Goal: Information Seeking & Learning: Learn about a topic

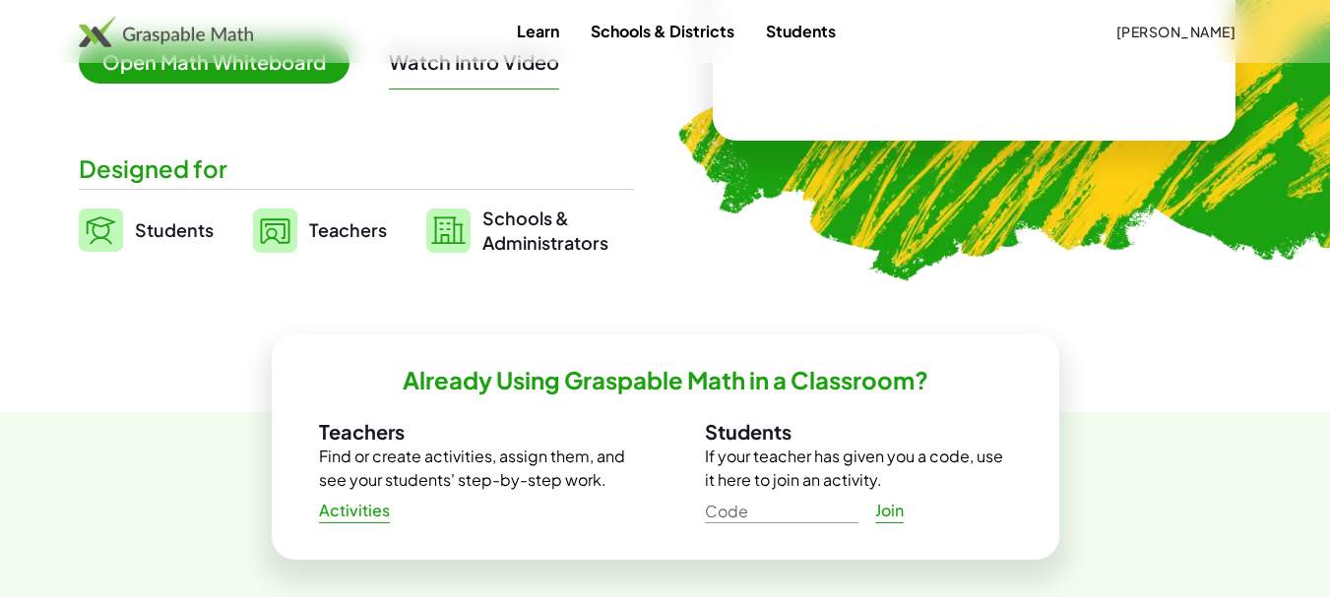
scroll to position [394, 0]
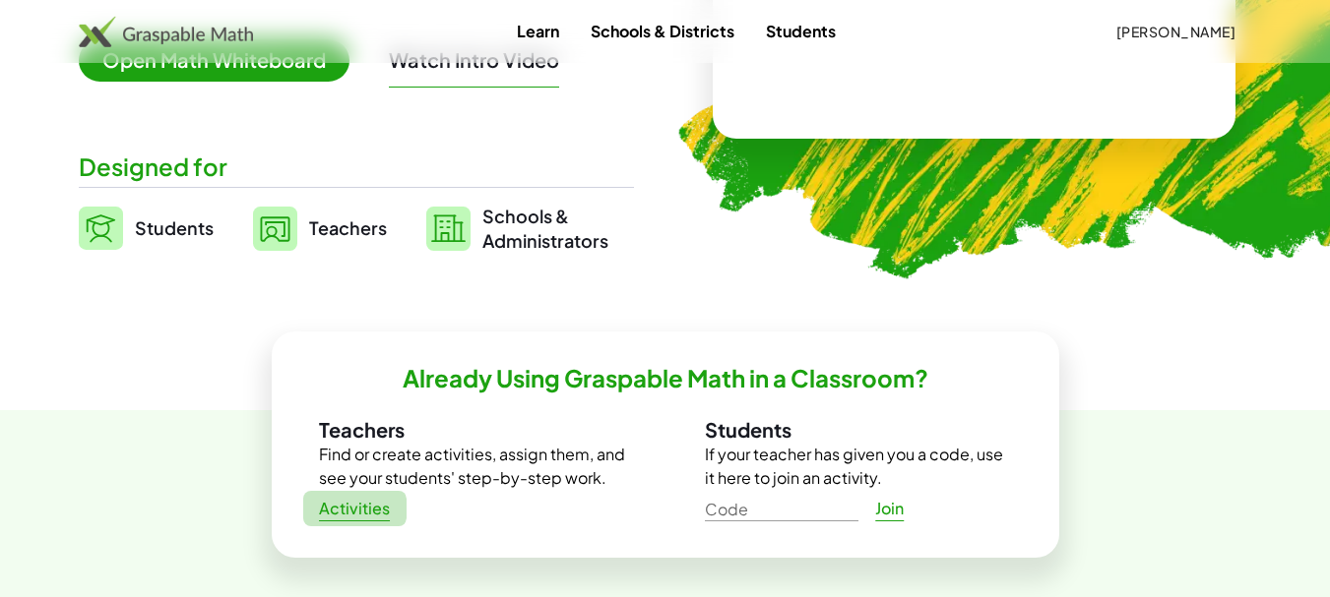
click at [369, 517] on span "Activities" at bounding box center [355, 509] width 72 height 21
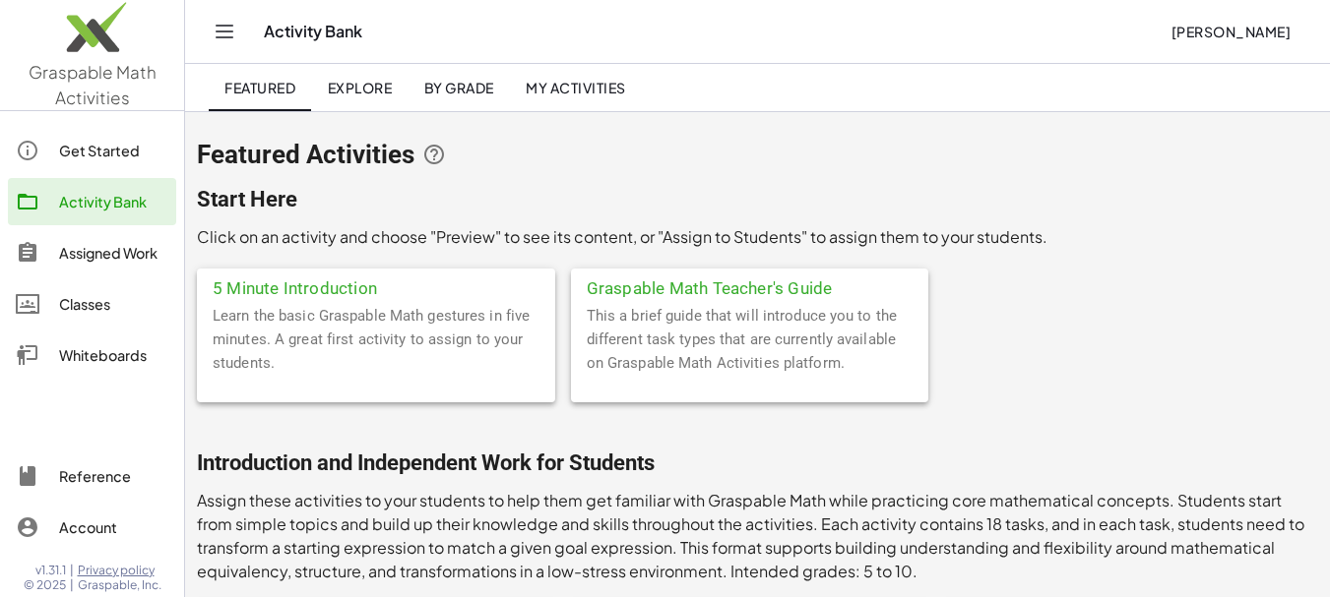
click at [601, 94] on span "My Activities" at bounding box center [576, 88] width 100 height 18
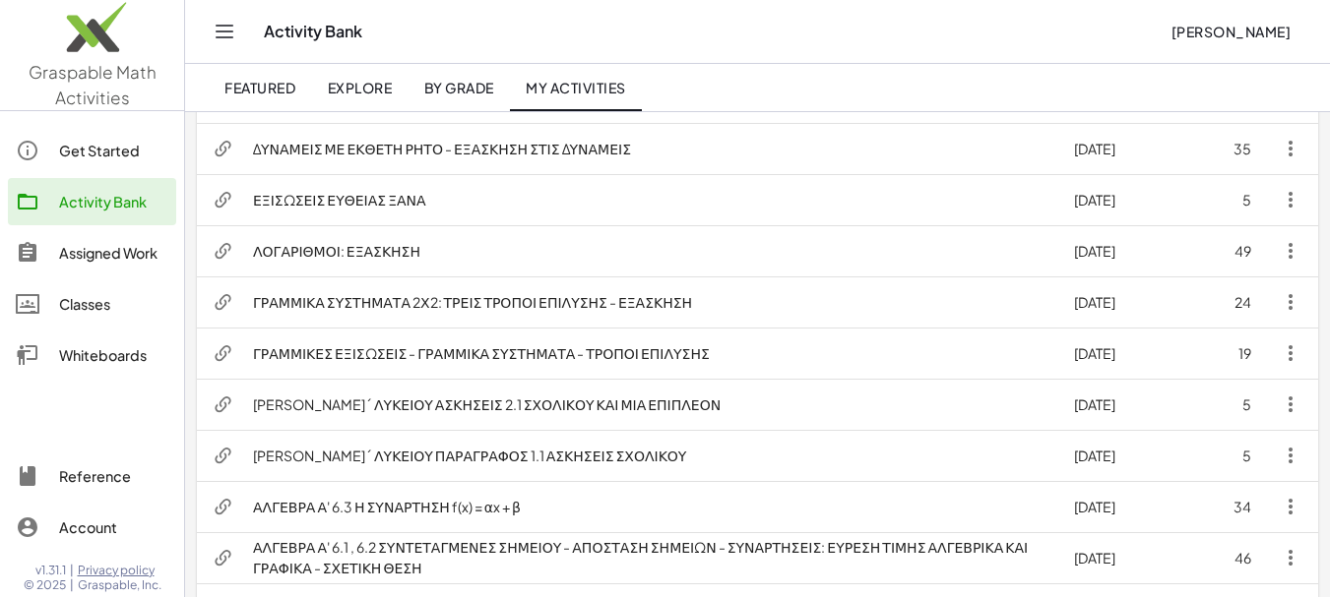
scroll to position [591, 0]
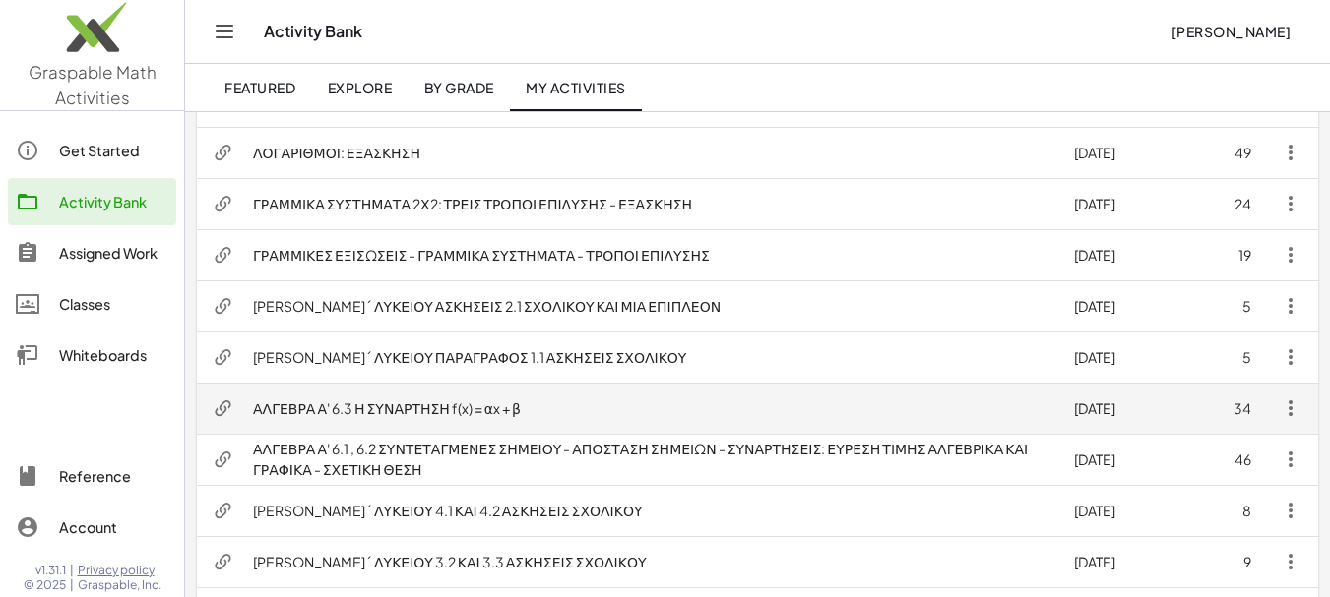
click at [393, 410] on td "ΑΛΓΕΒΡΑ Α' 6.3 Η ΣΥΝΑΡΤΗΣΗ f(x) = αx + β" at bounding box center [647, 408] width 821 height 51
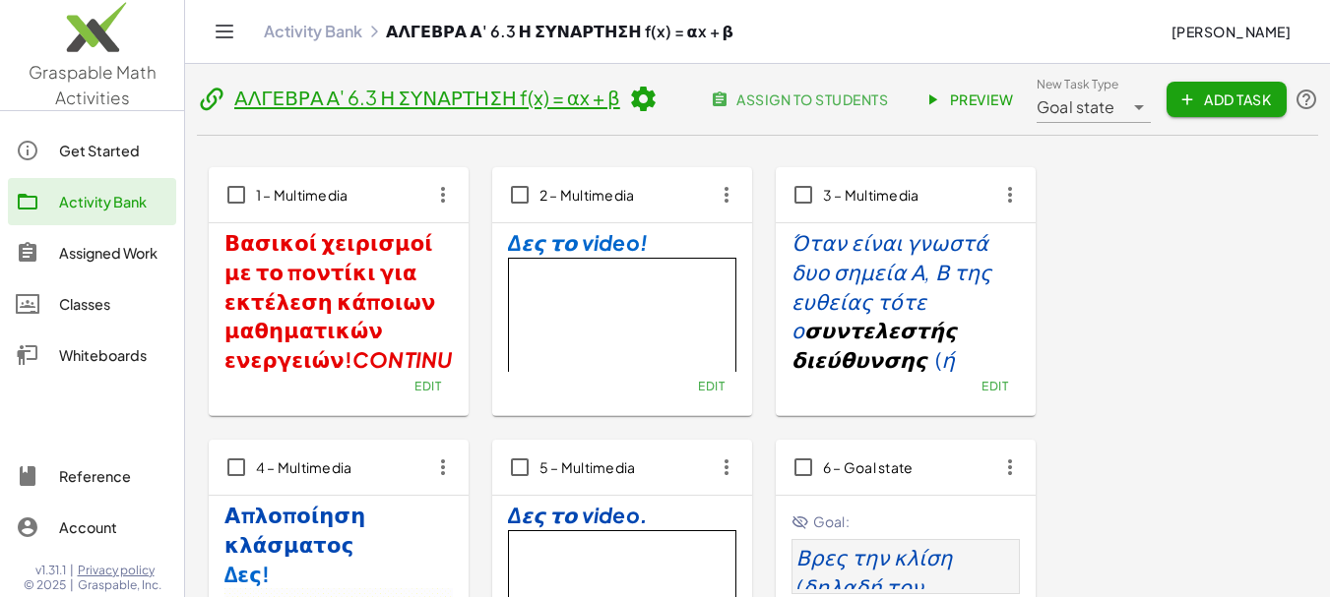
click at [974, 103] on span "Preview" at bounding box center [970, 100] width 86 height 18
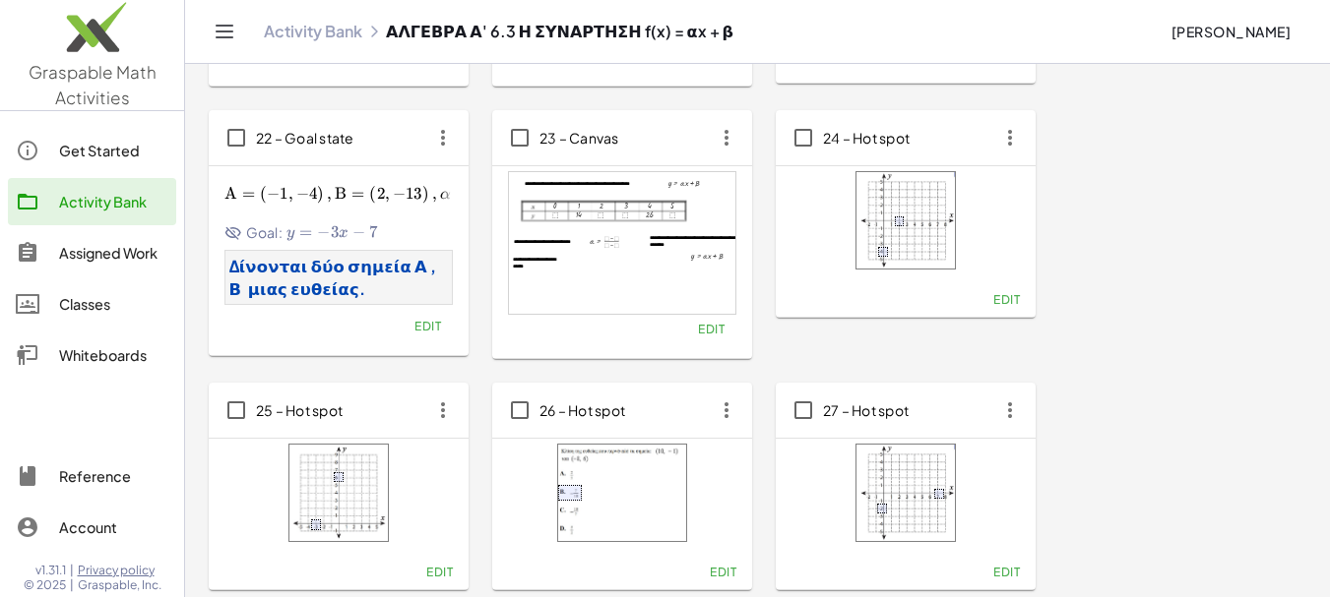
scroll to position [1873, 0]
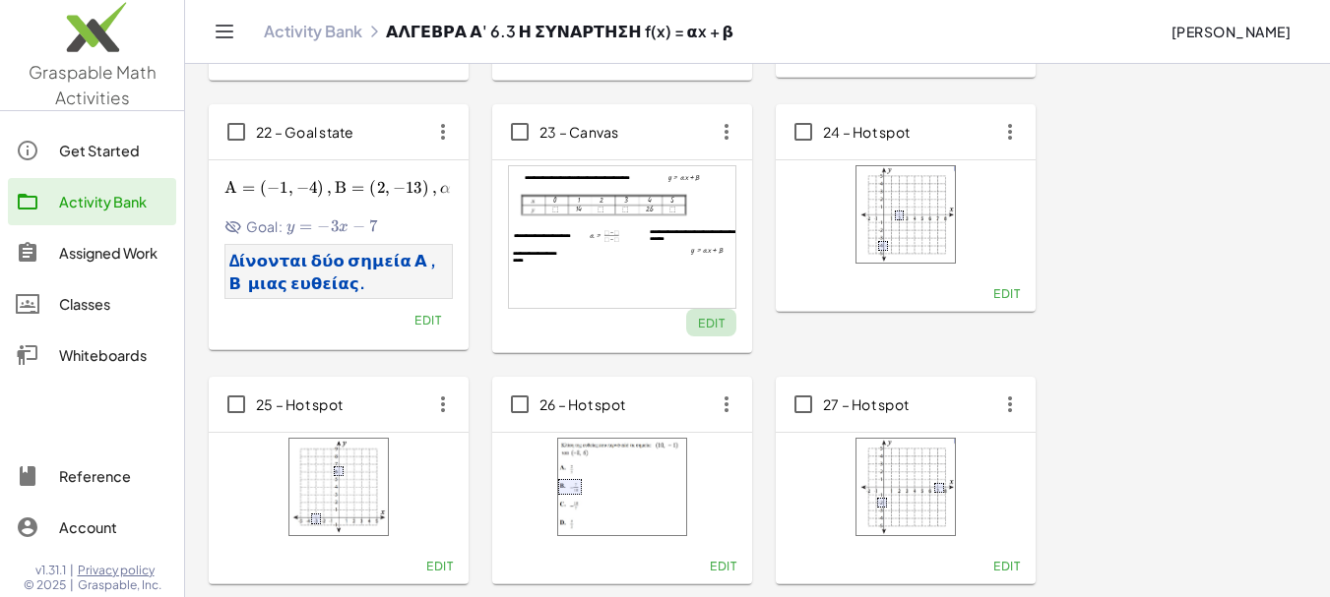
click at [710, 326] on span "Edit" at bounding box center [711, 323] width 27 height 15
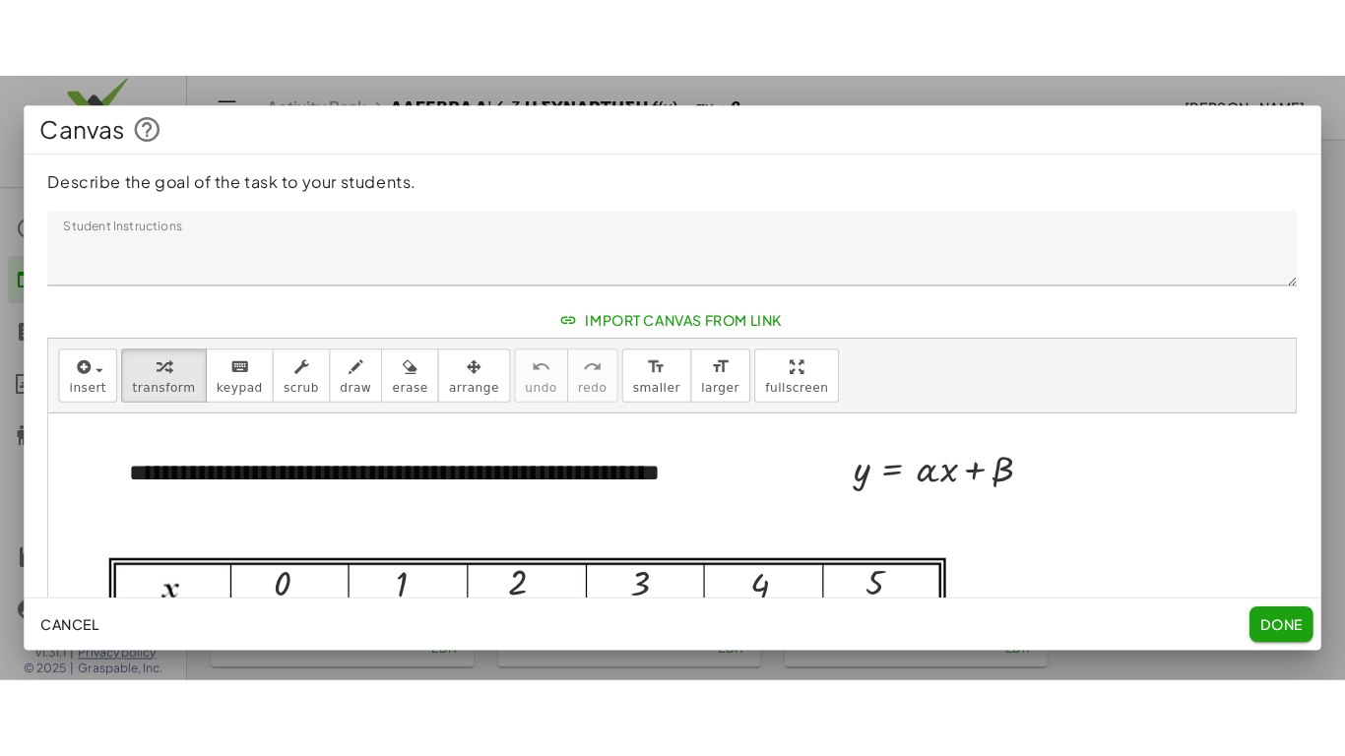
scroll to position [0, 0]
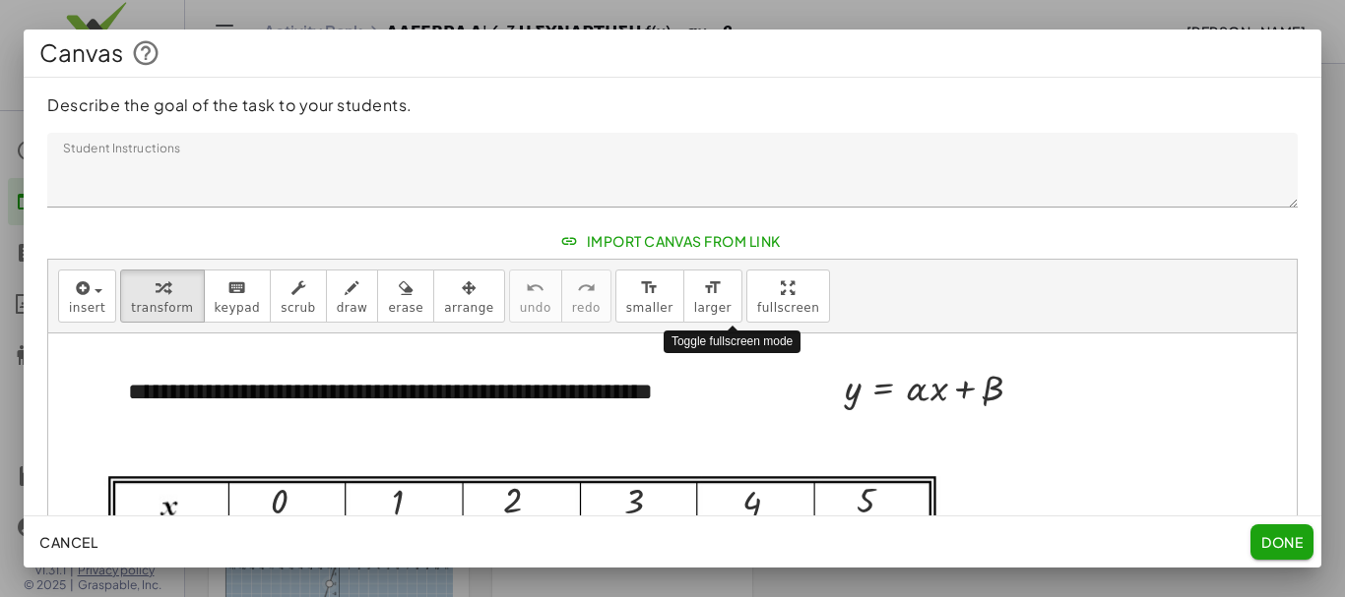
drag, startPoint x: 740, startPoint y: 293, endPoint x: 740, endPoint y: 412, distance: 119.1
click at [740, 412] on div "**********" at bounding box center [672, 529] width 1248 height 539
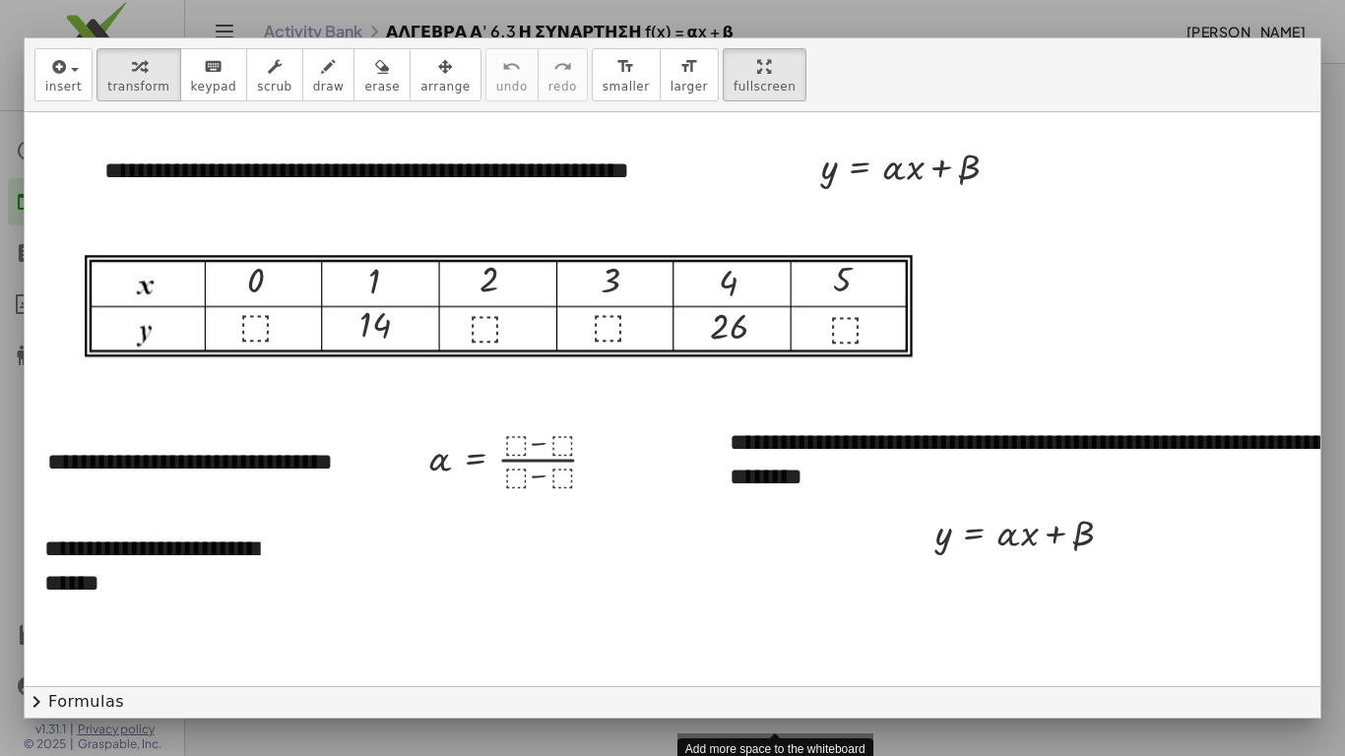
click at [720, 596] on div "**********" at bounding box center [763, 760] width 1476 height 1297
click at [420, 80] on span "arrange" at bounding box center [444, 87] width 49 height 14
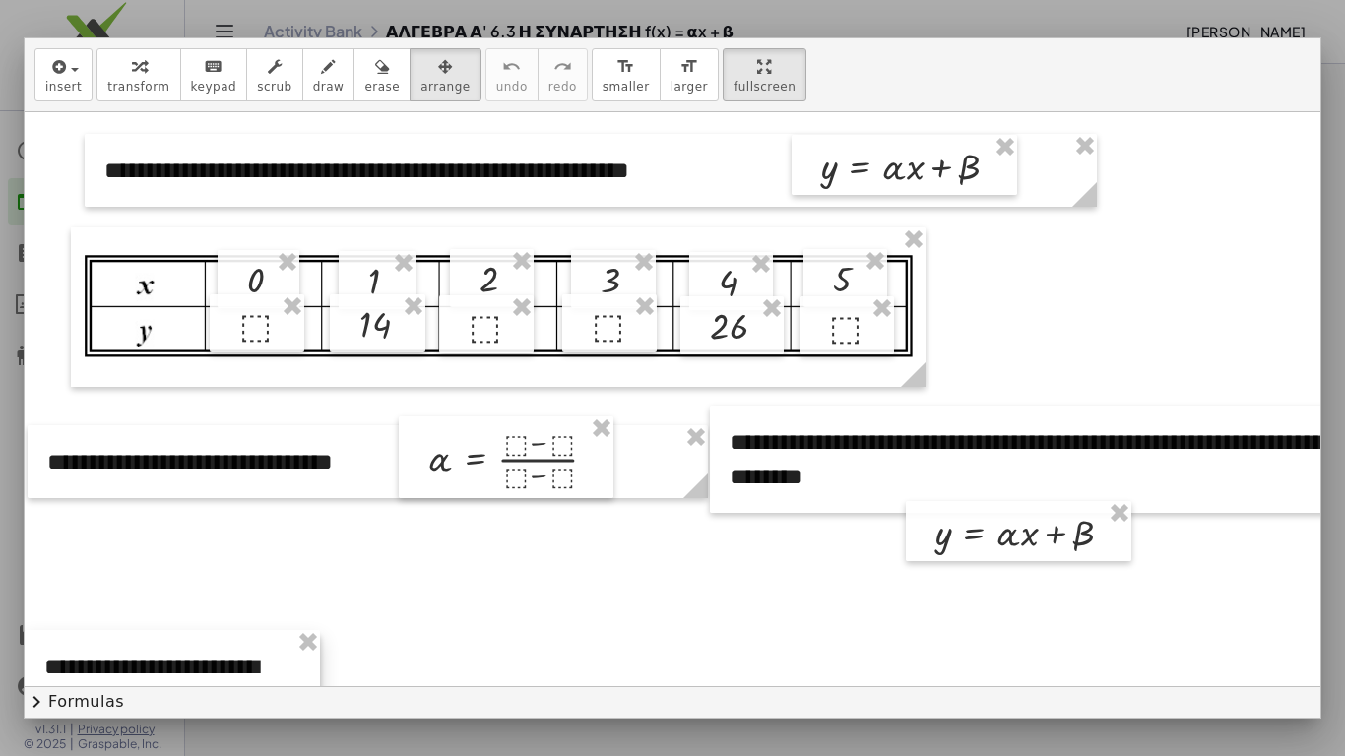
drag, startPoint x: 180, startPoint y: 544, endPoint x: 168, endPoint y: 662, distance: 118.7
click at [168, 596] on div at bounding box center [172, 683] width 295 height 107
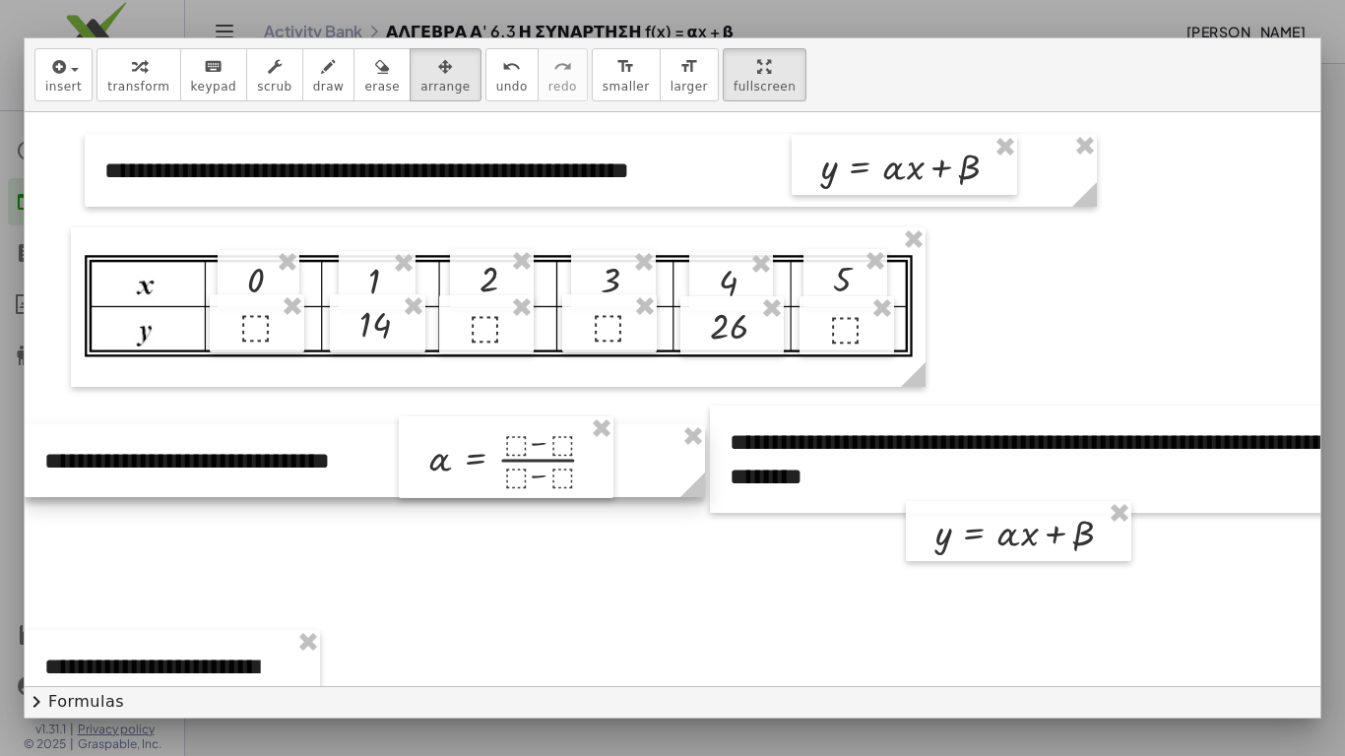
drag, startPoint x: 636, startPoint y: 436, endPoint x: 615, endPoint y: 435, distance: 20.7
click at [615, 435] on div at bounding box center [365, 460] width 680 height 73
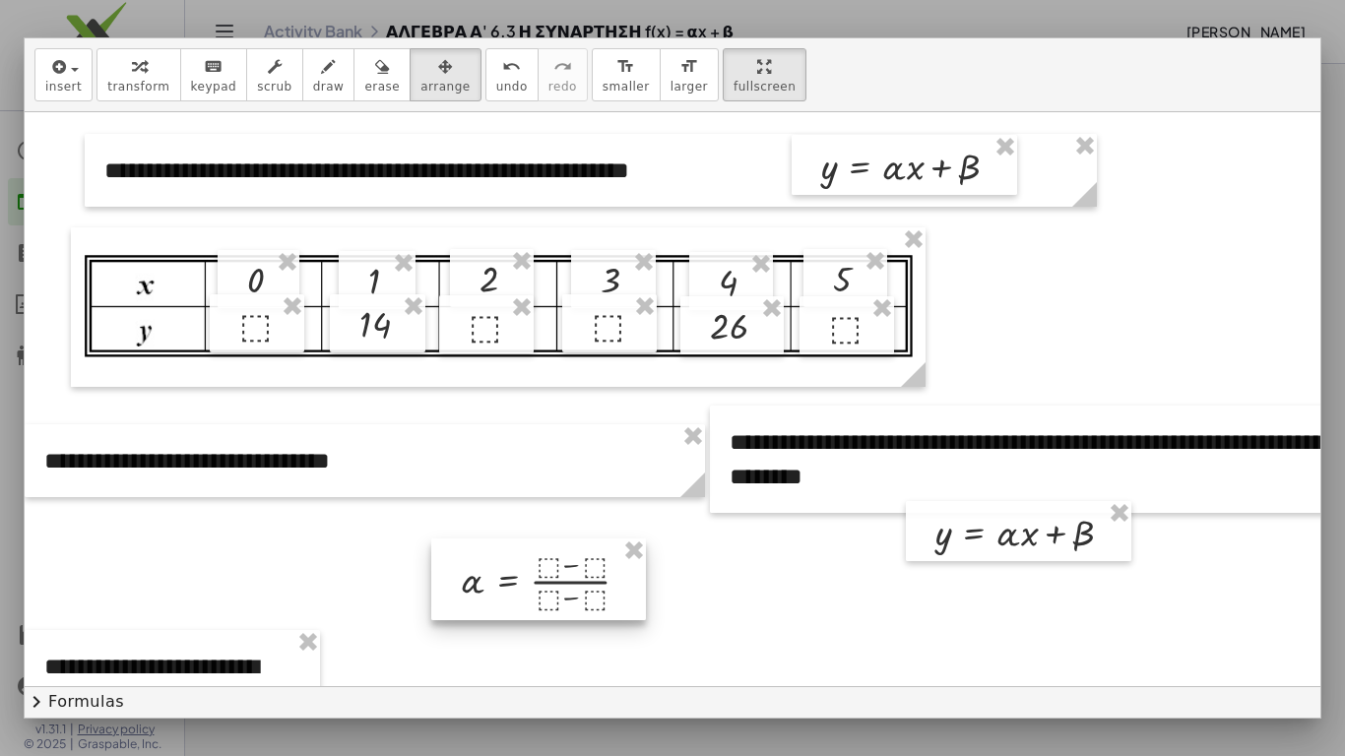
drag, startPoint x: 503, startPoint y: 418, endPoint x: 535, endPoint y: 540, distance: 126.3
click at [535, 540] on div at bounding box center [538, 579] width 215 height 82
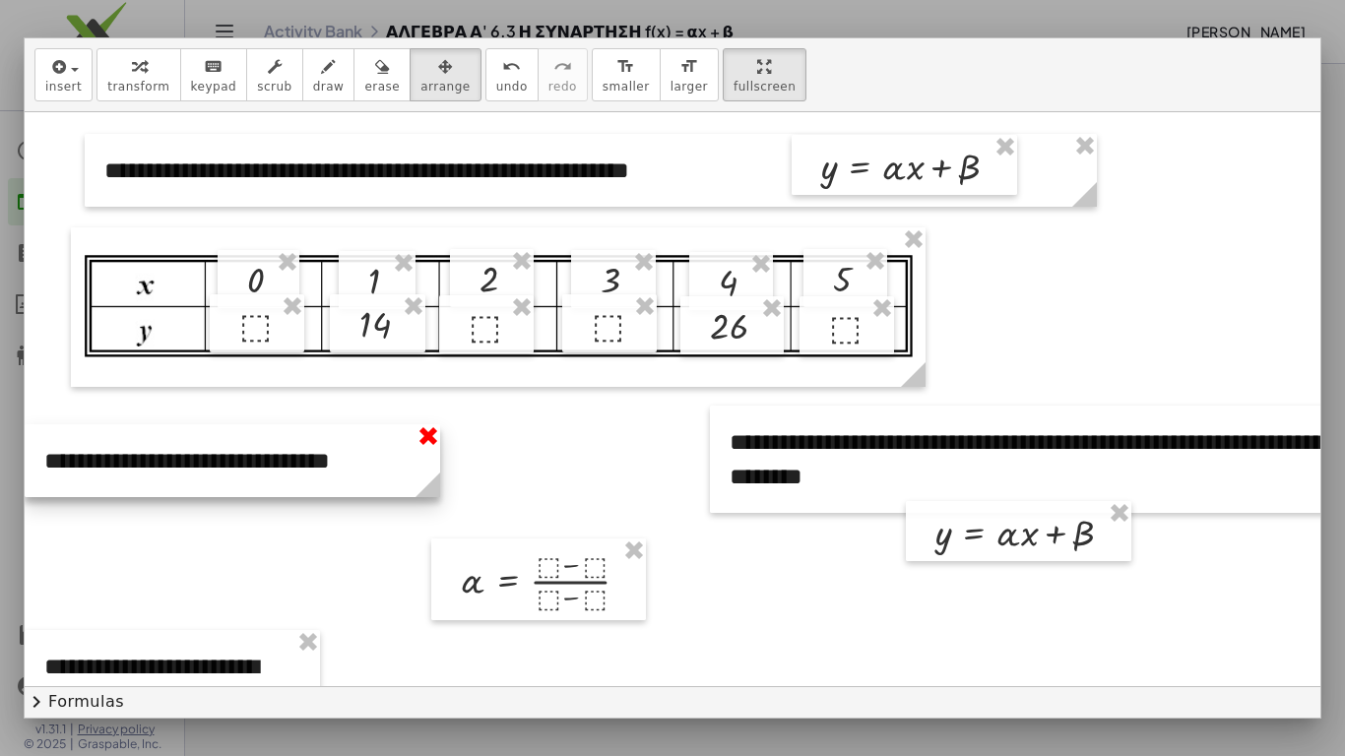
drag, startPoint x: 657, startPoint y: 433, endPoint x: 415, endPoint y: 404, distance: 243.9
click at [415, 424] on div "**********" at bounding box center [232, 460] width 415 height 73
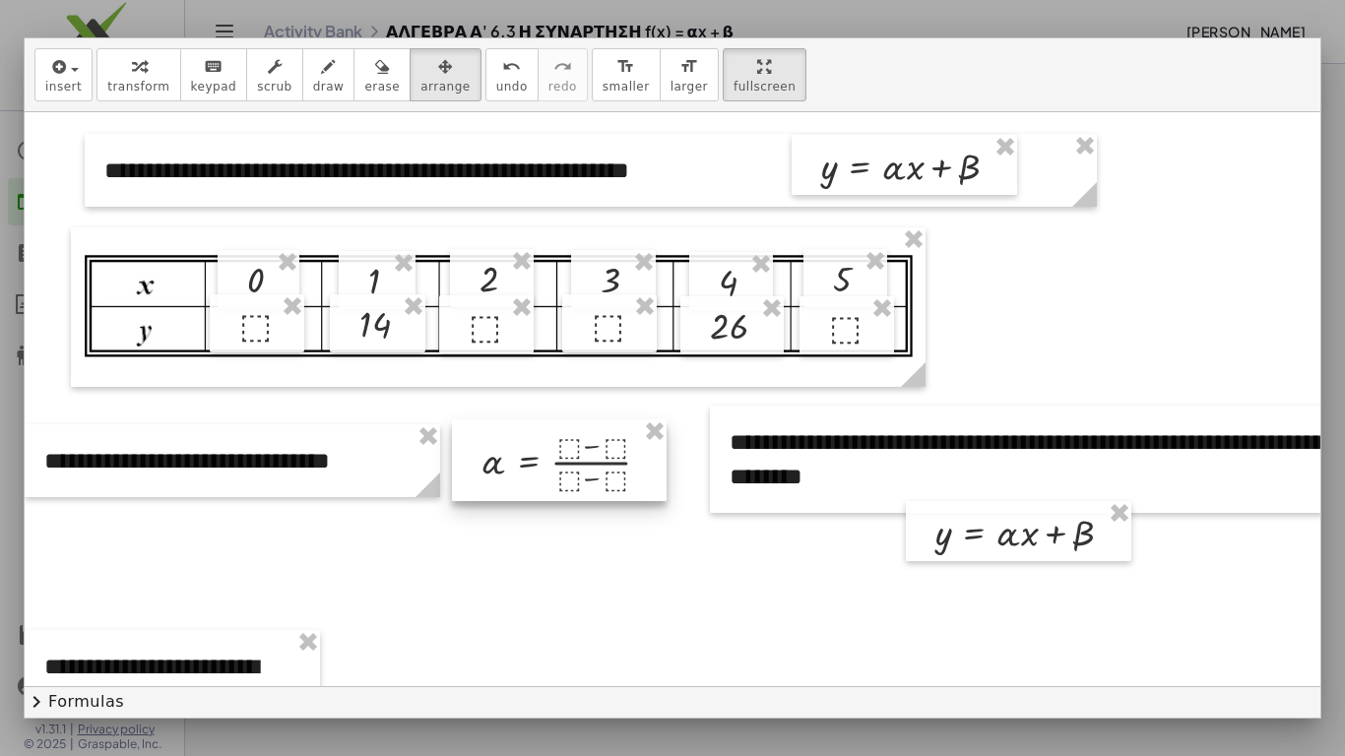
drag, startPoint x: 519, startPoint y: 546, endPoint x: 539, endPoint y: 427, distance: 120.9
click at [539, 427] on div at bounding box center [559, 460] width 215 height 82
click at [446, 583] on div at bounding box center [763, 760] width 1476 height 1297
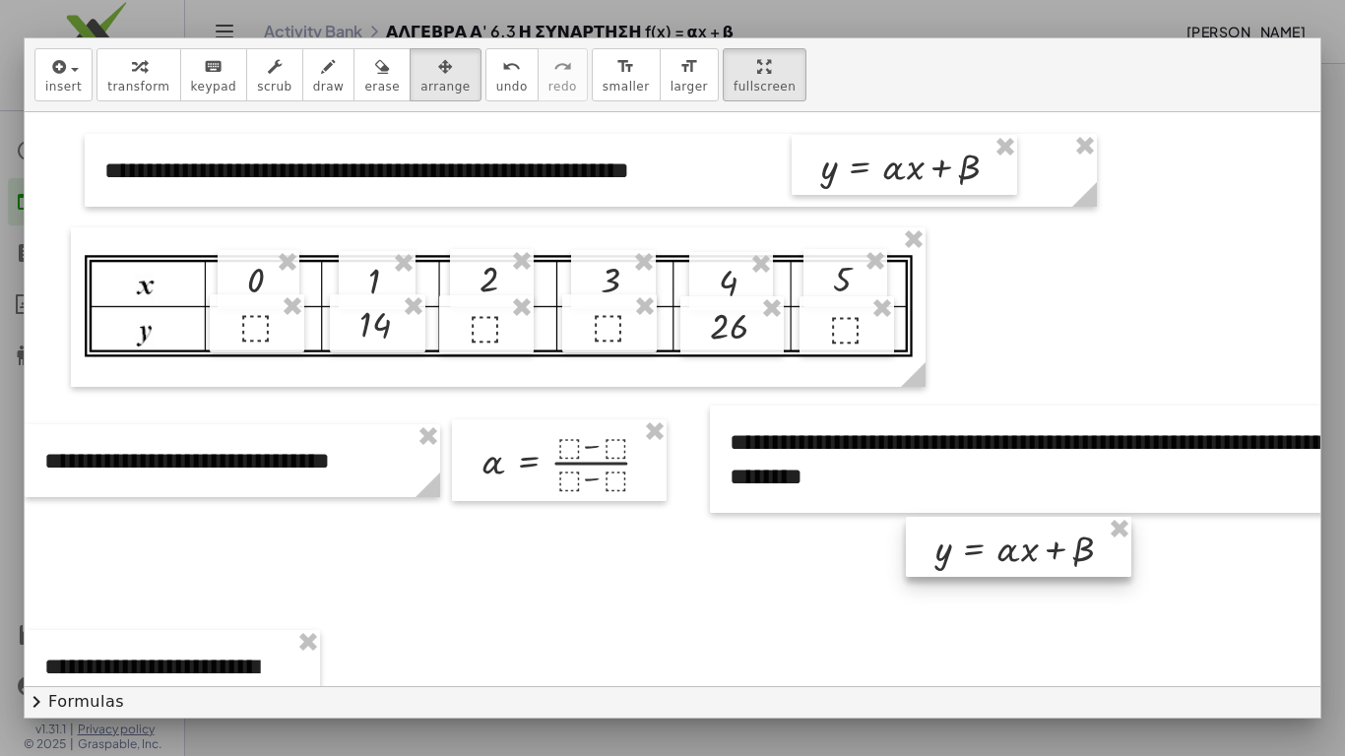
drag, startPoint x: 993, startPoint y: 500, endPoint x: 993, endPoint y: 516, distance: 15.7
click at [993, 517] on div at bounding box center [1018, 547] width 225 height 60
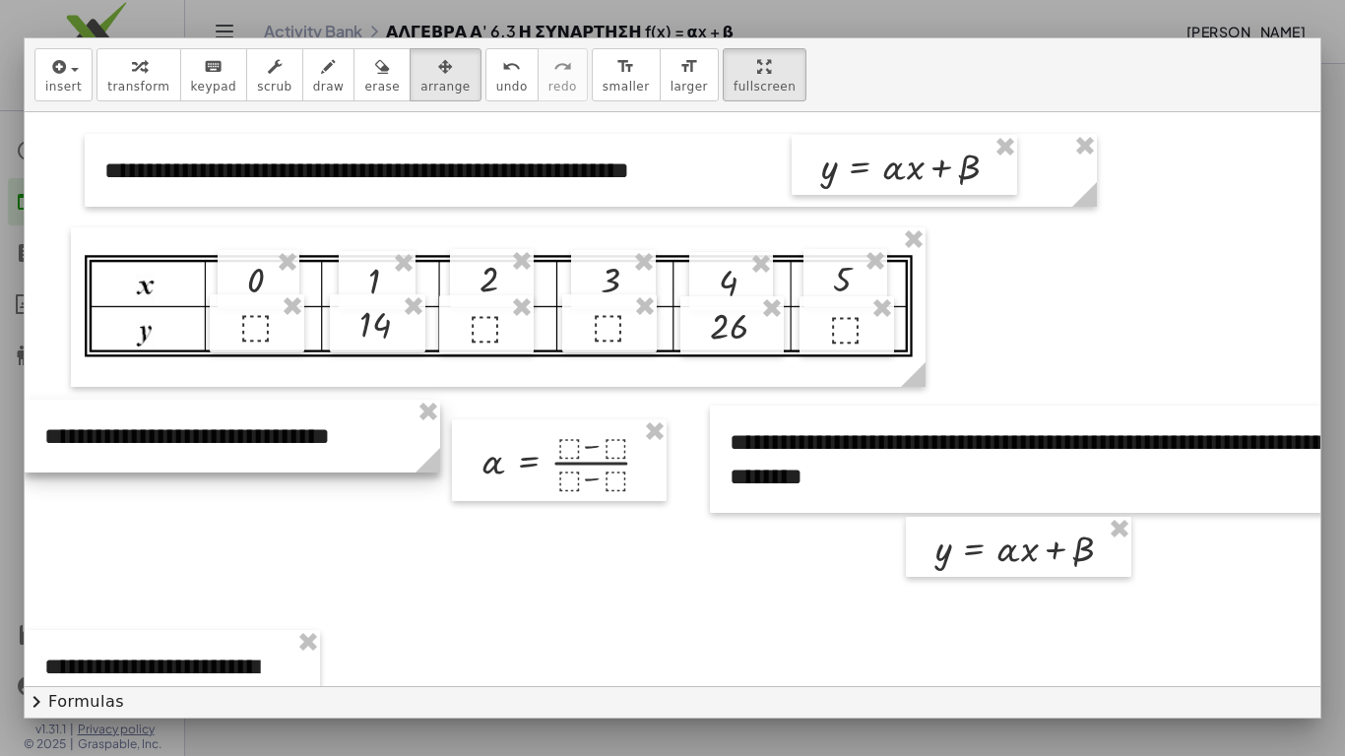
drag, startPoint x: 215, startPoint y: 412, endPoint x: 209, endPoint y: 388, distance: 25.3
click at [209, 400] on div at bounding box center [232, 436] width 415 height 73
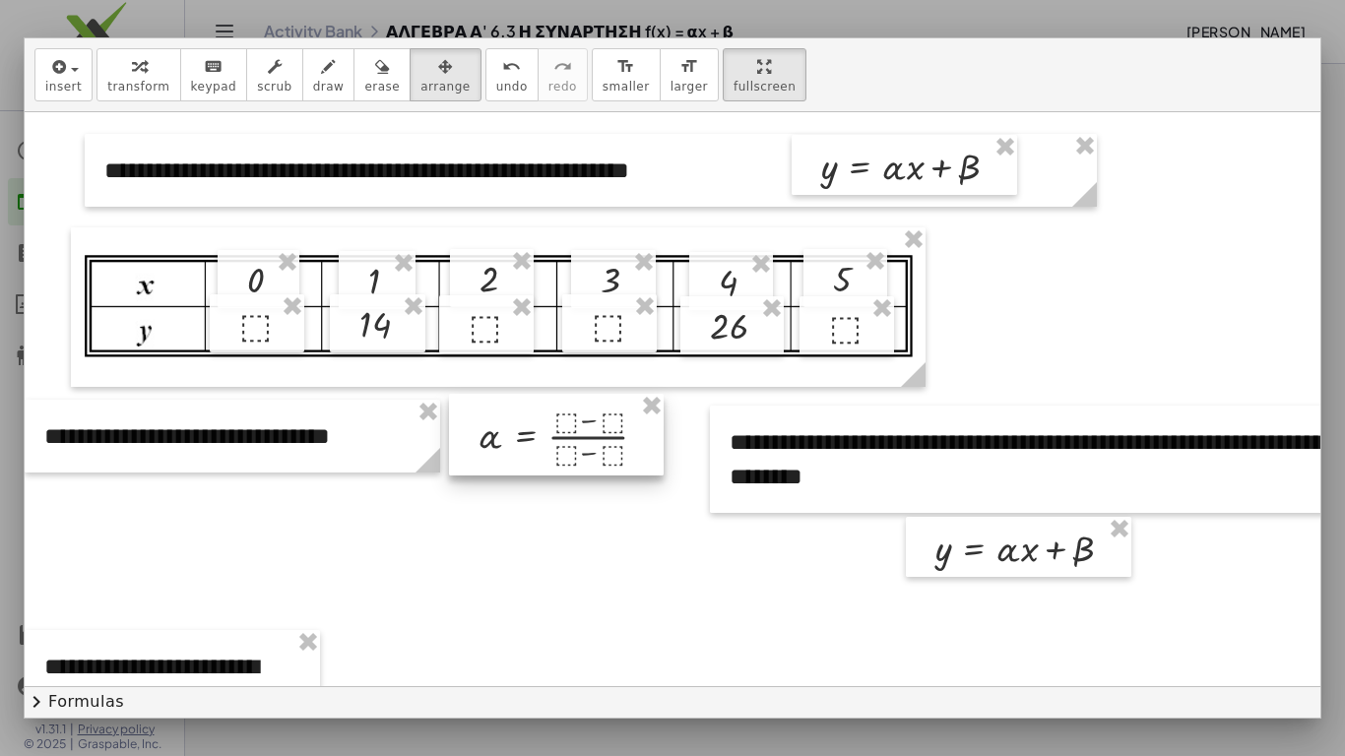
drag, startPoint x: 470, startPoint y: 392, endPoint x: 468, endPoint y: 366, distance: 25.8
click at [468, 394] on div at bounding box center [556, 435] width 215 height 82
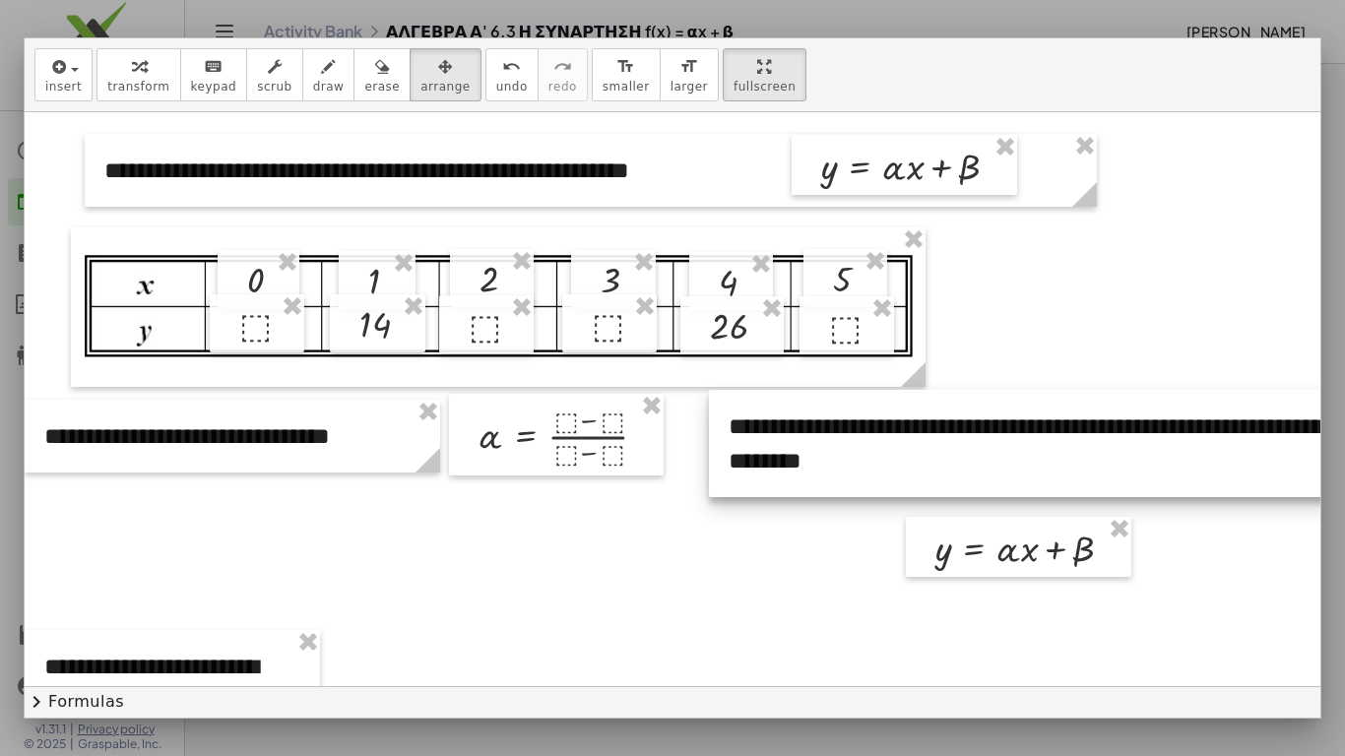
drag, startPoint x: 850, startPoint y: 463, endPoint x: 849, endPoint y: 447, distance: 15.8
click at [849, 447] on div at bounding box center [1102, 443] width 786 height 107
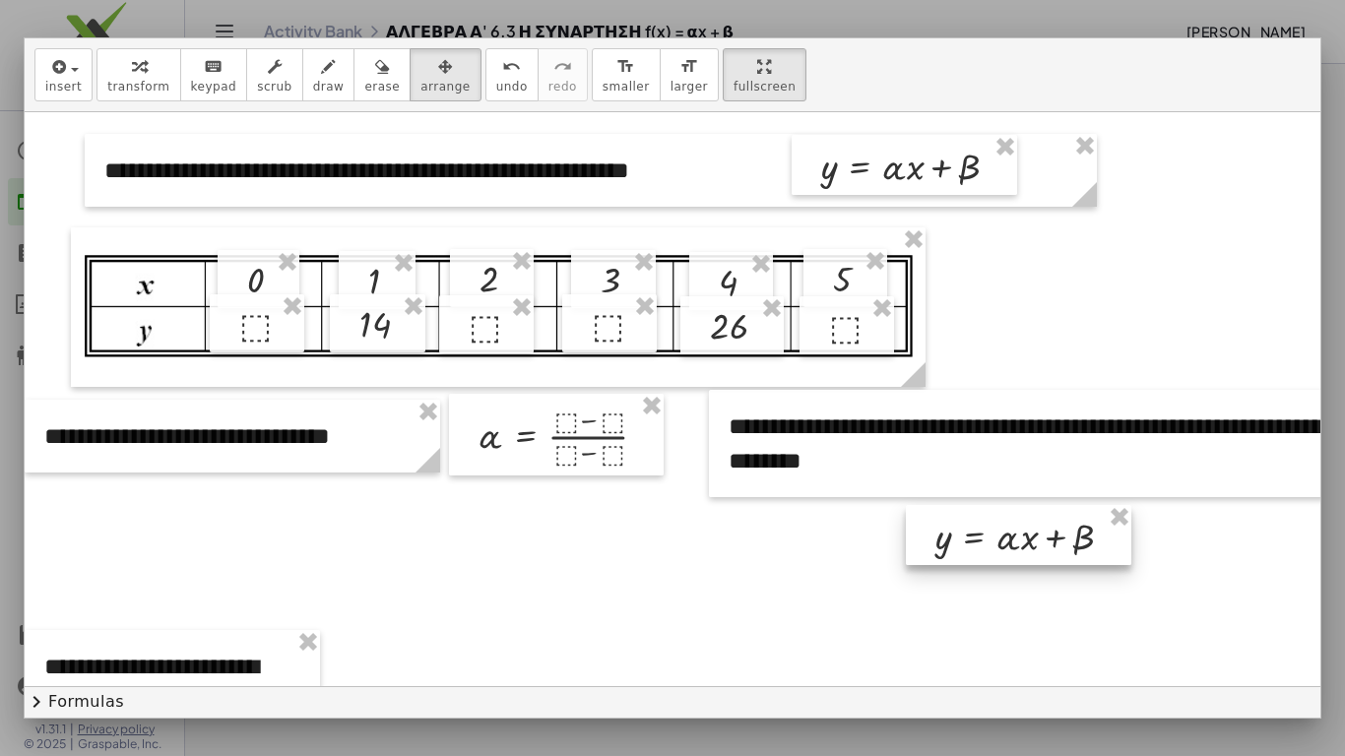
drag, startPoint x: 939, startPoint y: 508, endPoint x: 939, endPoint y: 496, distance: 11.8
click at [939, 505] on div at bounding box center [1018, 535] width 225 height 60
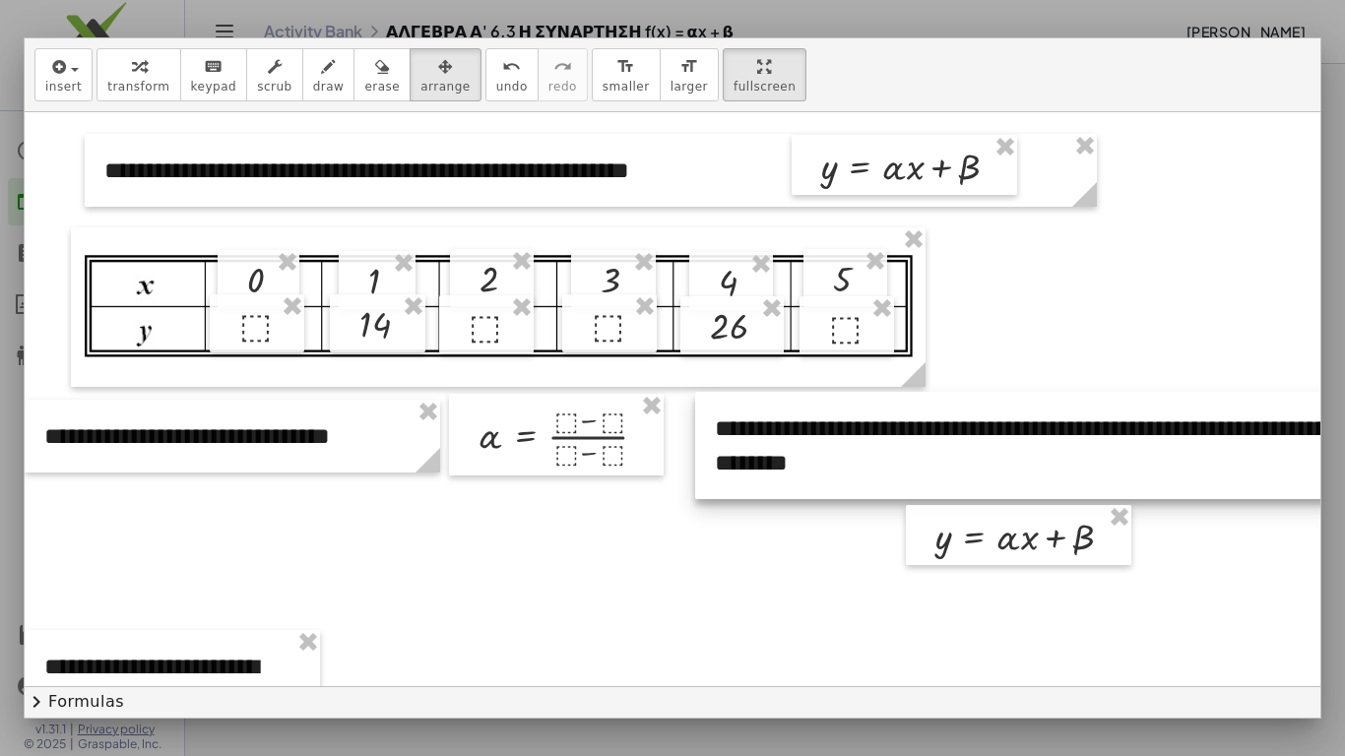
drag, startPoint x: 1073, startPoint y: 436, endPoint x: 1059, endPoint y: 438, distance: 13.9
click at [1059, 438] on div at bounding box center [1088, 445] width 786 height 107
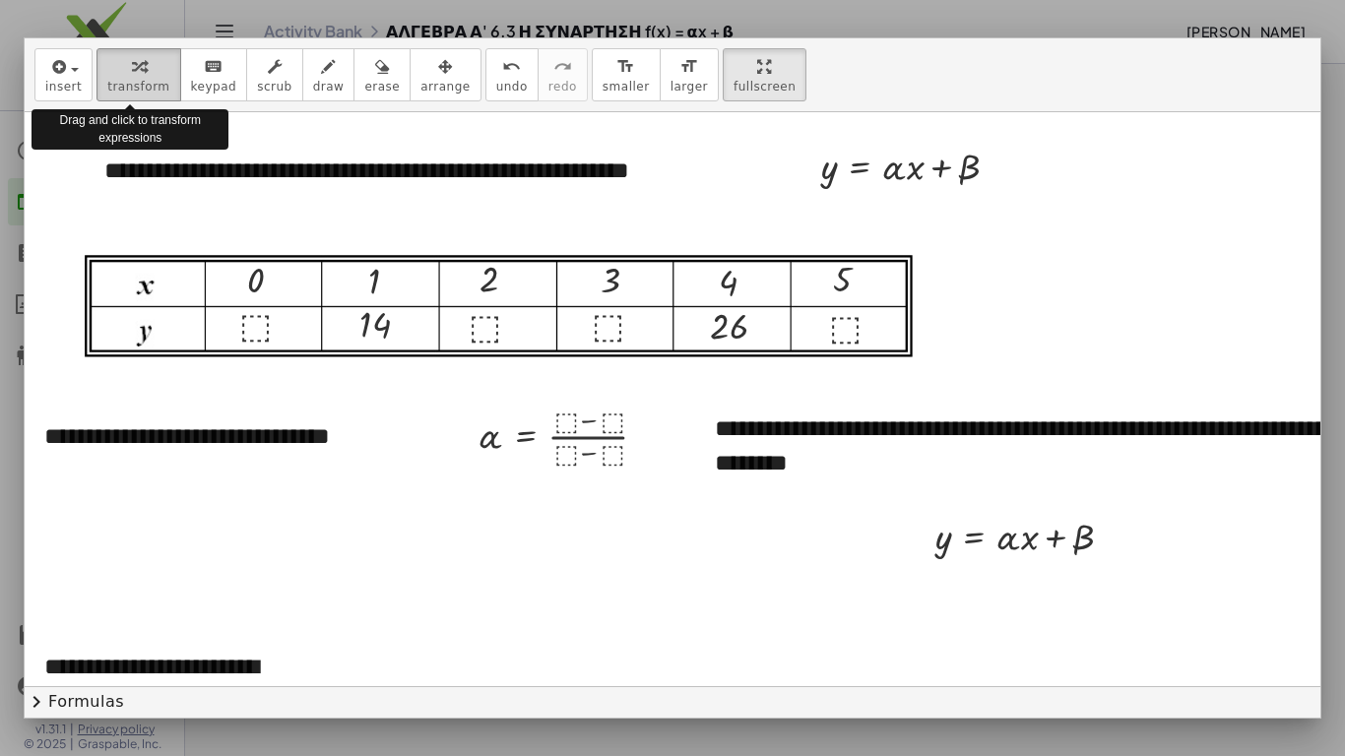
click at [132, 55] on icon "button" at bounding box center [139, 67] width 15 height 24
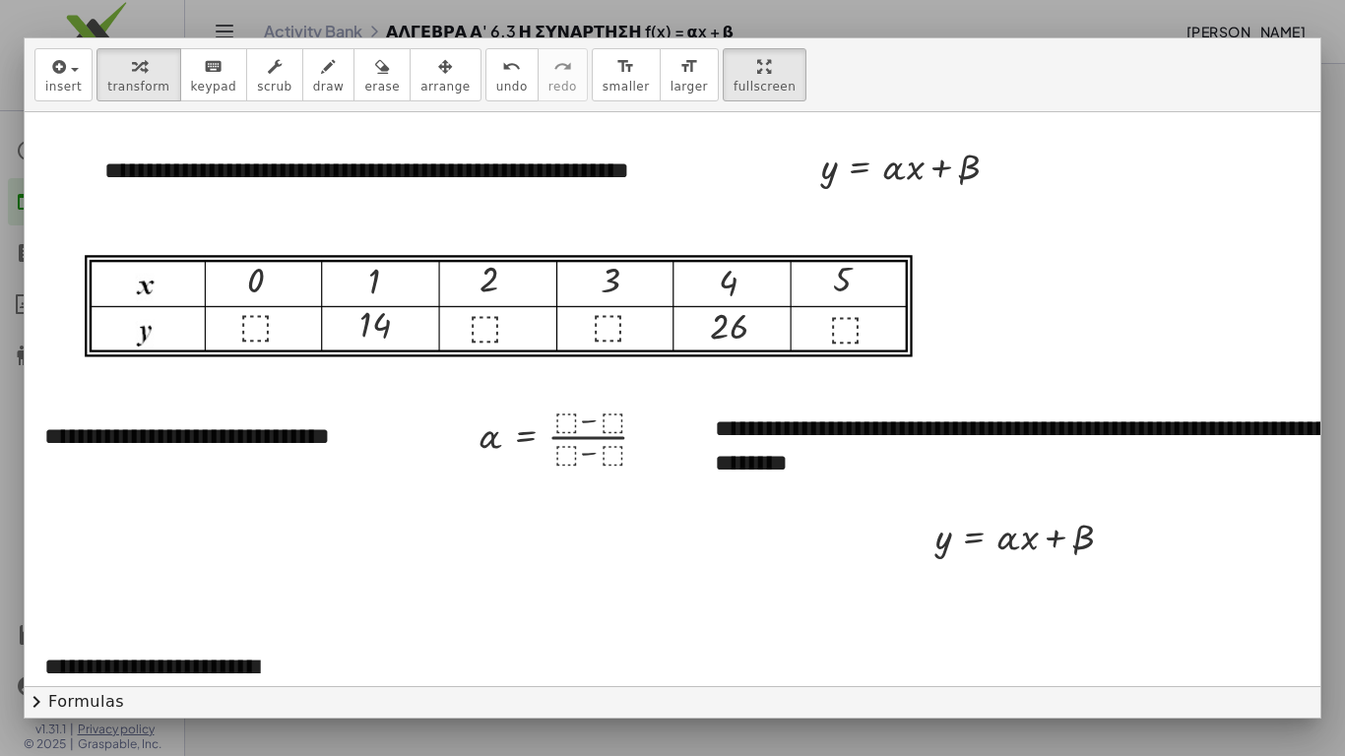
click at [669, 68] on div "insert select one: Math Expression Function Text Youtube Video Graphing Geometr…" at bounding box center [672, 75] width 1295 height 74
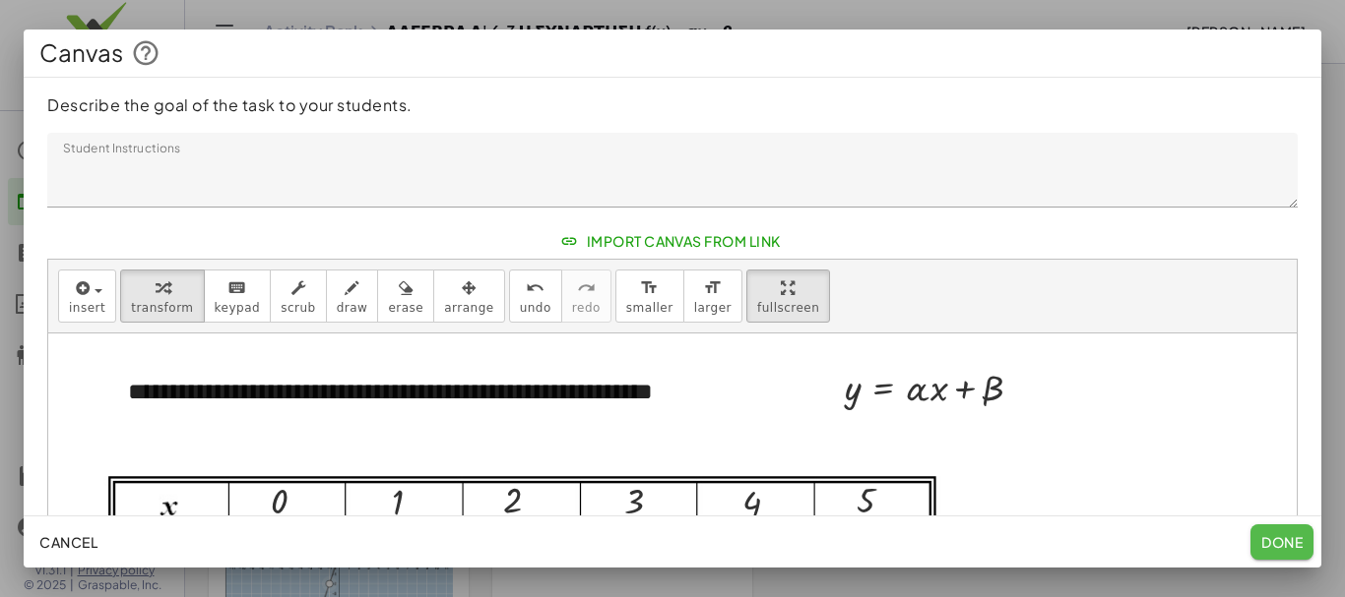
click at [1276, 544] on span "Done" at bounding box center [1281, 542] width 41 height 18
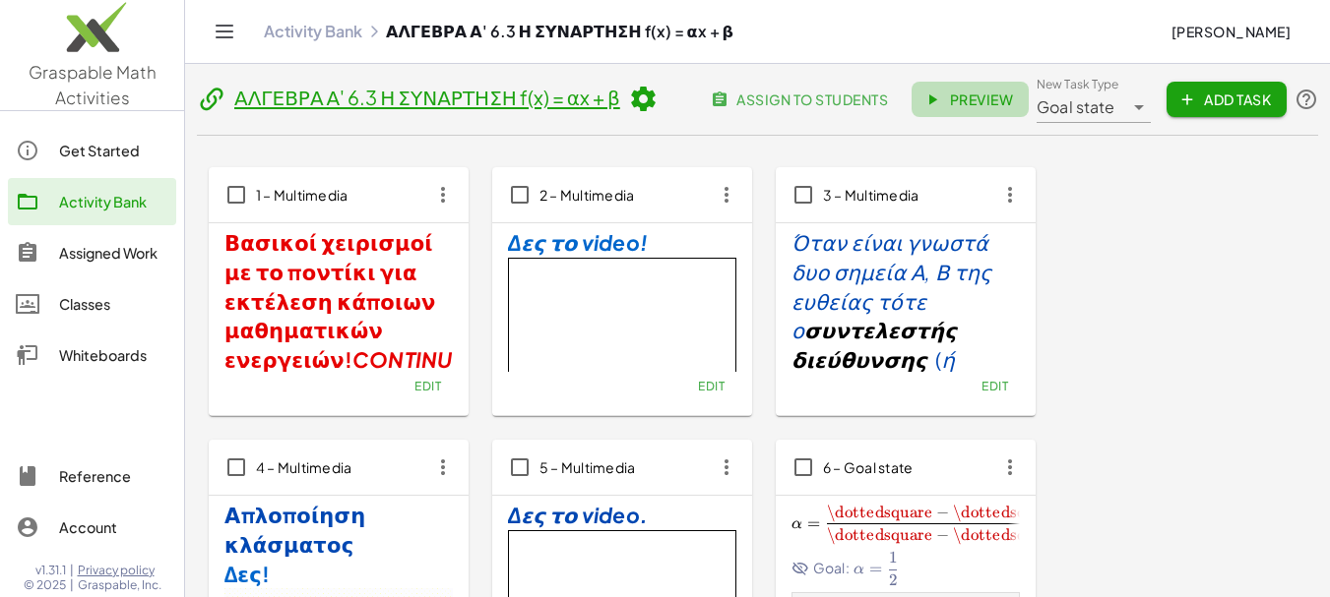
click at [978, 101] on span "Preview" at bounding box center [970, 100] width 86 height 18
click at [342, 33] on link "Activity Bank" at bounding box center [313, 32] width 98 height 20
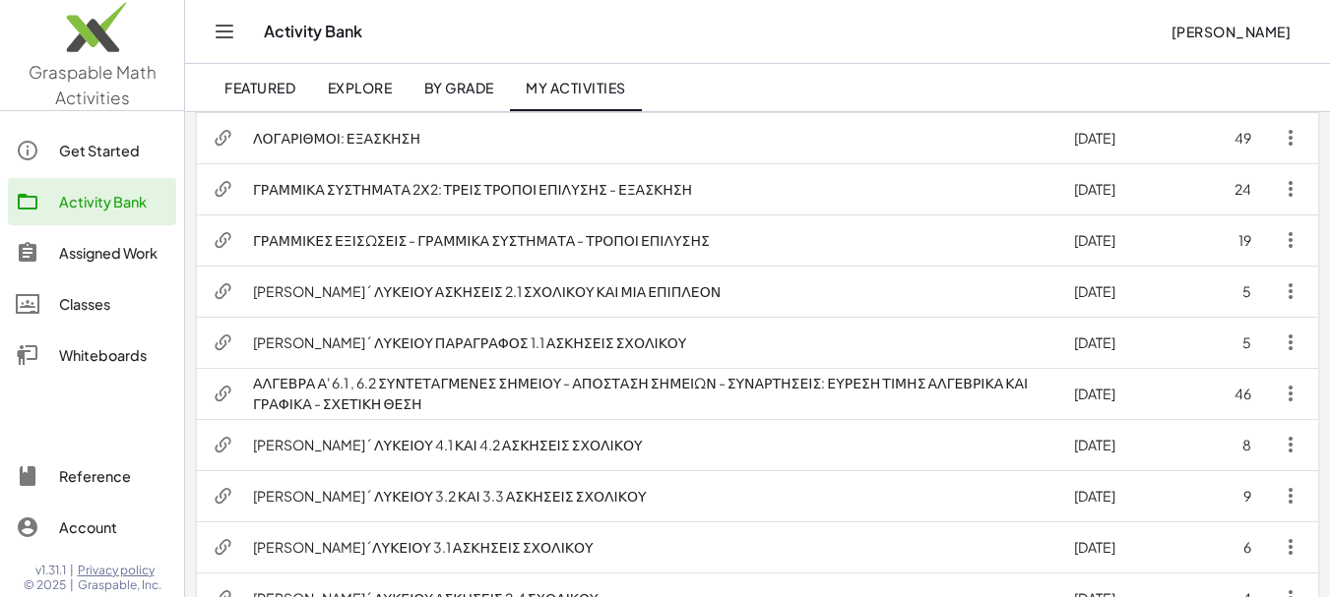
scroll to position [689, 0]
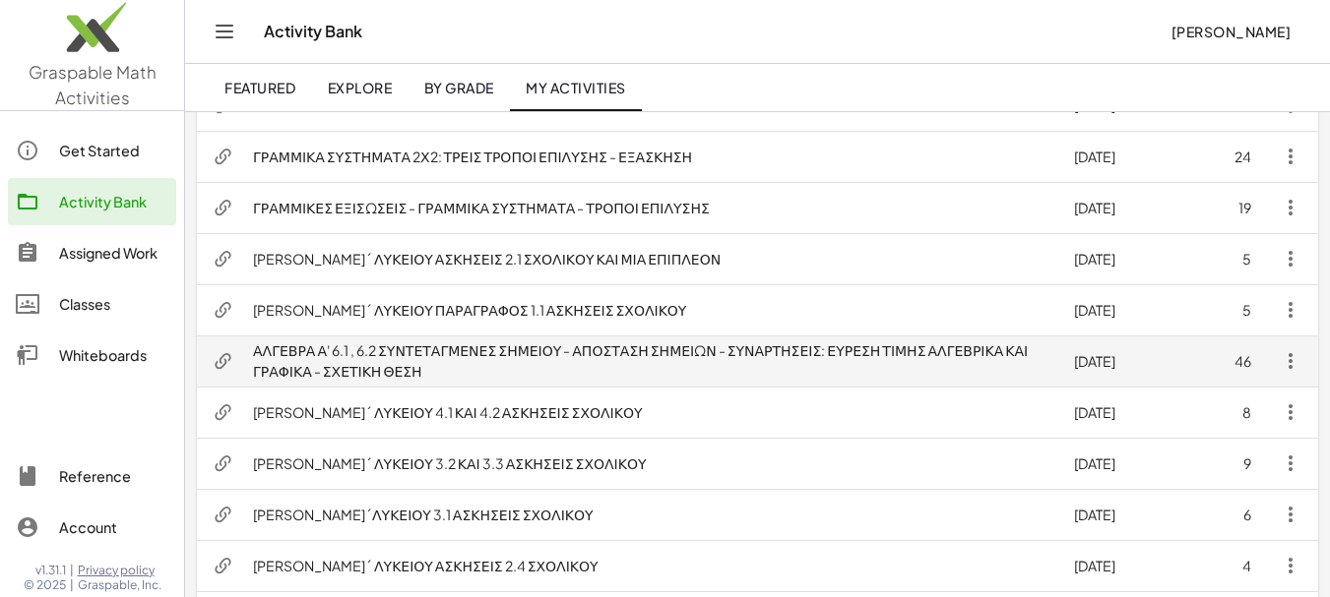
click at [638, 350] on td "ΑΛΓΕΒΡΑ Α' 6.1 , 6.2 ΣΥΝΤΕΤΑΓΜΕΝΕΣ ΣΗΜΕΙΟΥ - ΑΠΟΣΤΑΣΗ ΣΗΜΕΙΩΝ - ΣΥΝΑΡΤΗΣΕΙΣ: ΕΥ…" at bounding box center [647, 361] width 821 height 51
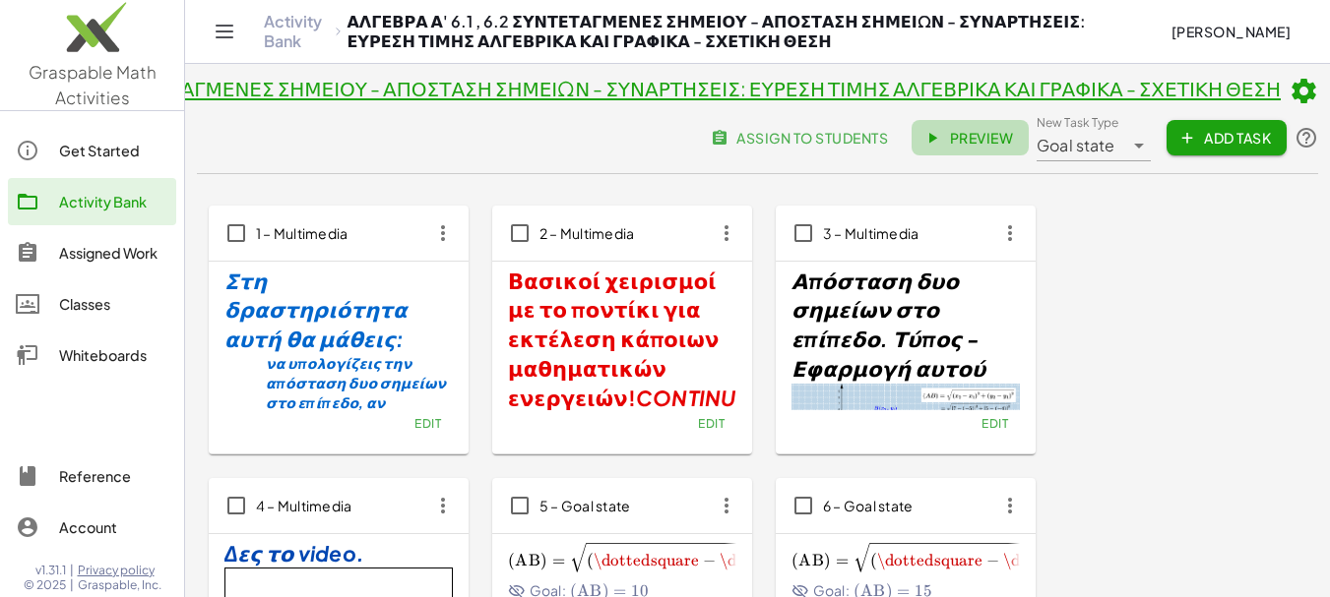
click at [971, 138] on span "Preview" at bounding box center [970, 138] width 86 height 18
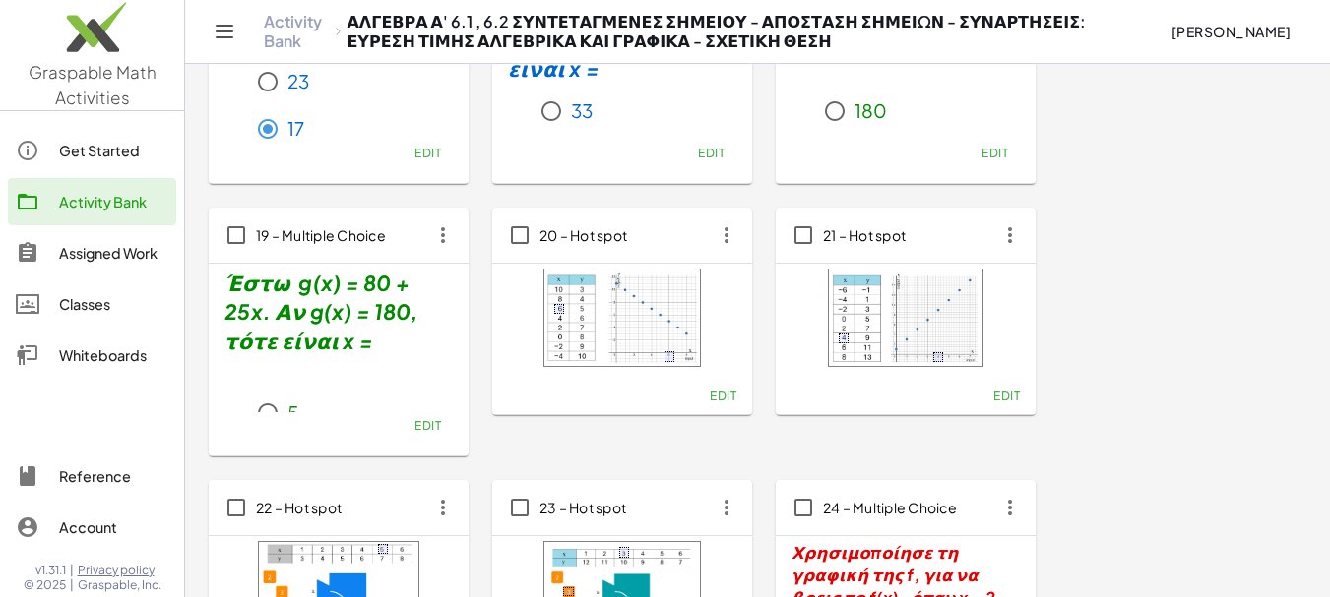
scroll to position [1690, 0]
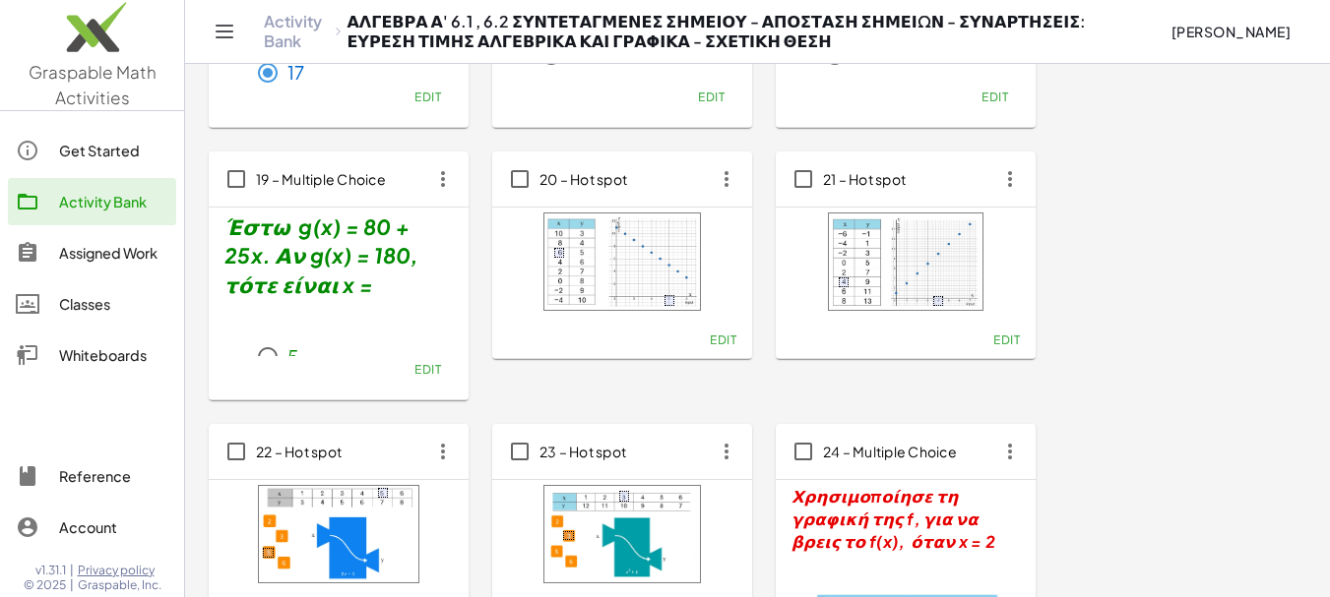
click at [721, 340] on span "Edit" at bounding box center [723, 340] width 27 height 15
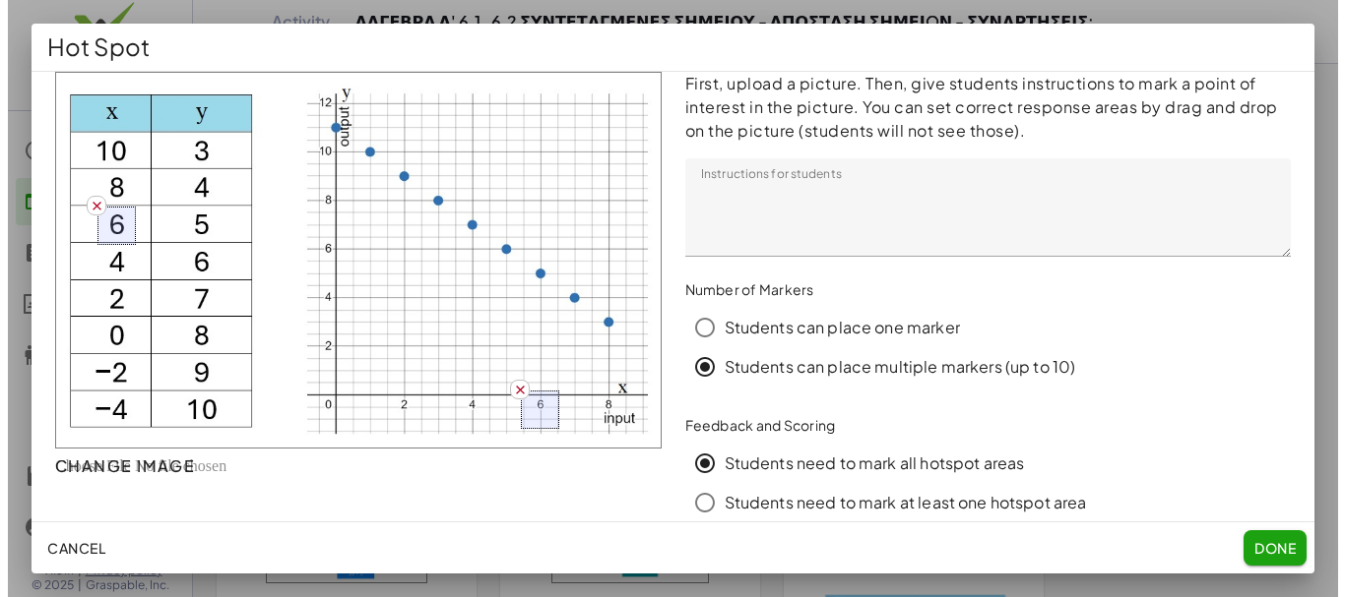
scroll to position [0, 0]
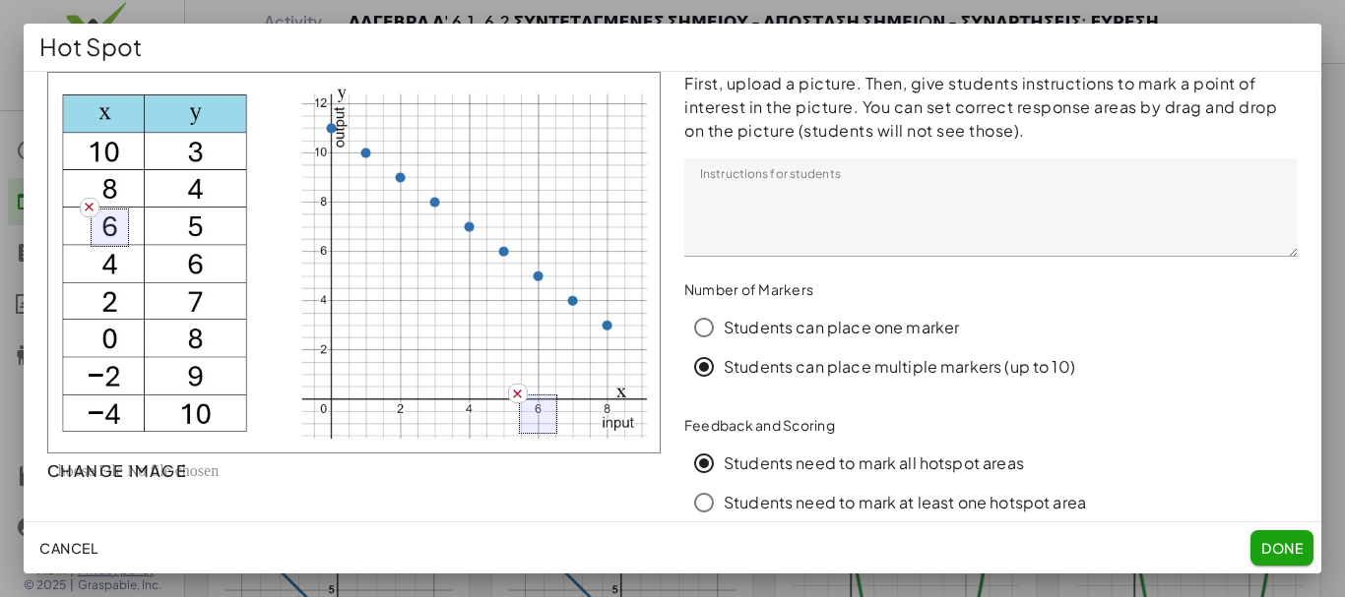
click at [692, 190] on textarea "Instructions for students" at bounding box center [990, 207] width 613 height 98
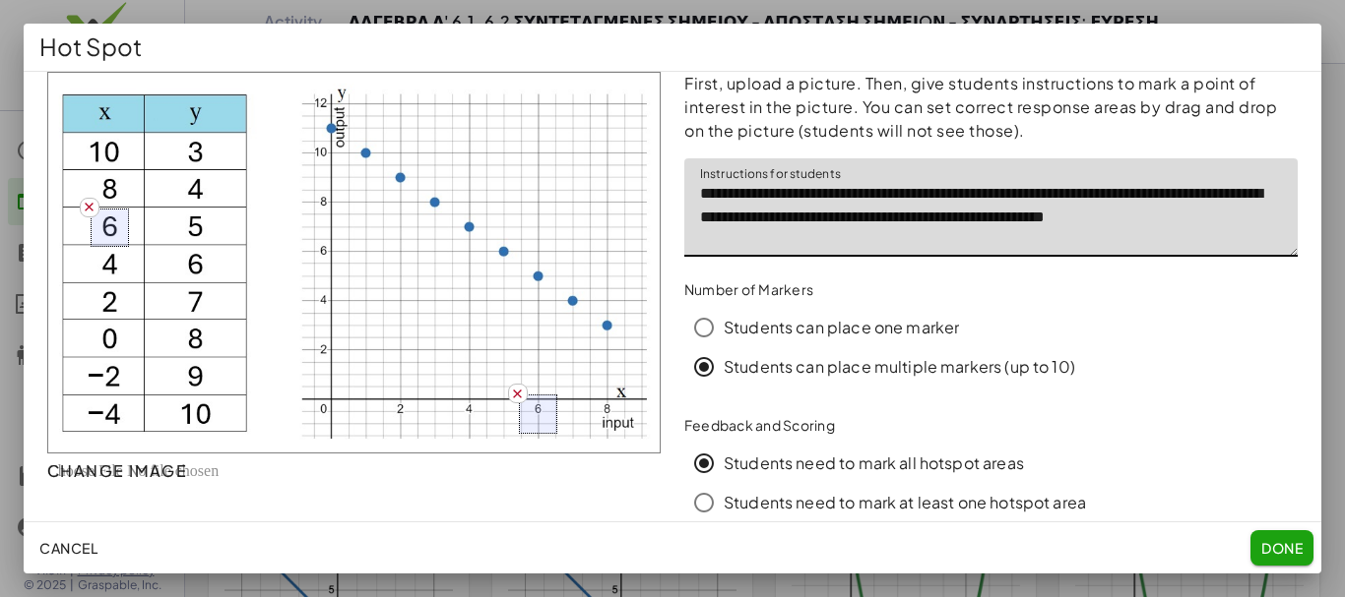
drag, startPoint x: 761, startPoint y: 194, endPoint x: 803, endPoint y: 195, distance: 42.3
click at [803, 195] on textarea "**********" at bounding box center [990, 207] width 613 height 98
drag, startPoint x: 837, startPoint y: 196, endPoint x: 871, endPoint y: 193, distance: 34.6
click at [871, 193] on textarea "**********" at bounding box center [990, 207] width 613 height 98
drag, startPoint x: 916, startPoint y: 191, endPoint x: 838, endPoint y: 193, distance: 78.8
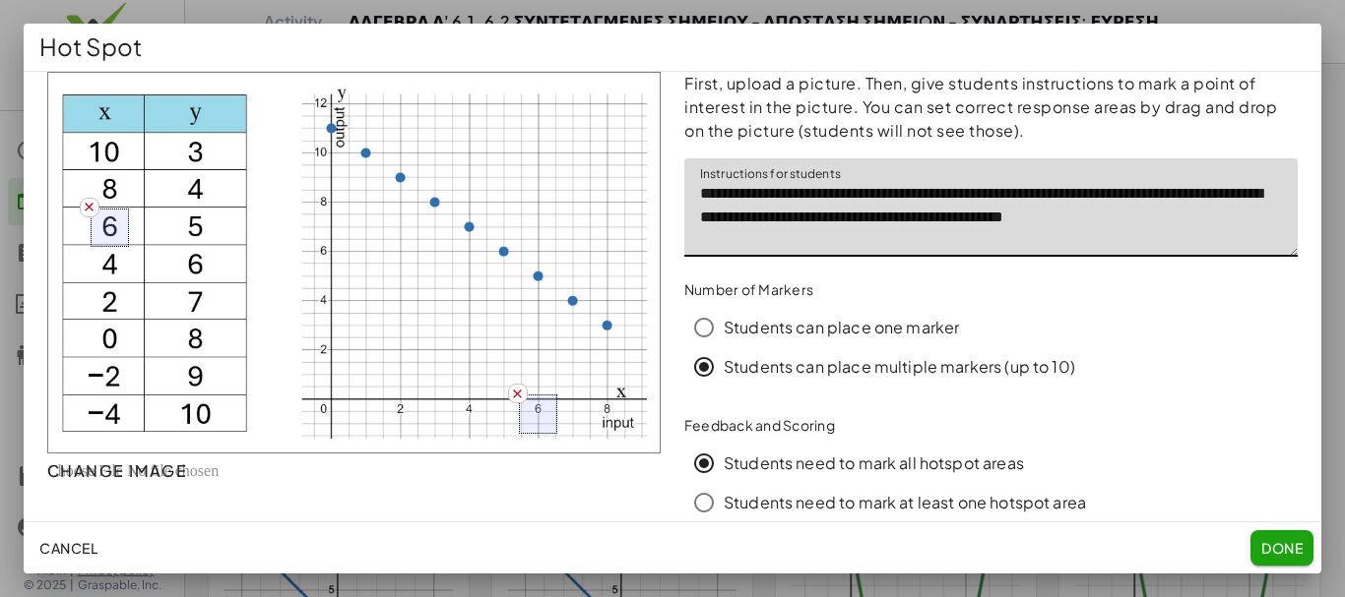
click at [838, 193] on textarea "**********" at bounding box center [990, 207] width 613 height 98
click at [862, 198] on textarea "**********" at bounding box center [990, 207] width 613 height 98
click at [962, 194] on textarea "**********" at bounding box center [990, 207] width 613 height 98
type textarea "**********"
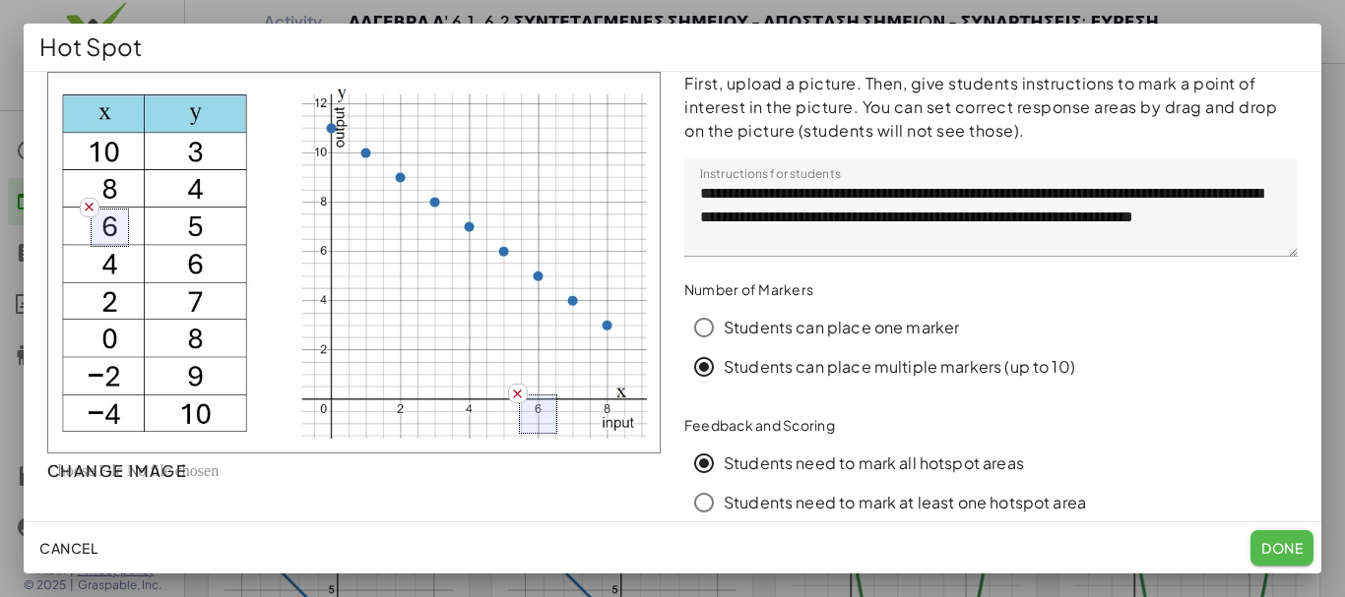
click at [1281, 549] on span "Done" at bounding box center [1281, 548] width 41 height 18
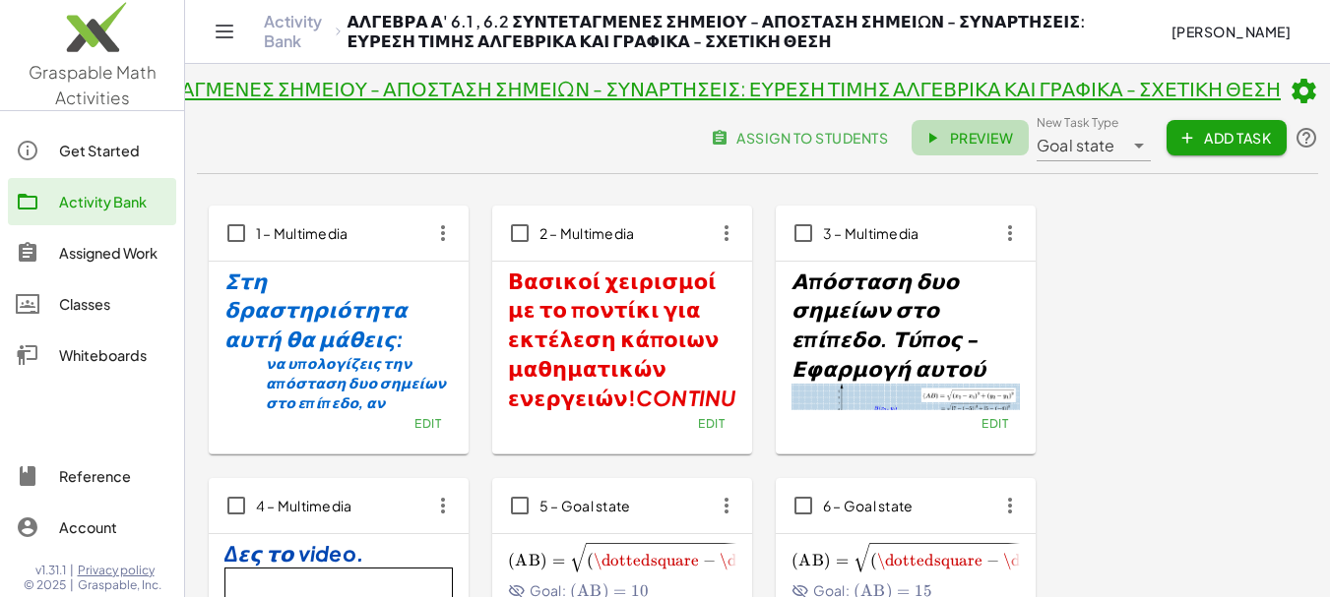
click at [978, 142] on span "Preview" at bounding box center [970, 138] width 86 height 18
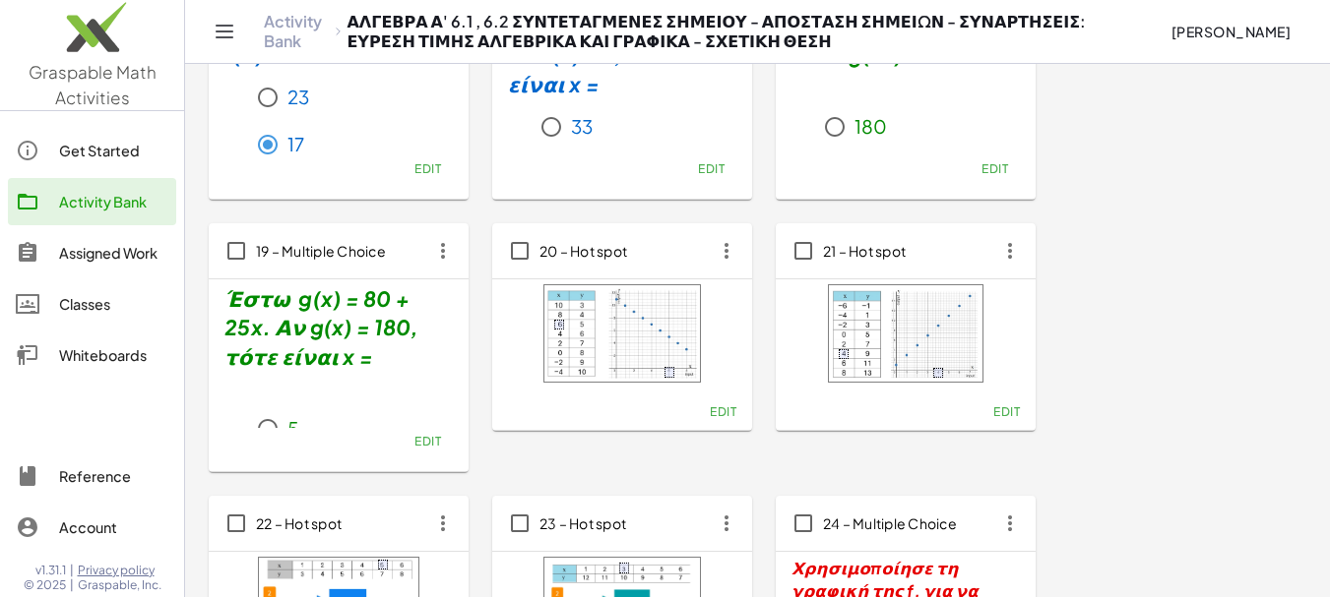
scroll to position [1722, 0]
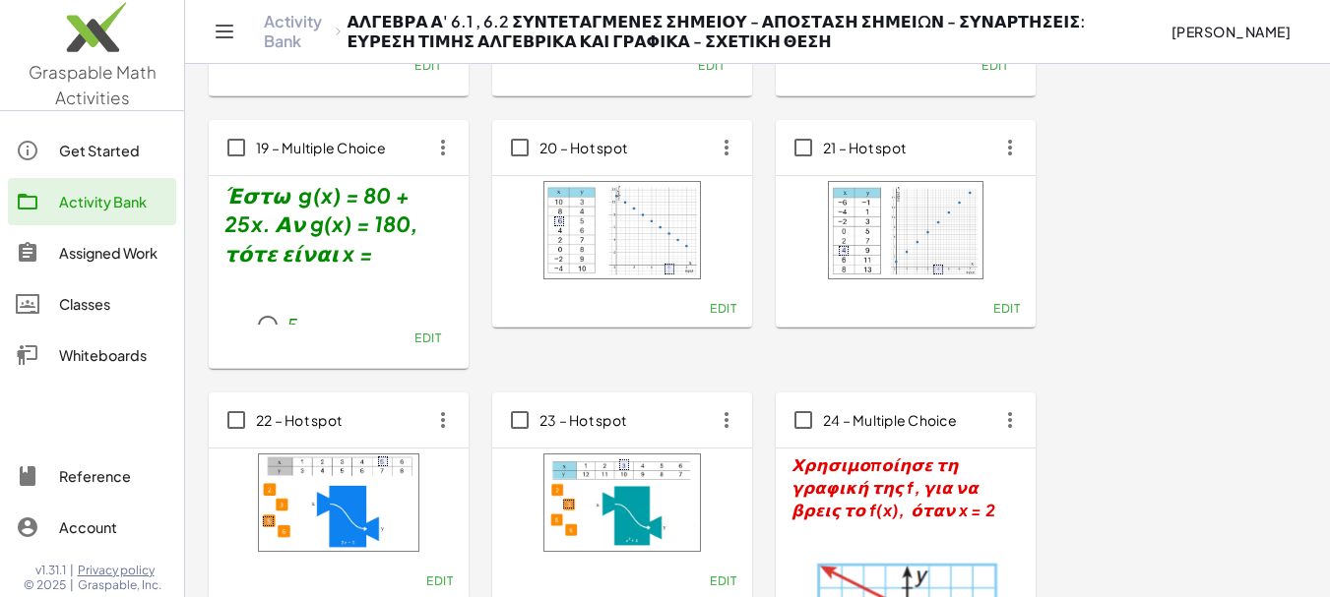
click at [723, 310] on span "Edit" at bounding box center [723, 308] width 27 height 15
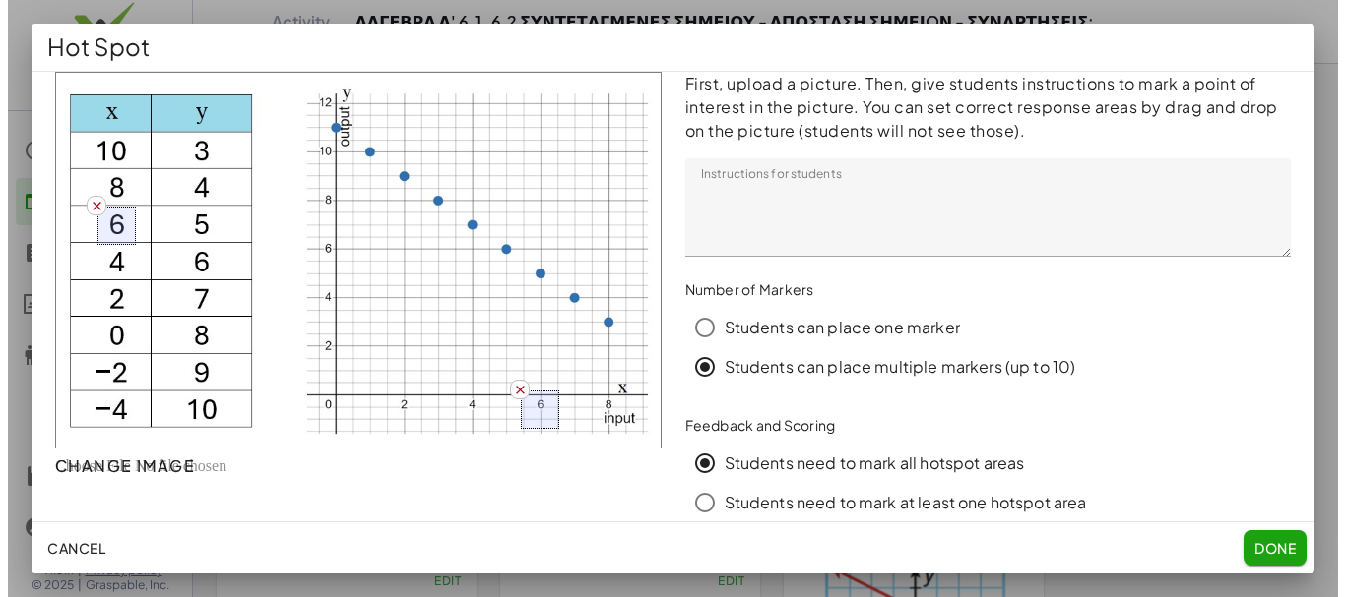
scroll to position [0, 0]
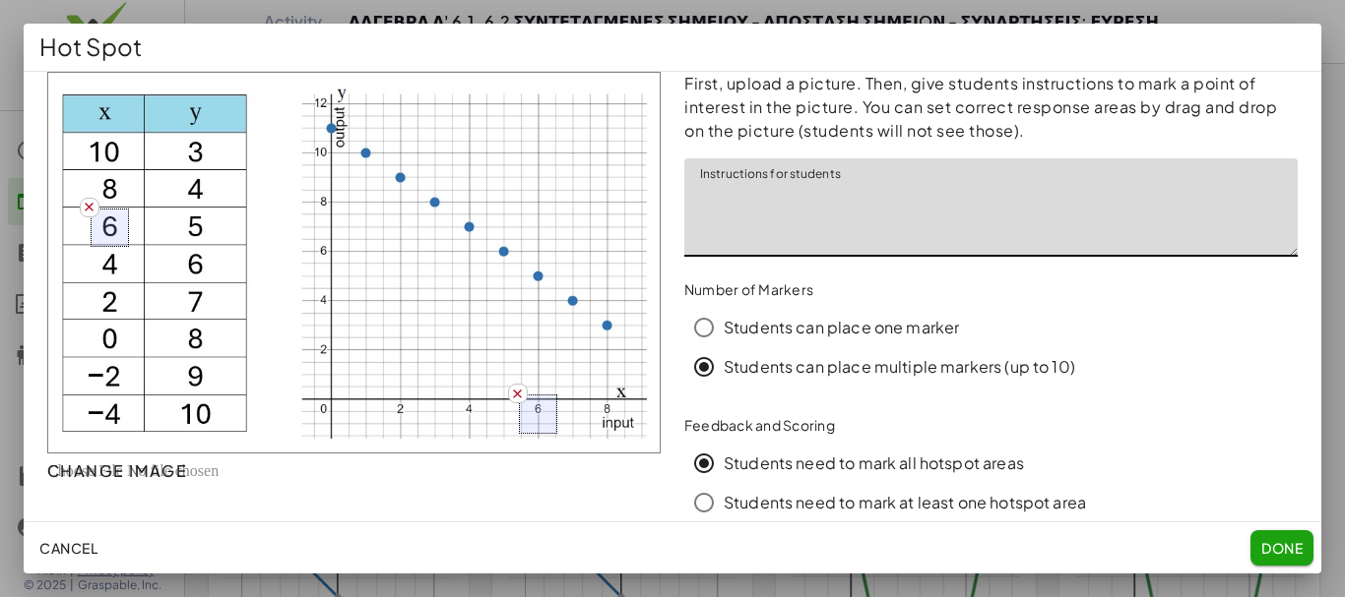
drag, startPoint x: 692, startPoint y: 195, endPoint x: 795, endPoint y: 228, distance: 108.6
click at [795, 228] on textarea "Instructions for students" at bounding box center [990, 207] width 613 height 98
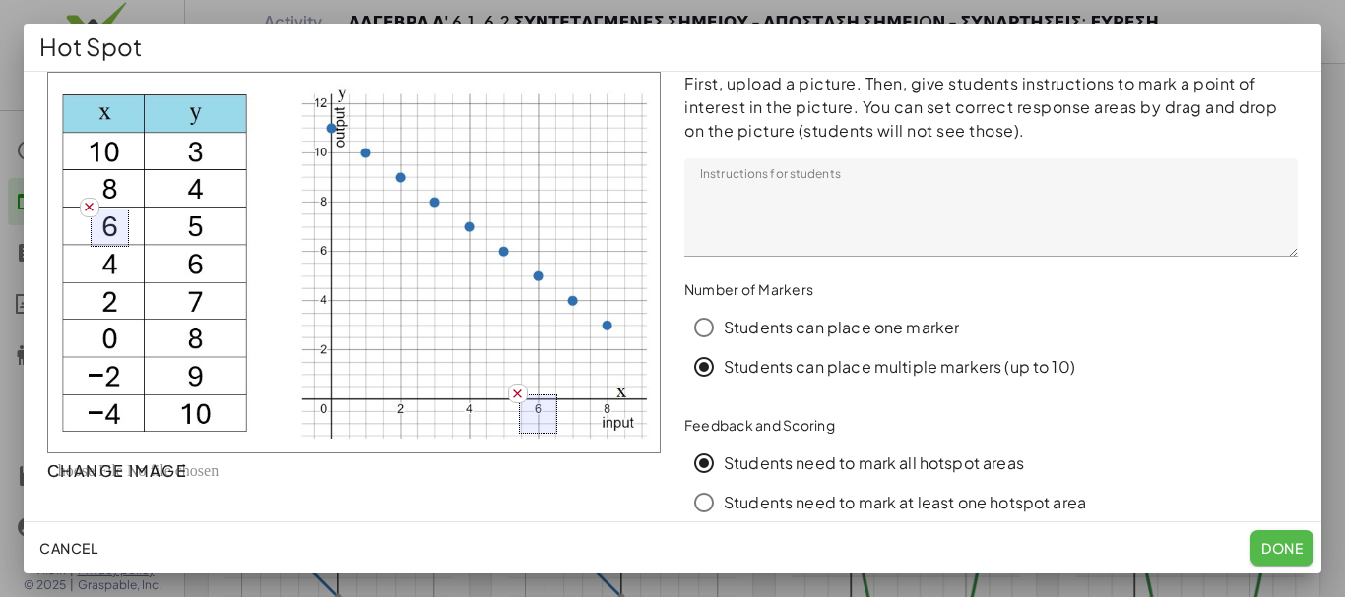
click at [1284, 552] on span "Done" at bounding box center [1281, 548] width 41 height 18
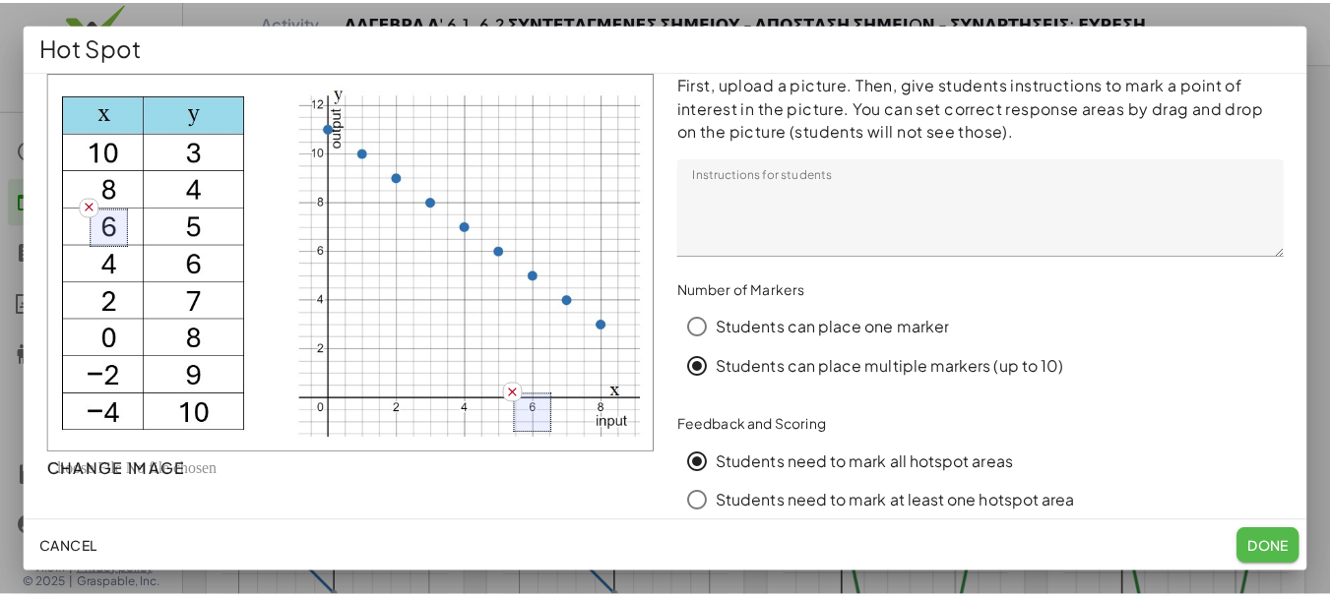
scroll to position [1722, 0]
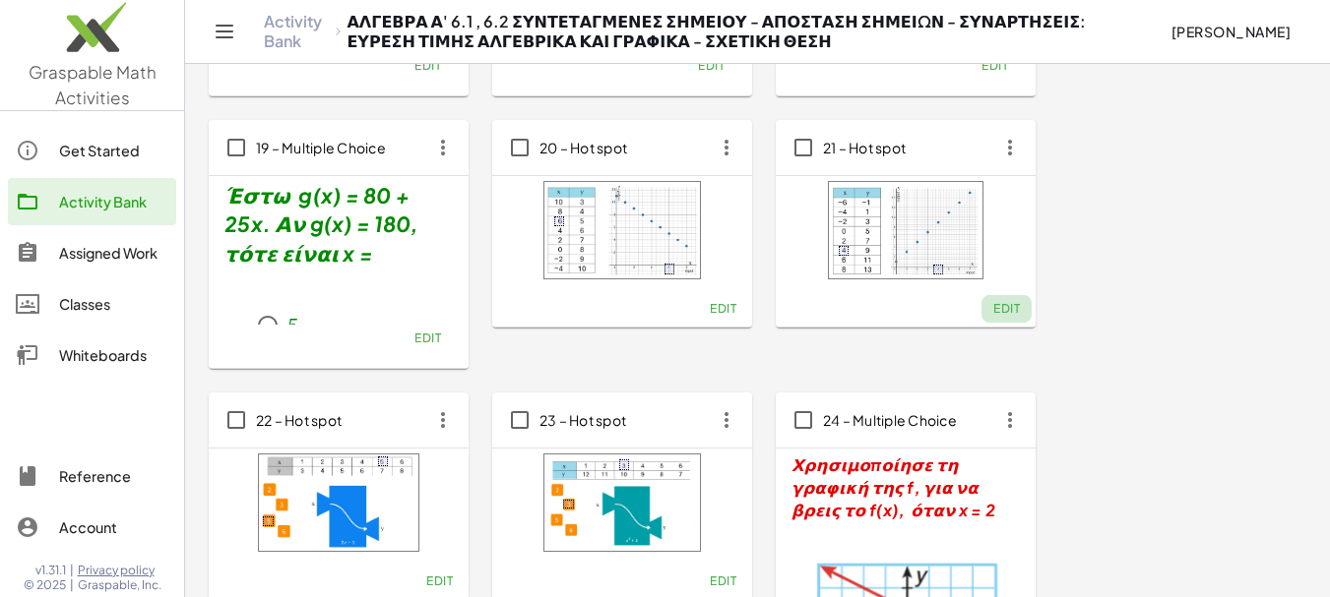
click at [1003, 307] on span "Edit" at bounding box center [1006, 308] width 27 height 15
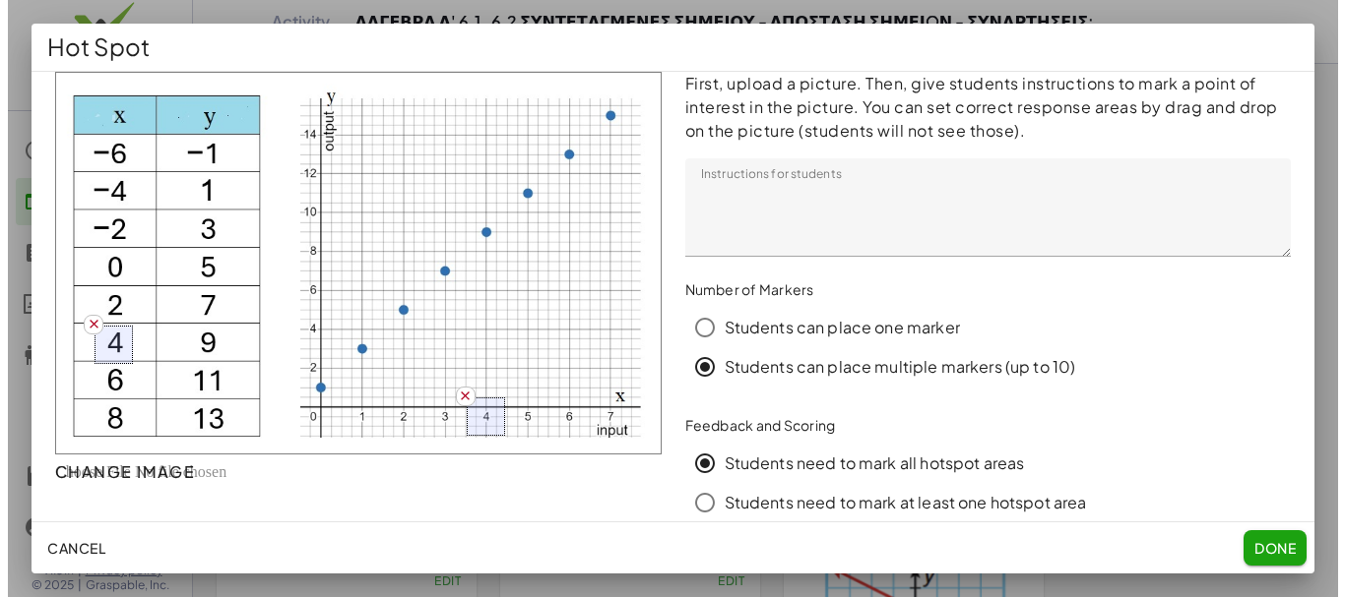
scroll to position [0, 0]
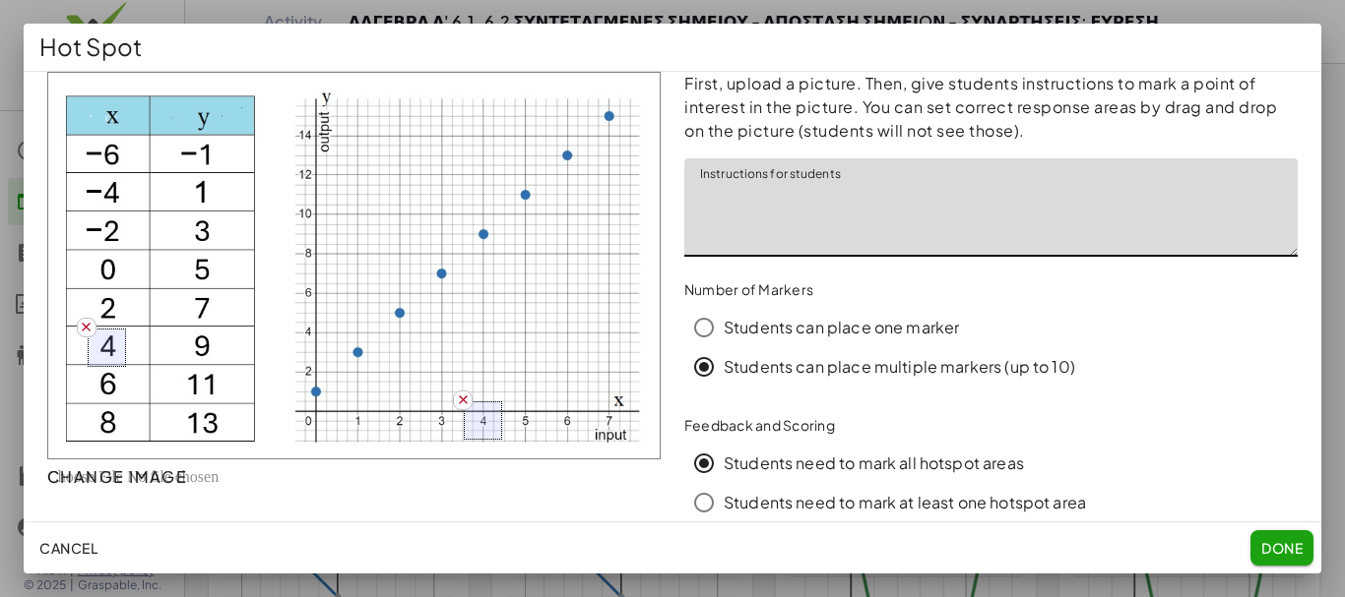
drag, startPoint x: 688, startPoint y: 198, endPoint x: 1239, endPoint y: 190, distance: 551.3
click at [1239, 190] on textarea "Instructions for students" at bounding box center [990, 207] width 613 height 98
paste textarea "**********"
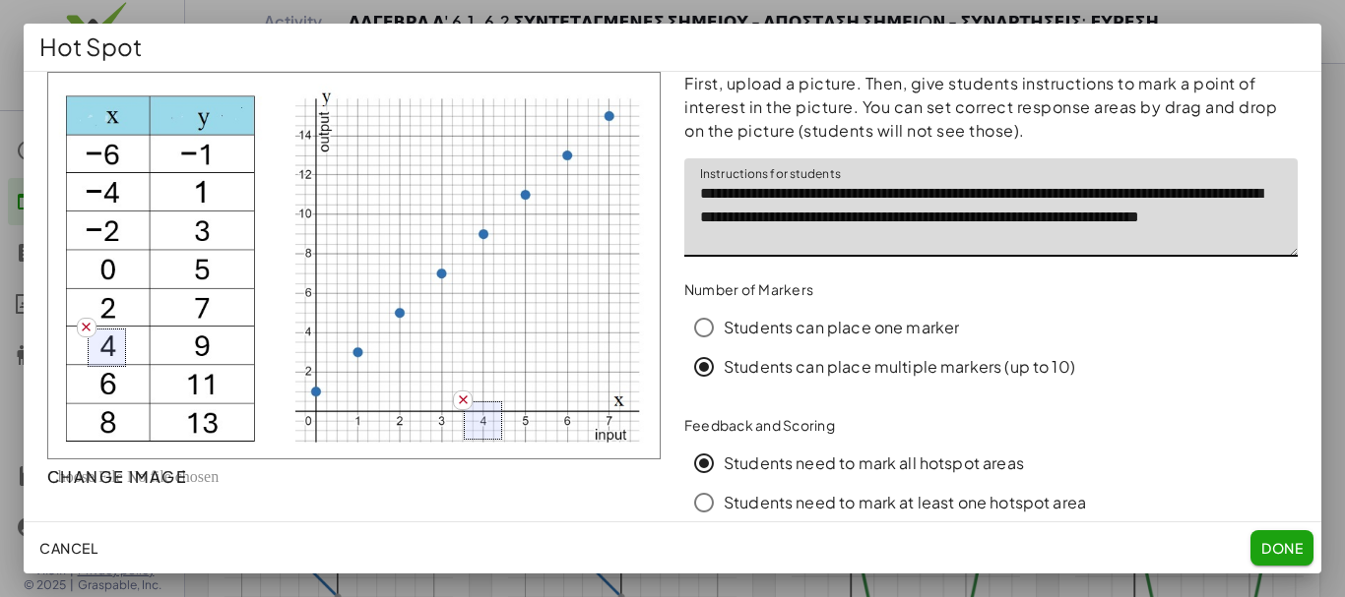
type textarea "**********"
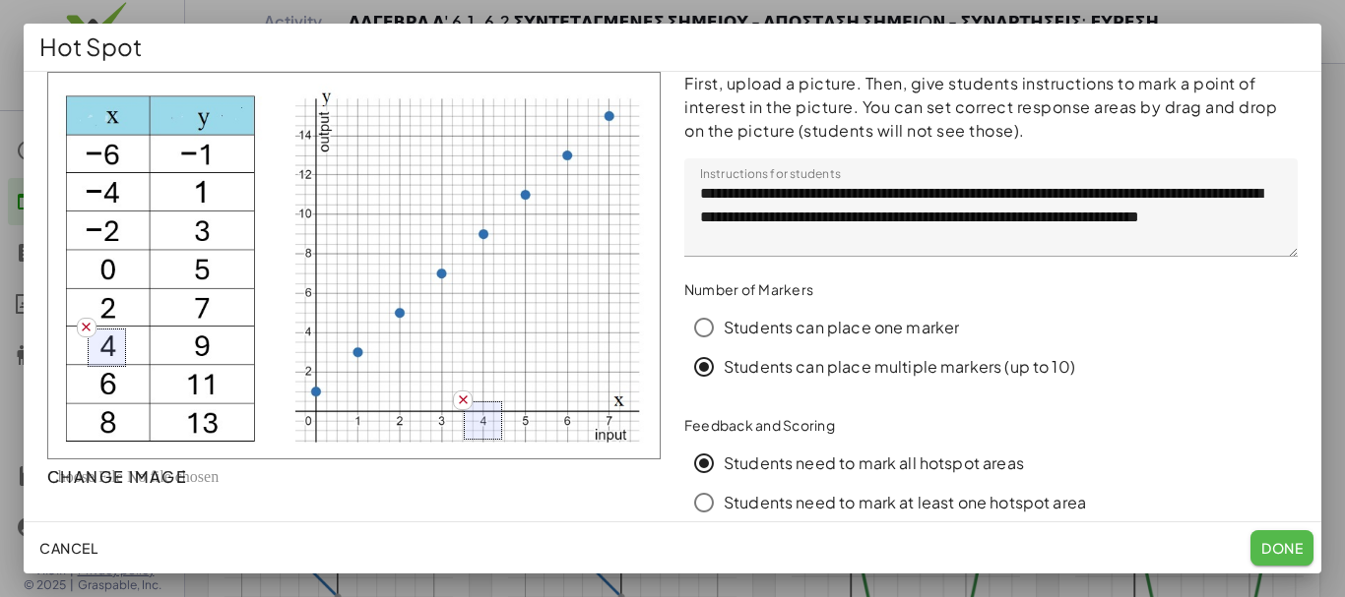
click at [1278, 549] on span "Done" at bounding box center [1281, 548] width 41 height 18
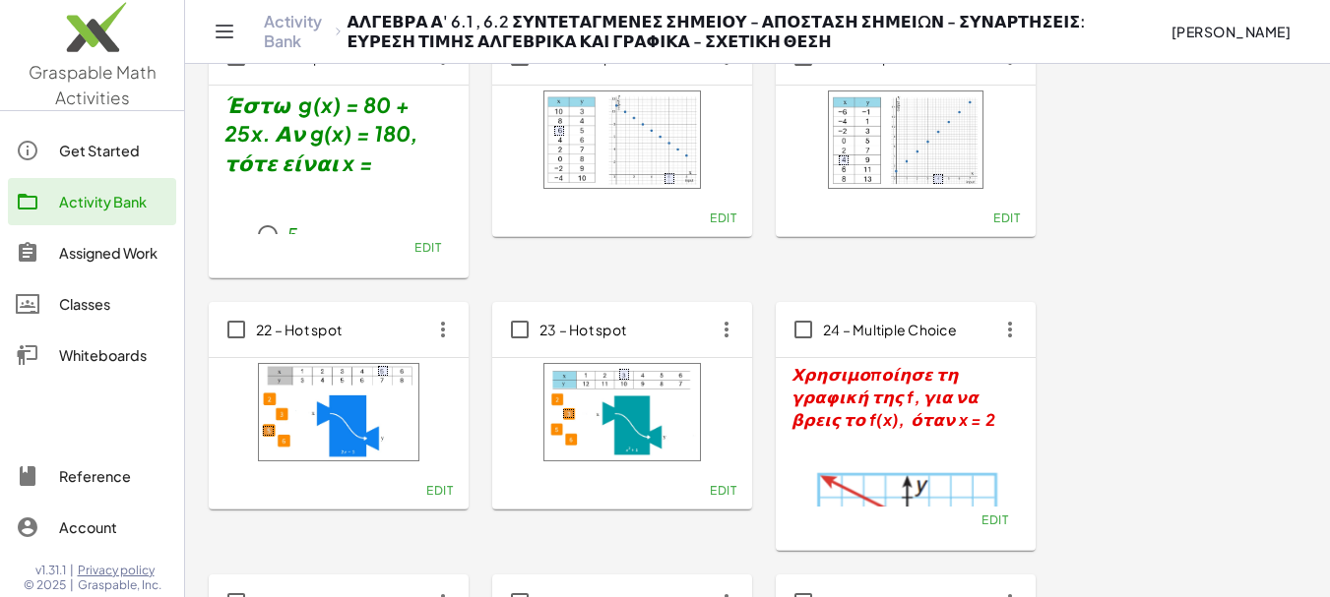
scroll to position [1820, 0]
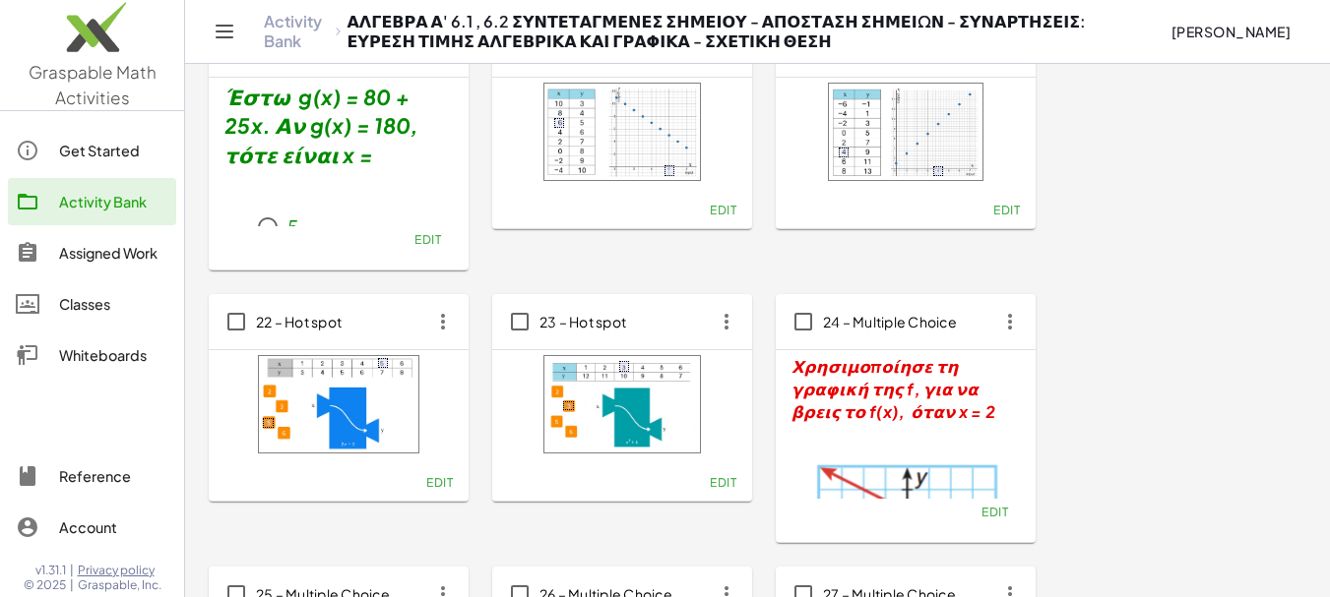
click at [444, 487] on span "Edit" at bounding box center [439, 482] width 27 height 15
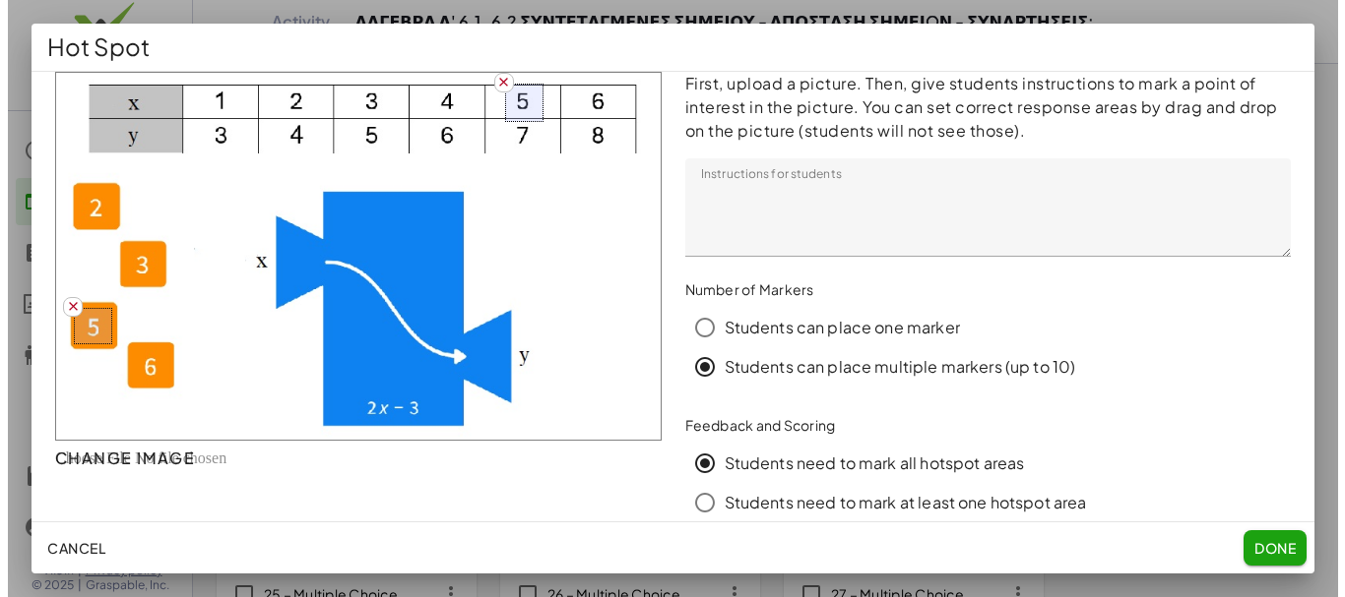
scroll to position [0, 0]
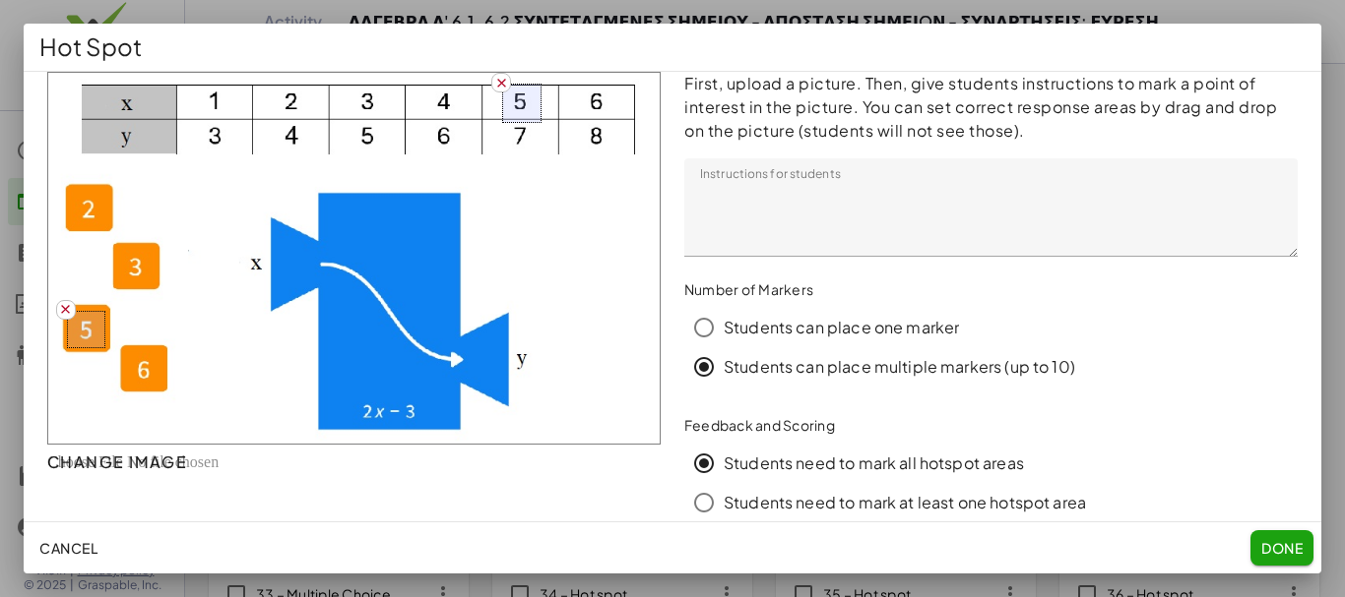
click at [1284, 546] on span "Done" at bounding box center [1281, 548] width 41 height 18
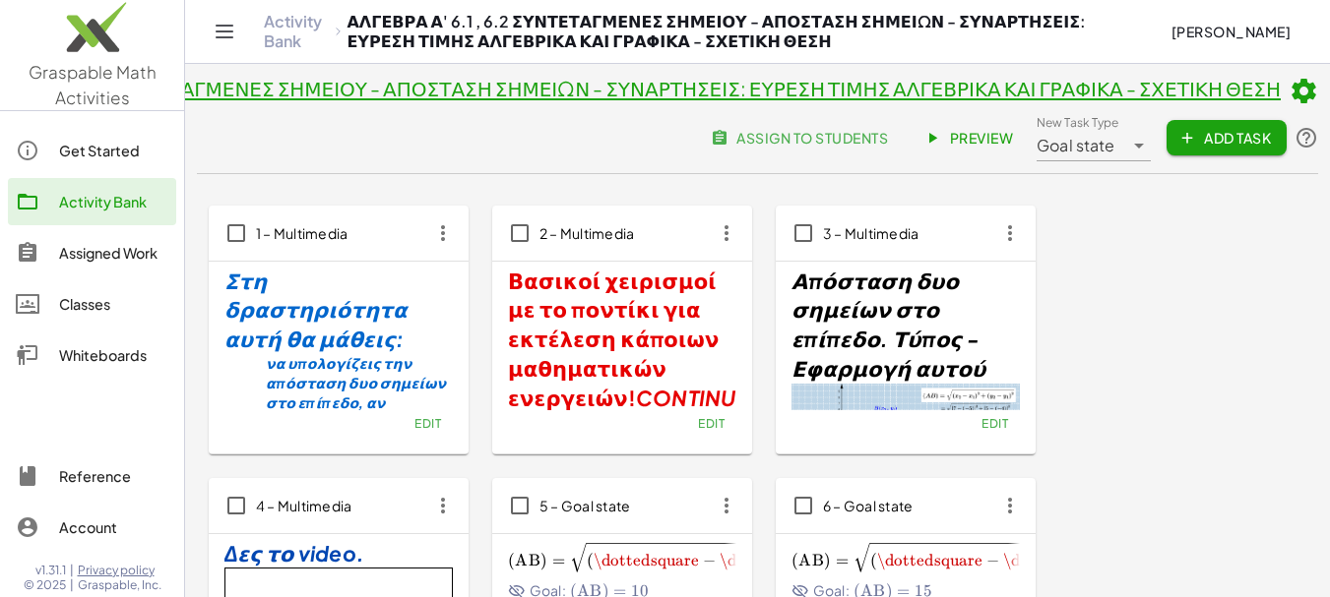
click at [978, 137] on span "Preview" at bounding box center [970, 138] width 86 height 18
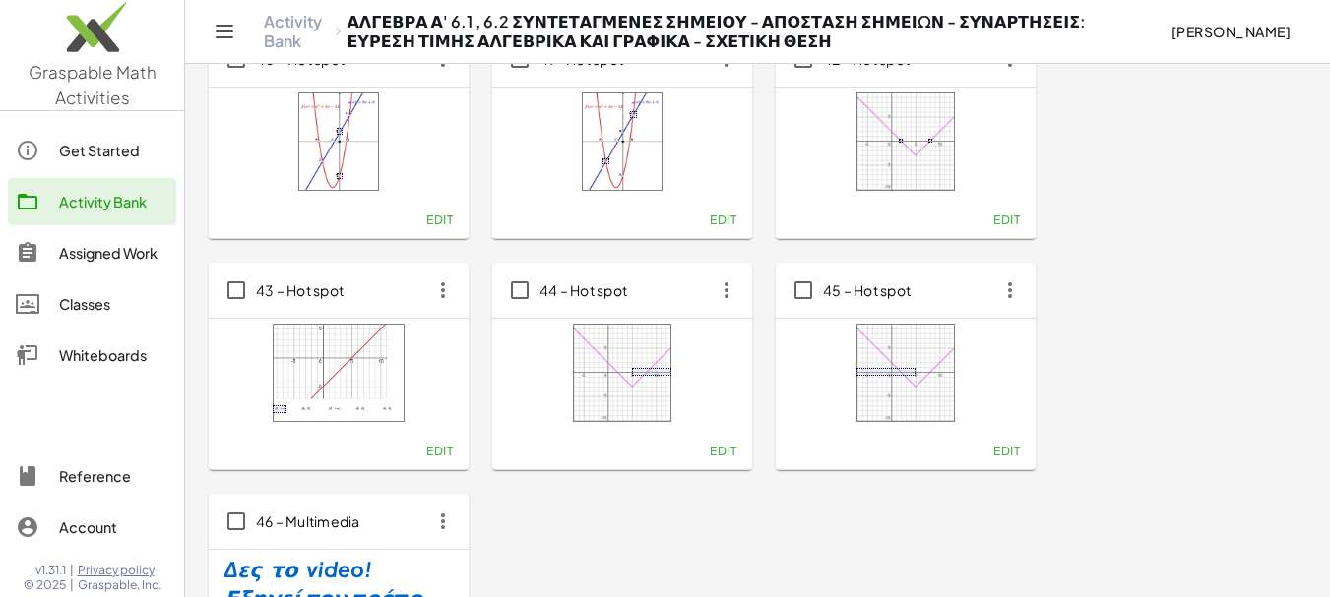
scroll to position [3692, 0]
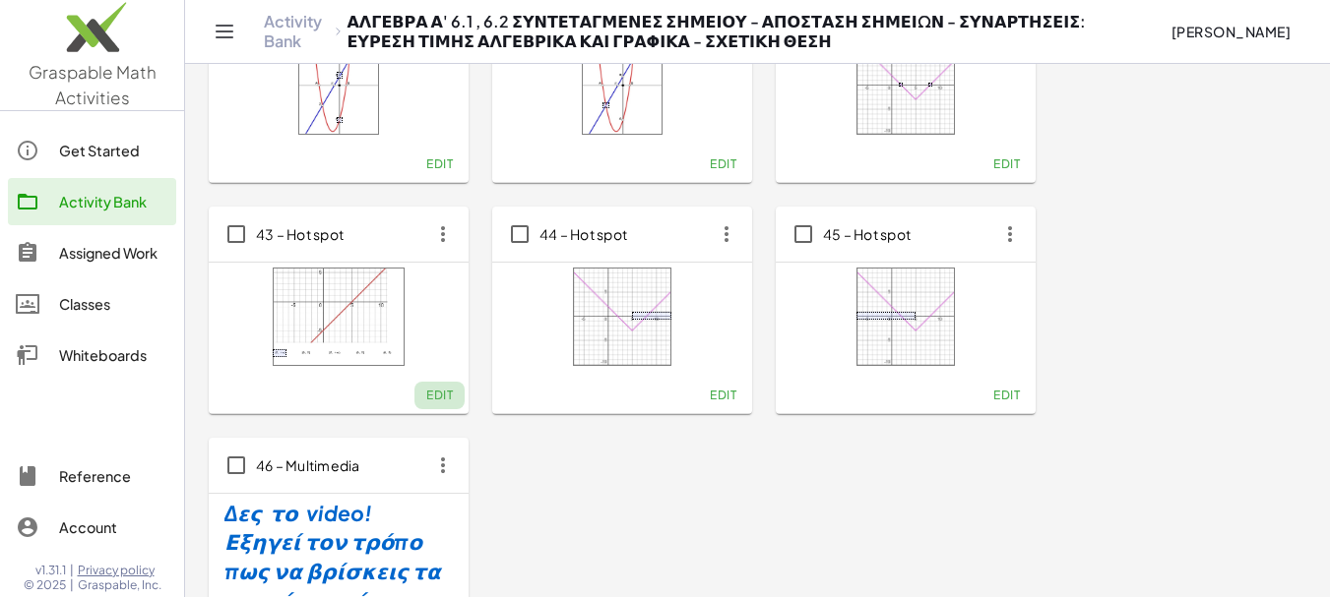
click at [435, 397] on span "Edit" at bounding box center [439, 395] width 27 height 15
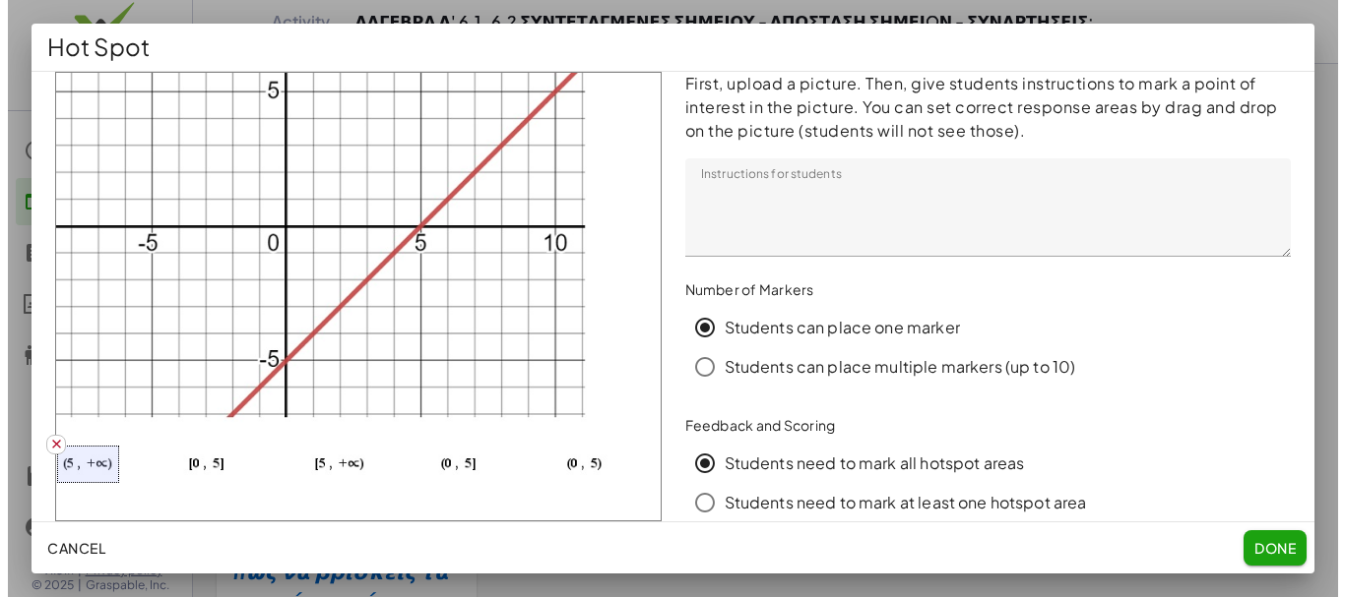
scroll to position [0, 0]
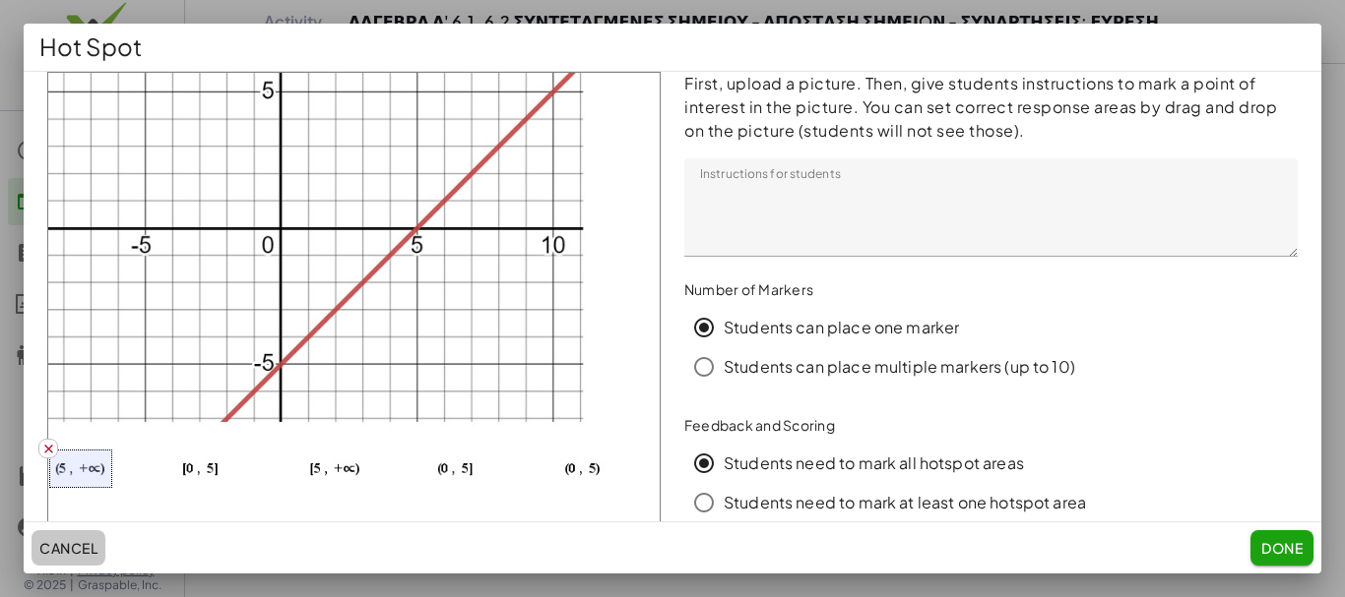
click at [82, 551] on span "Cancel" at bounding box center [68, 548] width 58 height 18
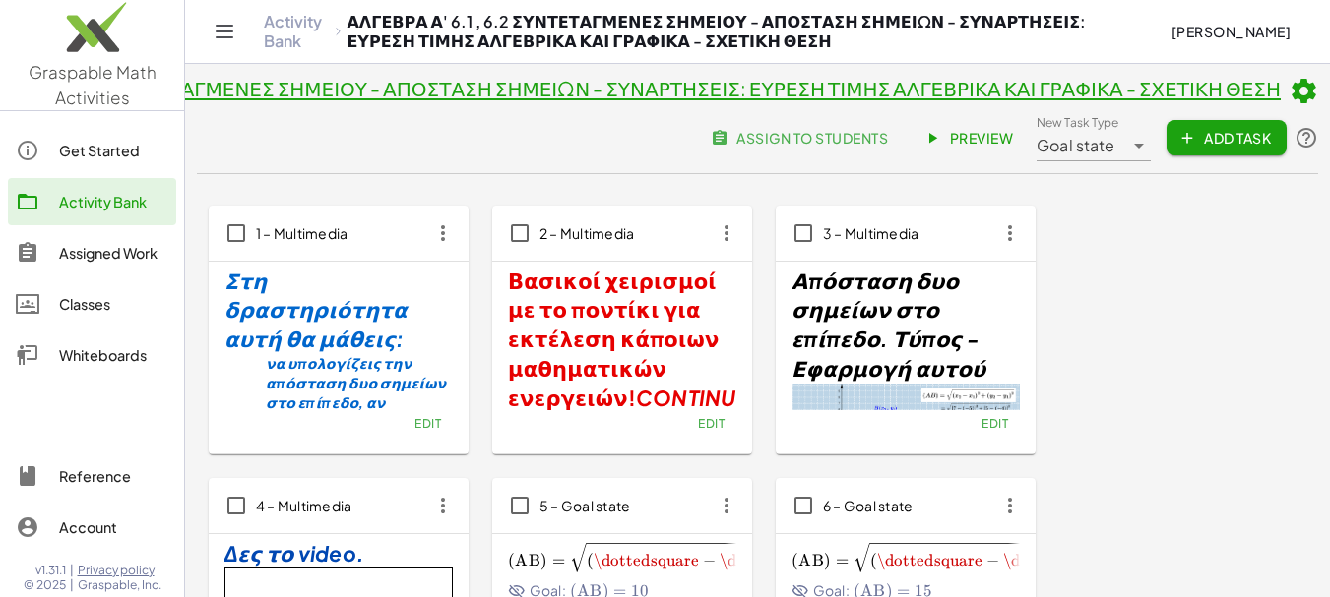
click at [971, 142] on span "Preview" at bounding box center [970, 138] width 86 height 18
click at [288, 27] on link "Activity Bank" at bounding box center [296, 31] width 65 height 39
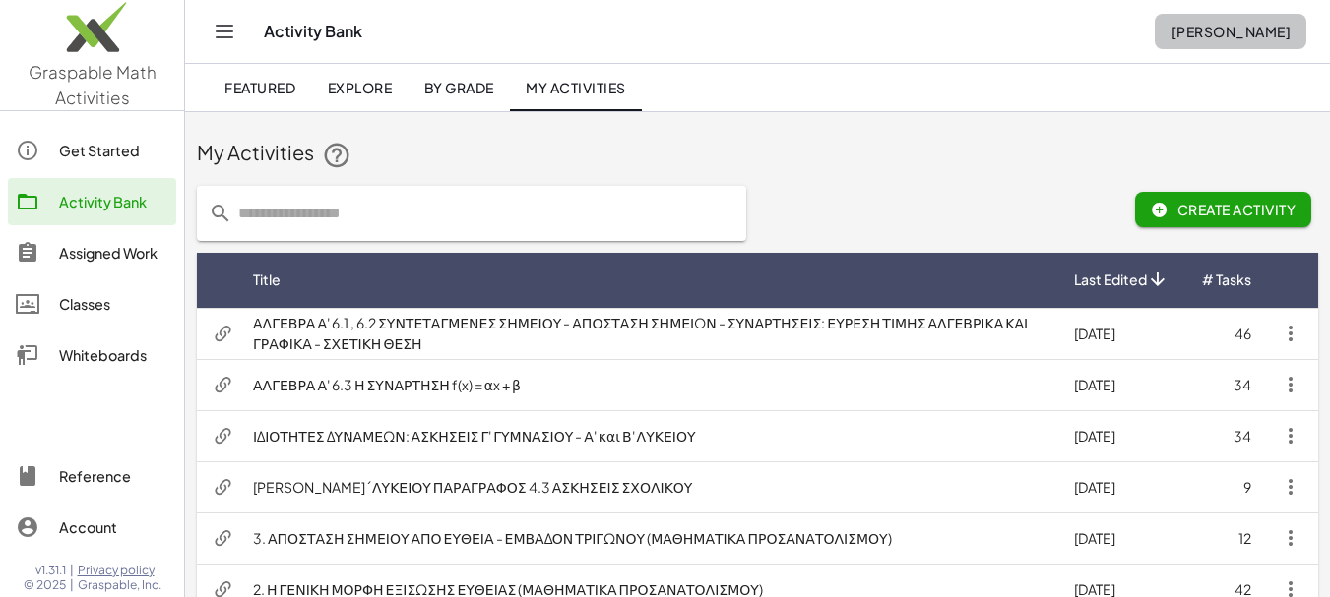
click at [1199, 34] on span "Γεώργιος Ματζιούνης" at bounding box center [1230, 32] width 120 height 18
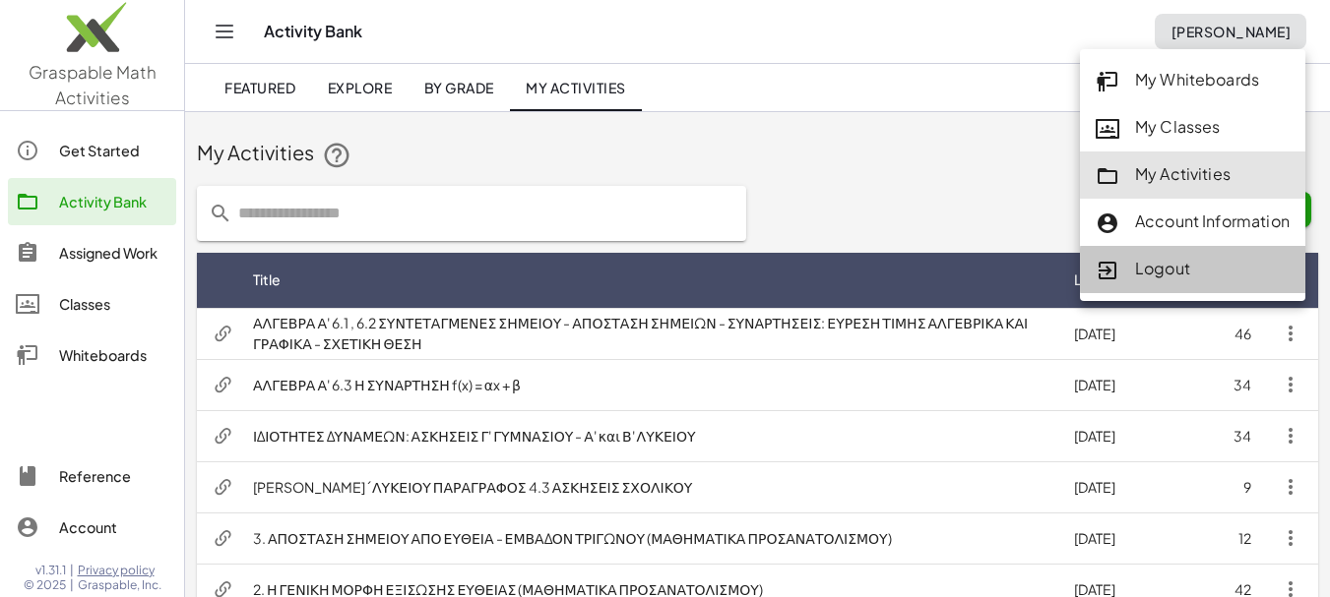
click at [1163, 267] on div "Logout" at bounding box center [1193, 270] width 194 height 26
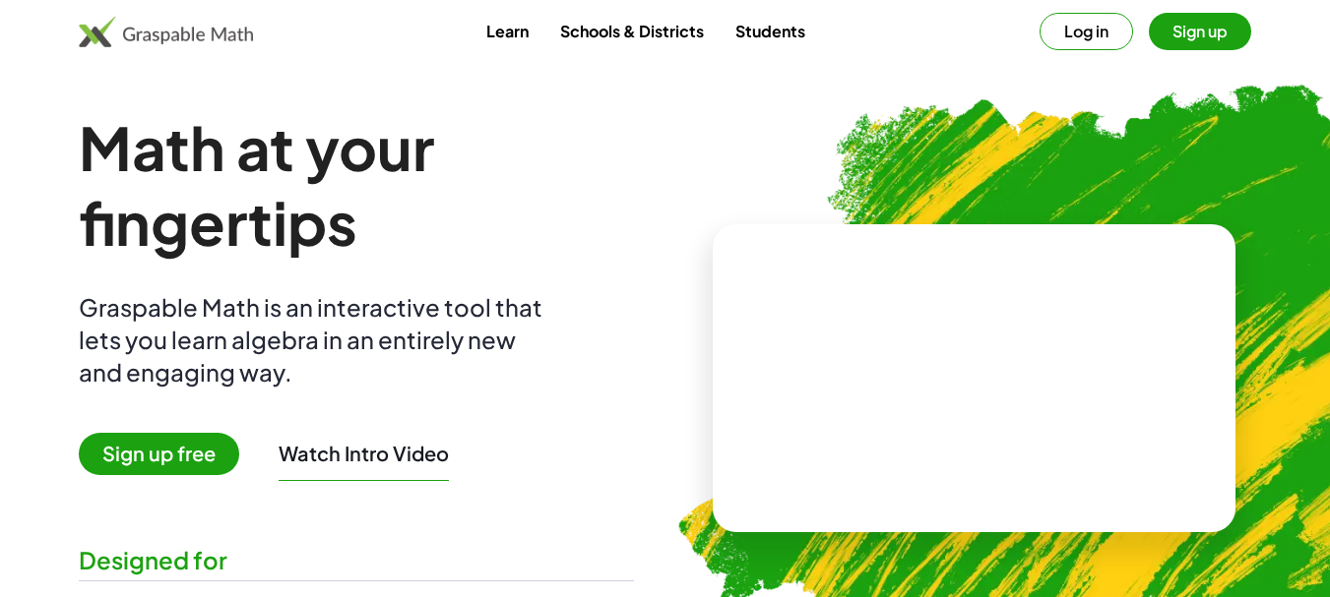
click at [1093, 32] on button "Log in" at bounding box center [1086, 31] width 94 height 37
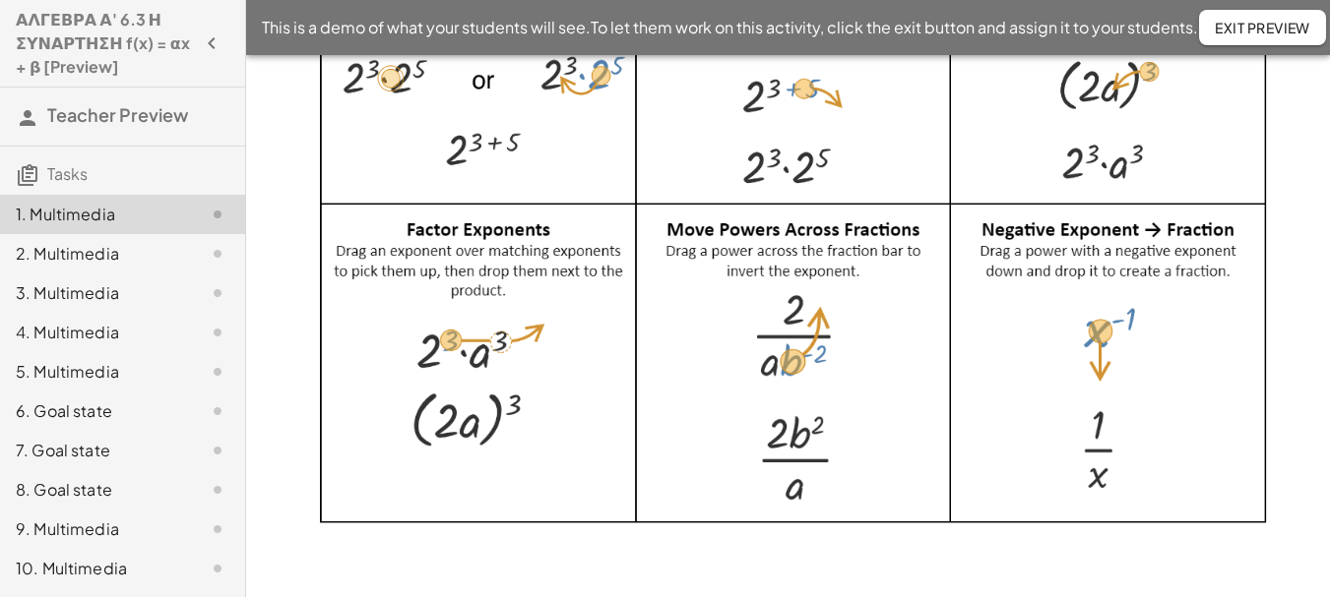
scroll to position [3257, 0]
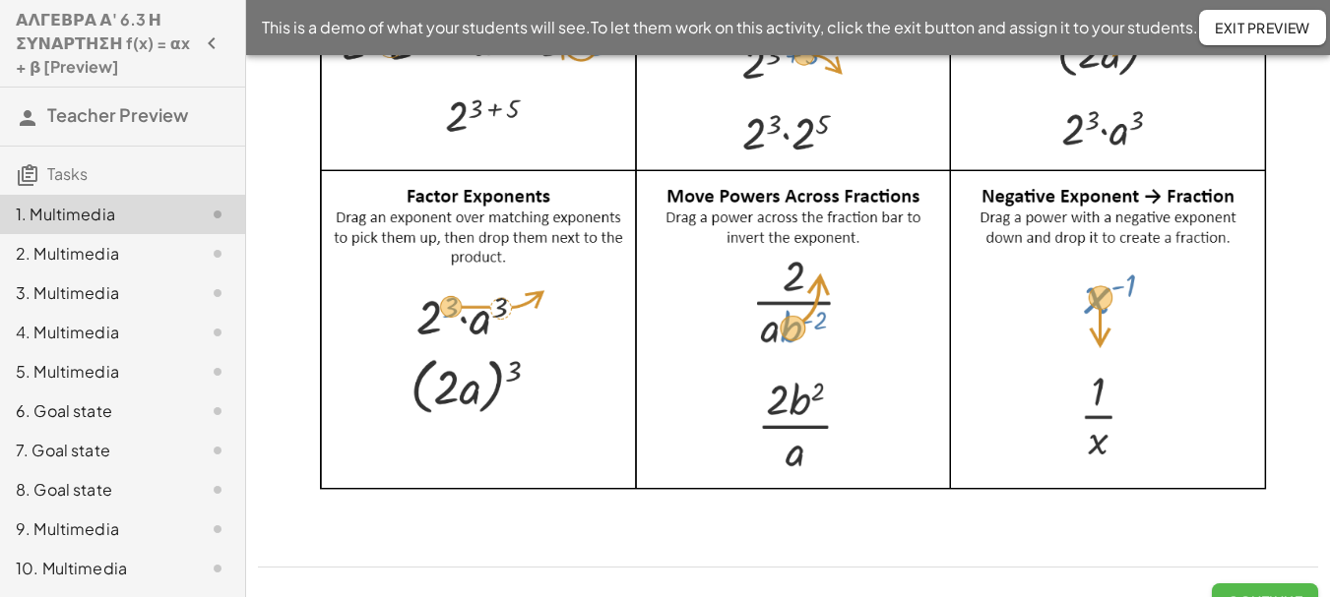
click at [1259, 593] on span "Continue" at bounding box center [1264, 602] width 75 height 18
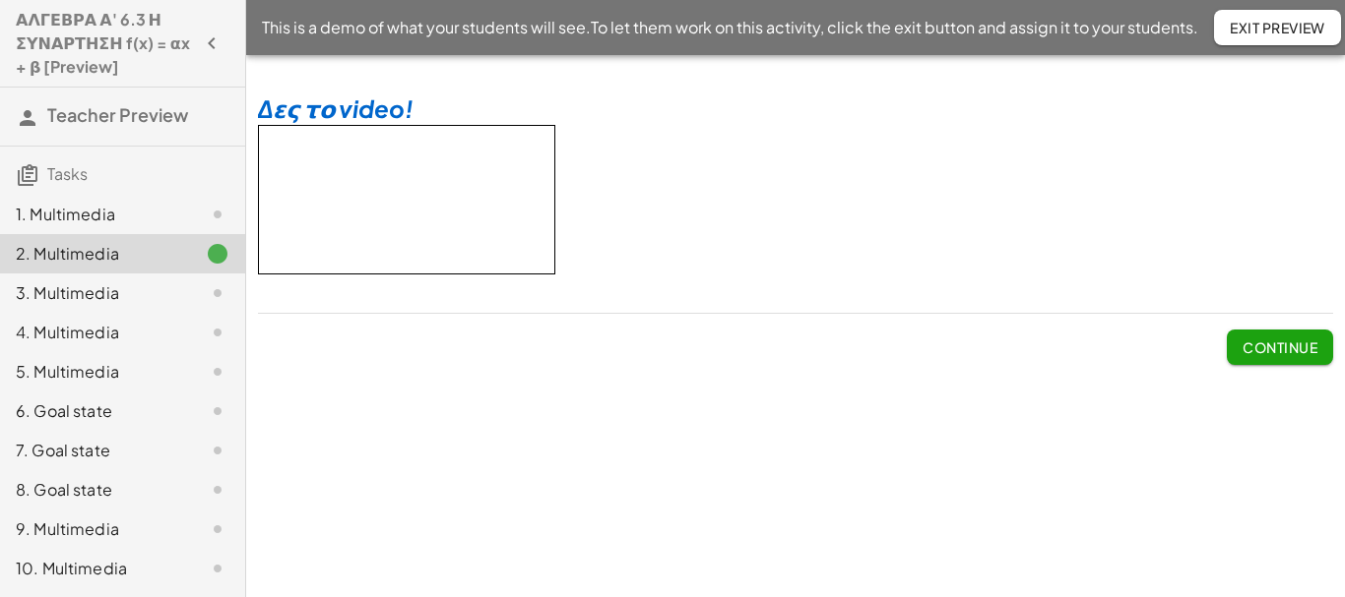
click at [1276, 347] on span "Continue" at bounding box center [1279, 348] width 75 height 18
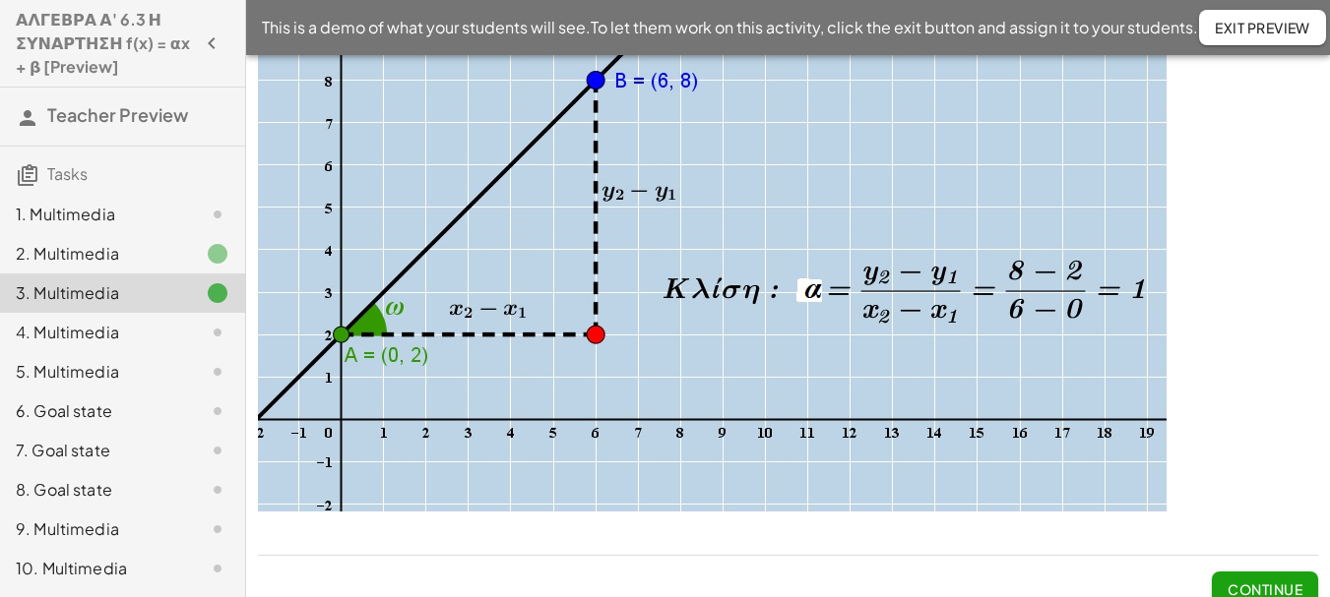
scroll to position [133, 0]
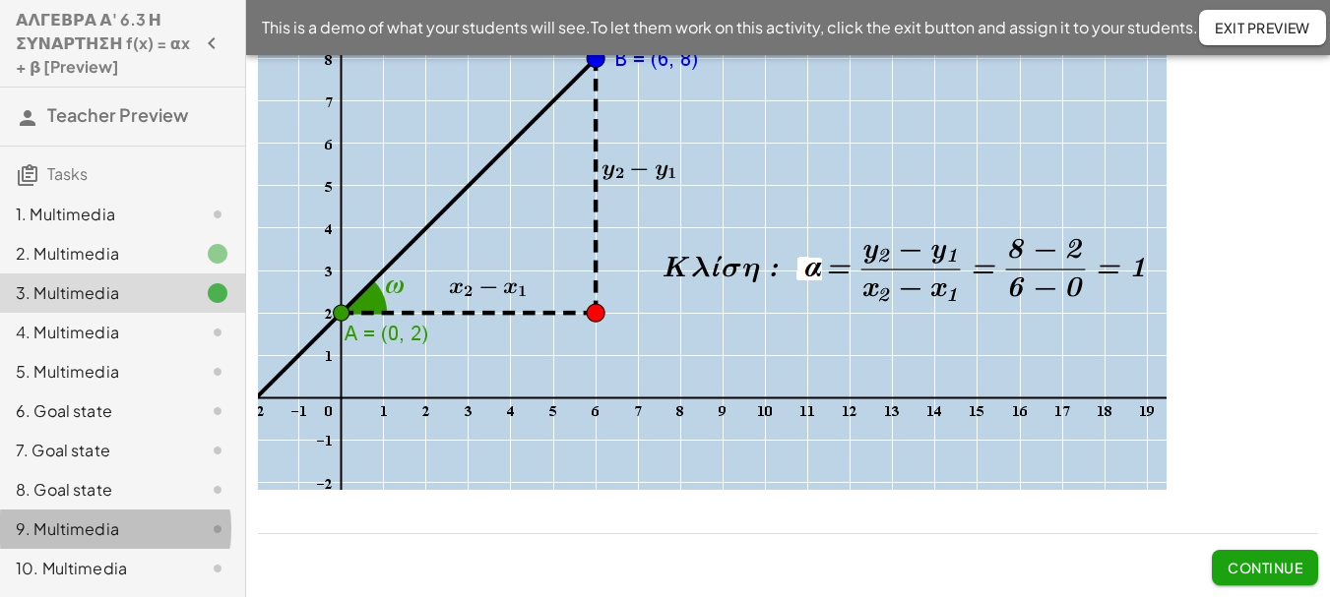
click at [82, 535] on div "9. Multimedia" at bounding box center [95, 530] width 158 height 24
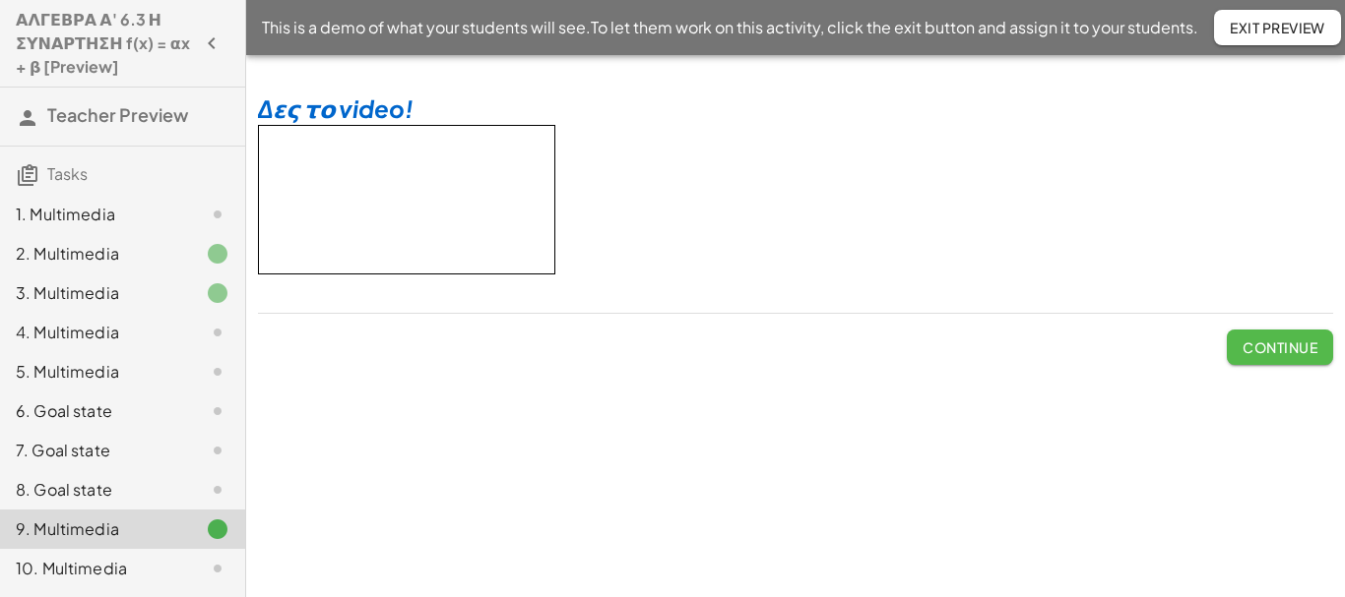
click at [1283, 344] on span "Continue" at bounding box center [1279, 348] width 75 height 18
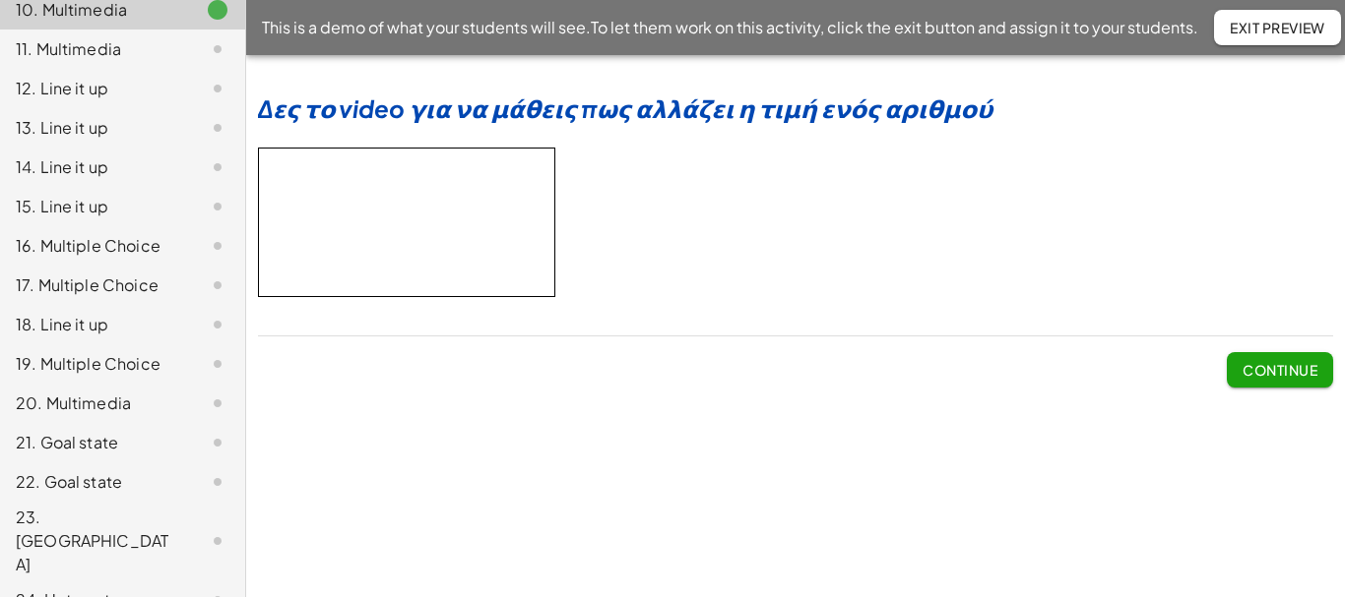
scroll to position [587, 0]
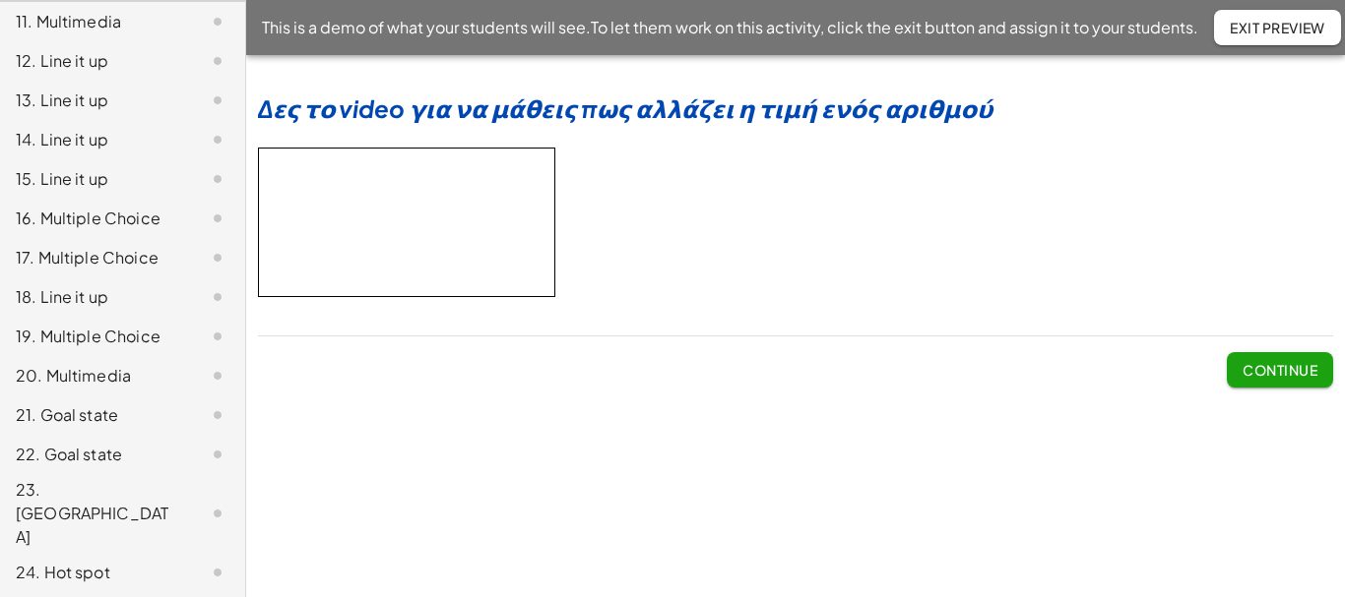
click at [1287, 374] on span "Continue" at bounding box center [1279, 370] width 75 height 18
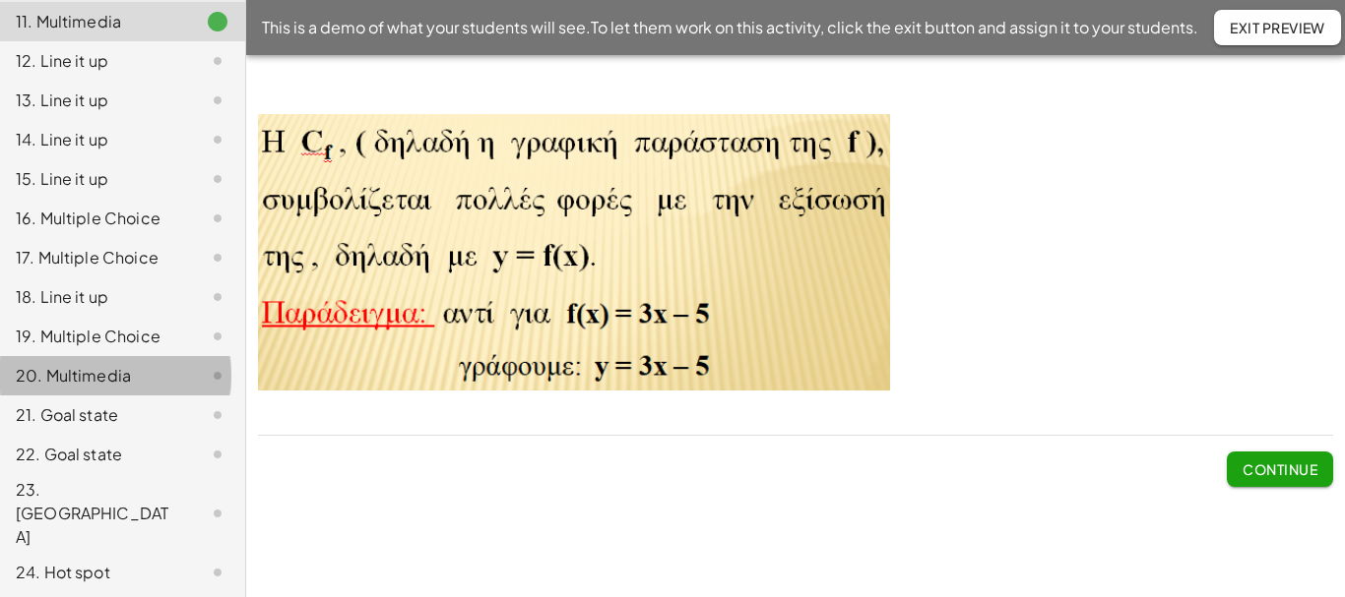
click at [110, 379] on div "20. Multimedia" at bounding box center [95, 376] width 158 height 24
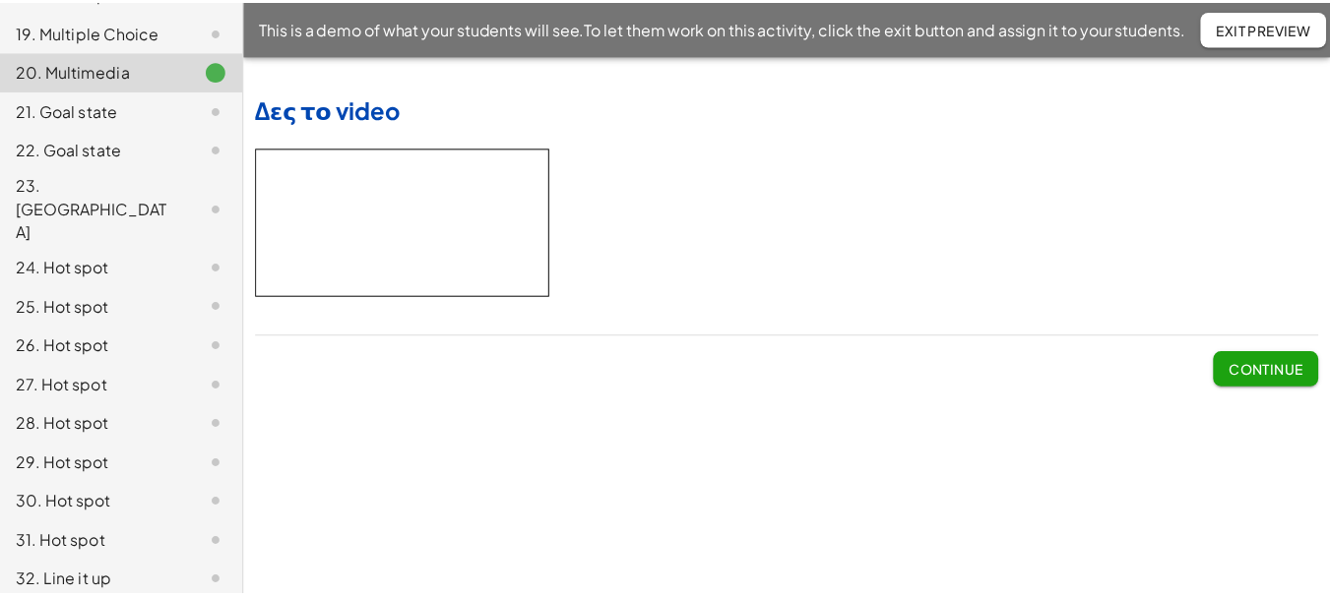
scroll to position [903, 0]
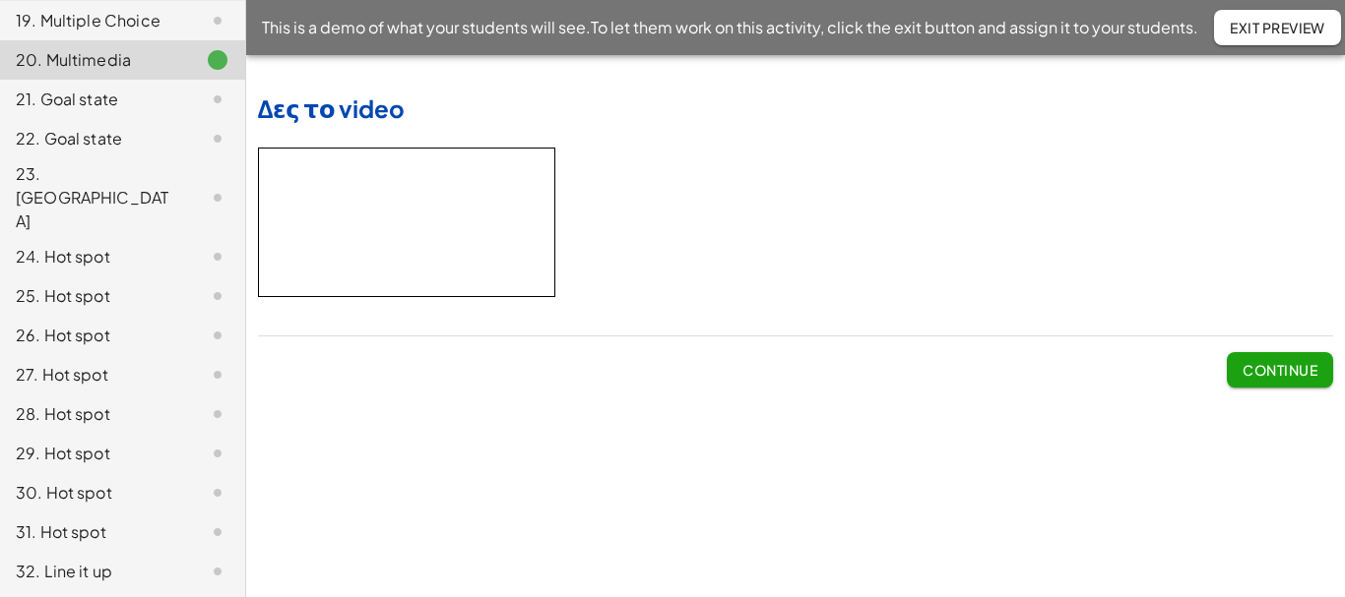
click at [107, 106] on div "21. Goal state" at bounding box center [95, 100] width 158 height 24
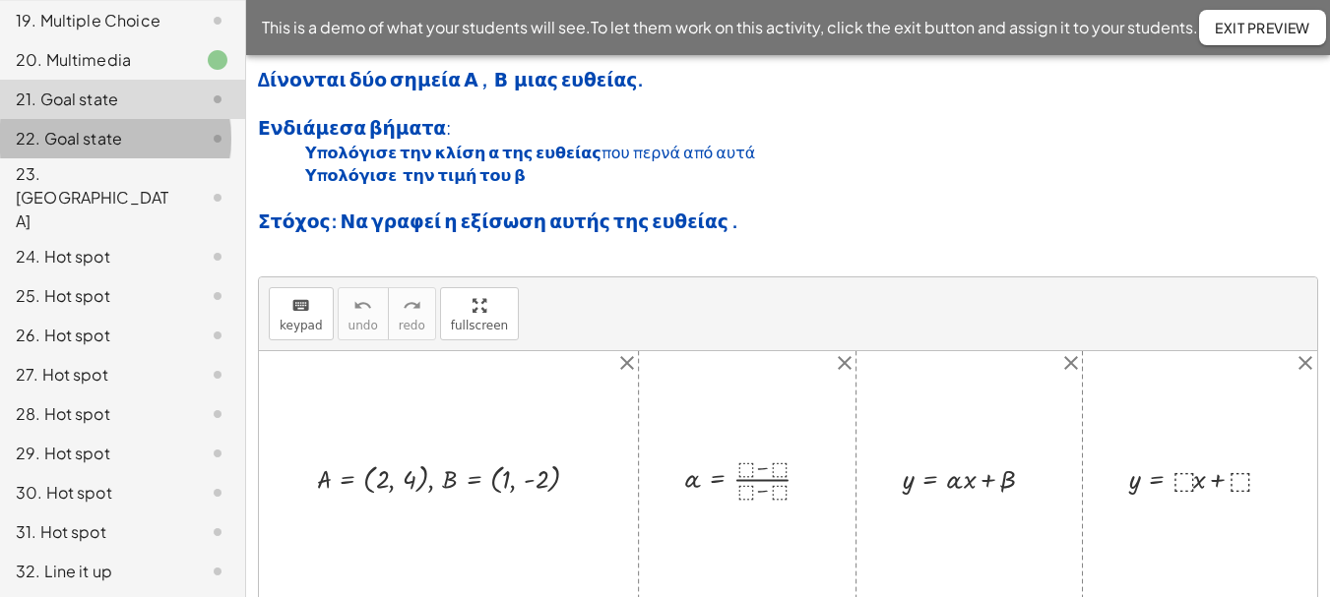
click at [107, 143] on div "22. Goal state" at bounding box center [95, 139] width 158 height 24
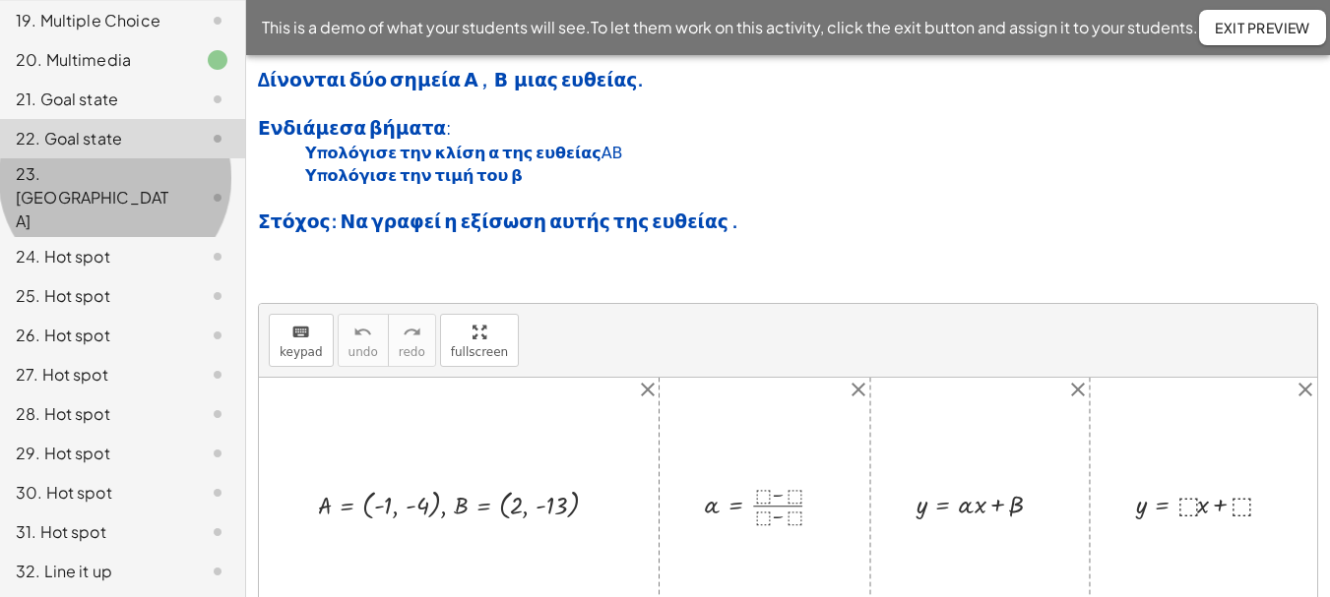
click at [94, 185] on div "23. [GEOGRAPHIC_DATA]" at bounding box center [95, 197] width 158 height 71
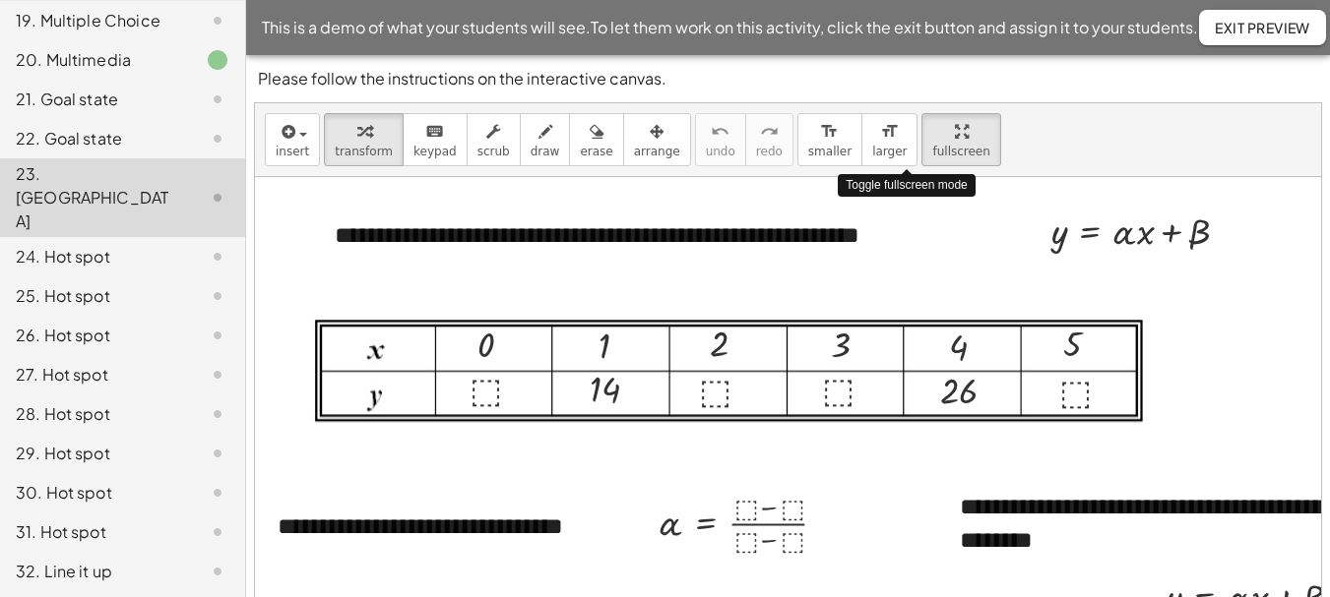
drag, startPoint x: 907, startPoint y: 135, endPoint x: 907, endPoint y: 254, distance: 119.1
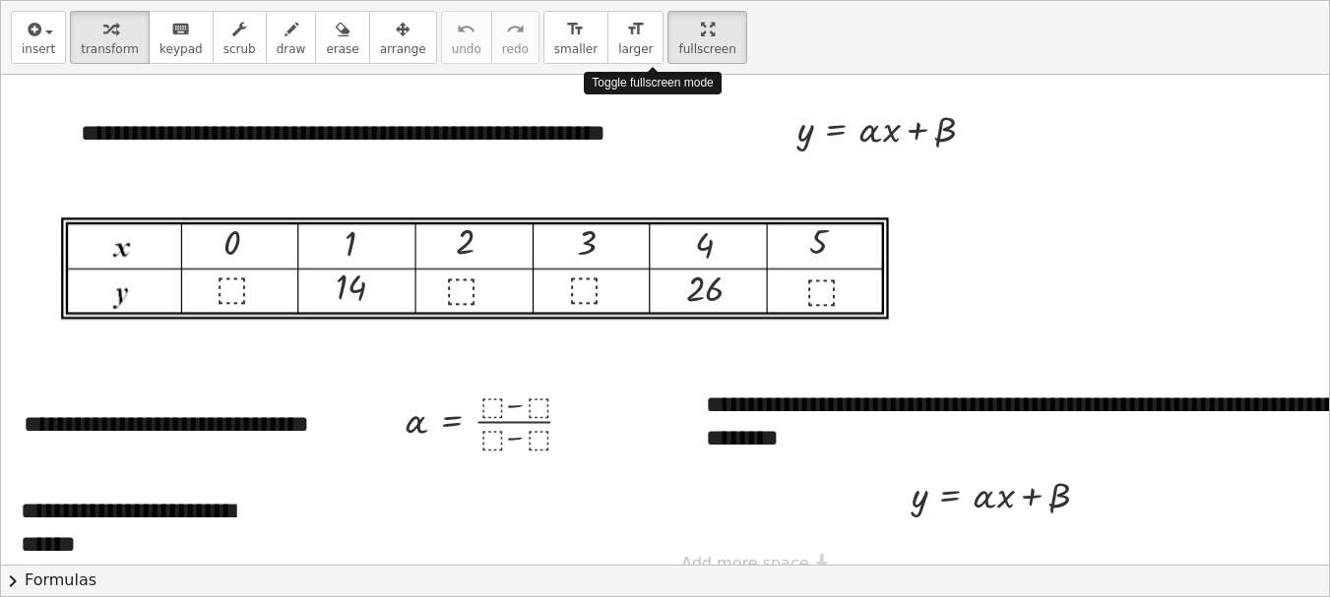
click at [907, 254] on div "**********" at bounding box center [665, 298] width 1328 height 595
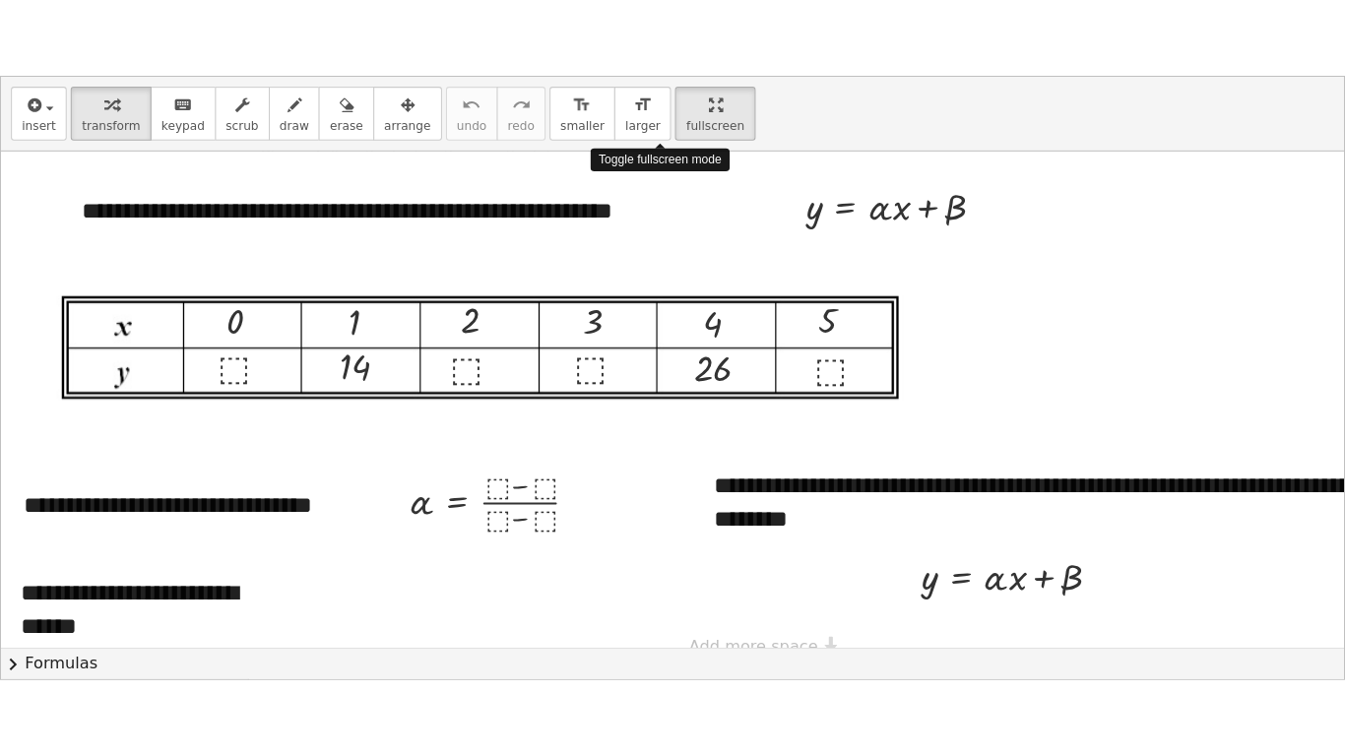
scroll to position [801, 0]
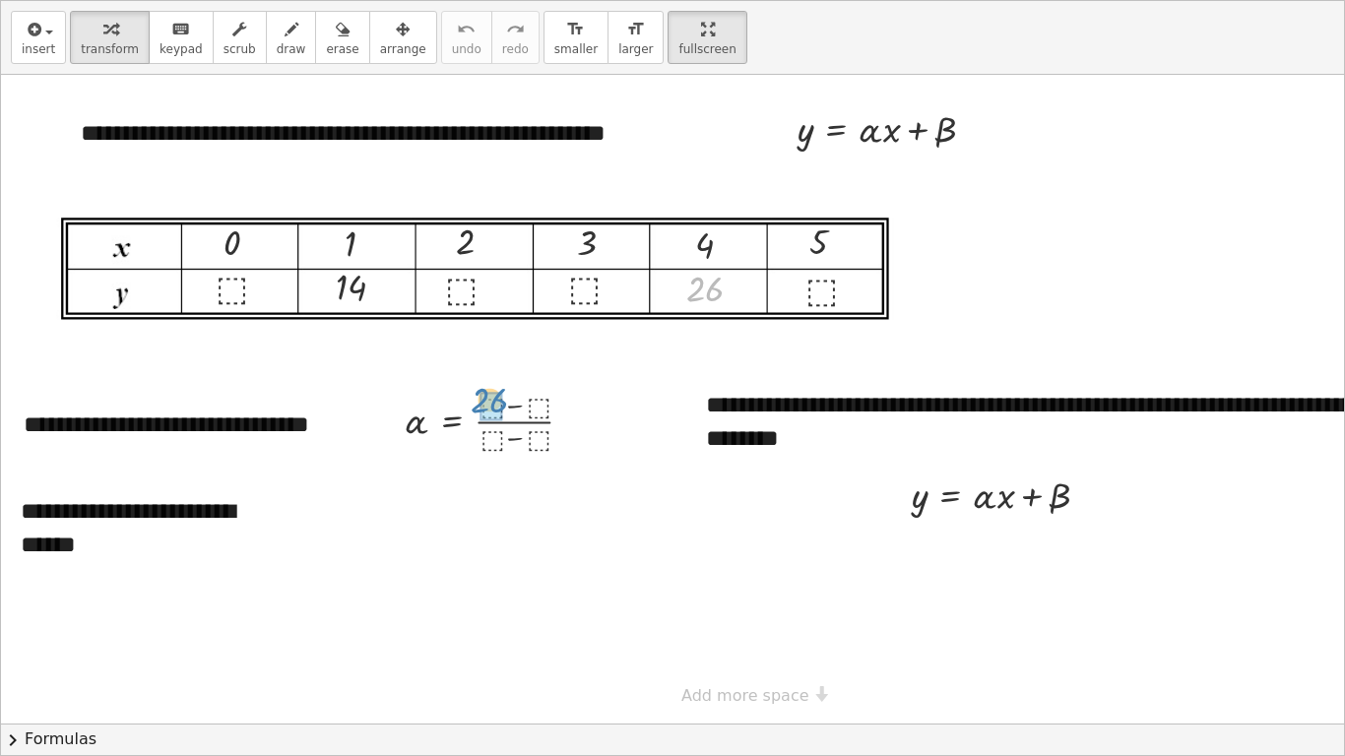
drag, startPoint x: 699, startPoint y: 292, endPoint x: 484, endPoint y: 403, distance: 241.2
drag, startPoint x: 348, startPoint y: 282, endPoint x: 573, endPoint y: 400, distance: 253.6
drag, startPoint x: 704, startPoint y: 243, endPoint x: 516, endPoint y: 438, distance: 270.8
drag, startPoint x: 348, startPoint y: 250, endPoint x: 577, endPoint y: 449, distance: 302.8
click at [544, 407] on div at bounding box center [526, 419] width 262 height 77
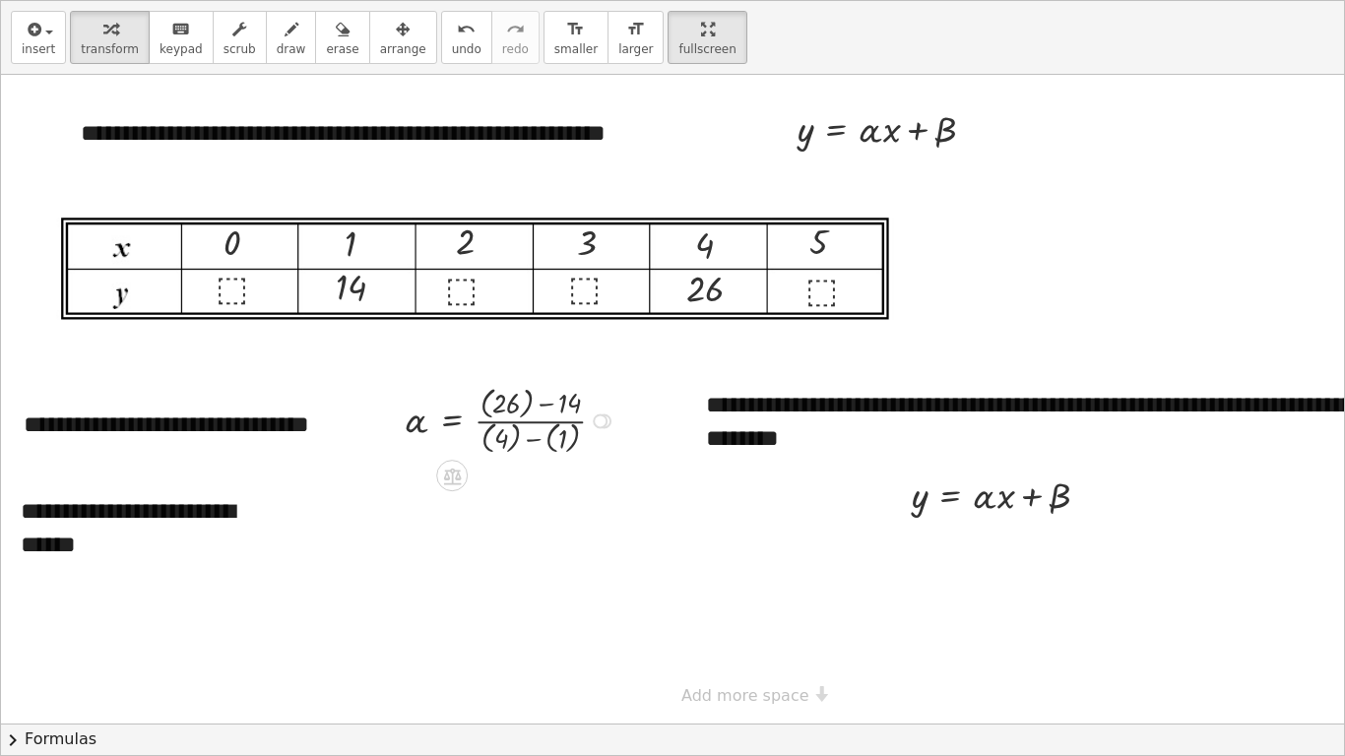
click at [526, 402] on div at bounding box center [513, 419] width 236 height 77
click at [546, 436] on div at bounding box center [511, 420] width 233 height 75
click at [517, 442] on div at bounding box center [500, 420] width 211 height 75
click at [520, 407] on div at bounding box center [500, 420] width 211 height 72
click at [505, 441] on div at bounding box center [486, 420] width 182 height 72
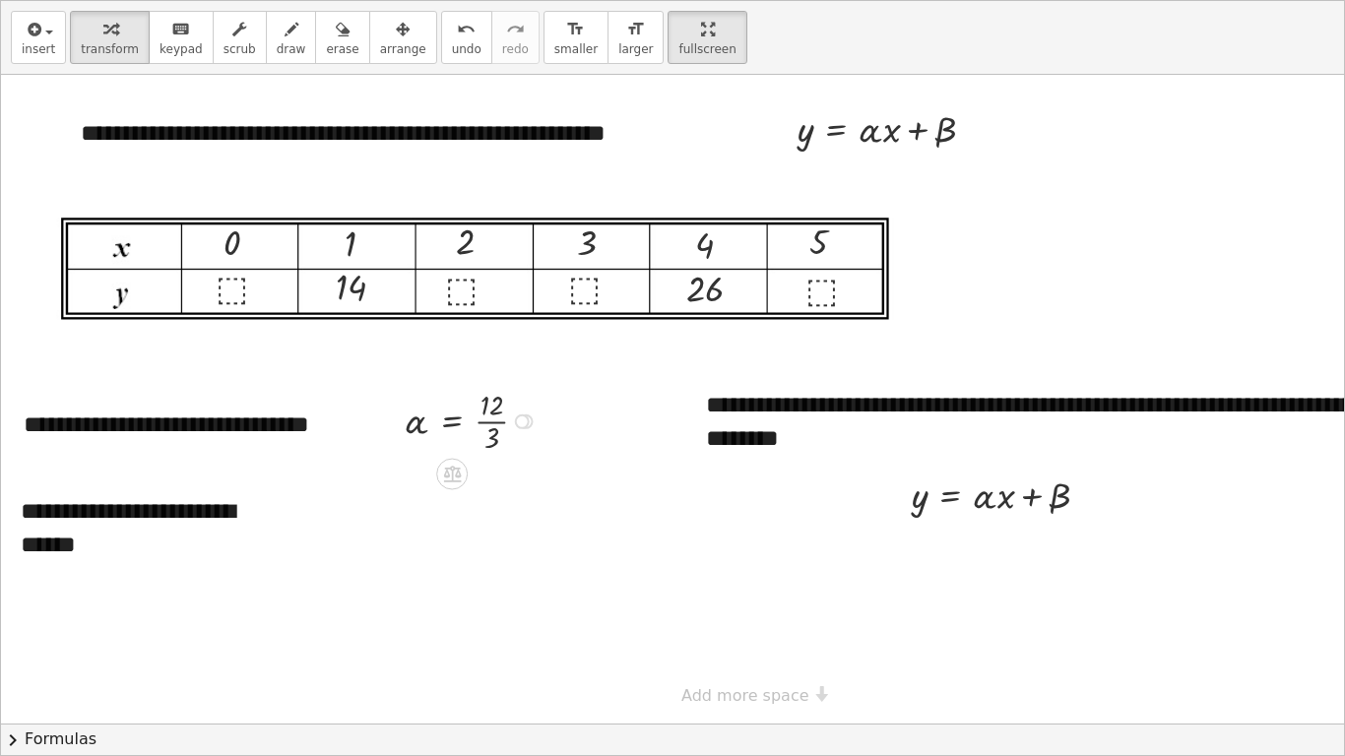
click at [501, 424] on div at bounding box center [474, 420] width 158 height 72
drag, startPoint x: 487, startPoint y: 485, endPoint x: 981, endPoint y: 503, distance: 494.4
drag, startPoint x: 717, startPoint y: 293, endPoint x: 931, endPoint y: 552, distance: 336.2
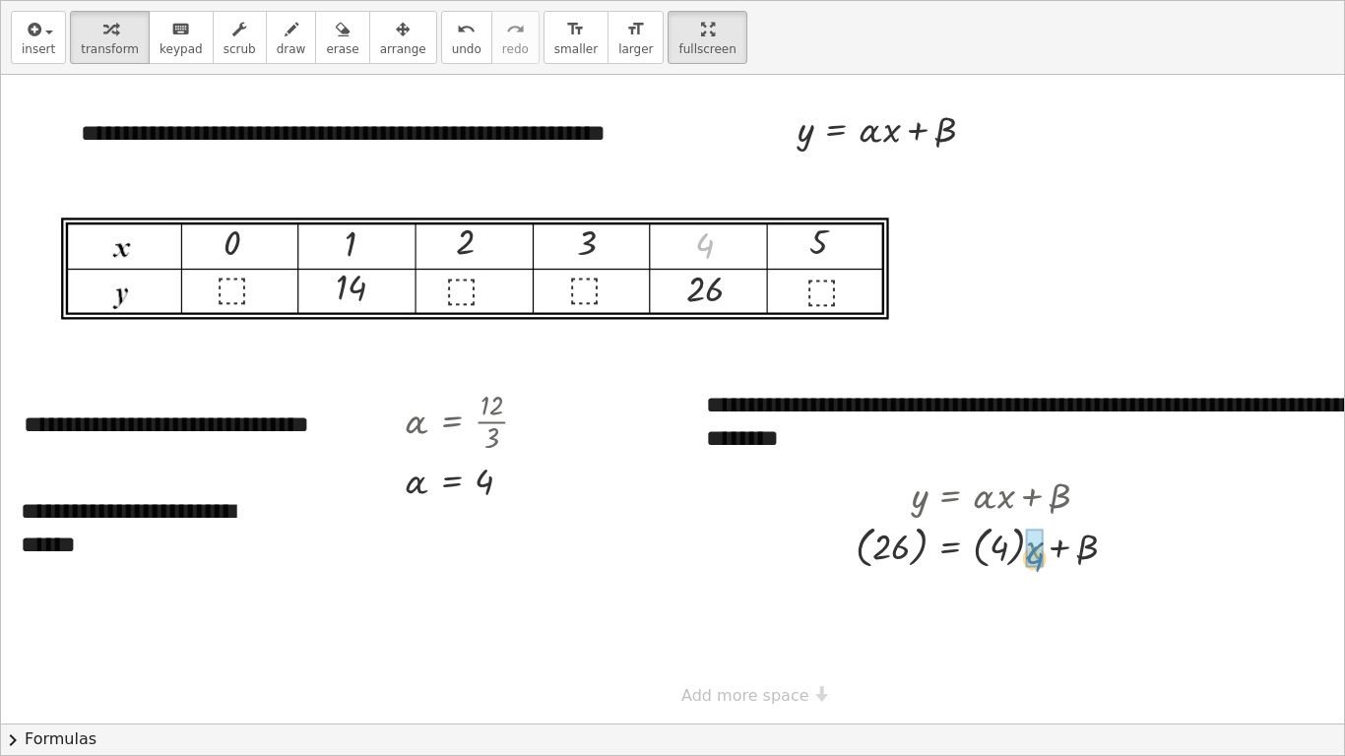
drag, startPoint x: 706, startPoint y: 252, endPoint x: 1038, endPoint y: 566, distance: 457.5
click at [1029, 547] on div at bounding box center [1012, 545] width 334 height 53
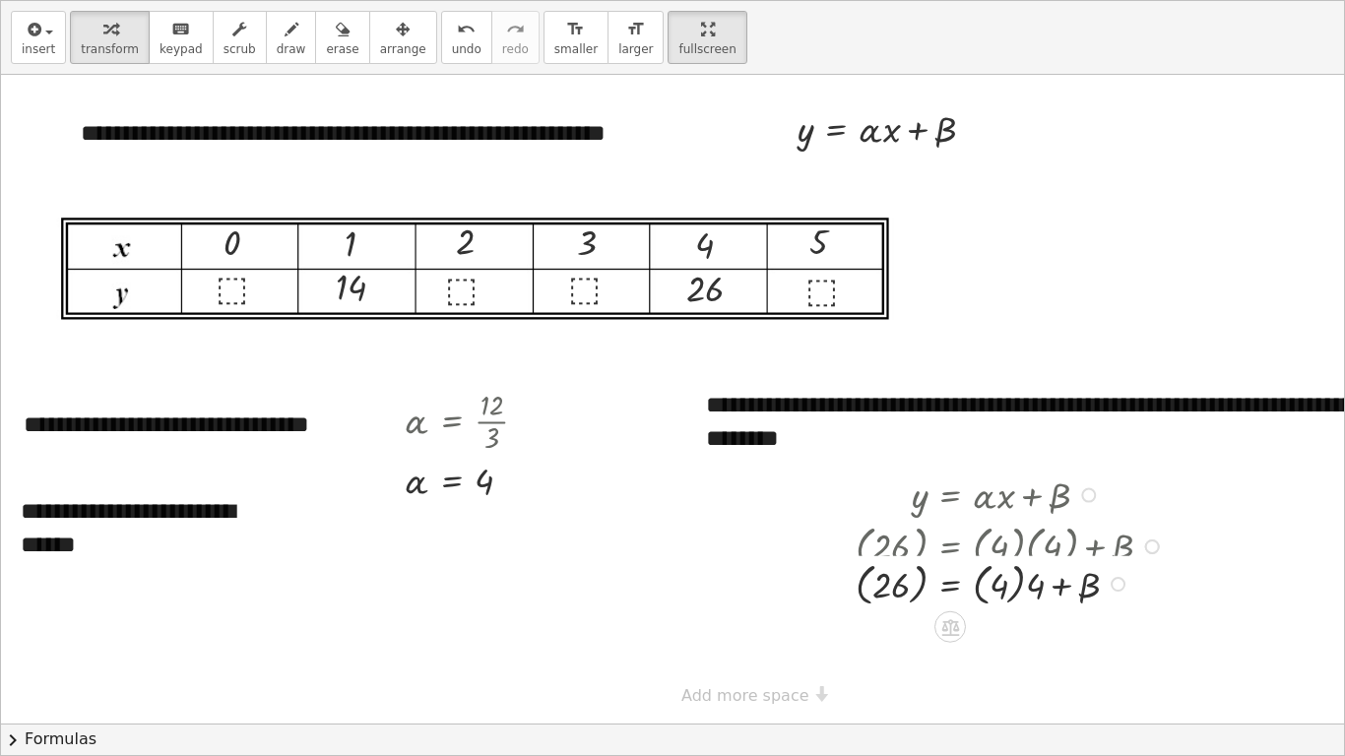
click at [1018, 549] on div at bounding box center [1012, 545] width 334 height 53
click at [1018, 596] on div at bounding box center [1012, 598] width 334 height 53
click at [917, 596] on div at bounding box center [1012, 598] width 334 height 53
click at [995, 596] on div at bounding box center [1012, 598] width 334 height 50
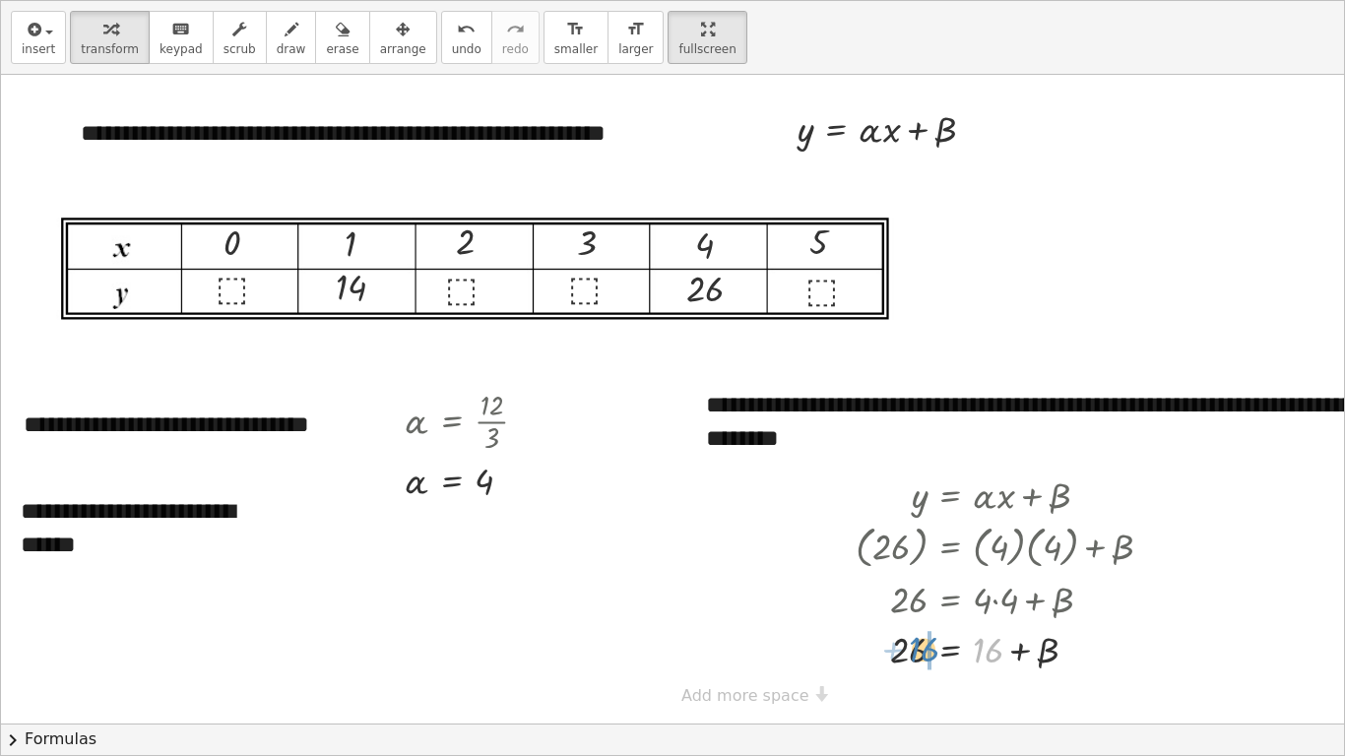
drag, startPoint x: 992, startPoint y: 657, endPoint x: 929, endPoint y: 655, distance: 63.0
click at [882, 596] on div at bounding box center [997, 648] width 362 height 50
drag, startPoint x: 978, startPoint y: 655, endPoint x: 946, endPoint y: 619, distance: 48.1
drag, startPoint x: 481, startPoint y: 481, endPoint x: 866, endPoint y: 134, distance: 518.5
drag, startPoint x: 986, startPoint y: 655, endPoint x: 973, endPoint y: 125, distance: 529.7
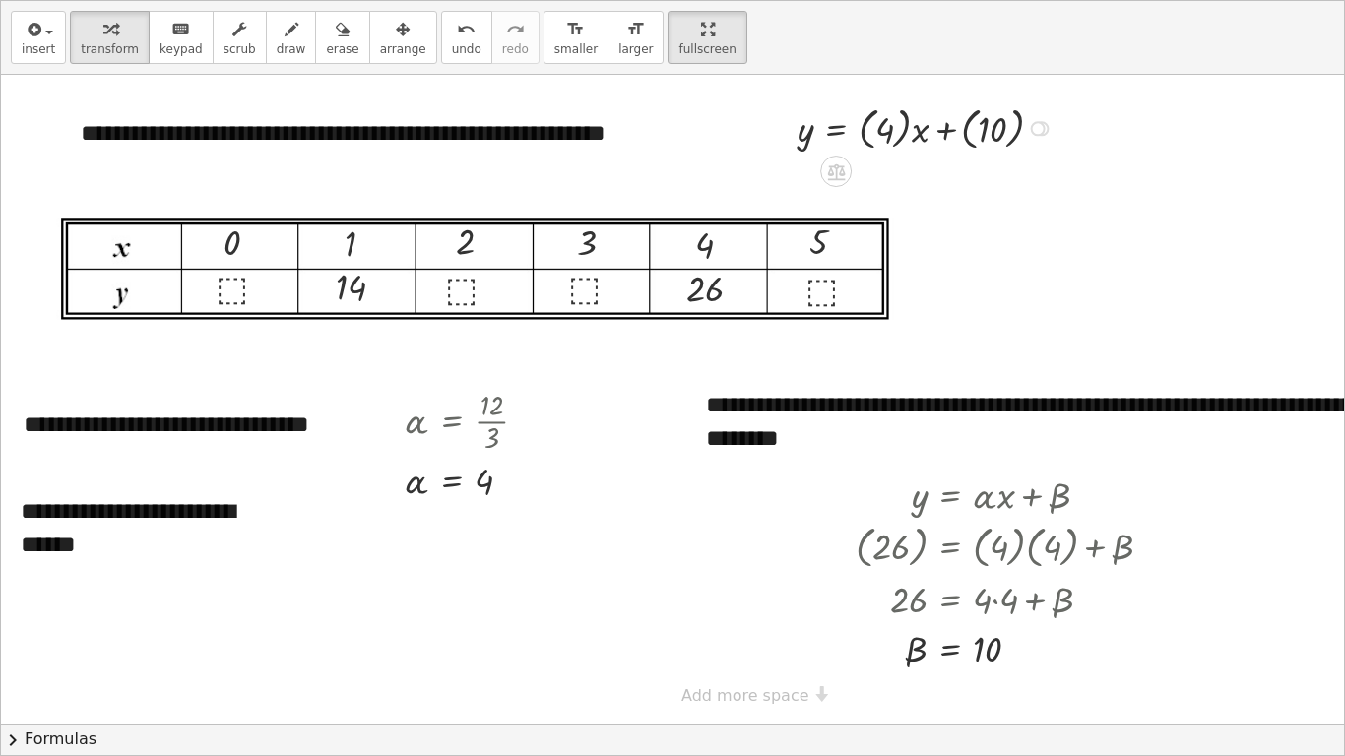
click at [865, 141] on div at bounding box center [928, 126] width 282 height 53
click at [933, 141] on div at bounding box center [910, 126] width 247 height 53
drag, startPoint x: 232, startPoint y: 245, endPoint x: 877, endPoint y: 132, distance: 654.6
click at [883, 129] on div at bounding box center [910, 126] width 247 height 53
click at [883, 132] on div at bounding box center [897, 127] width 220 height 50
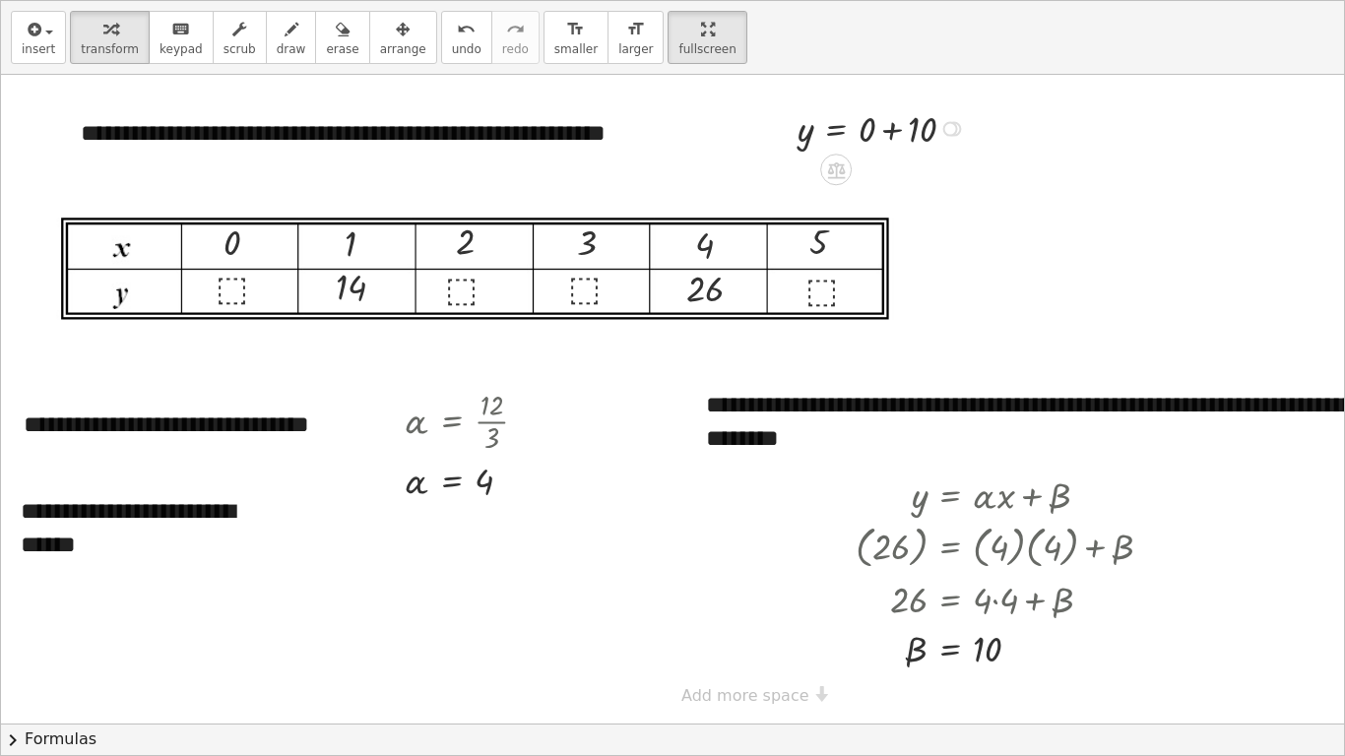
click at [871, 131] on div at bounding box center [884, 127] width 194 height 50
drag, startPoint x: 867, startPoint y: 136, endPoint x: 235, endPoint y: 292, distance: 651.0
click at [902, 129] on div at bounding box center [900, 129] width 15 height 15
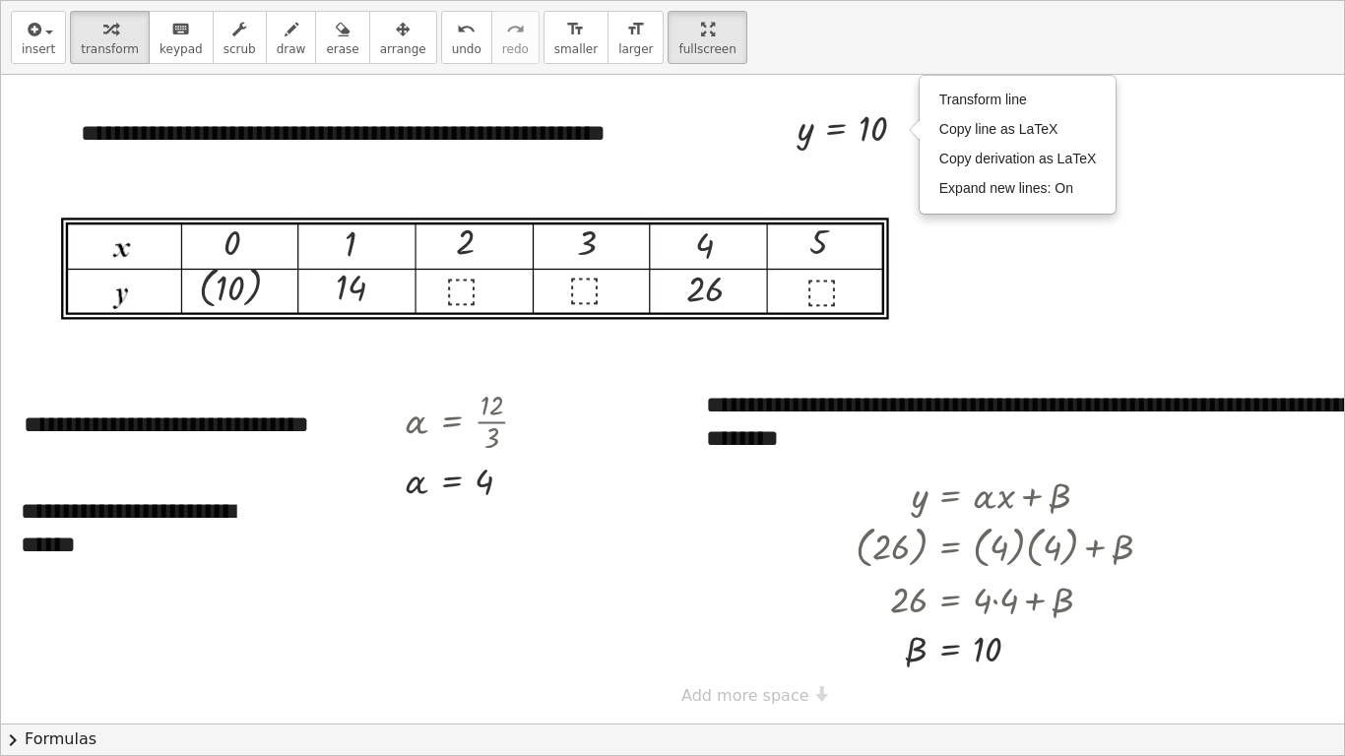
click at [1174, 234] on div at bounding box center [739, 399] width 1476 height 649
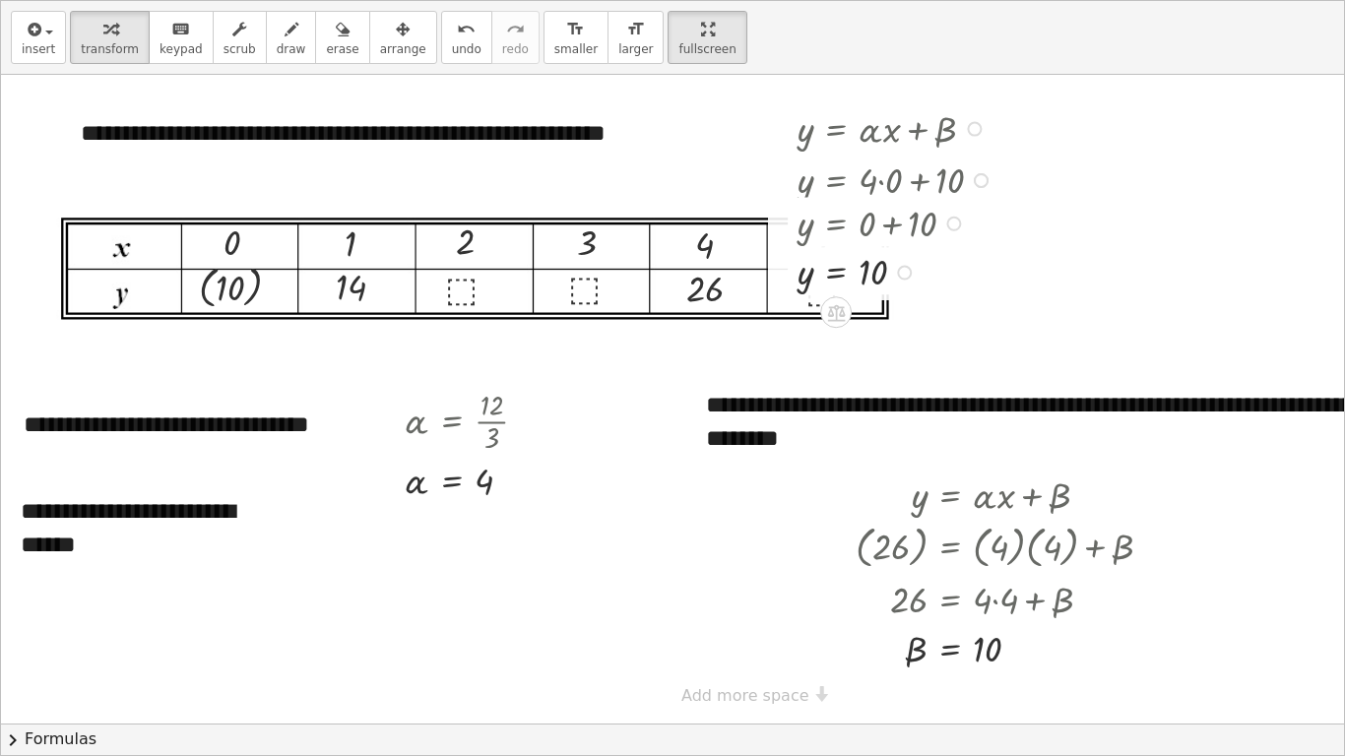
drag, startPoint x: 903, startPoint y: 130, endPoint x: 915, endPoint y: 304, distance: 174.7
click at [915, 304] on div "**********" at bounding box center [739, 399] width 1476 height 649
click at [971, 123] on div at bounding box center [974, 129] width 15 height 15
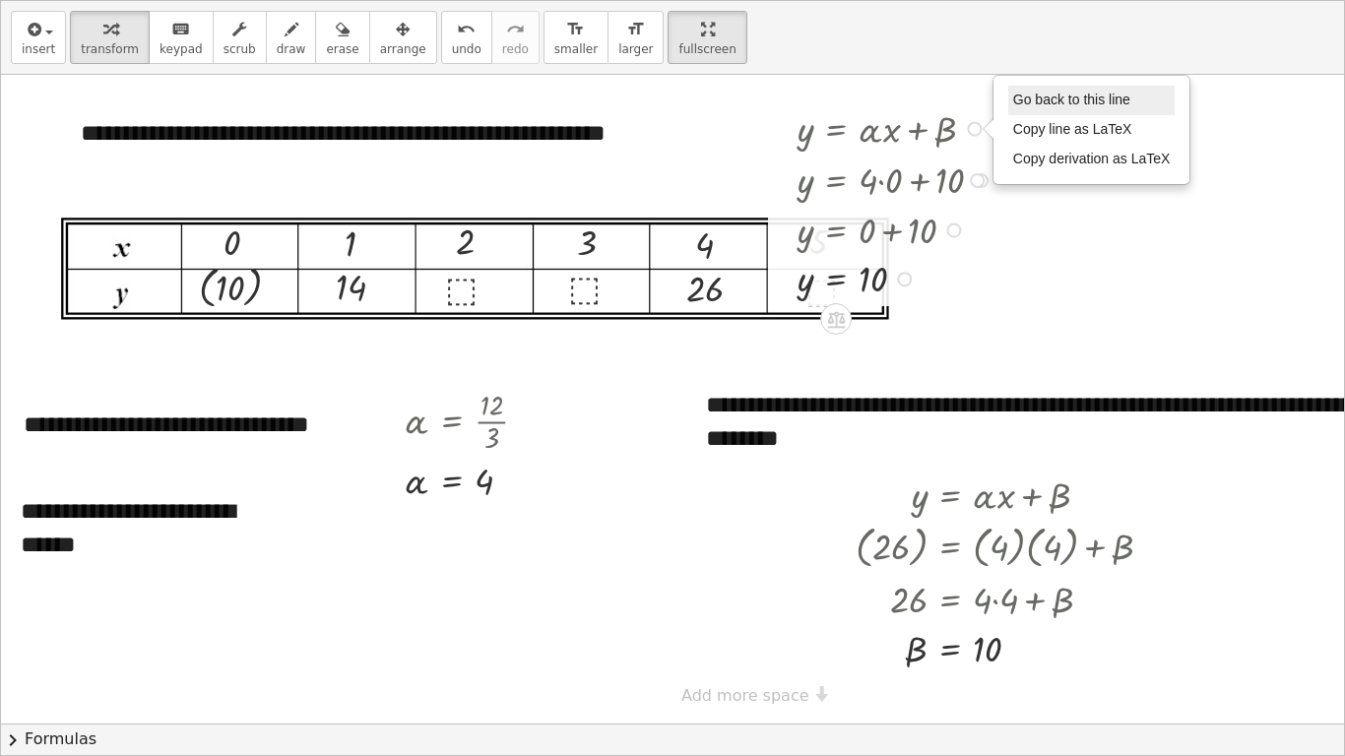
click at [1062, 99] on span "Go back to this line" at bounding box center [1071, 100] width 117 height 16
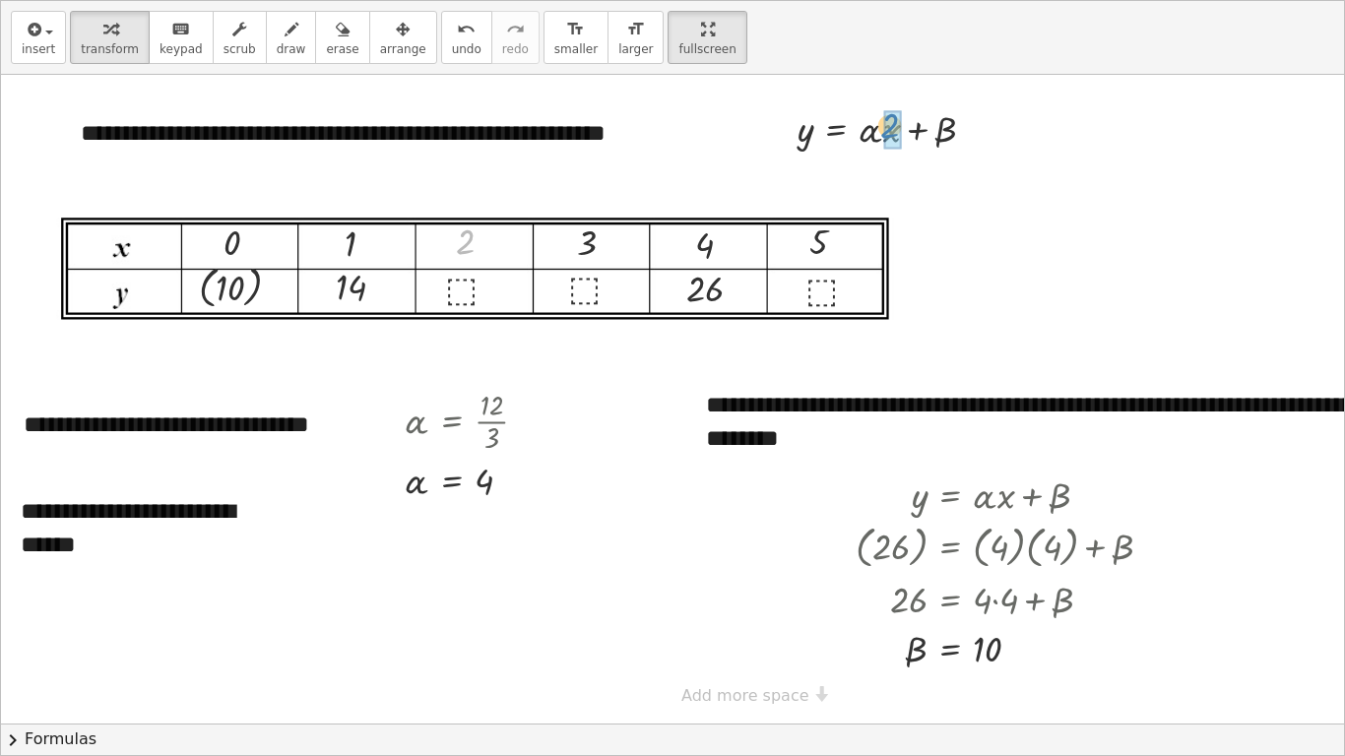
drag, startPoint x: 463, startPoint y: 248, endPoint x: 888, endPoint y: 132, distance: 440.8
drag, startPoint x: 488, startPoint y: 483, endPoint x: 870, endPoint y: 135, distance: 517.0
drag, startPoint x: 992, startPoint y: 644, endPoint x: 1025, endPoint y: 116, distance: 528.6
click at [914, 132] on div at bounding box center [945, 126] width 316 height 53
click at [902, 131] on div at bounding box center [928, 126] width 282 height 53
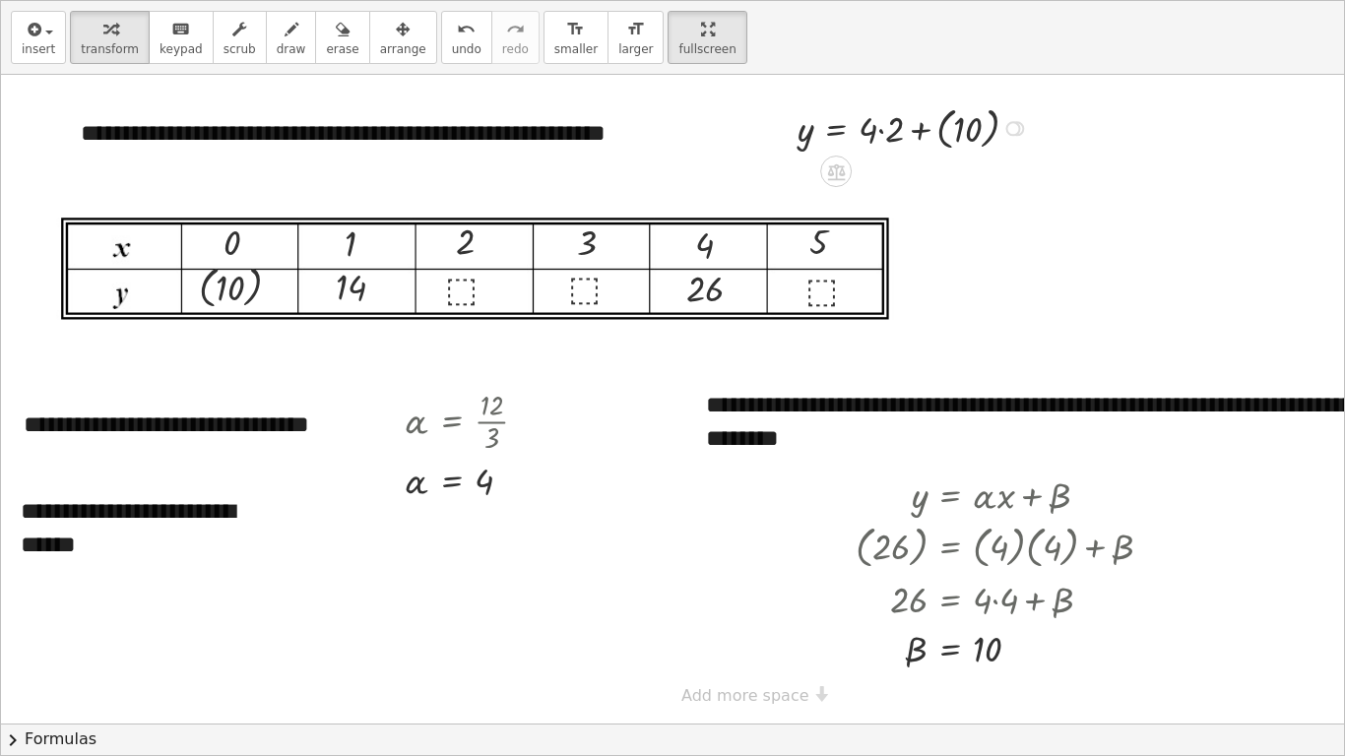
click at [885, 134] on div at bounding box center [915, 126] width 257 height 53
click at [915, 126] on div at bounding box center [902, 126] width 231 height 53
click at [896, 130] on div at bounding box center [885, 127] width 197 height 50
click at [896, 131] on div at bounding box center [861, 127] width 148 height 48
drag, startPoint x: 881, startPoint y: 134, endPoint x: 470, endPoint y: 293, distance: 440.3
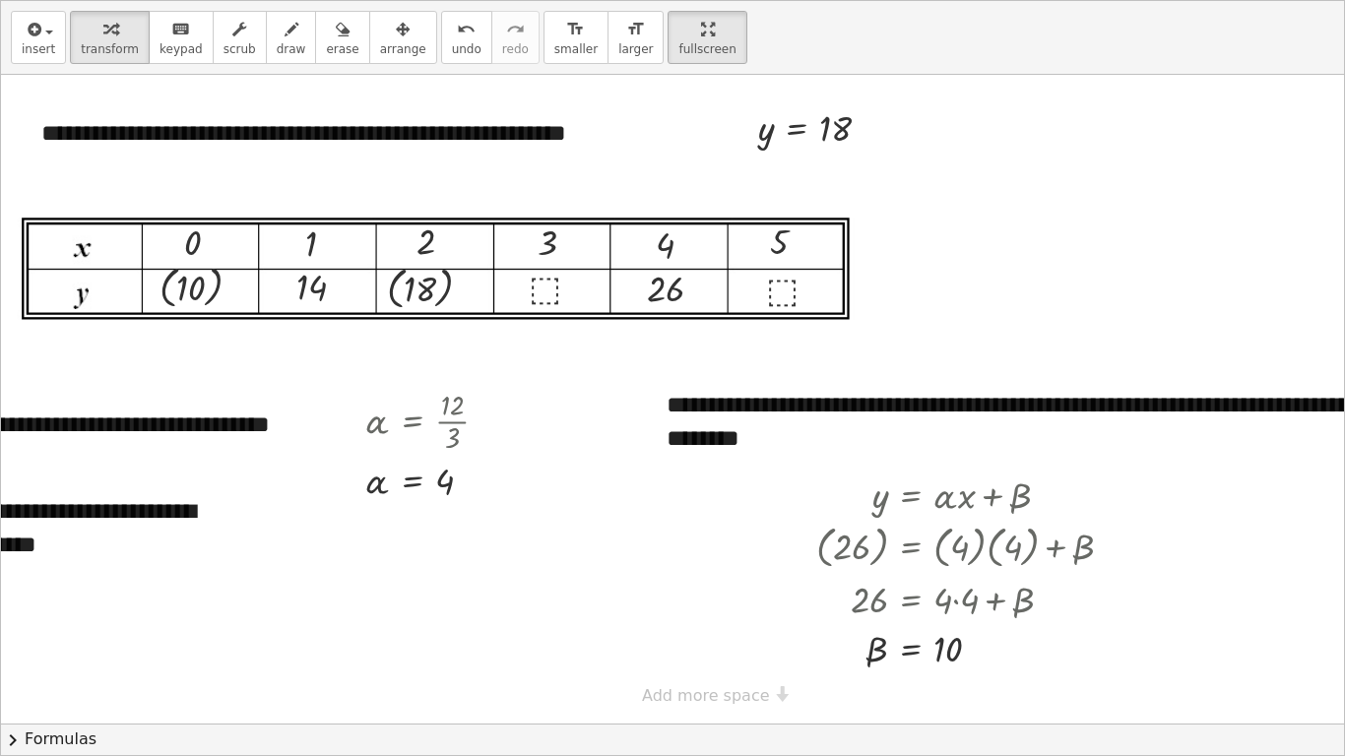
scroll to position [0, 0]
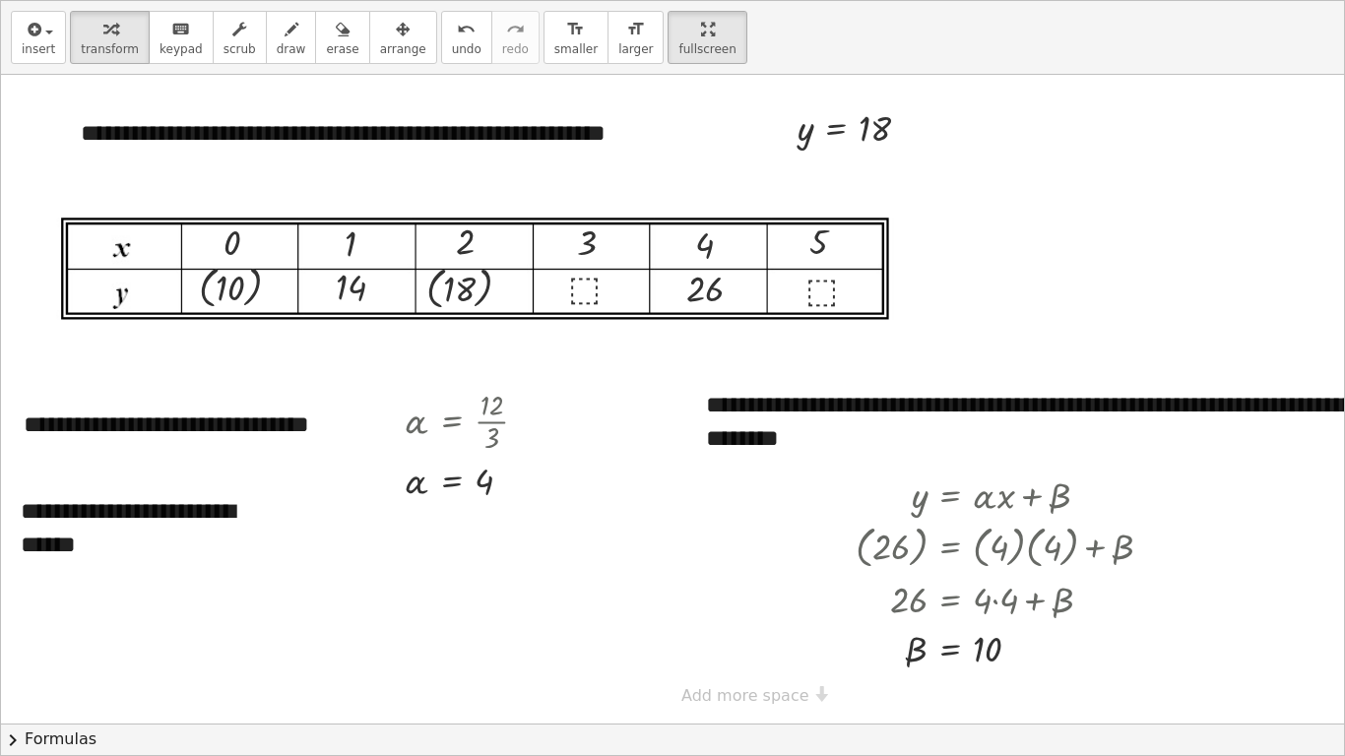
click at [761, 596] on div "**********" at bounding box center [739, 399] width 1476 height 649
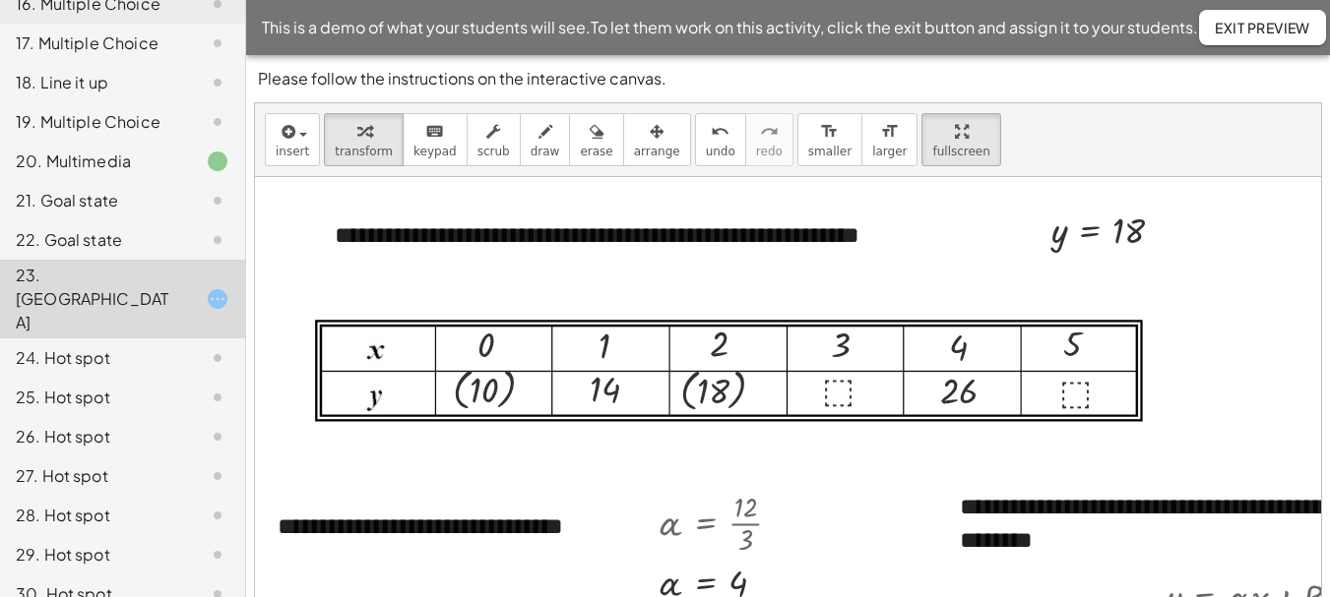
click at [67, 346] on div "24. Hot spot" at bounding box center [95, 358] width 158 height 24
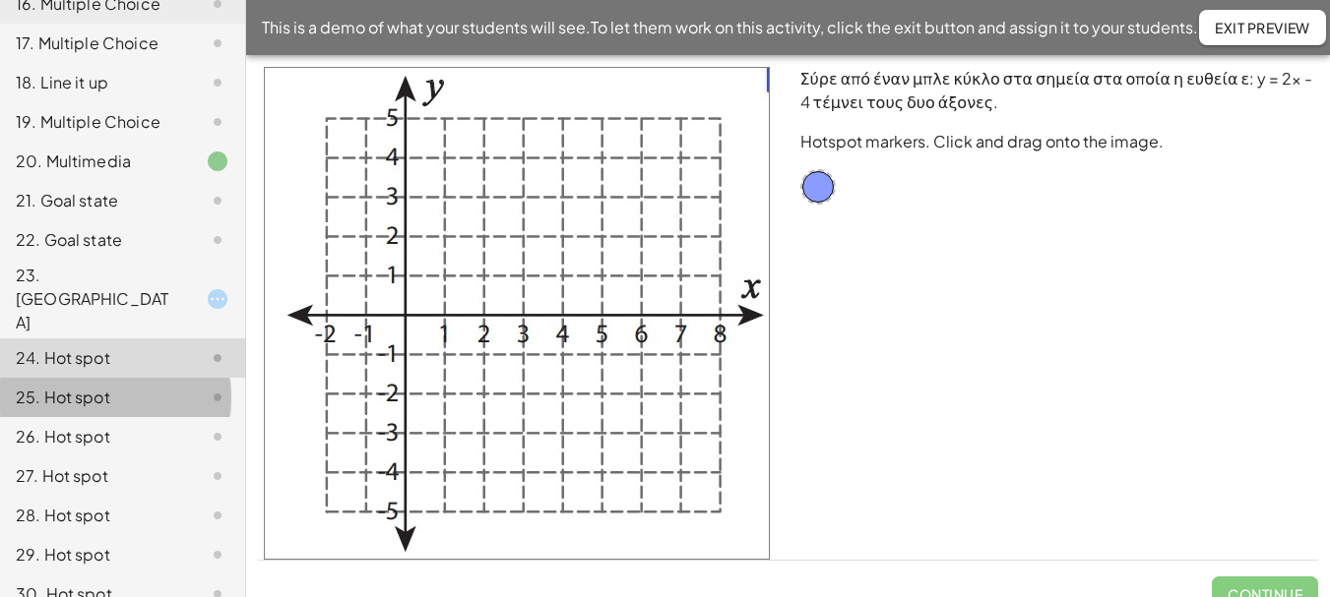
click at [82, 386] on div "25. Hot spot" at bounding box center [95, 398] width 158 height 24
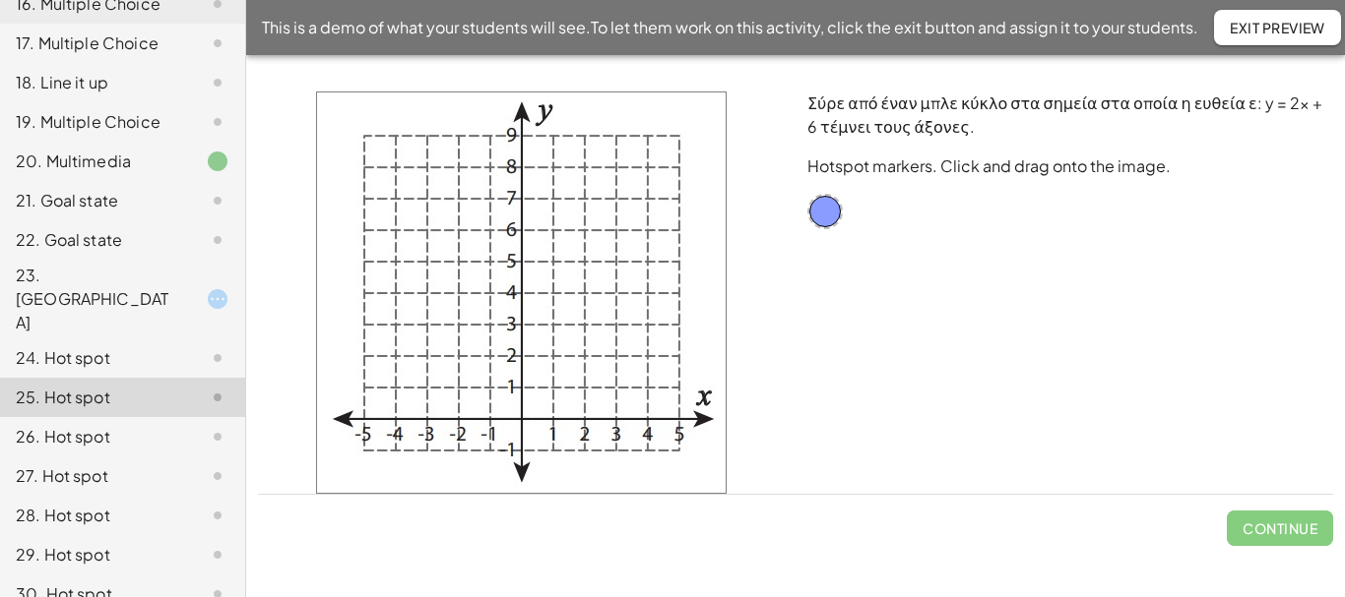
click at [82, 425] on div "26. Hot spot" at bounding box center [95, 437] width 158 height 24
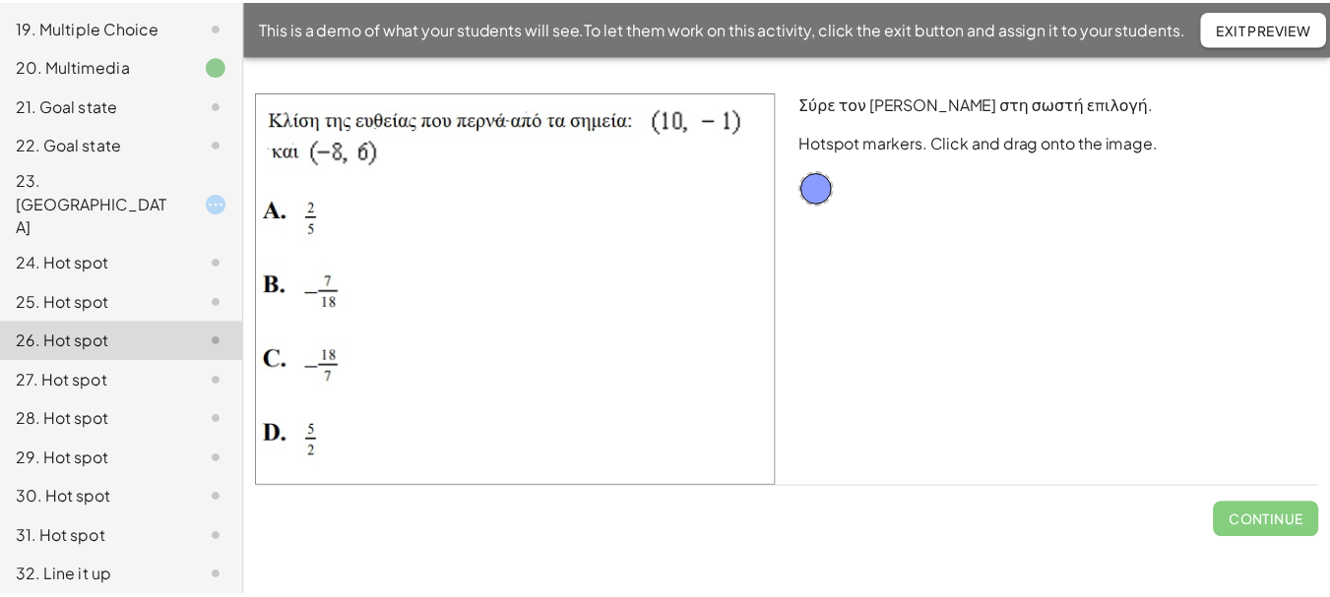
scroll to position [960, 0]
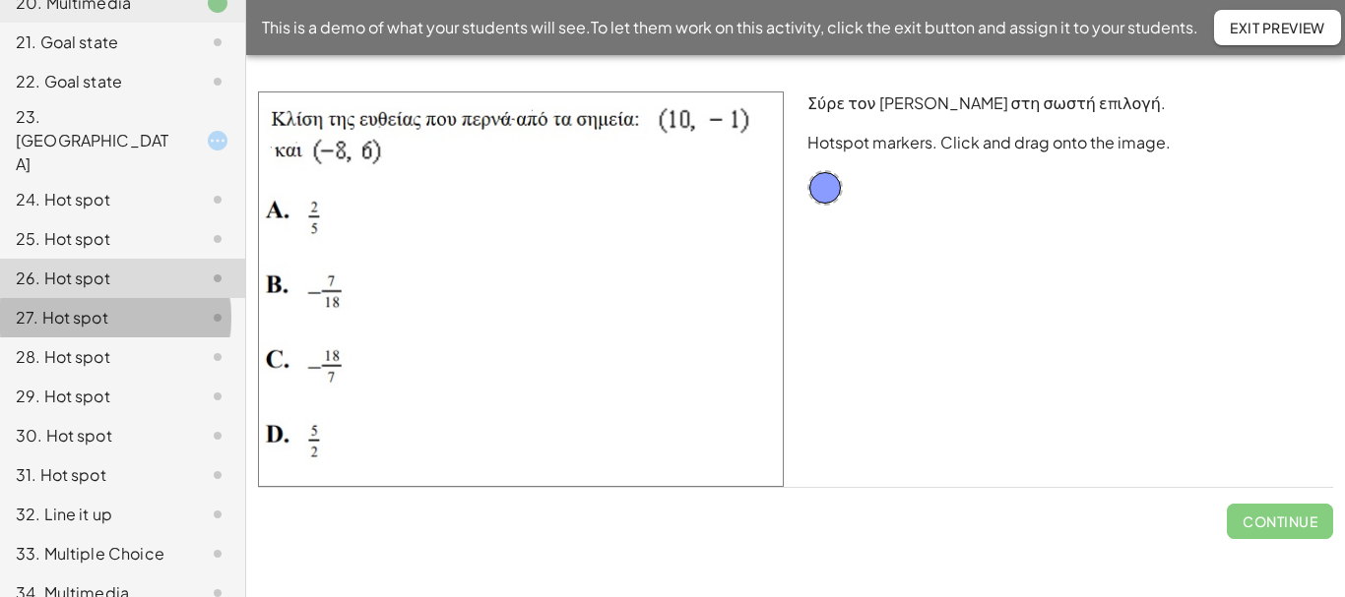
click at [89, 306] on div "27. Hot spot" at bounding box center [95, 318] width 158 height 24
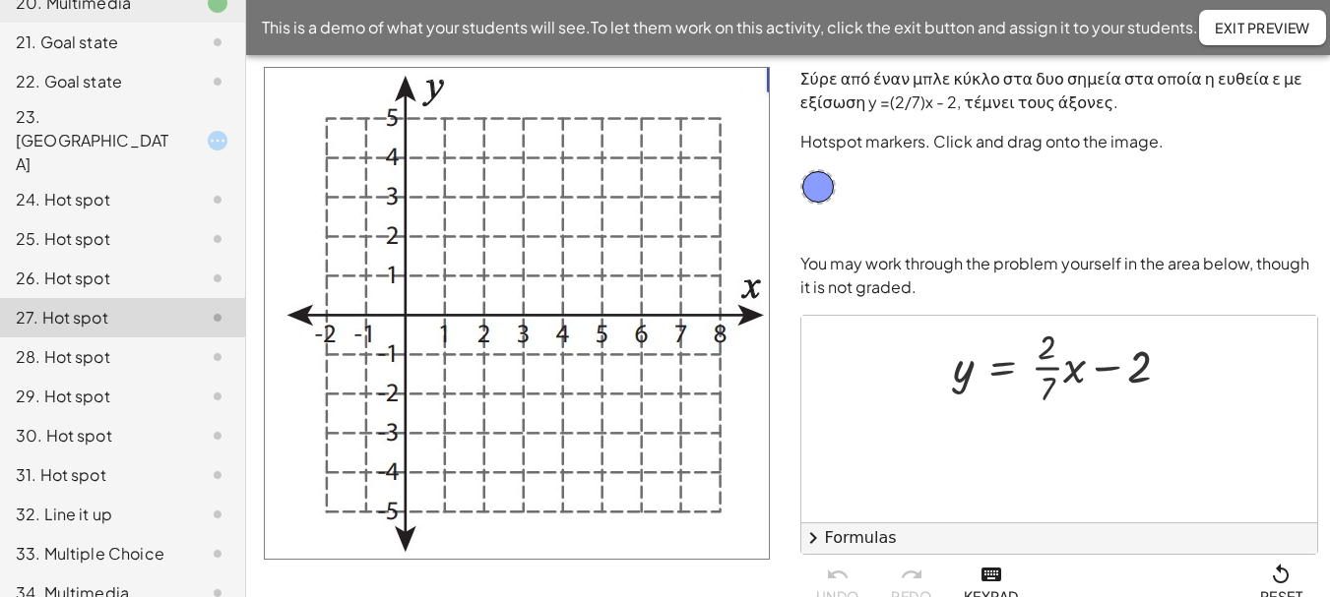
click at [99, 345] on div "28. Hot spot" at bounding box center [95, 357] width 158 height 24
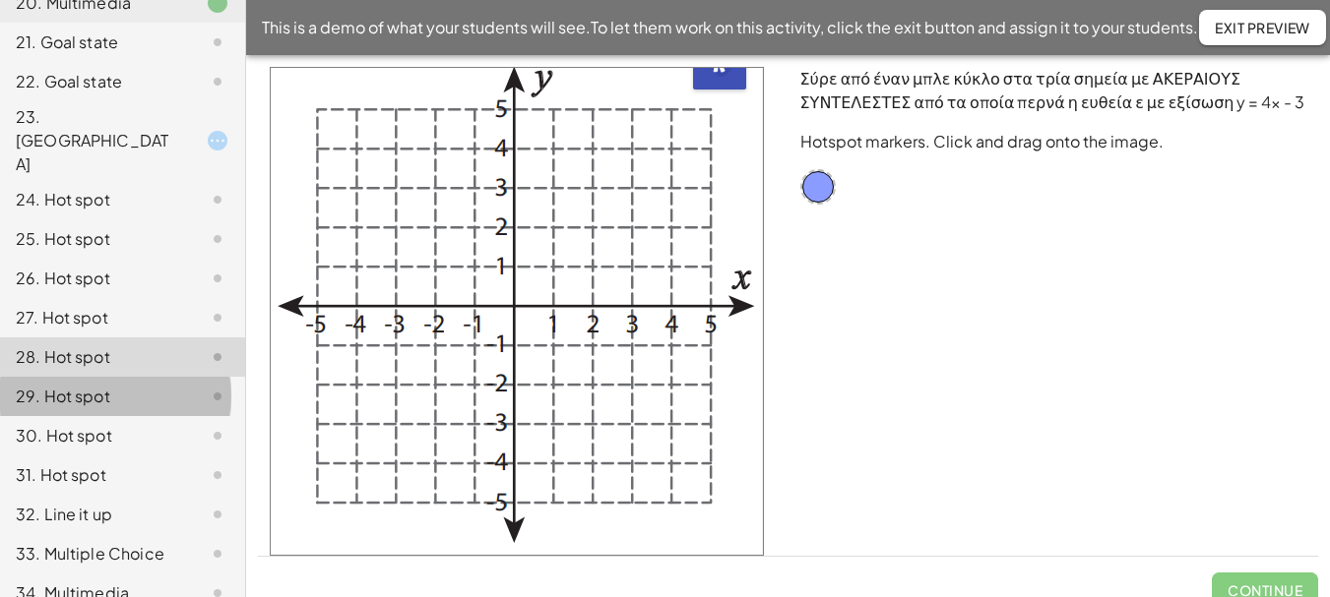
click at [92, 385] on div "29. Hot spot" at bounding box center [95, 397] width 158 height 24
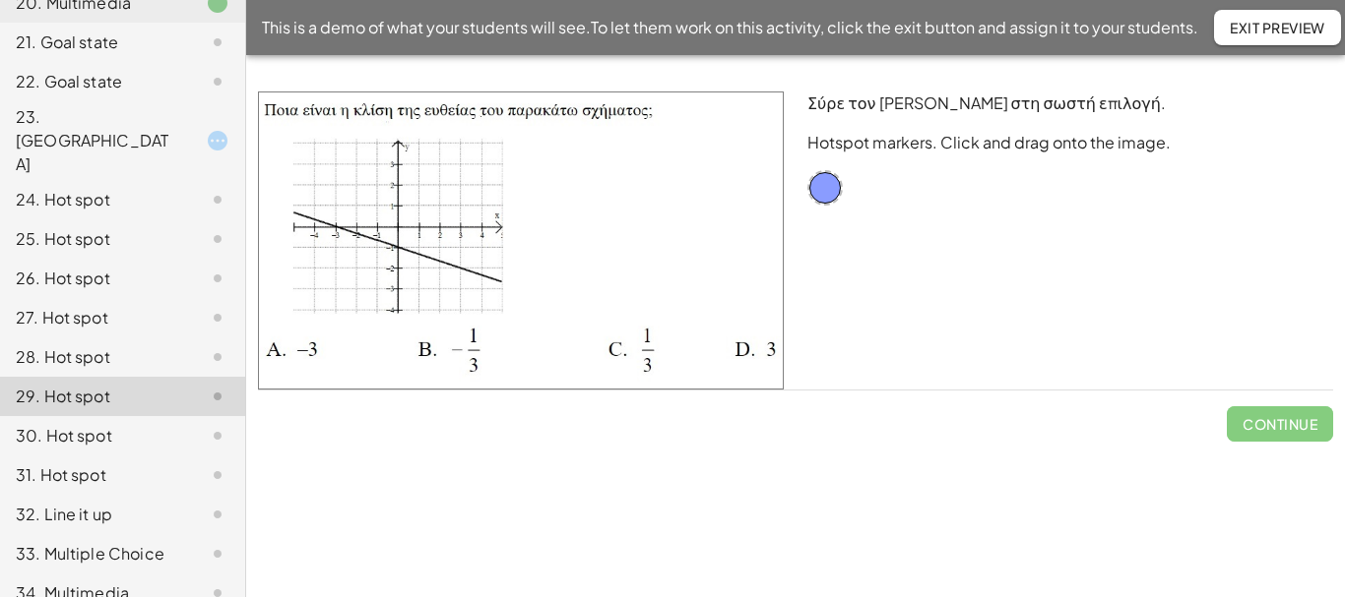
click at [84, 424] on div "30. Hot spot" at bounding box center [95, 436] width 158 height 24
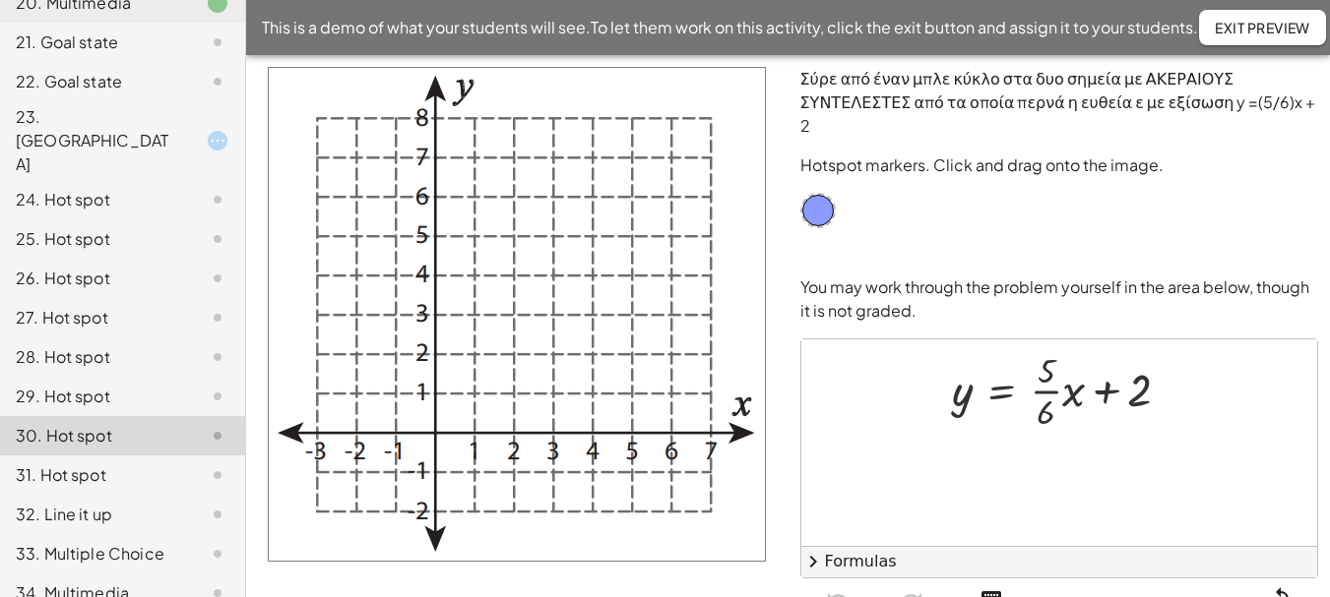
click at [83, 464] on div "31. Hot spot" at bounding box center [95, 476] width 158 height 24
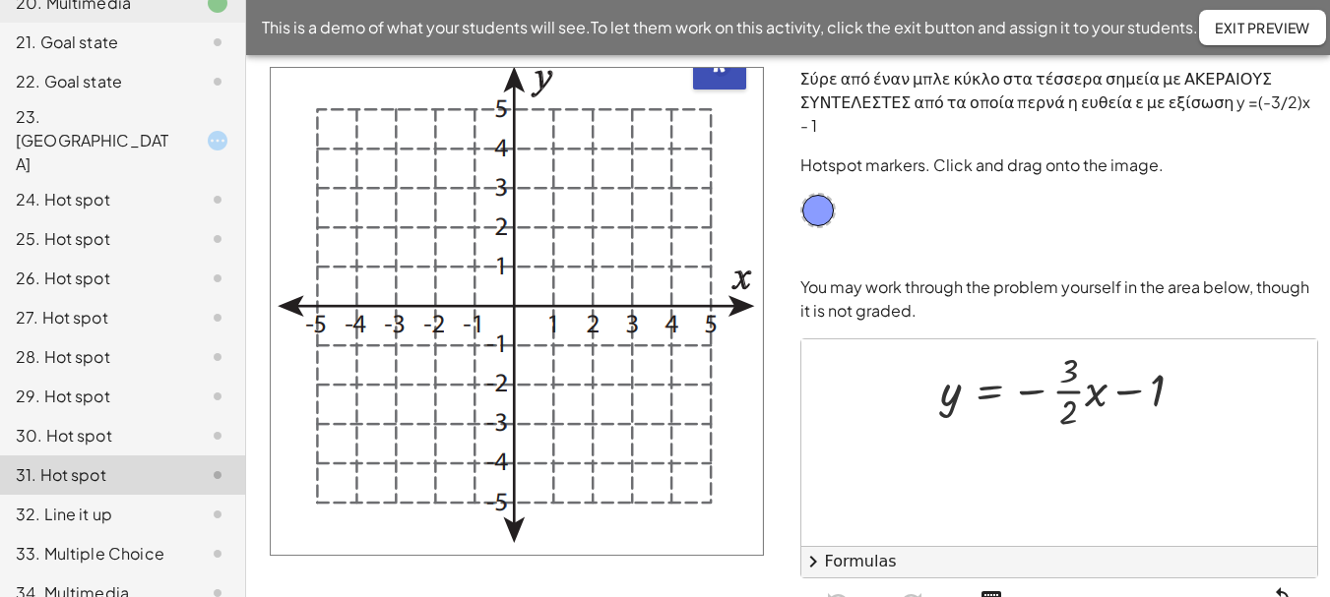
click at [81, 503] on div "32. Line it up" at bounding box center [95, 515] width 158 height 24
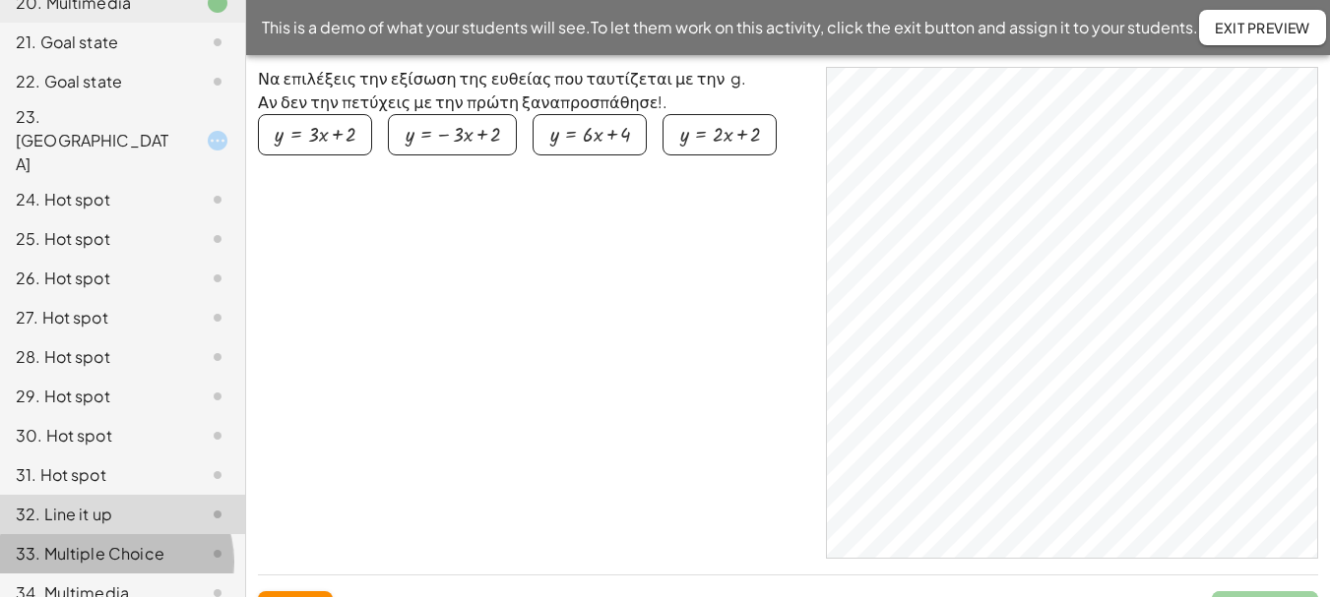
click at [68, 542] on div "33. Multiple Choice" at bounding box center [95, 554] width 158 height 24
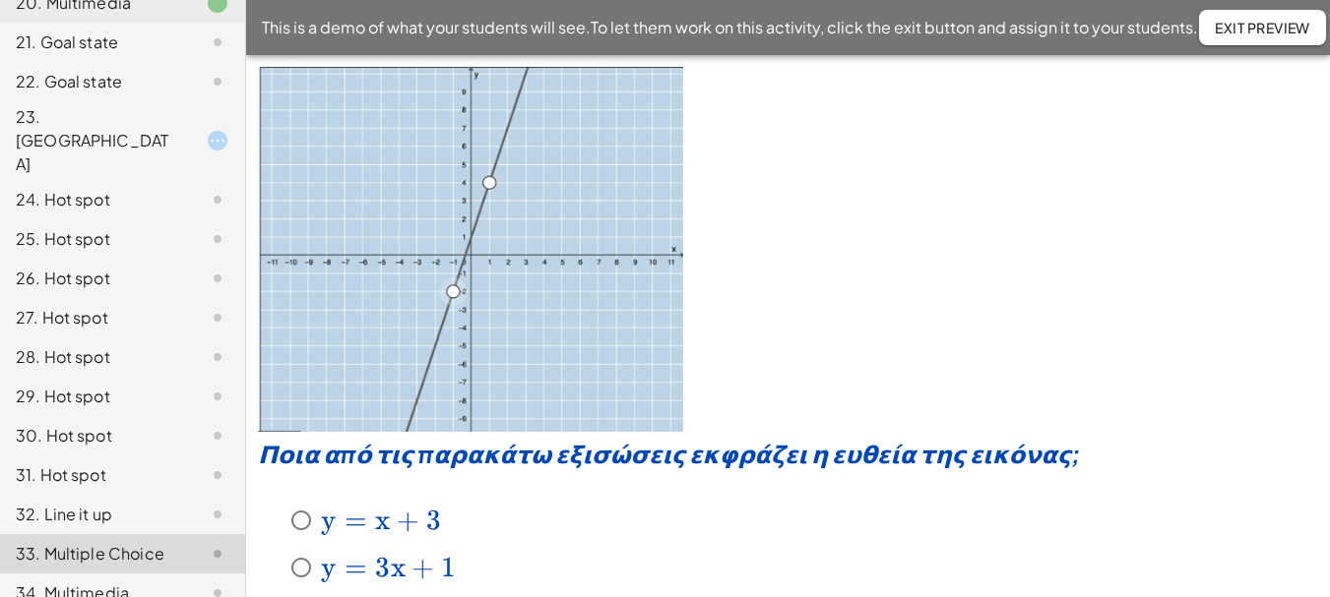
click at [73, 582] on div "34. Multimedia" at bounding box center [95, 594] width 158 height 24
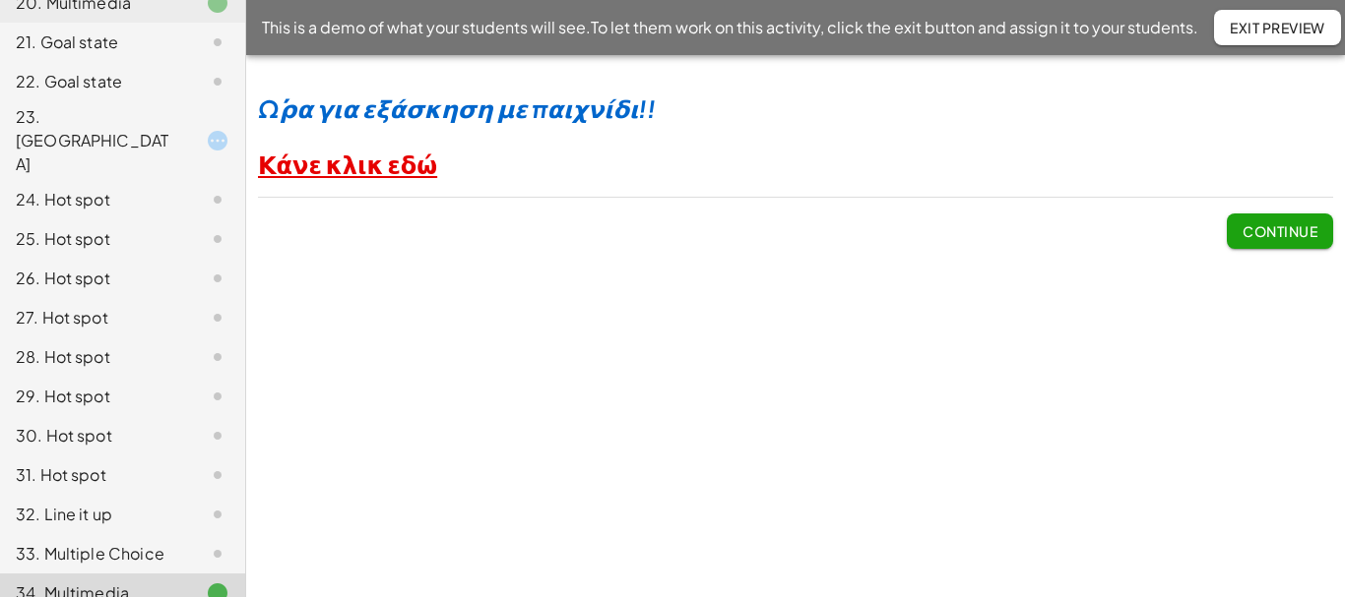
click at [80, 123] on div "23. Canvas" at bounding box center [95, 140] width 158 height 71
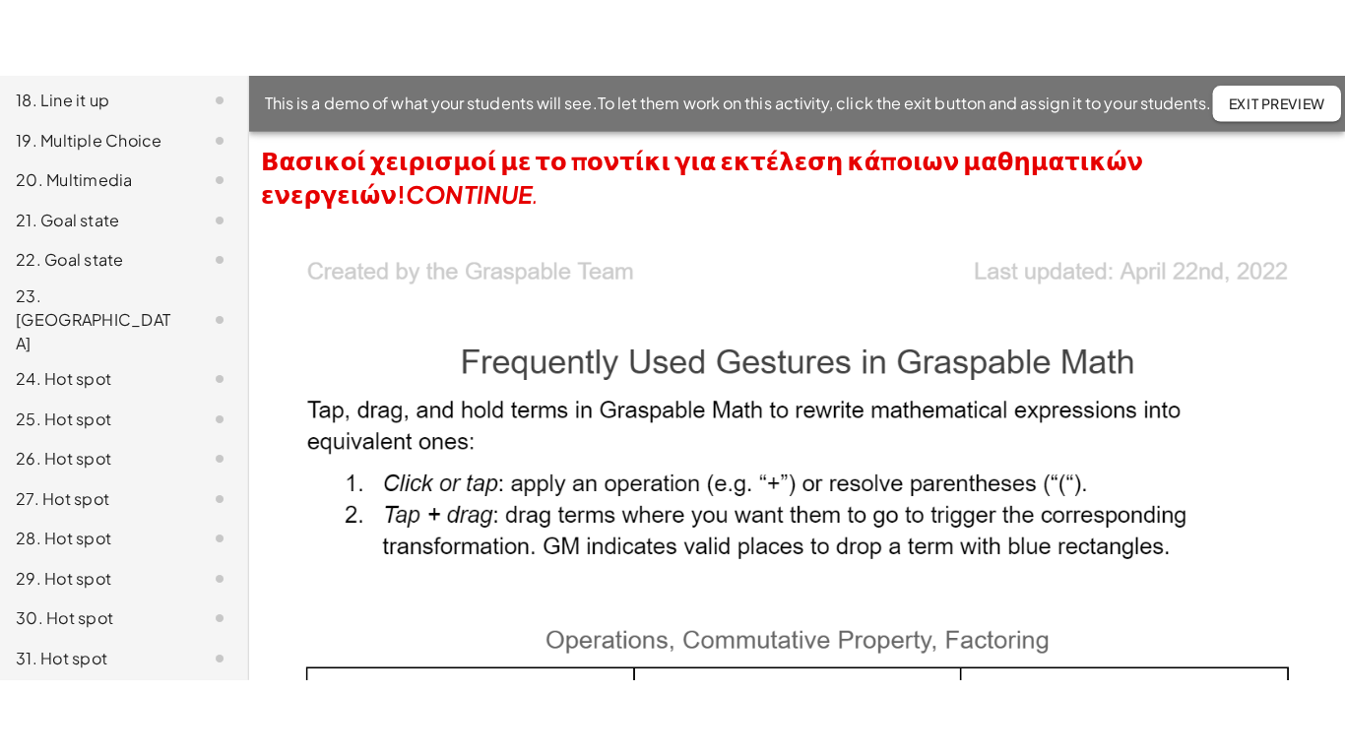
scroll to position [960, 0]
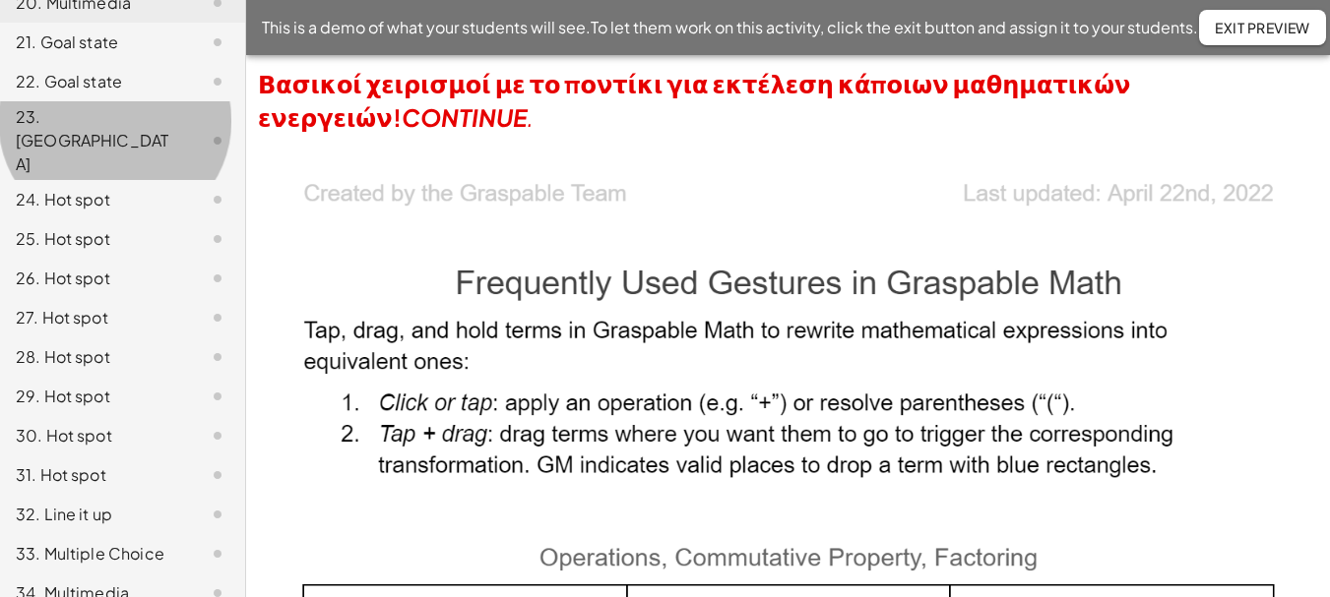
click at [89, 126] on div "23. [GEOGRAPHIC_DATA]" at bounding box center [95, 140] width 158 height 71
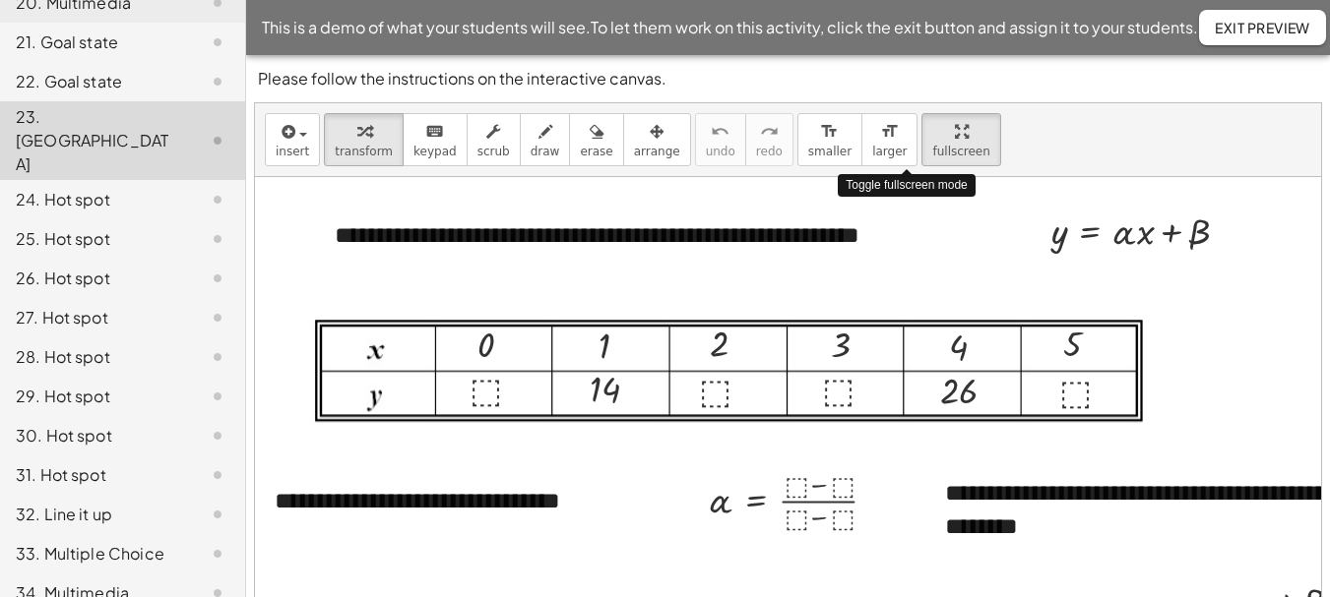
drag, startPoint x: 913, startPoint y: 139, endPoint x: 913, endPoint y: 258, distance: 119.1
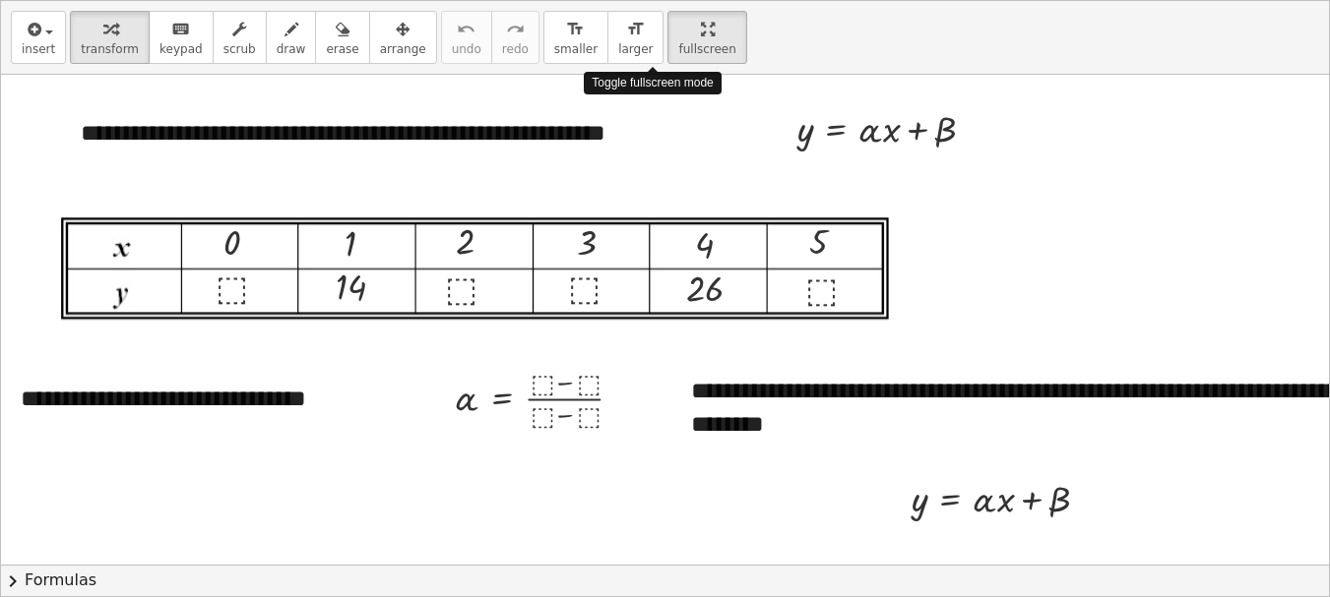
click at [913, 258] on div "**********" at bounding box center [665, 298] width 1328 height 595
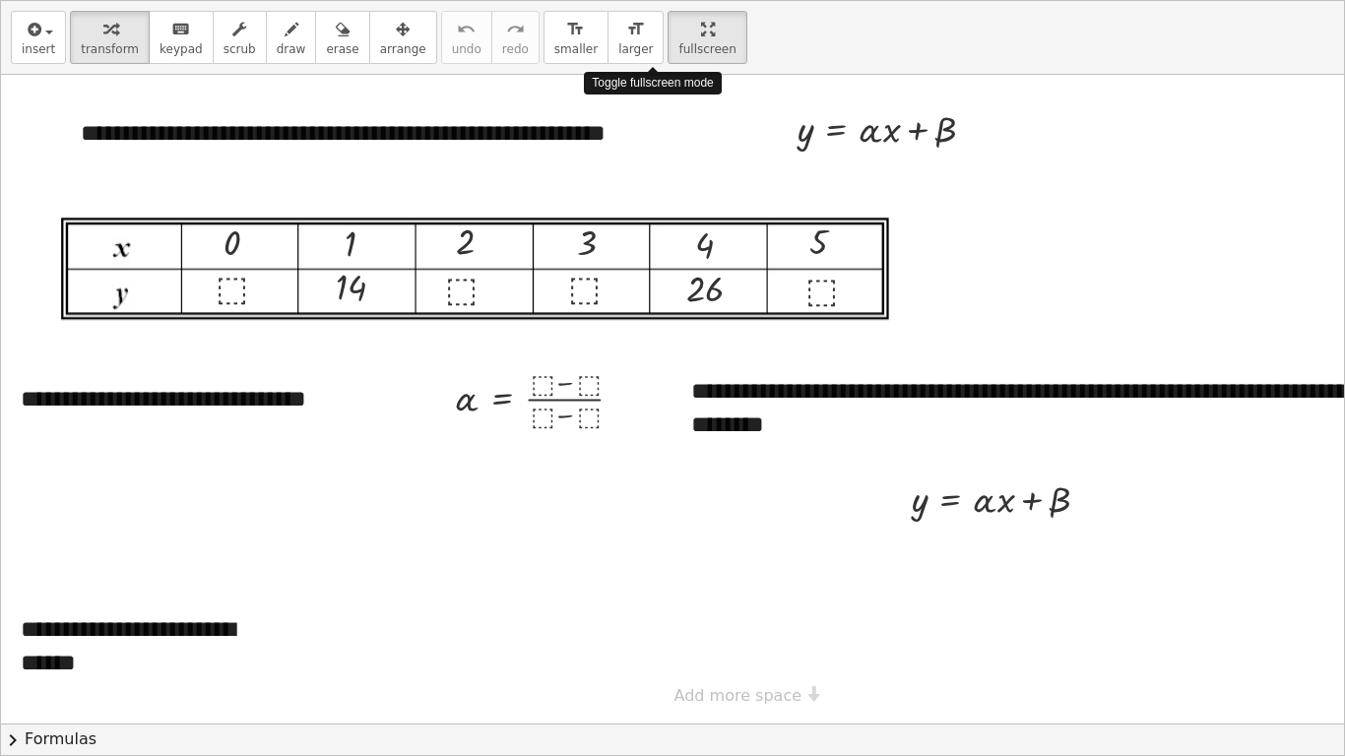
scroll to position [801, 0]
drag, startPoint x: 711, startPoint y: 296, endPoint x: 549, endPoint y: 381, distance: 182.3
drag, startPoint x: 361, startPoint y: 290, endPoint x: 638, endPoint y: 388, distance: 293.2
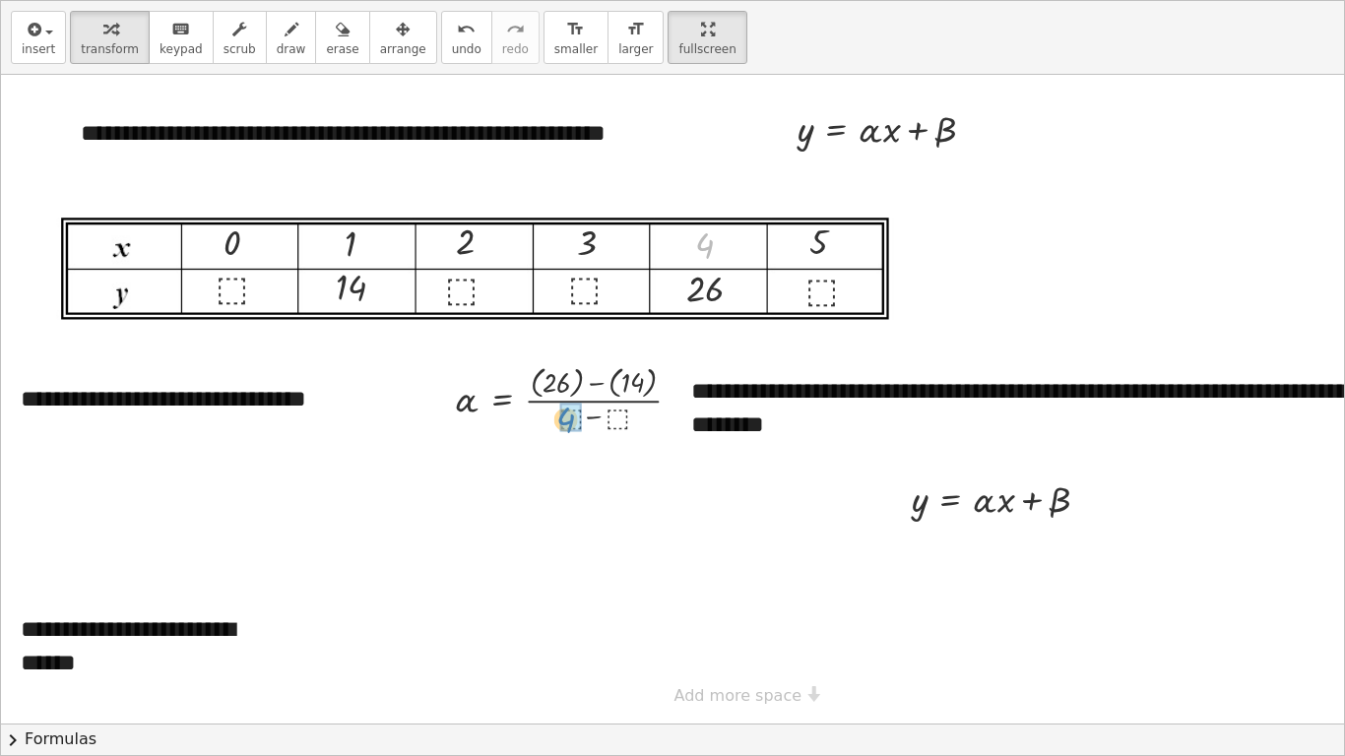
drag, startPoint x: 707, startPoint y: 249, endPoint x: 568, endPoint y: 423, distance: 222.7
drag, startPoint x: 347, startPoint y: 248, endPoint x: 619, endPoint y: 424, distance: 323.8
click at [576, 382] on div at bounding box center [576, 396] width 262 height 77
click at [585, 382] on div at bounding box center [563, 396] width 236 height 77
click at [568, 413] on div at bounding box center [561, 397] width 233 height 75
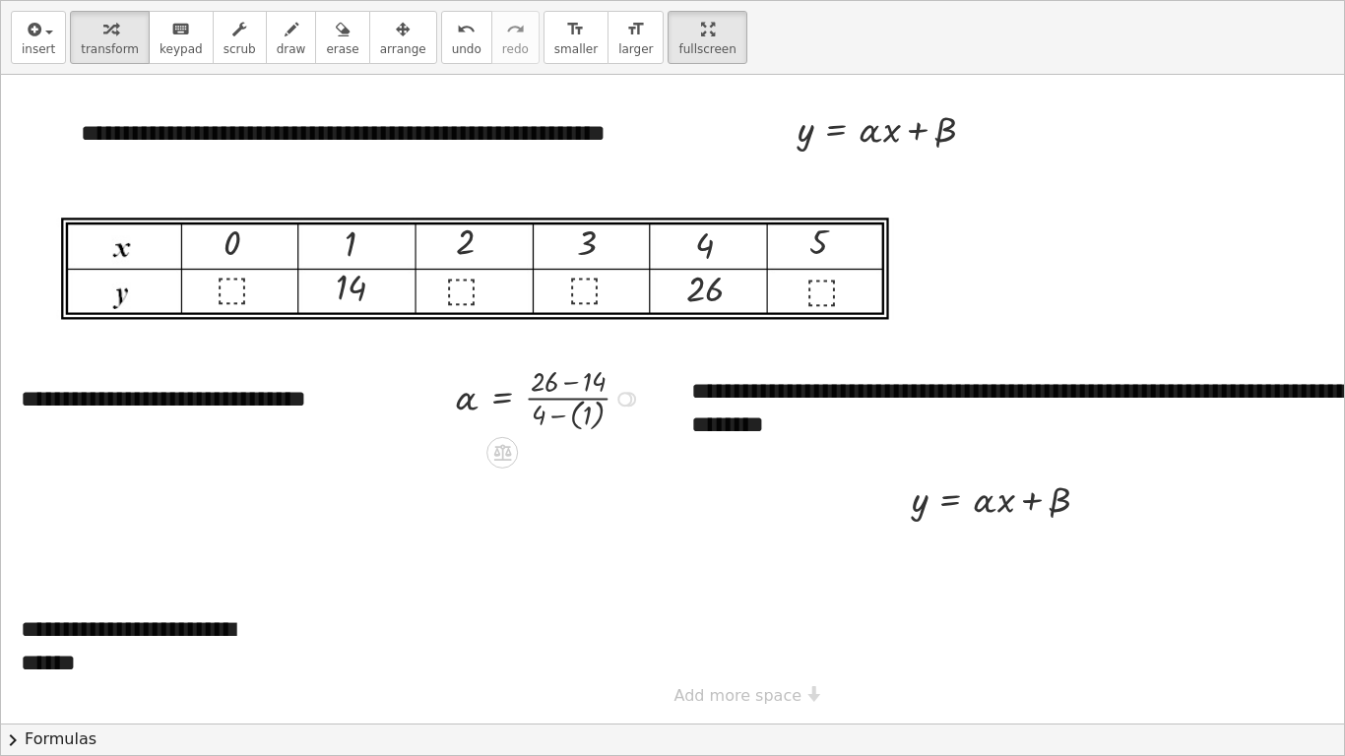
click at [576, 418] on div at bounding box center [550, 397] width 211 height 75
click at [575, 385] on div at bounding box center [550, 397] width 211 height 72
click at [554, 487] on div at bounding box center [550, 469] width 211 height 72
click at [541, 471] on div at bounding box center [550, 469] width 211 height 72
drag, startPoint x: 534, startPoint y: 535, endPoint x: 983, endPoint y: 512, distance: 449.5
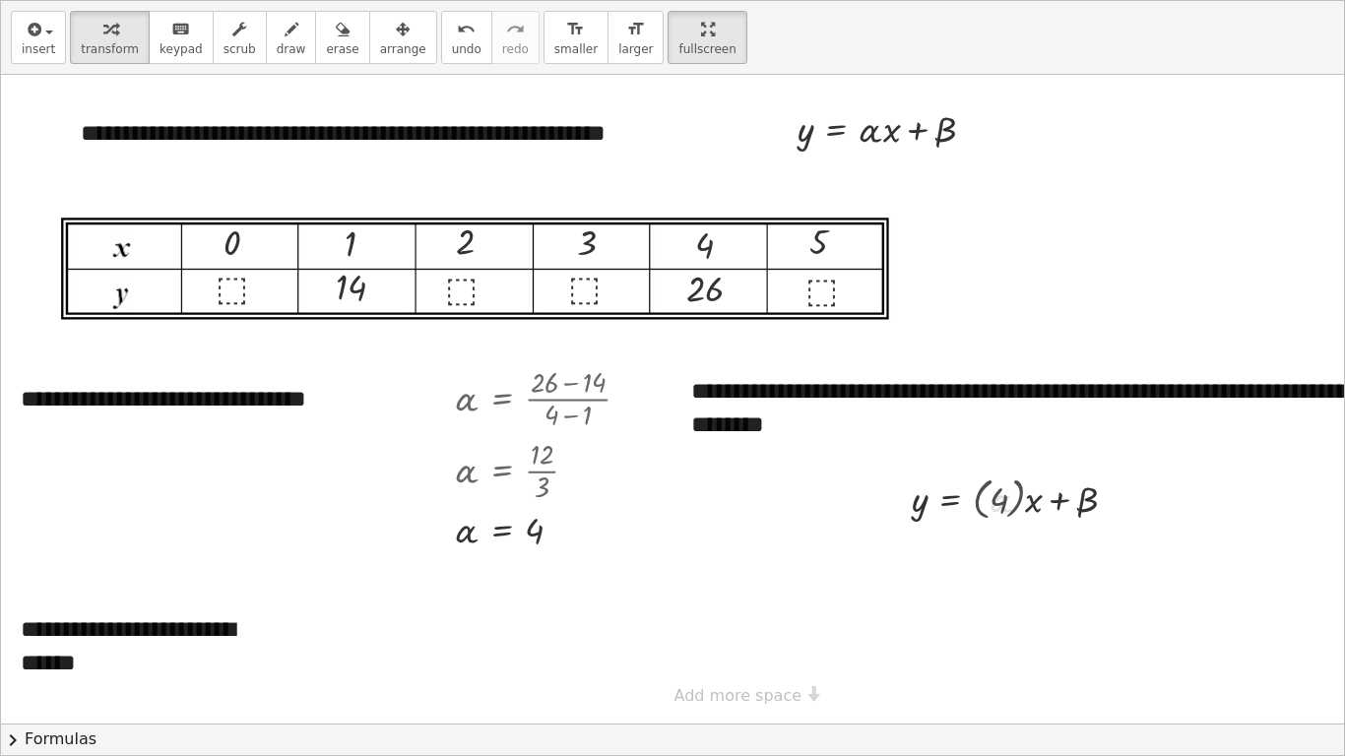
click at [977, 498] on div at bounding box center [1023, 496] width 242 height 53
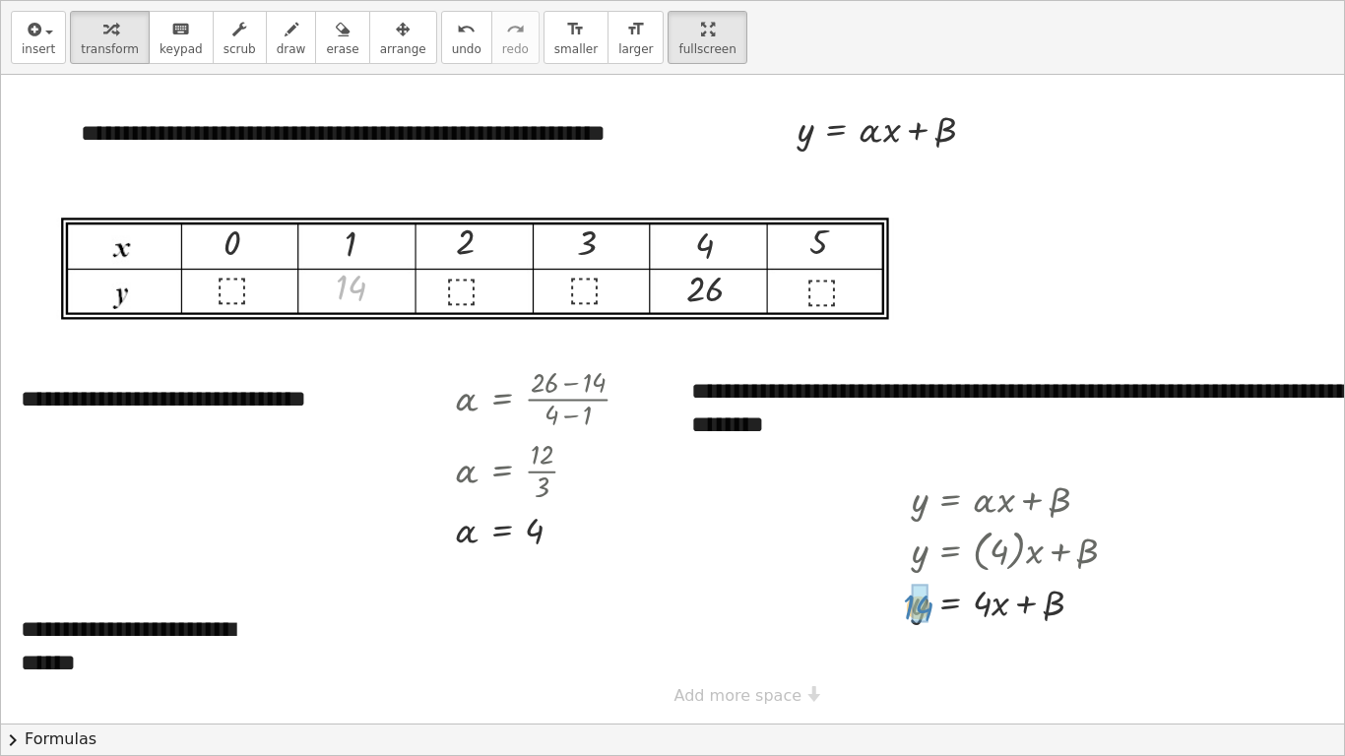
drag, startPoint x: 356, startPoint y: 293, endPoint x: 925, endPoint y: 614, distance: 653.2
drag, startPoint x: 352, startPoint y: 243, endPoint x: 1004, endPoint y: 657, distance: 772.2
click at [991, 596] on div at bounding box center [997, 651] width 291 height 53
click at [915, 596] on div at bounding box center [997, 651] width 291 height 53
click at [995, 596] on div at bounding box center [1015, 652] width 257 height 50
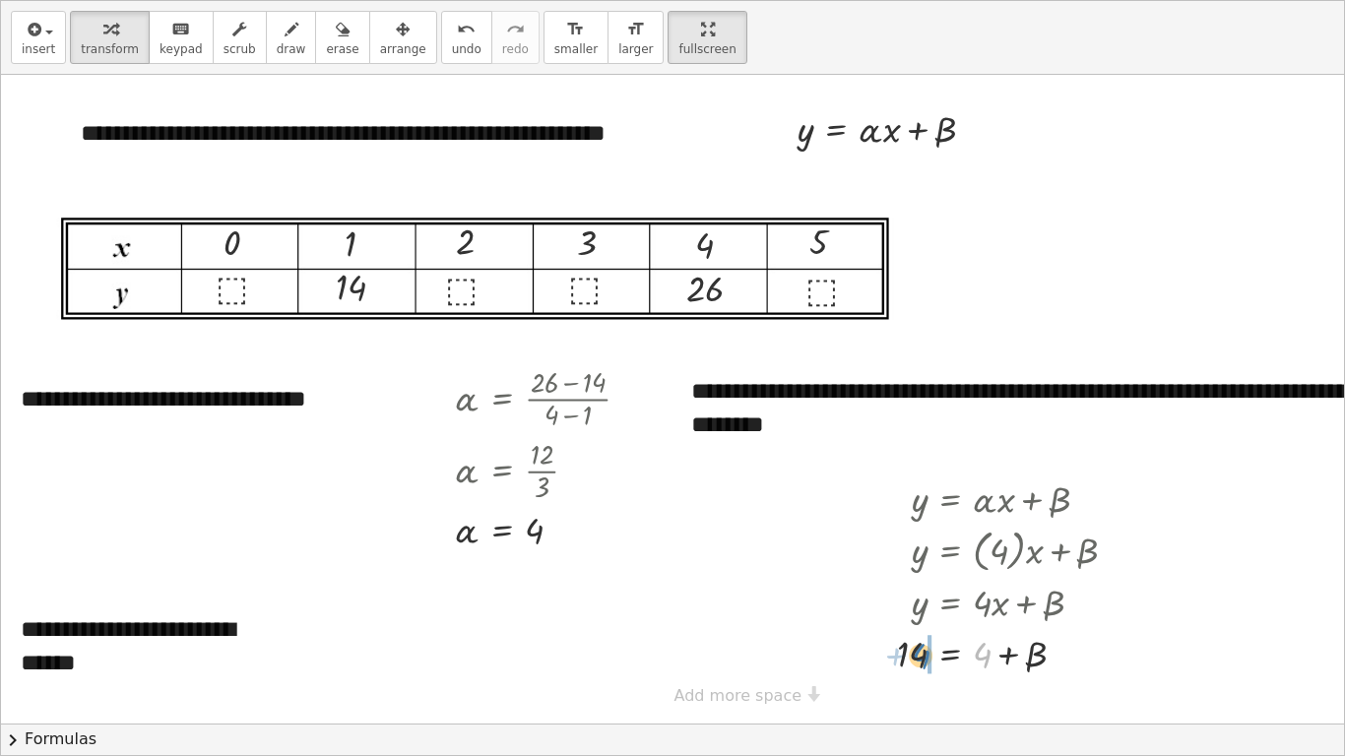
drag, startPoint x: 982, startPoint y: 662, endPoint x: 919, endPoint y: 664, distance: 63.0
click at [919, 596] on div at bounding box center [1015, 652] width 257 height 50
click at [892, 596] on div at bounding box center [990, 652] width 308 height 50
drag, startPoint x: 977, startPoint y: 657, endPoint x: 952, endPoint y: 632, distance: 36.2
click at [952, 596] on div at bounding box center [1016, 652] width 255 height 48
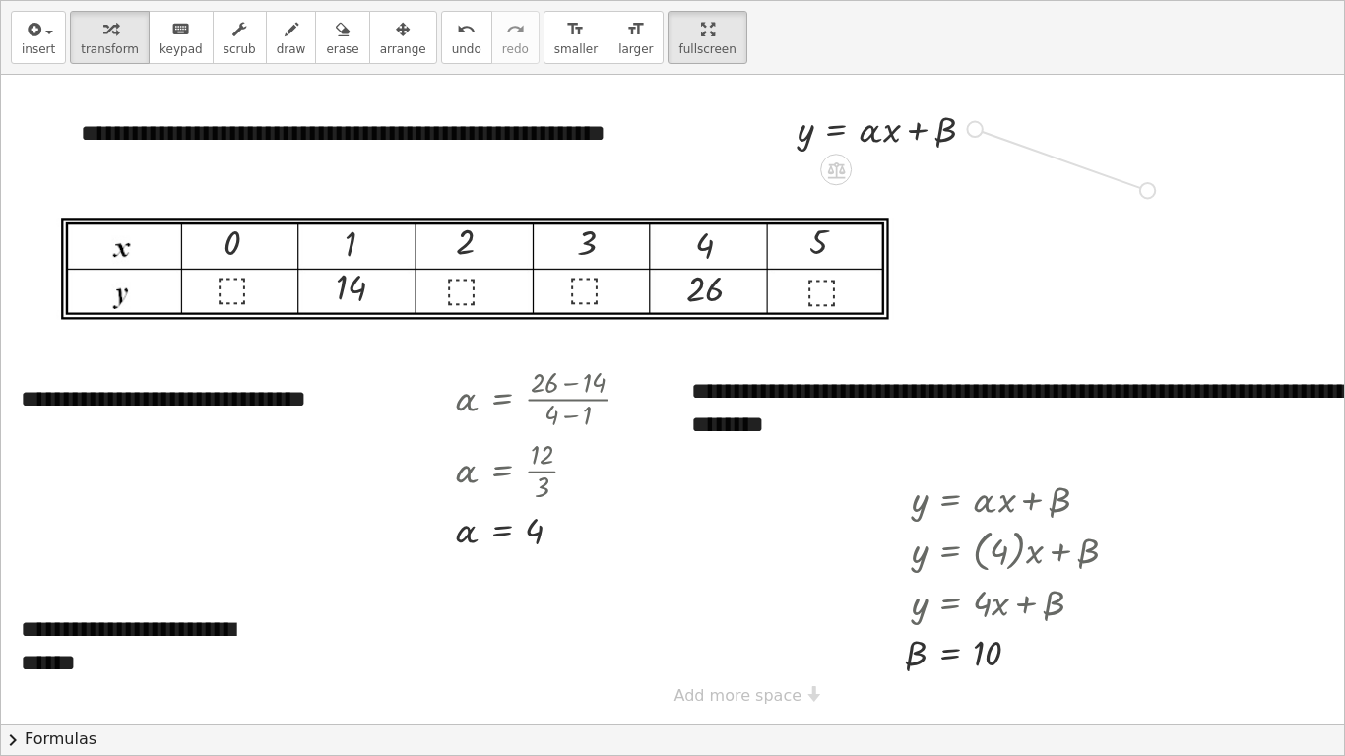
drag, startPoint x: 975, startPoint y: 129, endPoint x: 1158, endPoint y: 192, distance: 192.7
click at [1158, 192] on div "**********" at bounding box center [732, 399] width 1462 height 649
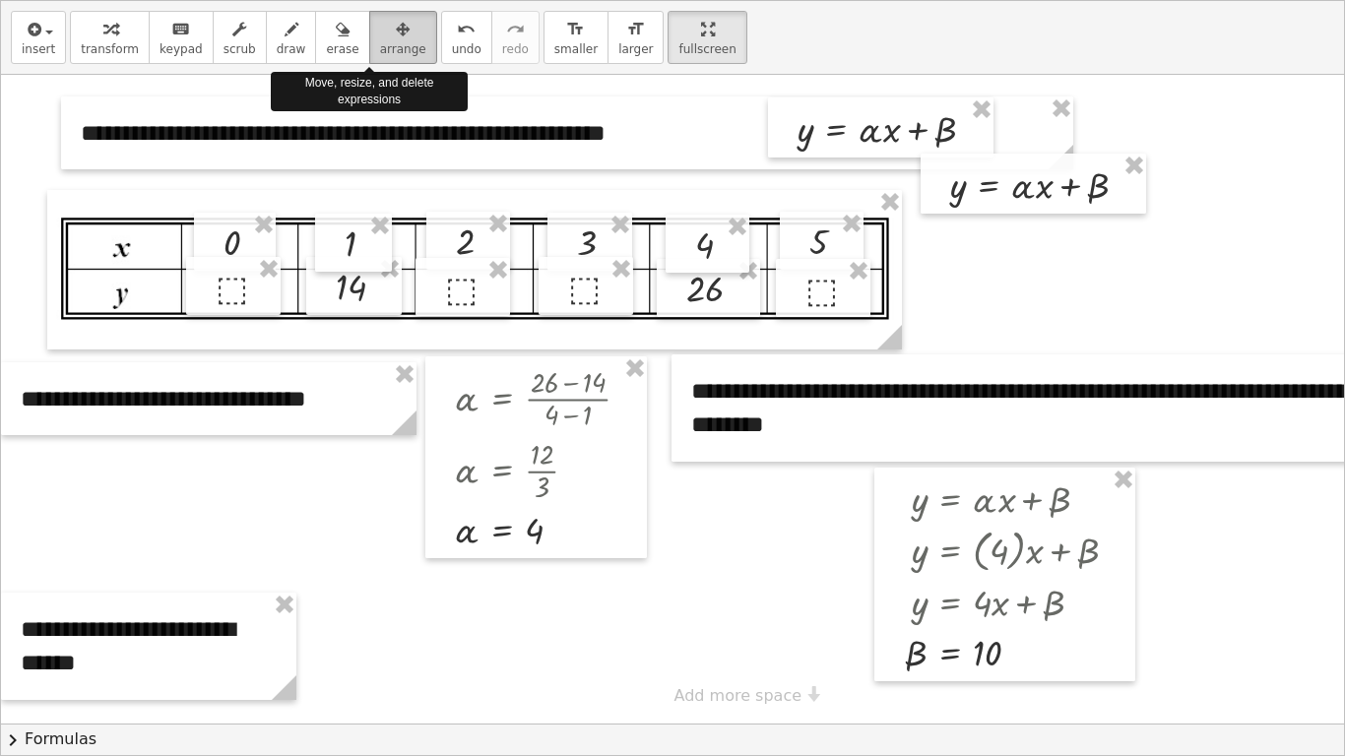
click at [380, 44] on span "arrange" at bounding box center [403, 49] width 46 height 14
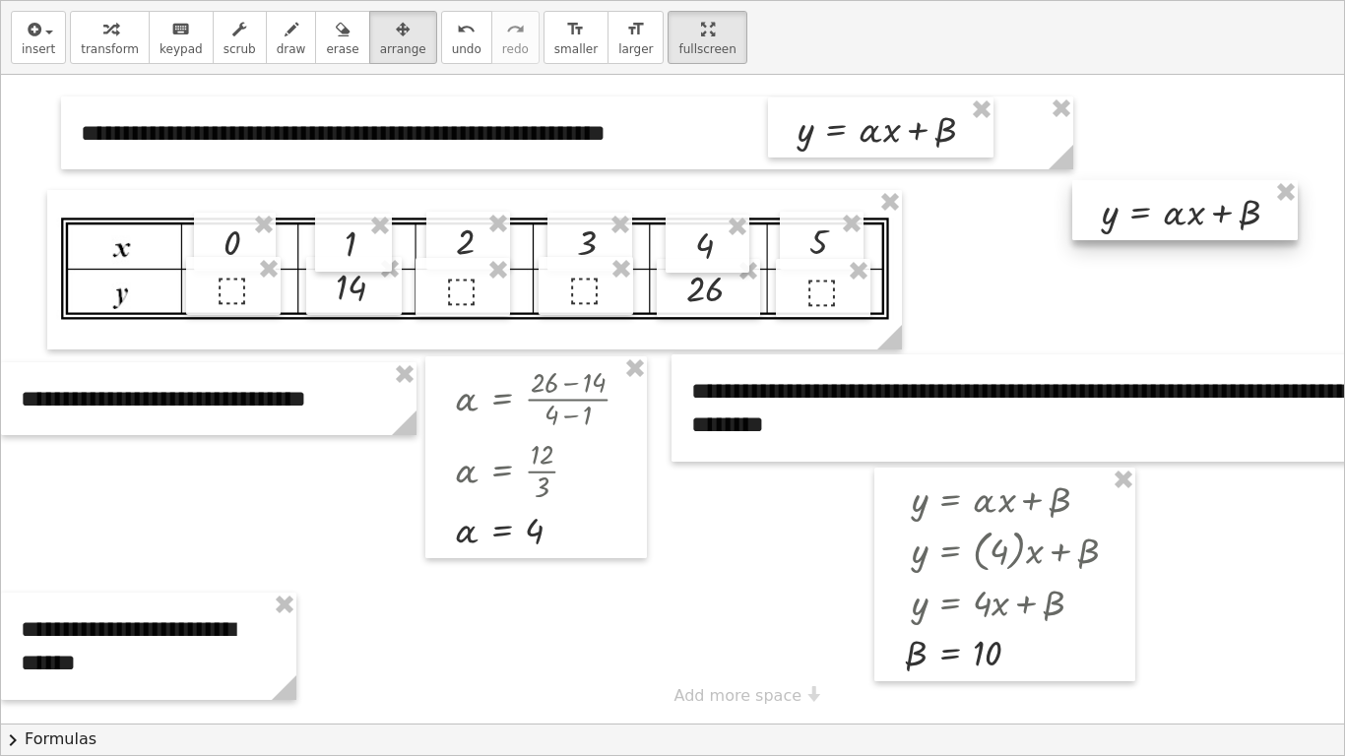
drag, startPoint x: 1049, startPoint y: 195, endPoint x: 1200, endPoint y: 221, distance: 152.9
click at [1200, 221] on div at bounding box center [1184, 210] width 225 height 60
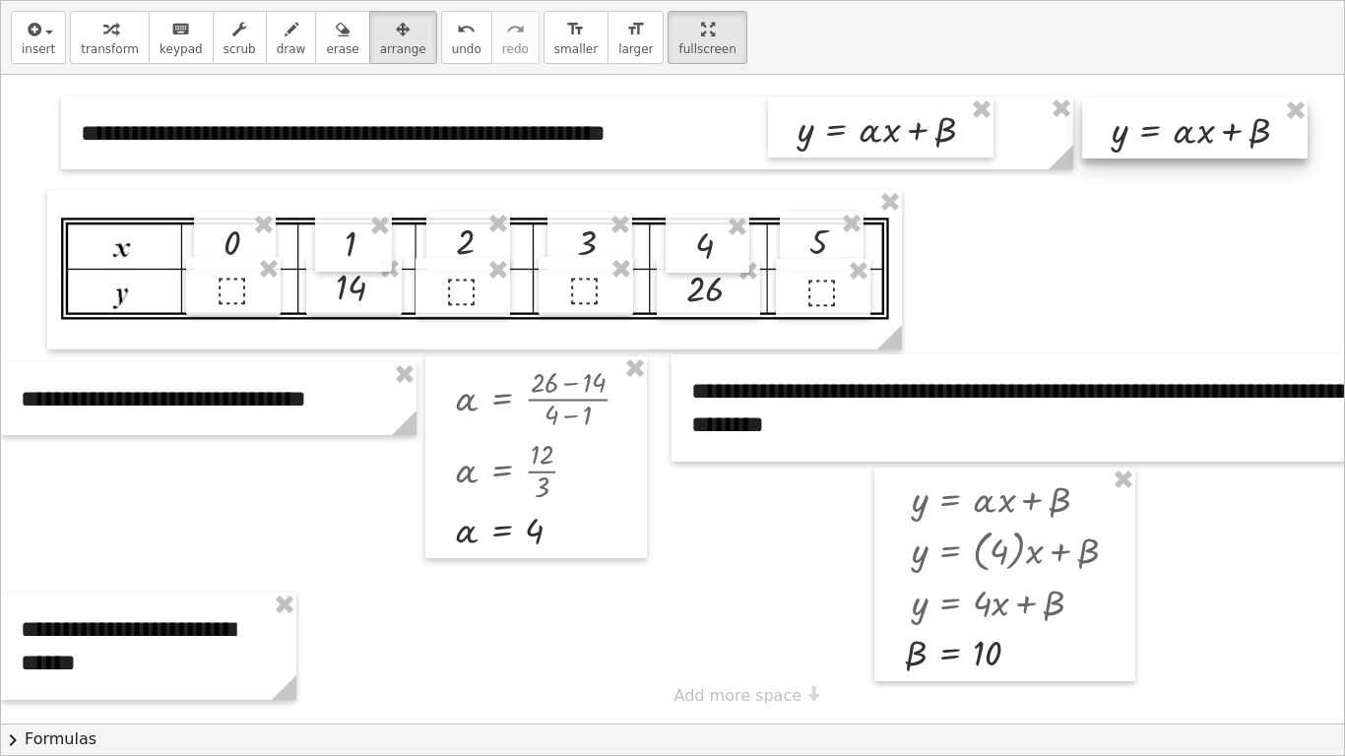
drag, startPoint x: 1165, startPoint y: 216, endPoint x: 1175, endPoint y: 134, distance: 82.3
click at [1175, 134] on div at bounding box center [1194, 128] width 225 height 60
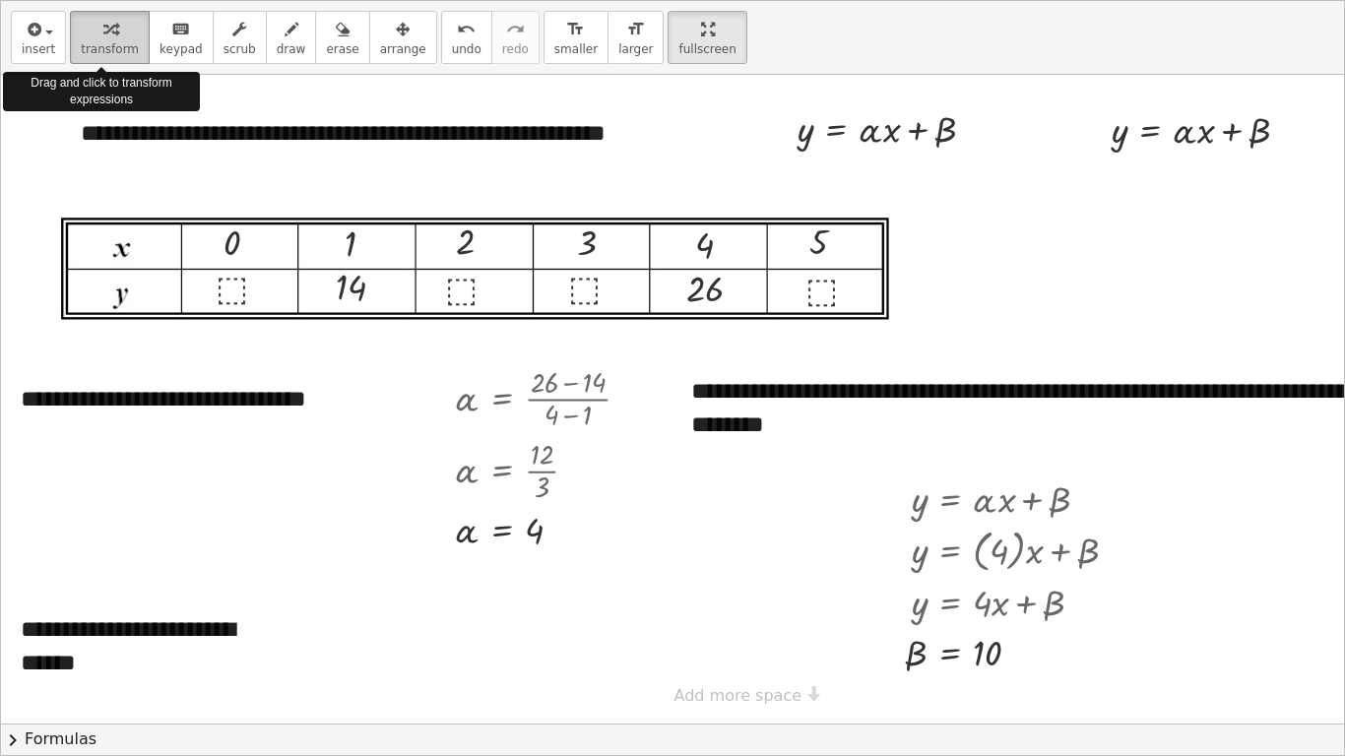
click at [98, 43] on span "transform" at bounding box center [110, 49] width 58 height 14
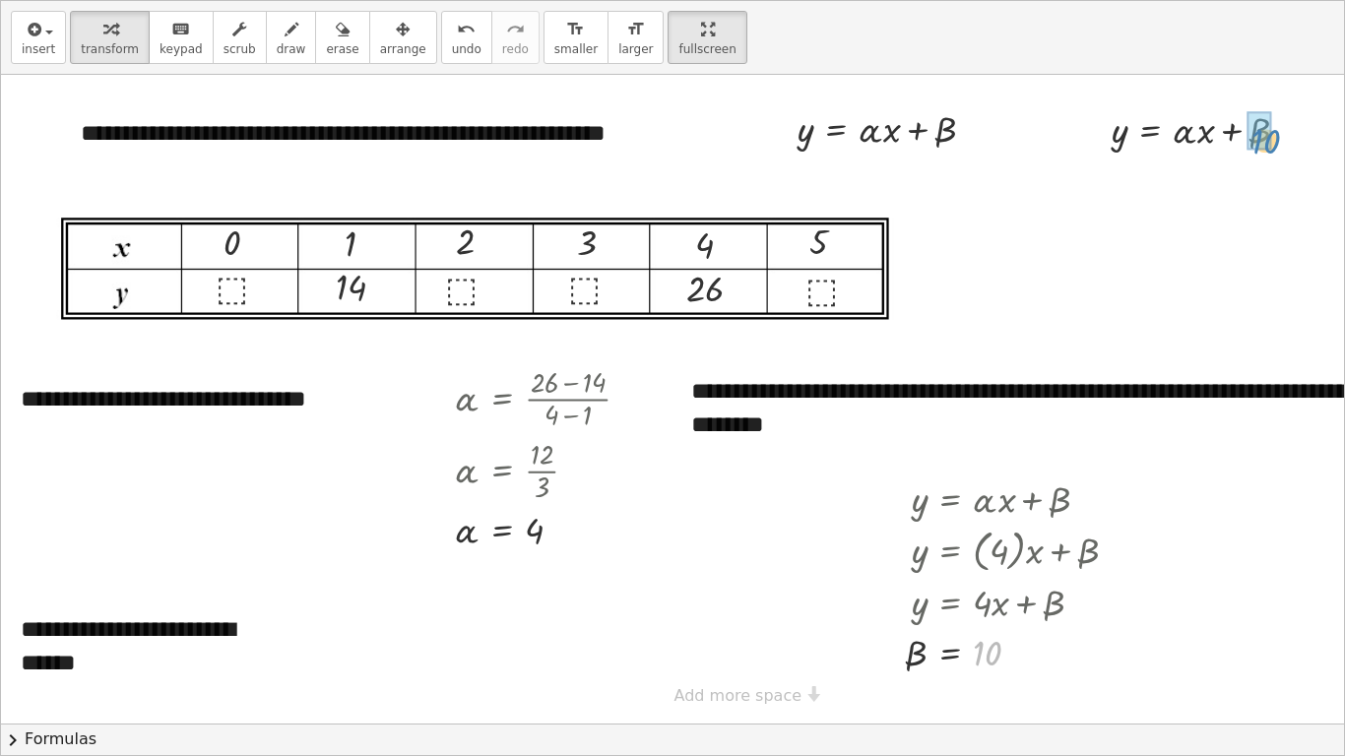
drag, startPoint x: 986, startPoint y: 656, endPoint x: 1260, endPoint y: 151, distance: 574.3
drag, startPoint x: 535, startPoint y: 533, endPoint x: 1188, endPoint y: 191, distance: 737.0
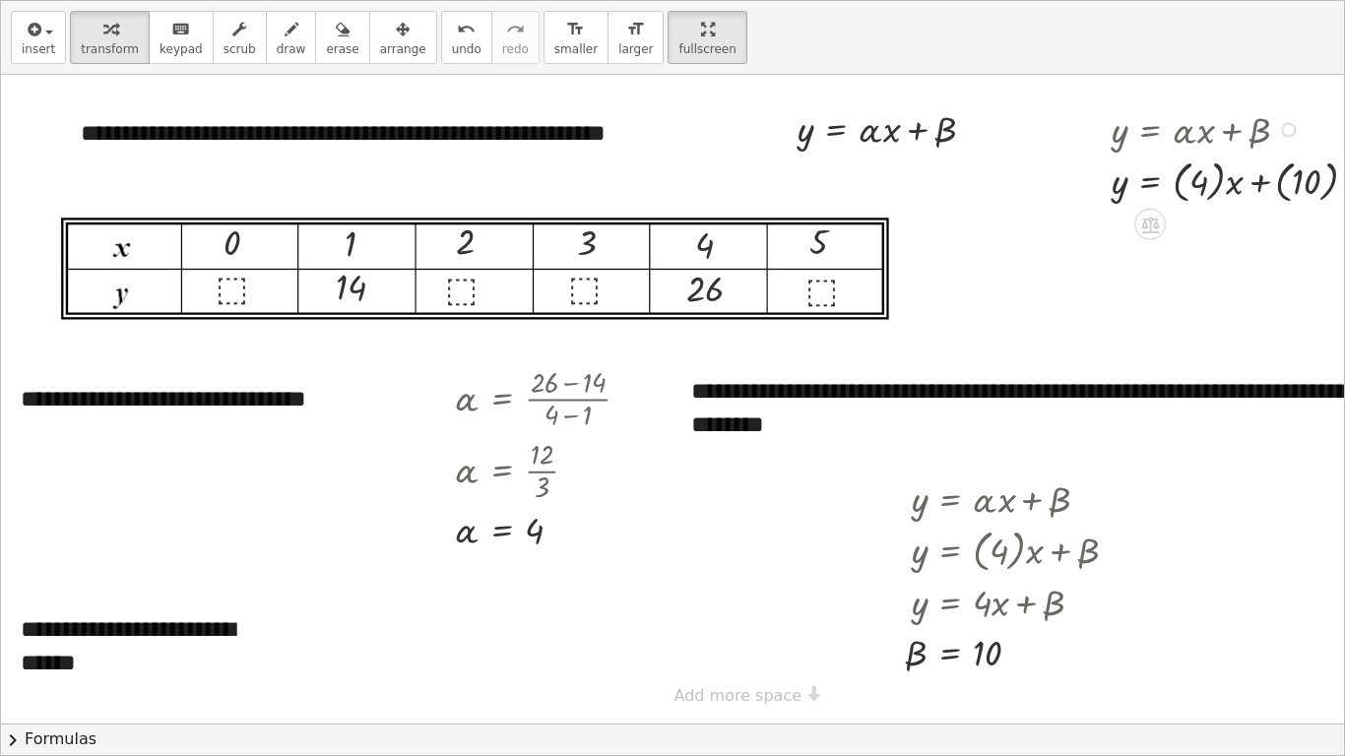
click at [1179, 197] on div at bounding box center [1242, 180] width 282 height 53
click at [1248, 236] on div at bounding box center [1242, 233] width 282 height 53
drag, startPoint x: 1288, startPoint y: 285, endPoint x: 1276, endPoint y: 123, distance: 162.9
click at [1150, 138] on div "y = + · · x + 10 4" at bounding box center [1150, 138] width 0 height 0
drag, startPoint x: 234, startPoint y: 246, endPoint x: 1209, endPoint y: 142, distance: 980.0
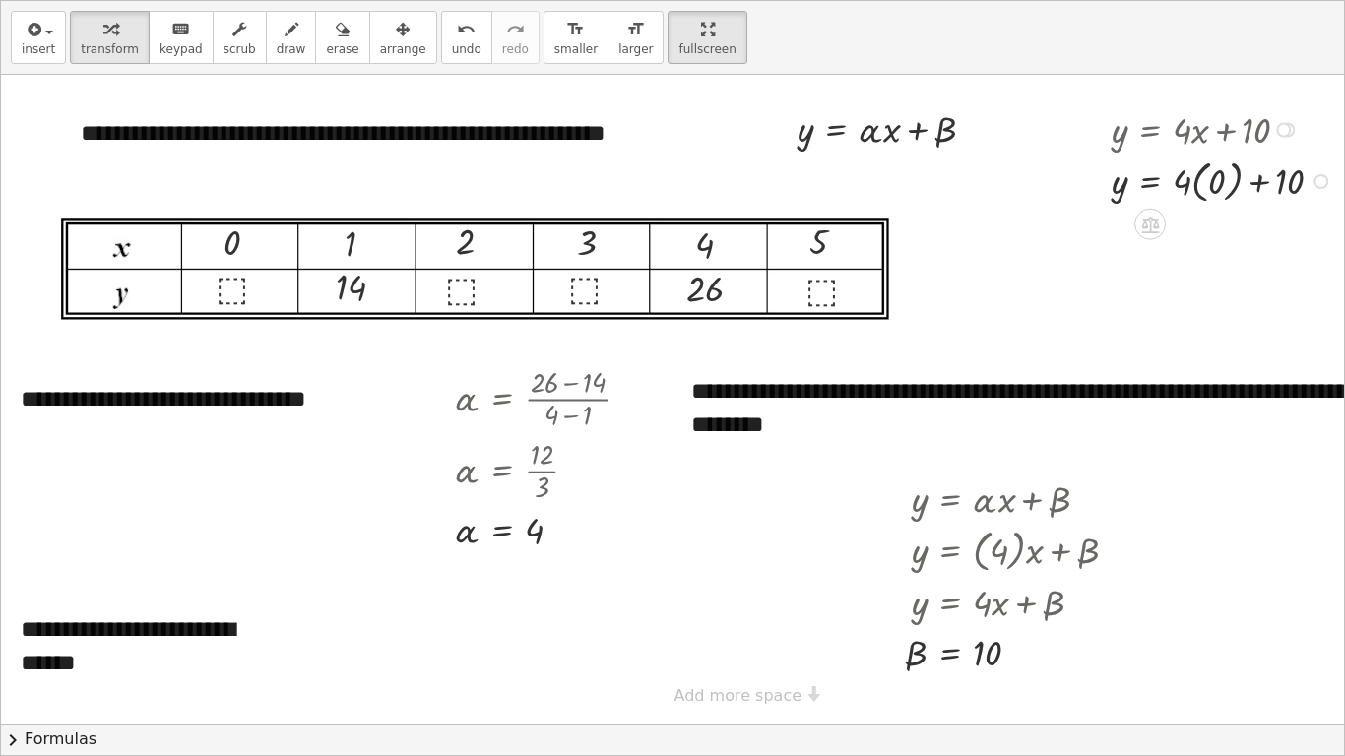
click at [1195, 184] on div at bounding box center [1224, 180] width 247 height 53
click at [1194, 231] on div at bounding box center [1224, 232] width 247 height 50
click at [1205, 282] on div at bounding box center [1224, 281] width 247 height 50
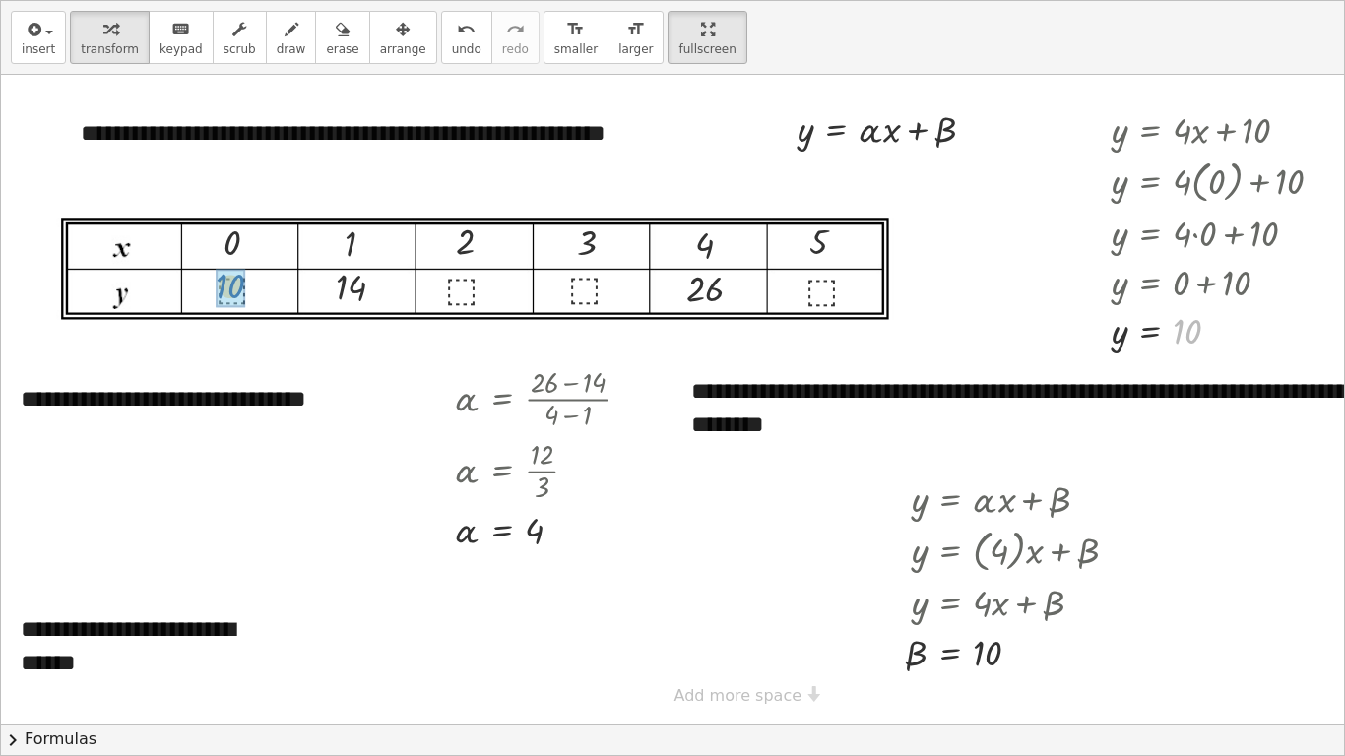
drag, startPoint x: 1189, startPoint y: 340, endPoint x: 231, endPoint y: 294, distance: 958.8
click at [201, 282] on div at bounding box center [247, 285] width 117 height 53
click at [1285, 132] on div at bounding box center [1283, 130] width 15 height 15
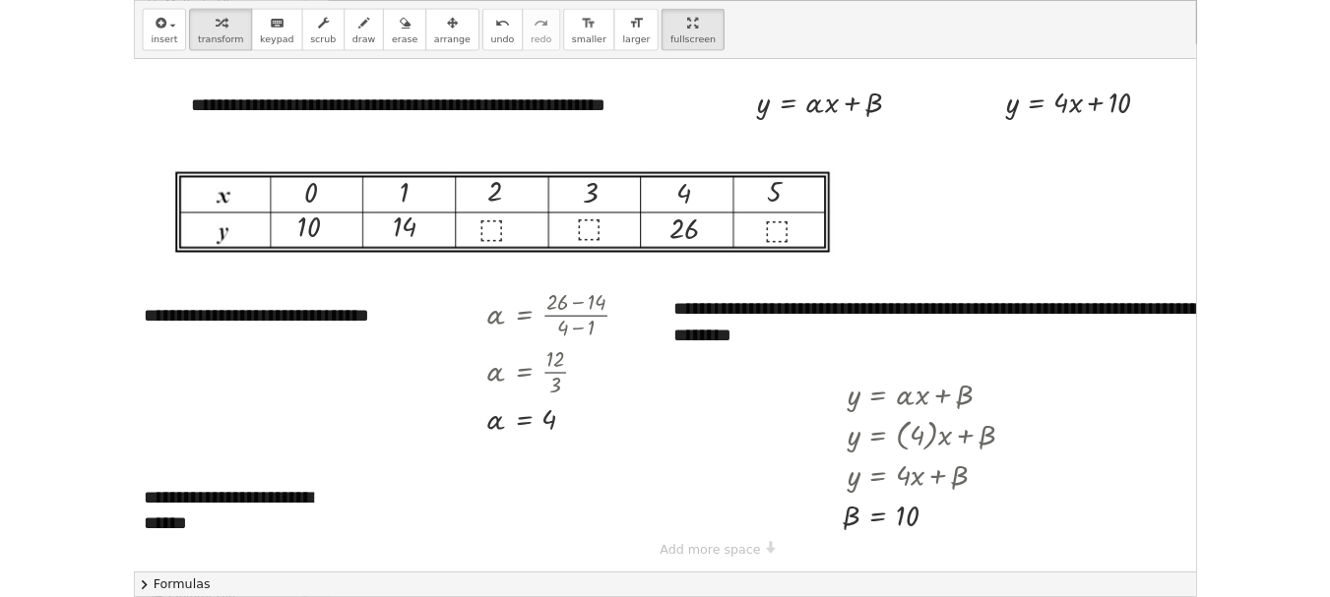
scroll to position [0, 0]
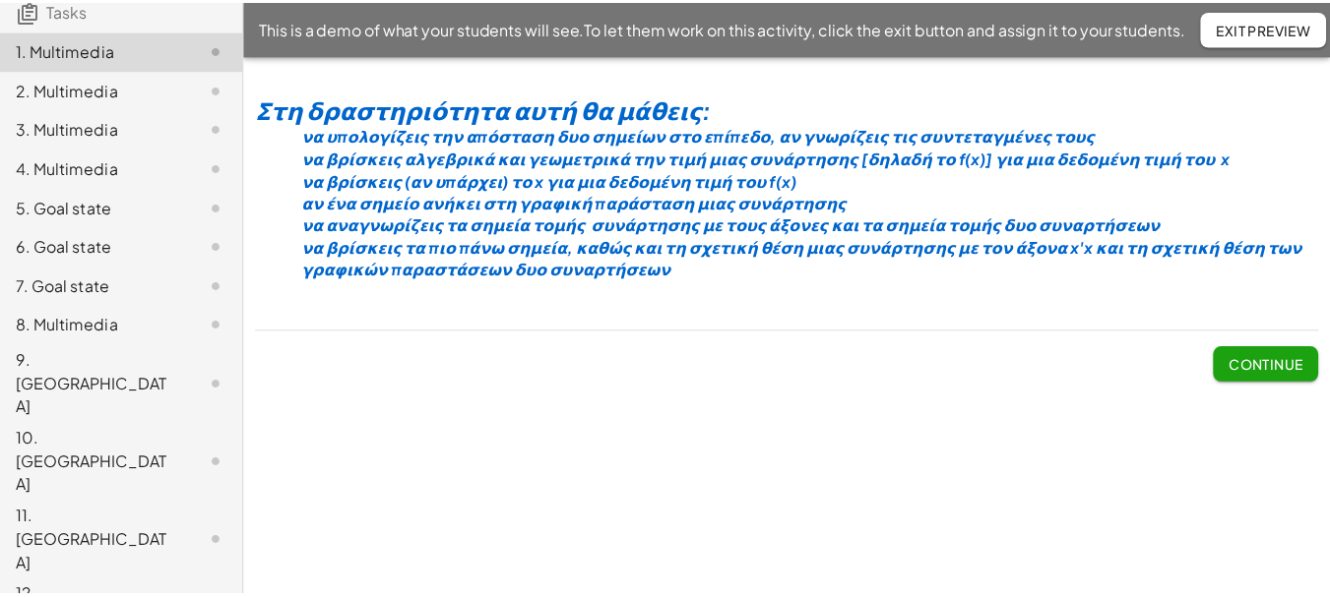
scroll to position [345, 0]
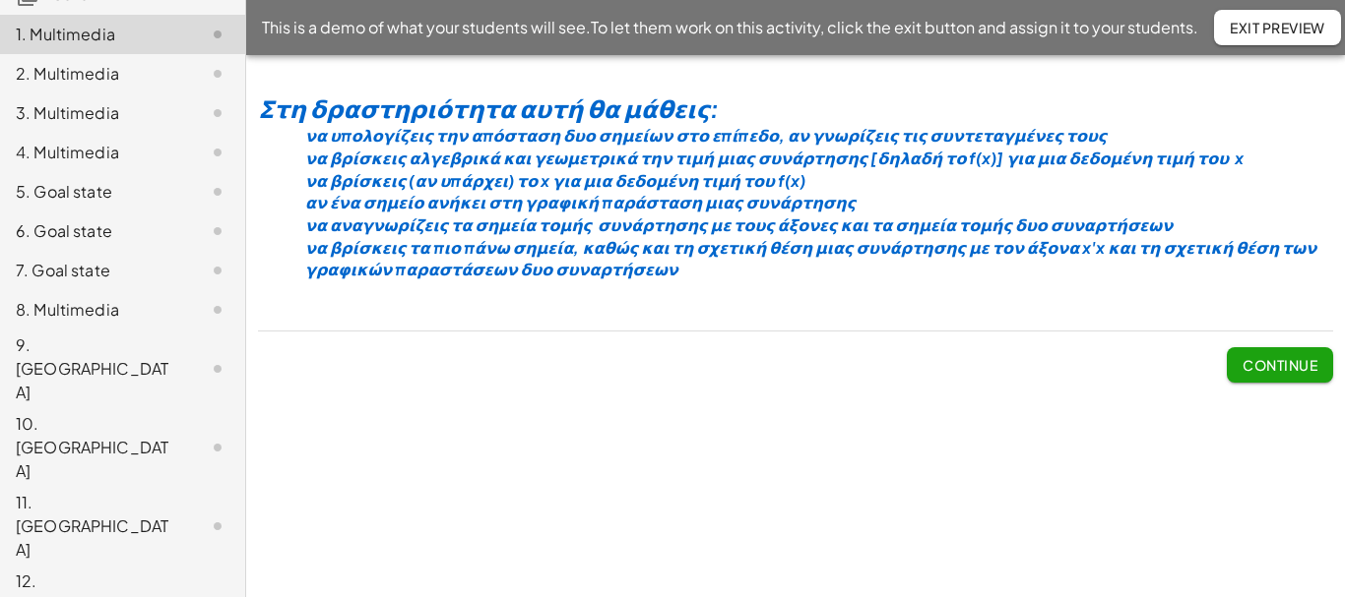
click at [72, 141] on div "4. Multimedia" at bounding box center [95, 153] width 158 height 24
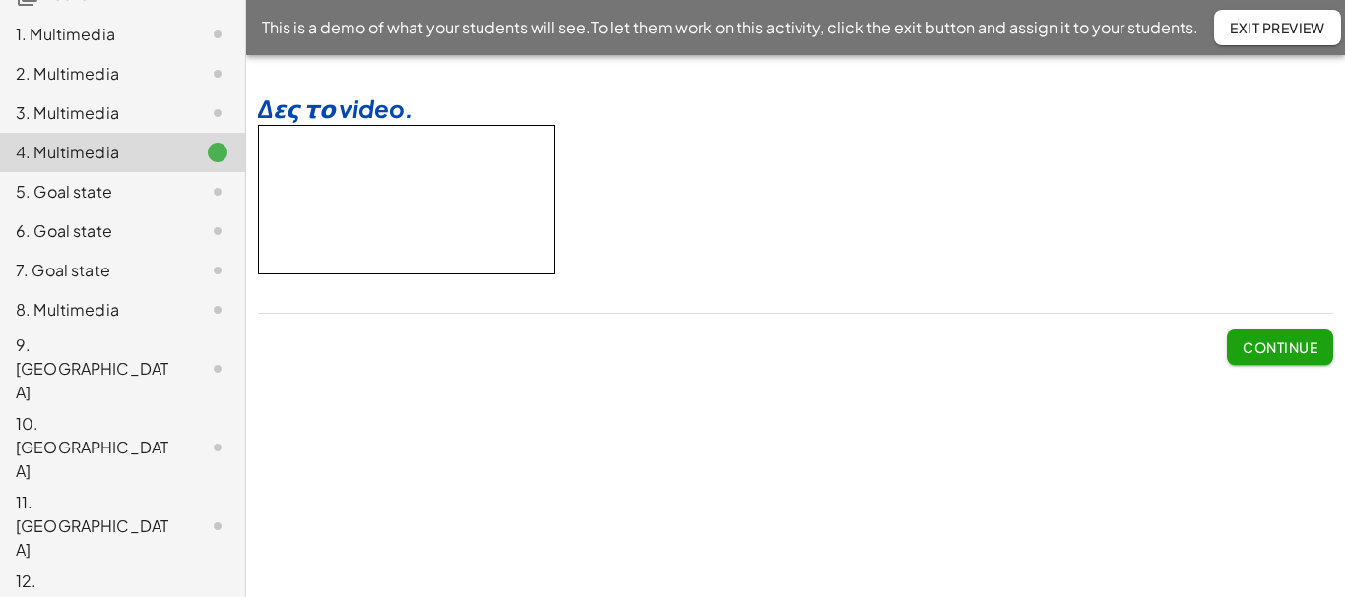
click at [70, 180] on div "5. Goal state" at bounding box center [95, 192] width 158 height 24
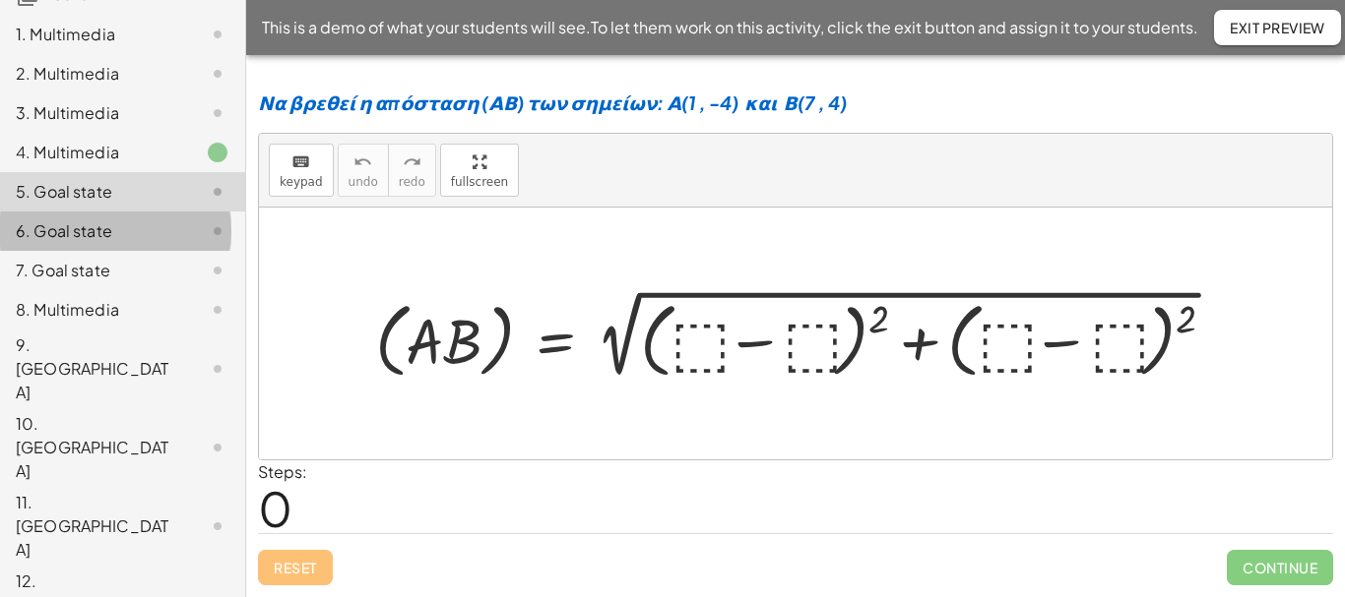
click at [75, 219] on div "6. Goal state" at bounding box center [95, 231] width 158 height 24
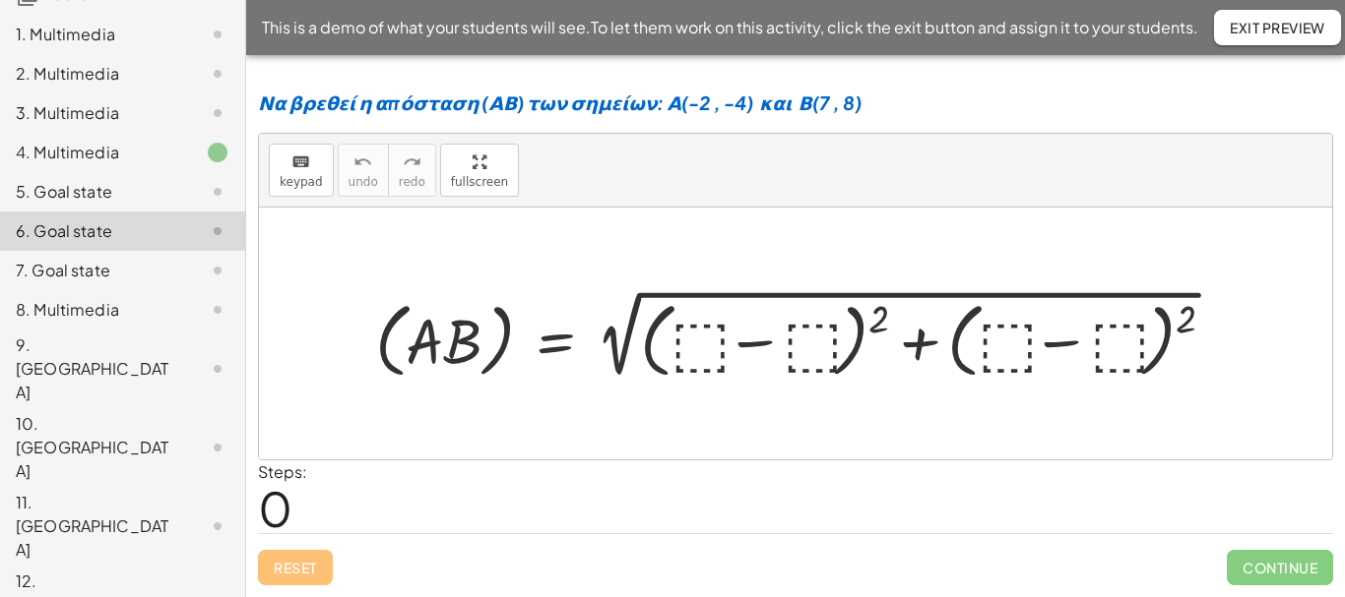
click at [76, 259] on div "7. Goal state" at bounding box center [95, 271] width 158 height 24
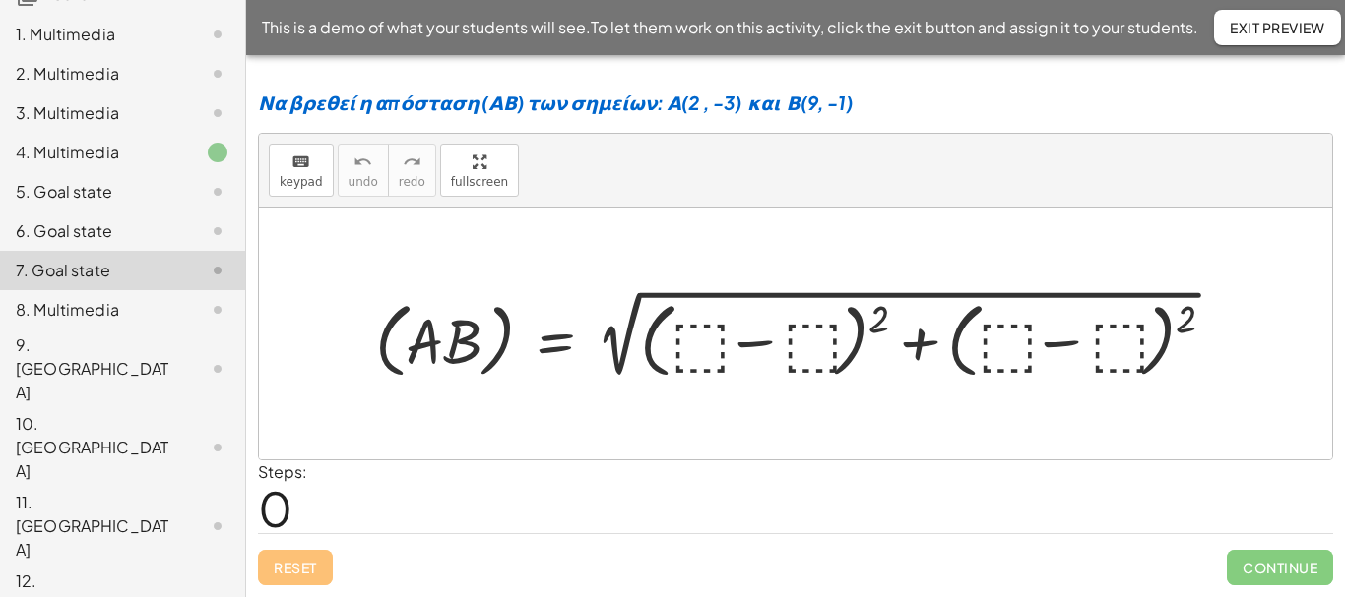
click at [75, 298] on div "8. Multimedia" at bounding box center [95, 310] width 158 height 24
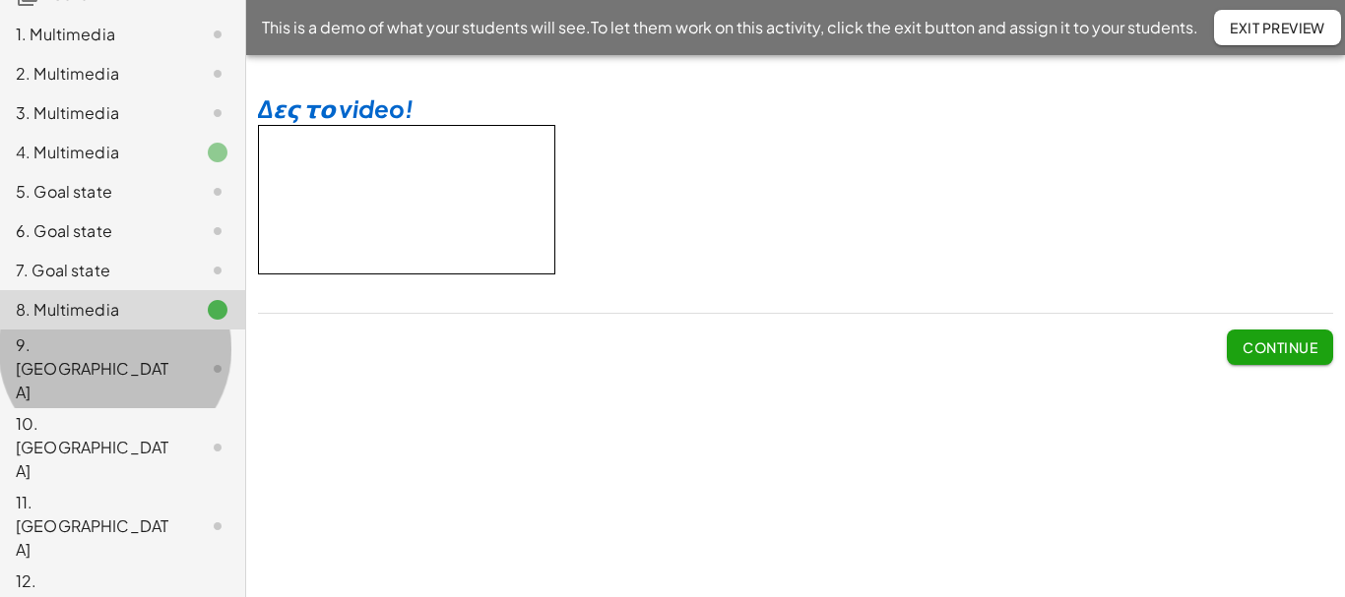
click at [63, 334] on div "9. Canvas" at bounding box center [95, 369] width 158 height 71
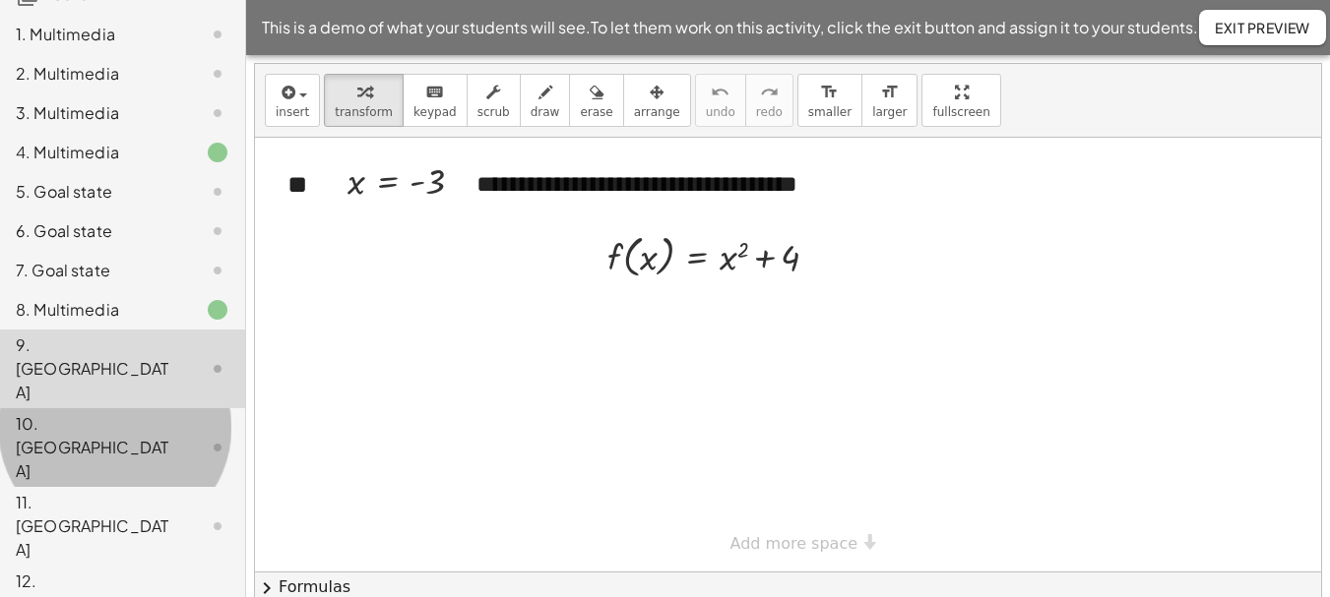
click at [59, 412] on div "10. Canvas" at bounding box center [95, 447] width 158 height 71
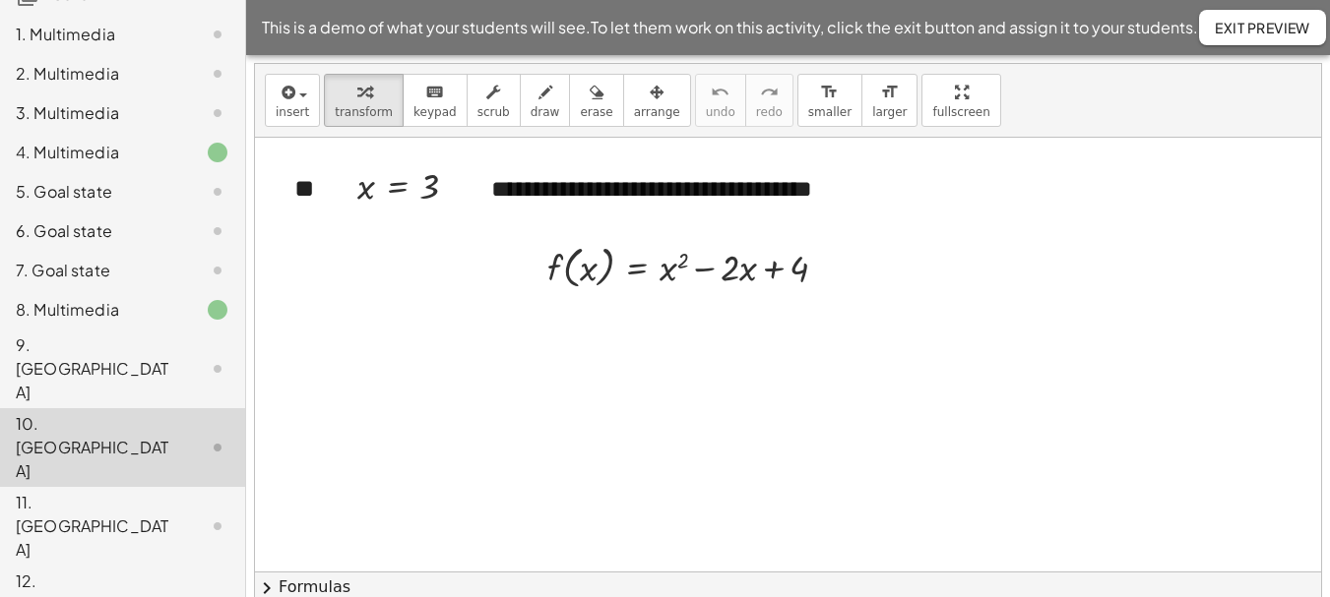
click at [56, 491] on div "11. Canvas" at bounding box center [95, 526] width 158 height 71
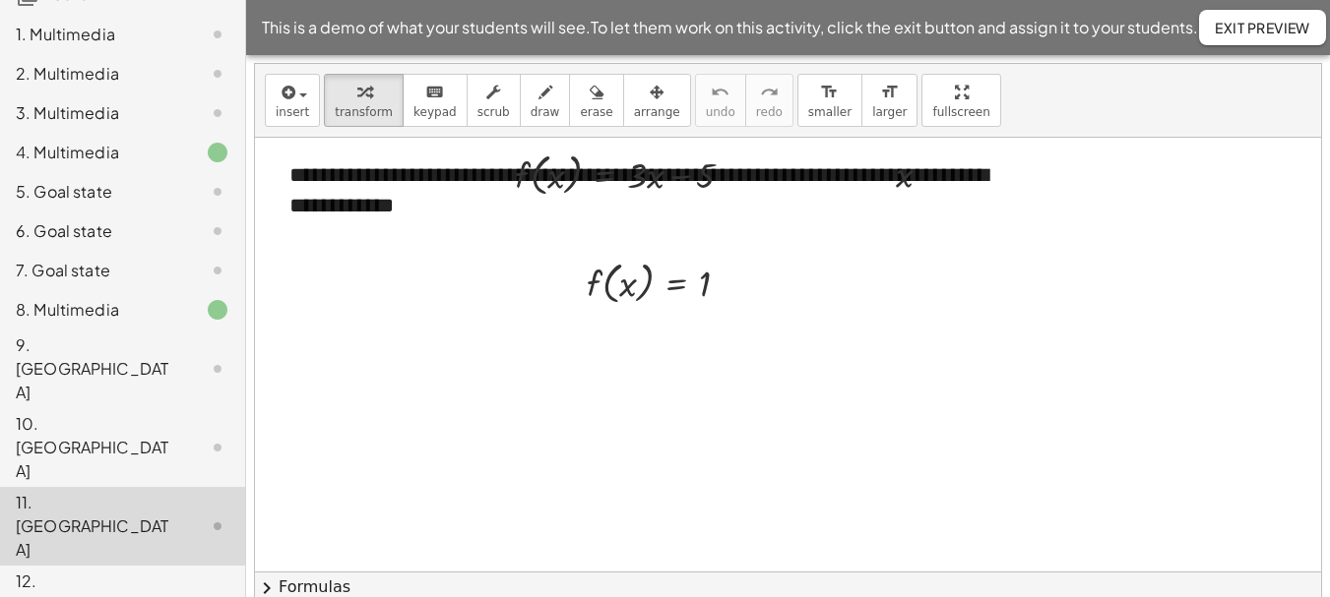
click at [58, 570] on div "12. Canvas" at bounding box center [95, 605] width 158 height 71
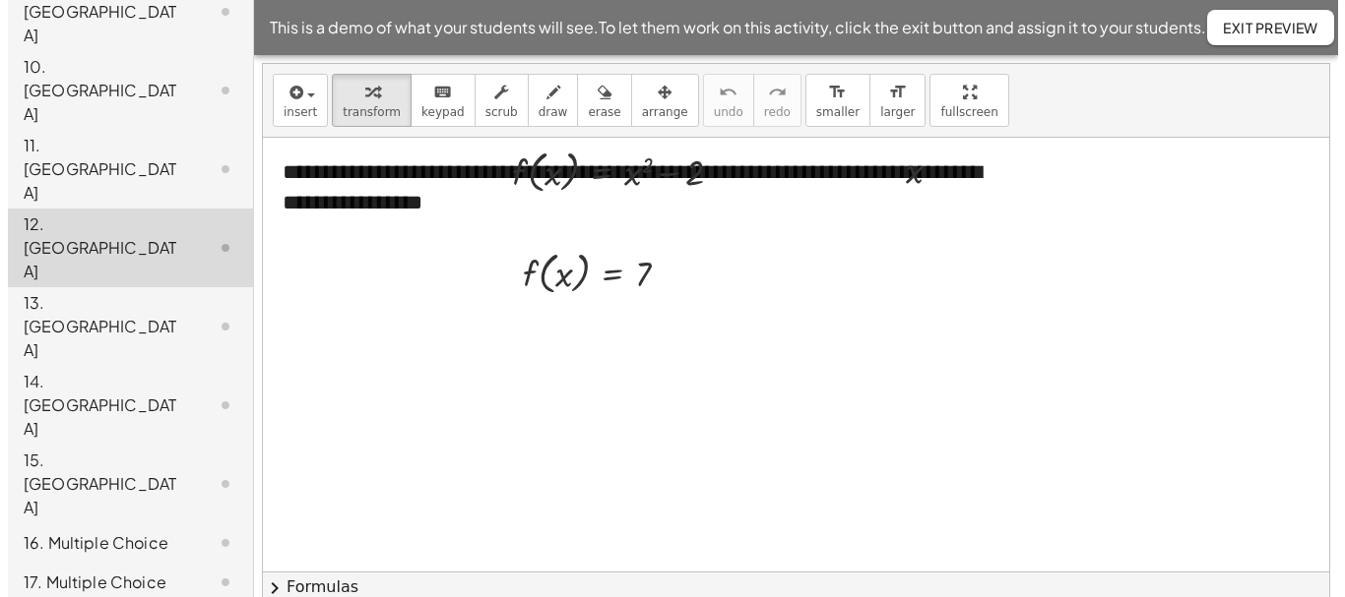
scroll to position [716, 0]
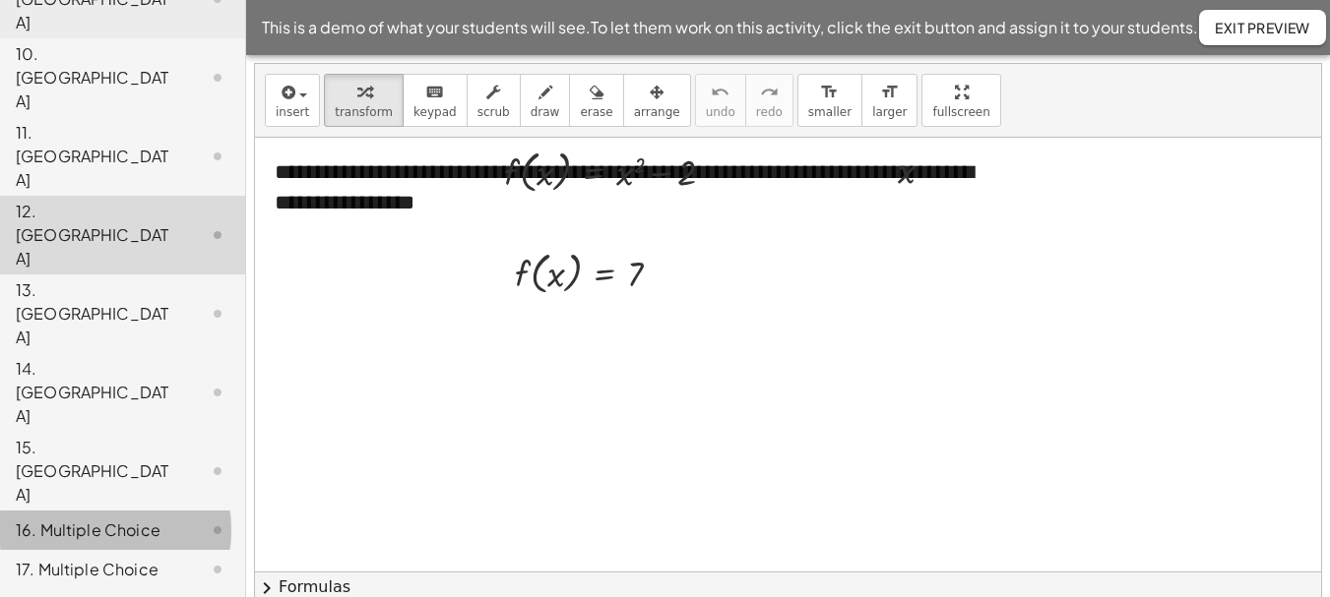
click at [80, 519] on div "16. Multiple Choice" at bounding box center [95, 531] width 158 height 24
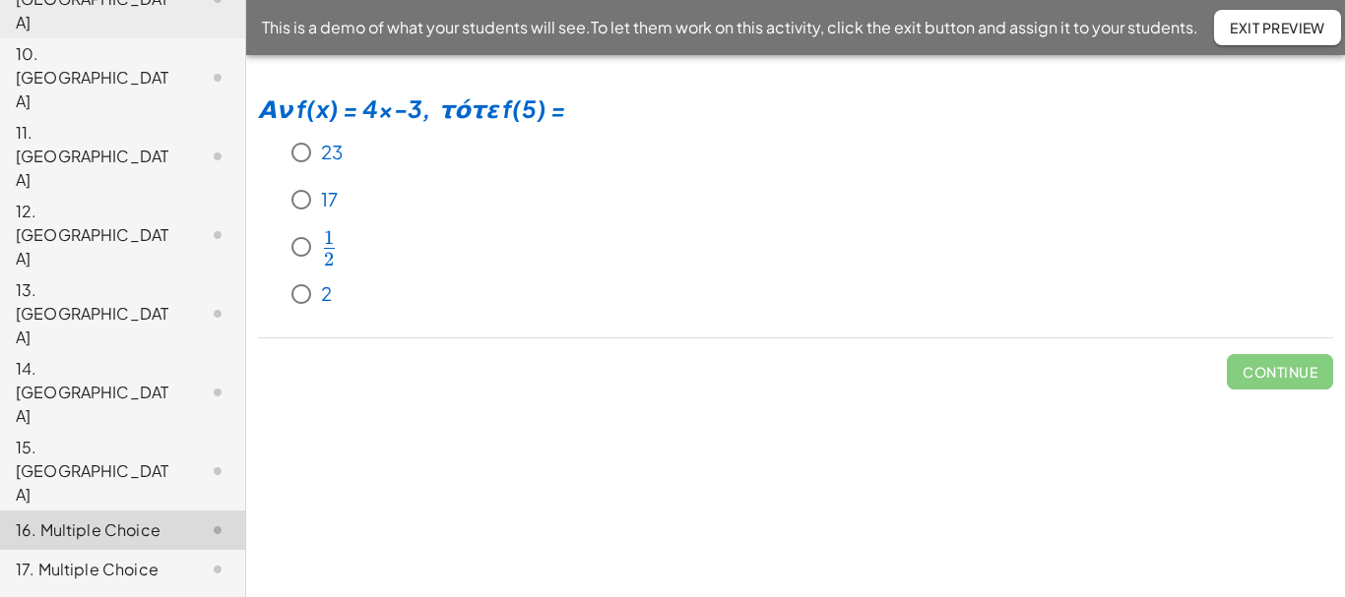
click at [76, 558] on div "17. Multiple Choice" at bounding box center [95, 570] width 158 height 24
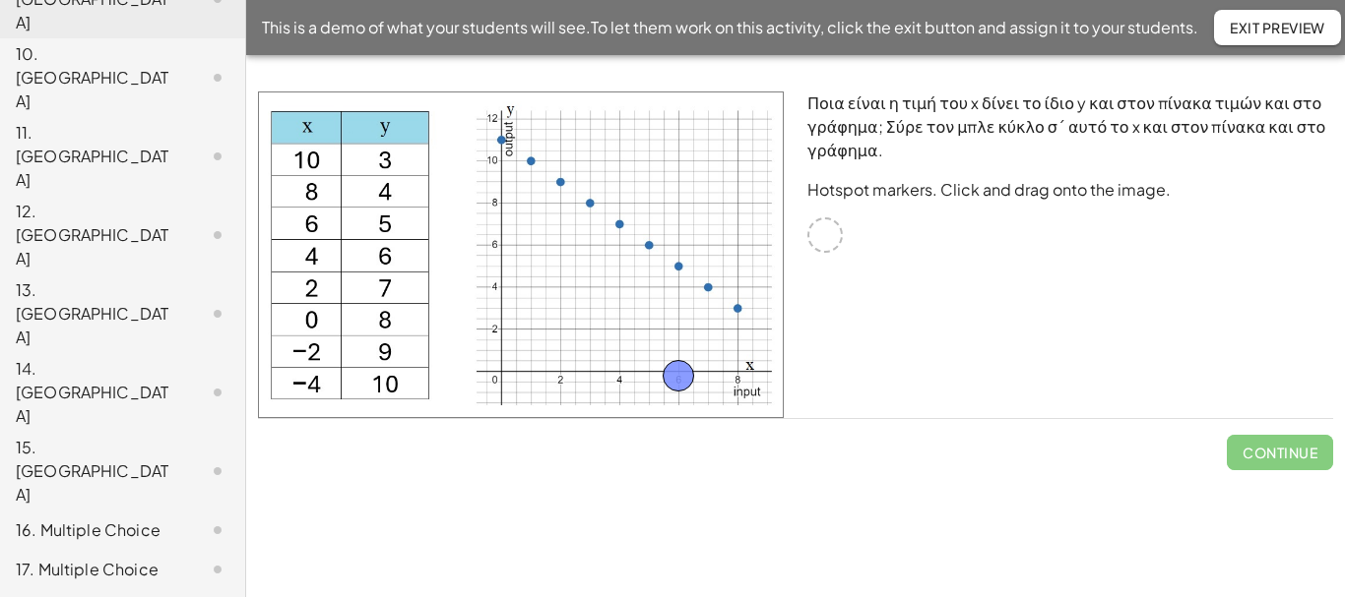
drag, startPoint x: 820, startPoint y: 234, endPoint x: 673, endPoint y: 375, distance: 203.3
drag, startPoint x: 828, startPoint y: 231, endPoint x: 314, endPoint y: 219, distance: 513.9
click at [1284, 450] on span "Check" at bounding box center [1291, 453] width 51 height 18
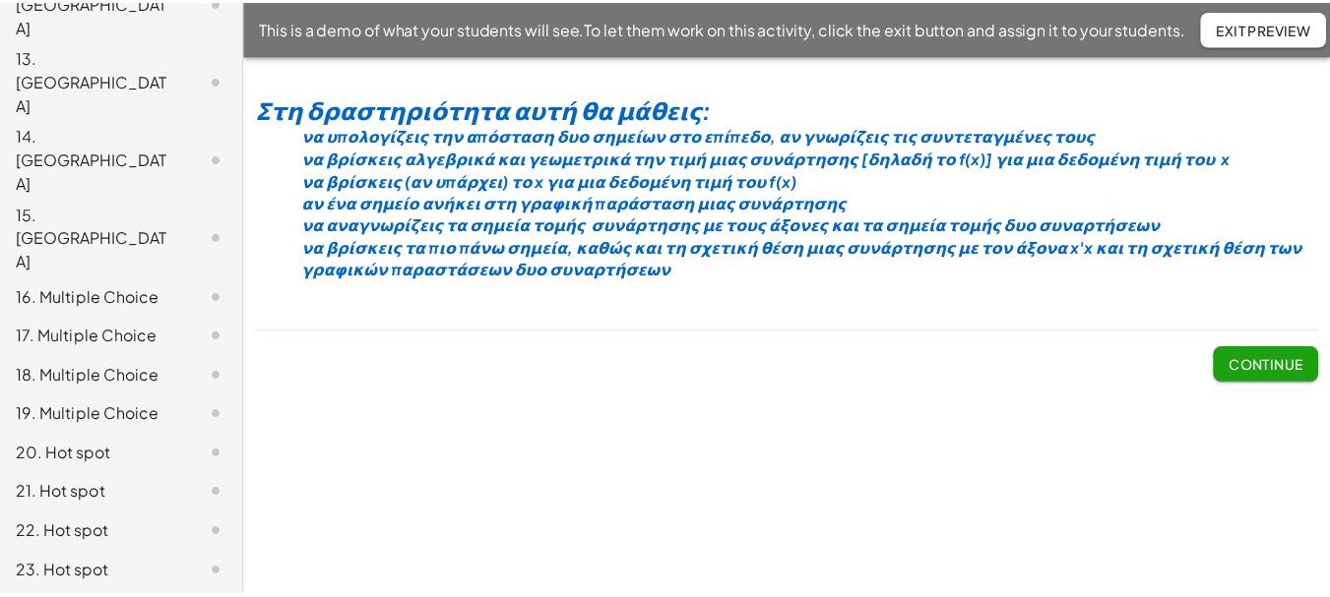
scroll to position [932, 0]
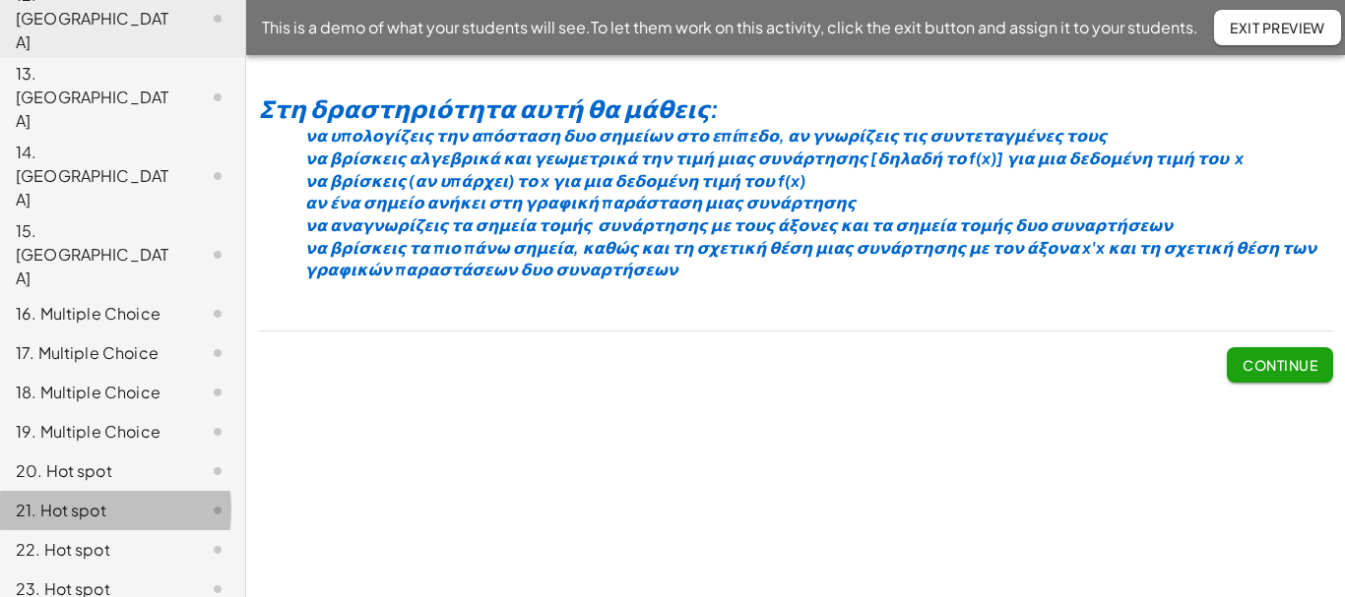
click at [96, 499] on div "21. Hot spot" at bounding box center [95, 511] width 158 height 24
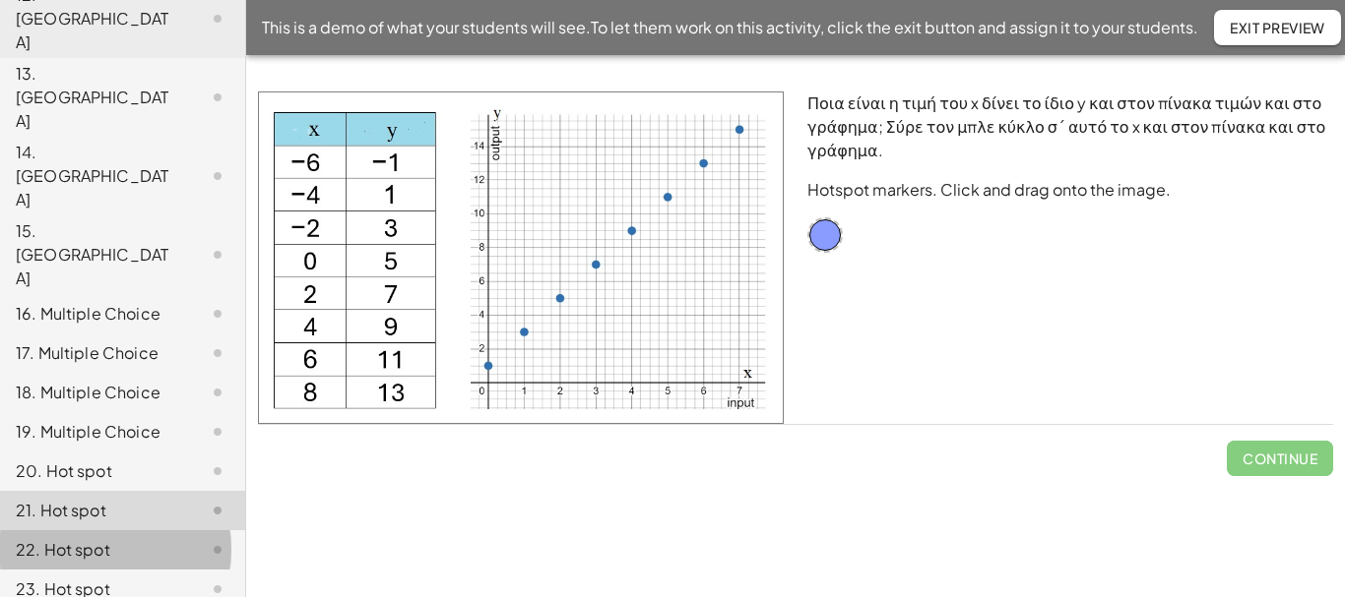
click at [91, 538] on div "22. Hot spot" at bounding box center [95, 550] width 158 height 24
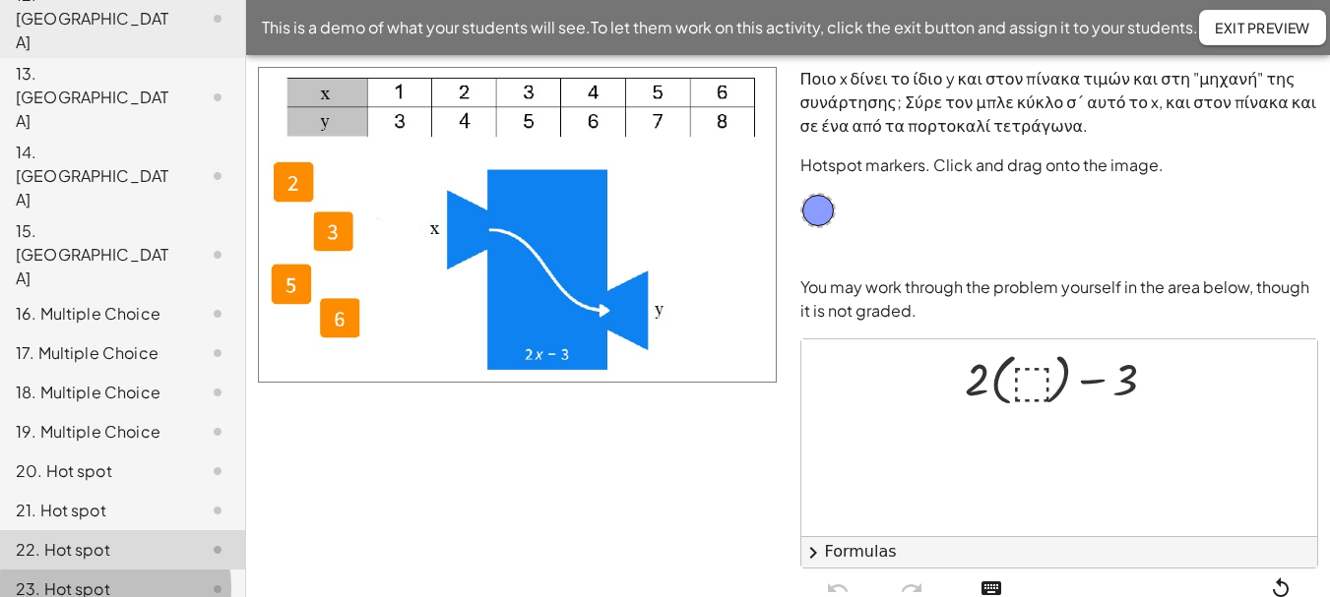
click at [78, 578] on div "23. Hot spot" at bounding box center [95, 590] width 158 height 24
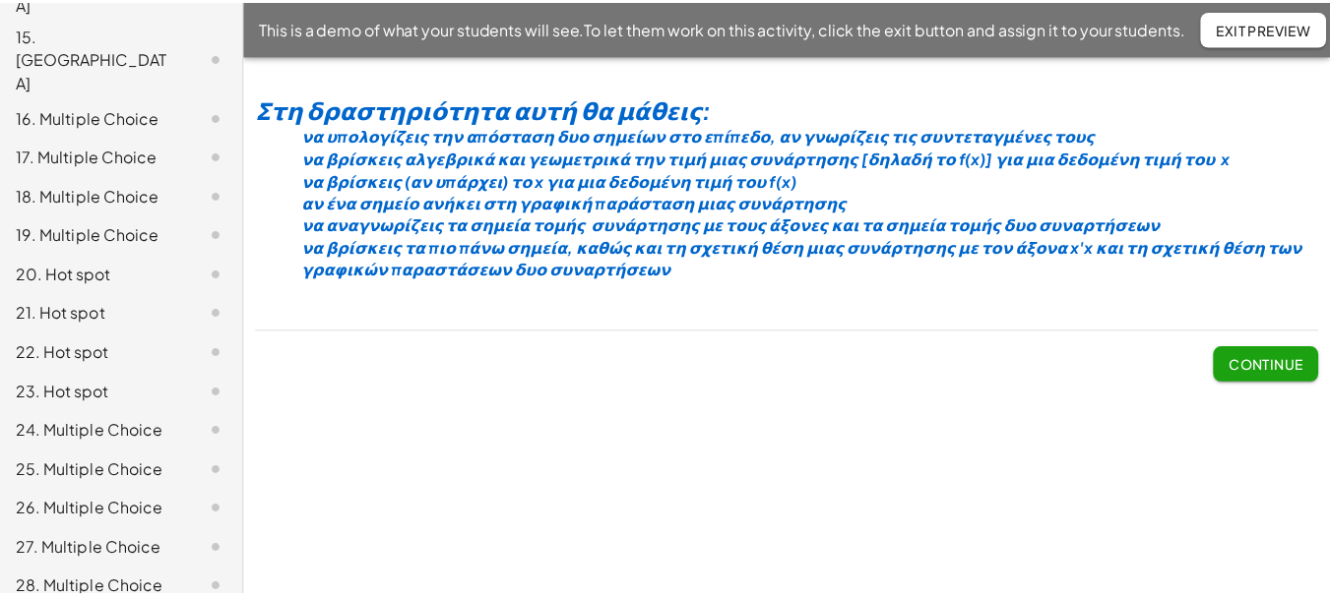
scroll to position [1069, 0]
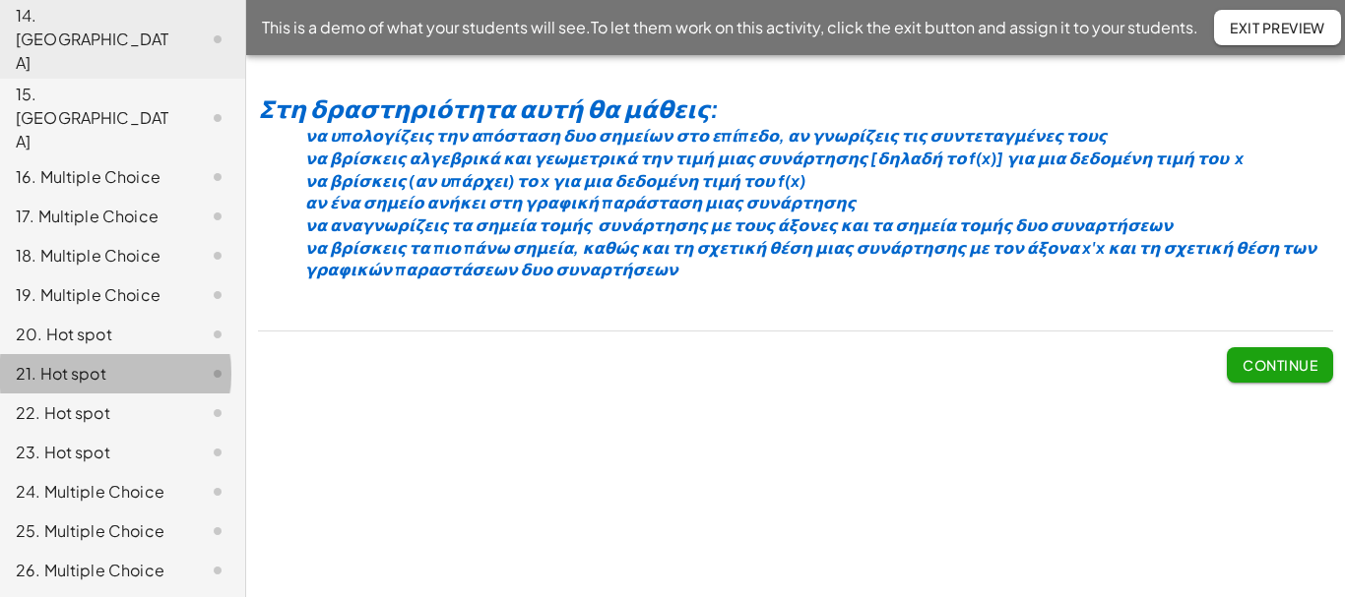
click at [84, 362] on div "21. Hot spot" at bounding box center [95, 374] width 158 height 24
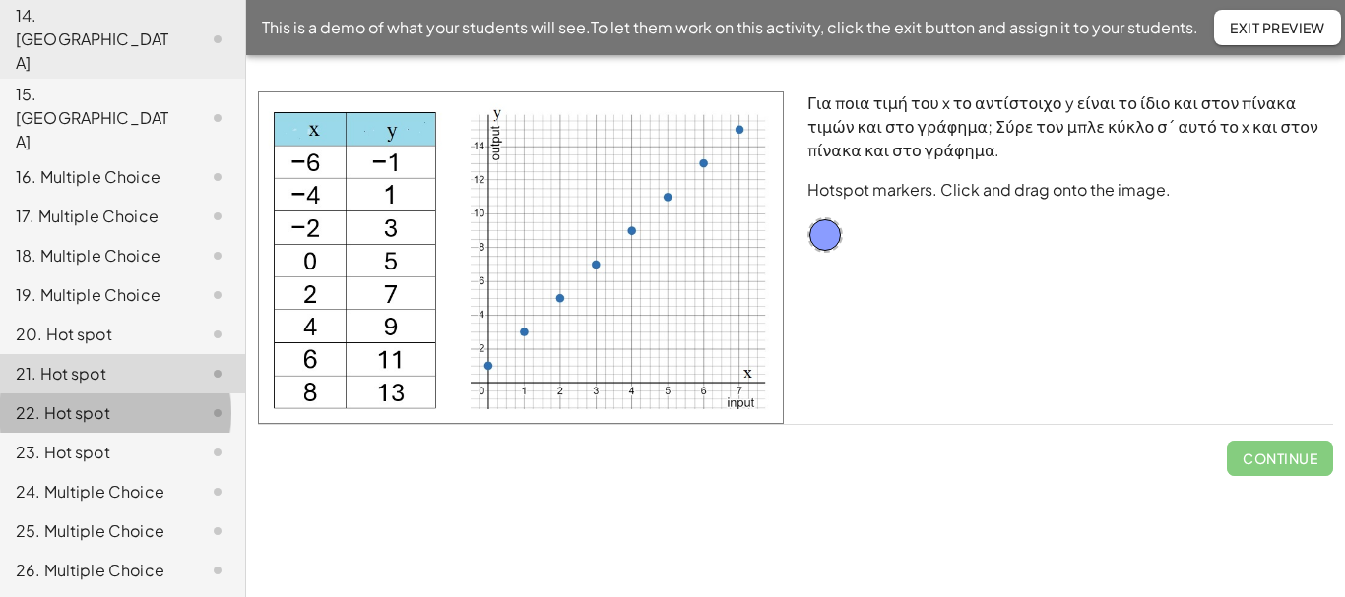
click at [79, 402] on div "22. Hot spot" at bounding box center [95, 414] width 158 height 24
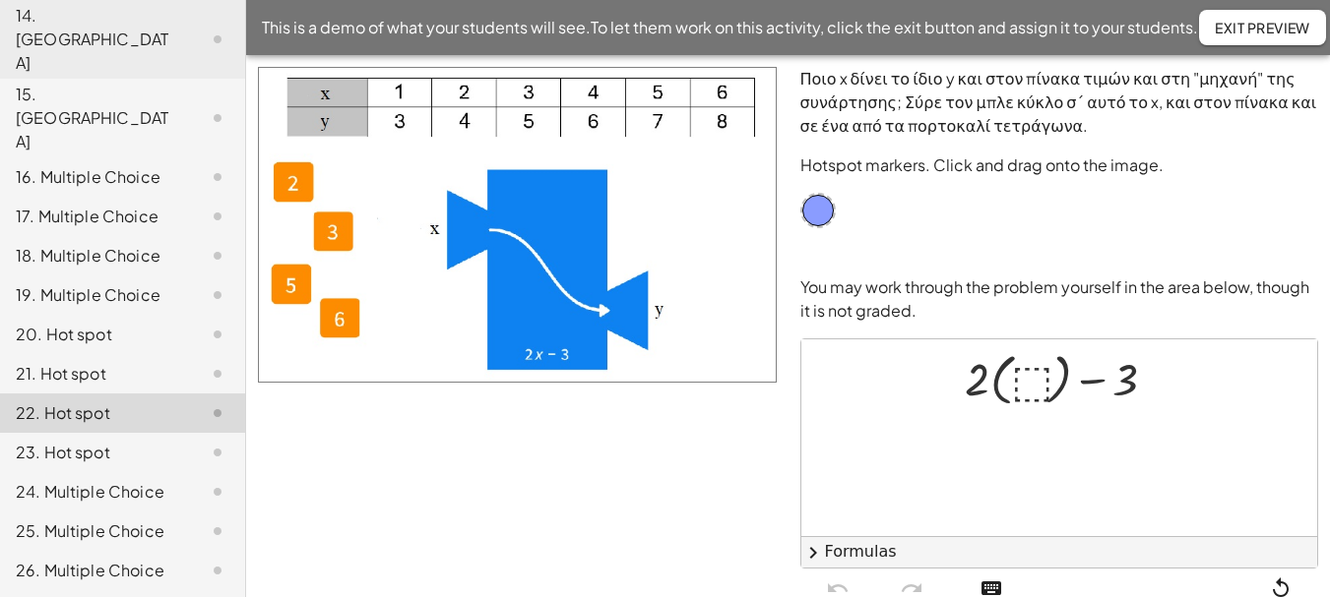
click at [74, 441] on div "23. Hot spot" at bounding box center [95, 453] width 158 height 24
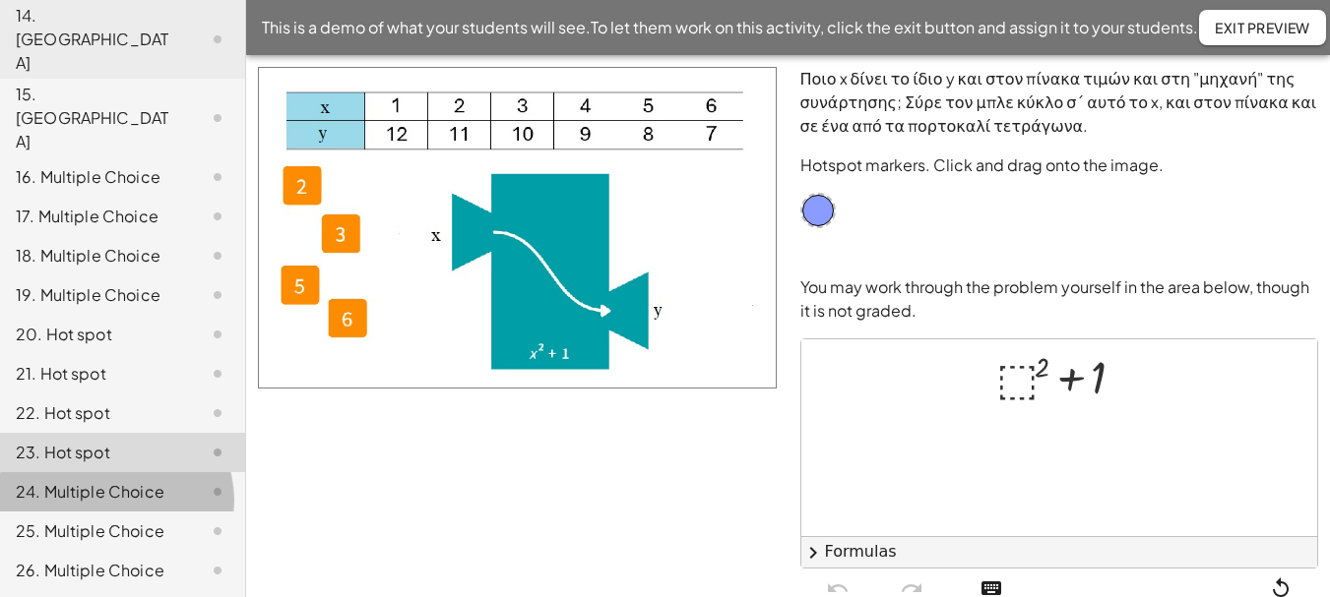
click at [72, 480] on div "24. Multiple Choice" at bounding box center [95, 492] width 158 height 24
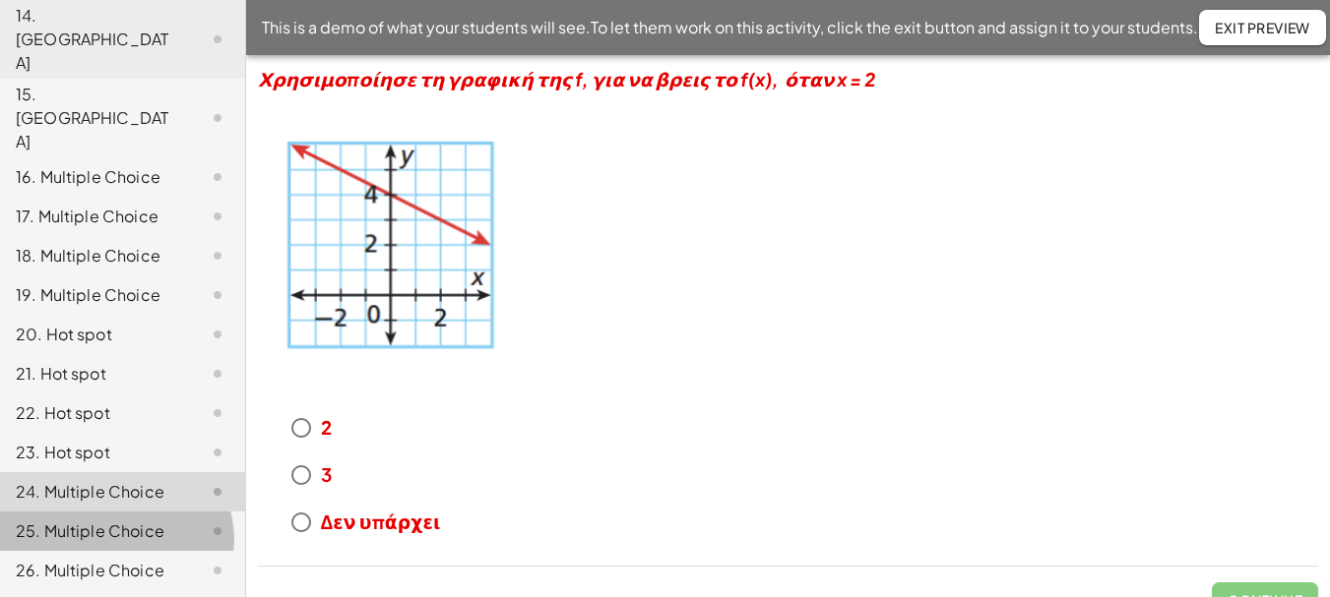
click at [74, 520] on div "25. Multiple Choice" at bounding box center [95, 532] width 158 height 24
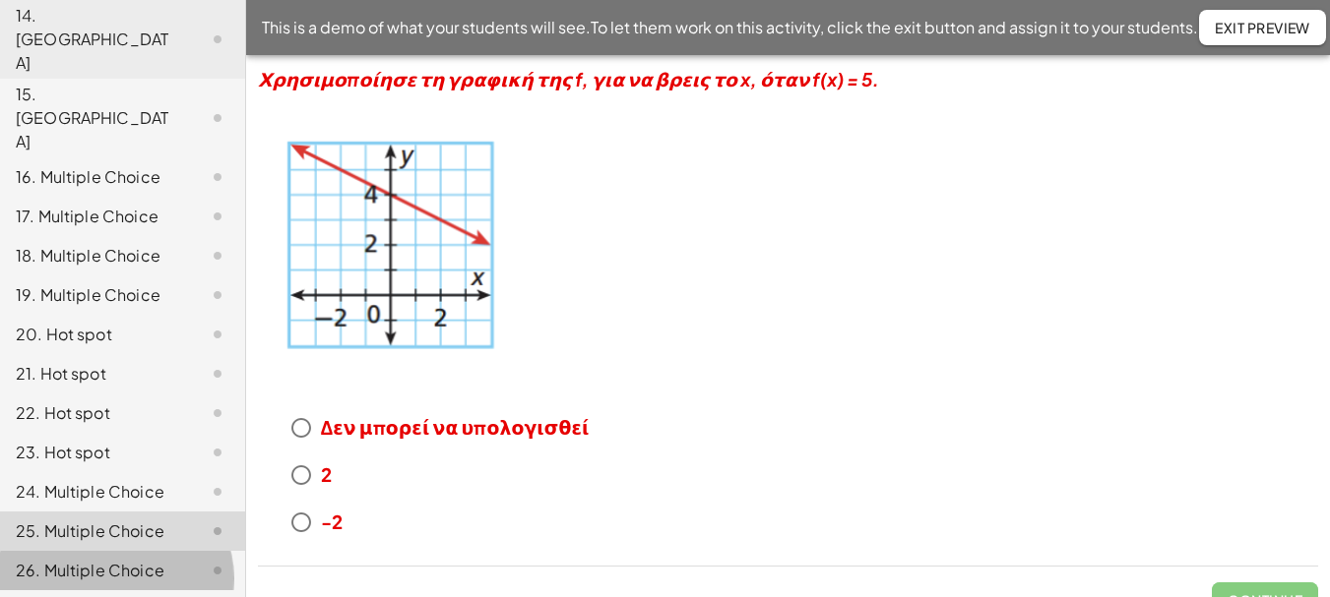
click at [66, 559] on div "26. Multiple Choice" at bounding box center [95, 571] width 158 height 24
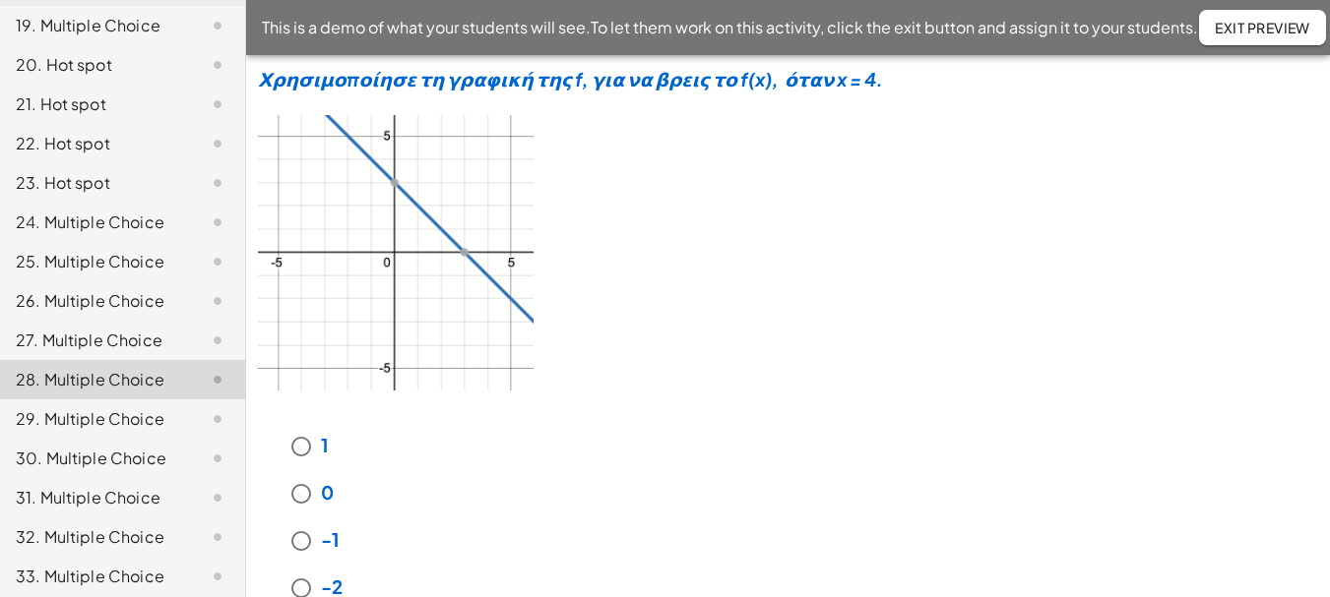
scroll to position [1362, 0]
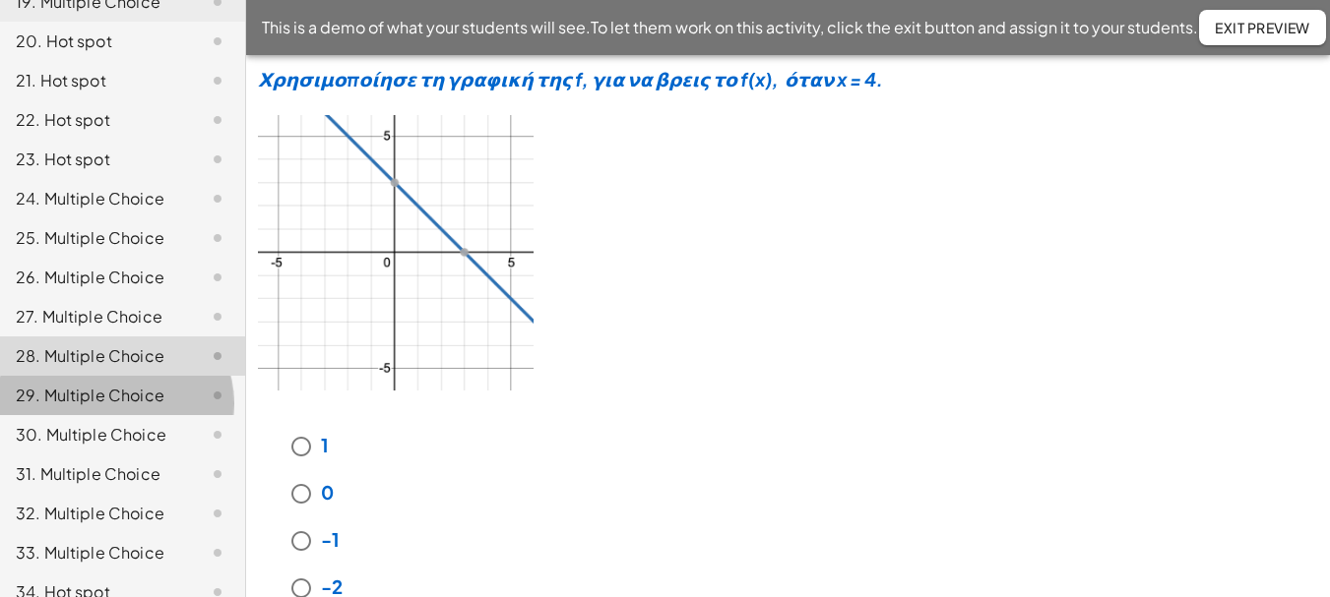
click at [61, 384] on div "29. Multiple Choice" at bounding box center [95, 396] width 158 height 24
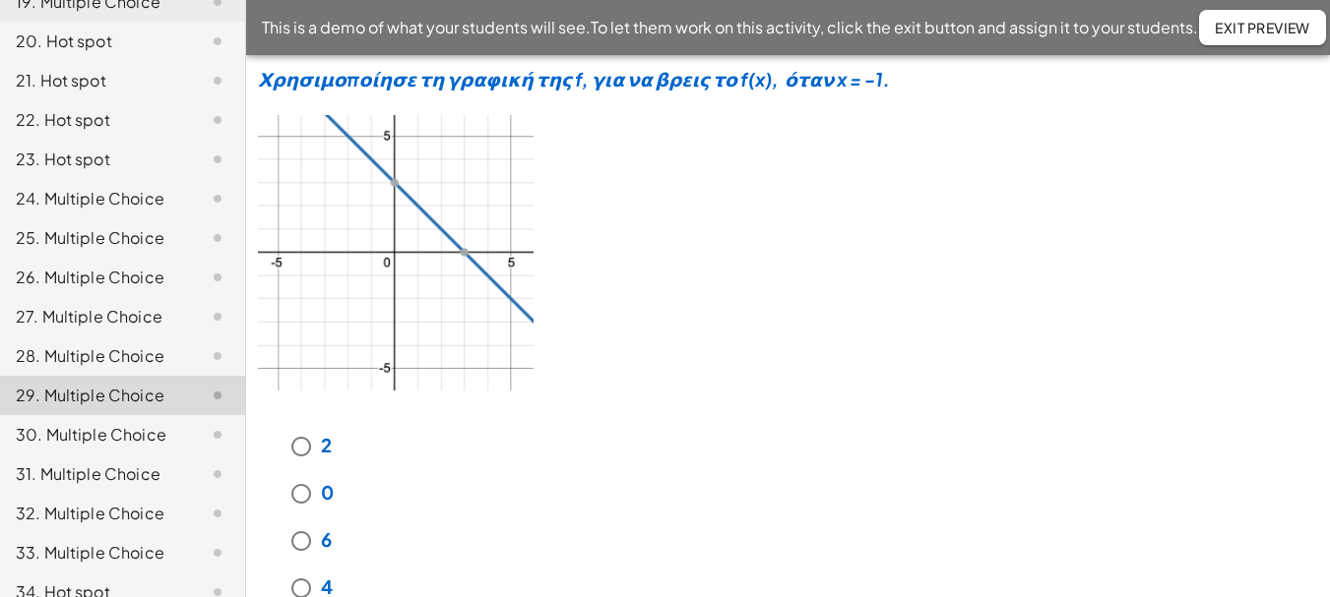
click at [57, 423] on div "30. Multiple Choice" at bounding box center [95, 435] width 158 height 24
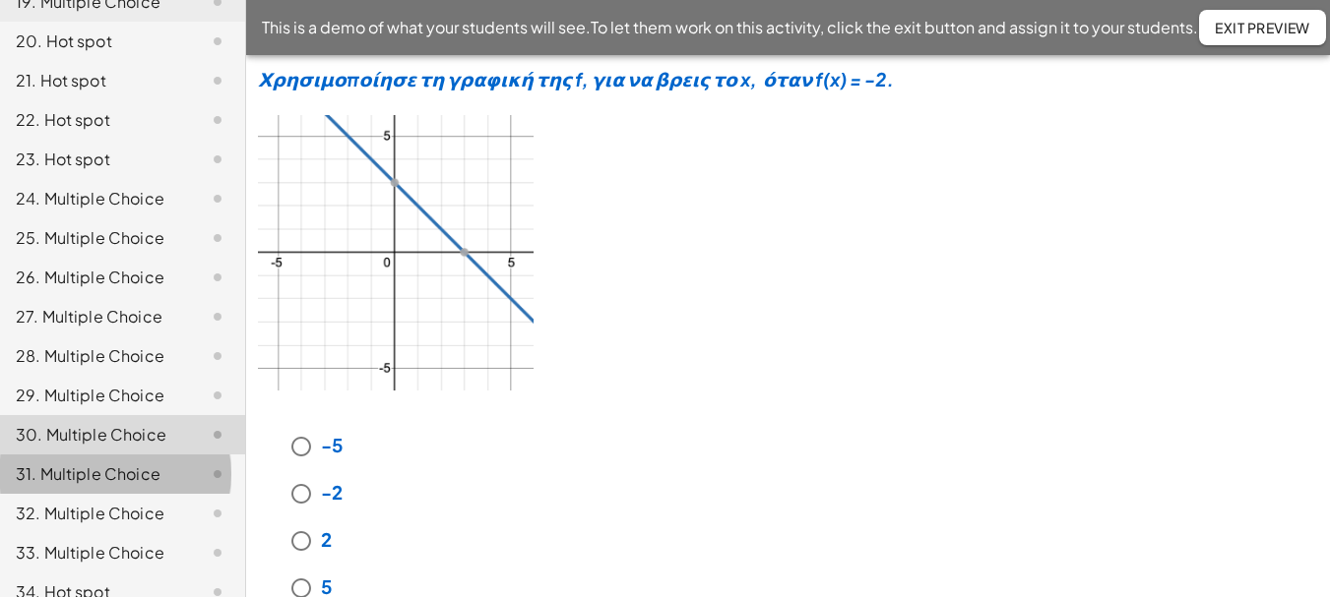
click at [75, 463] on div "31. Multiple Choice" at bounding box center [95, 475] width 158 height 24
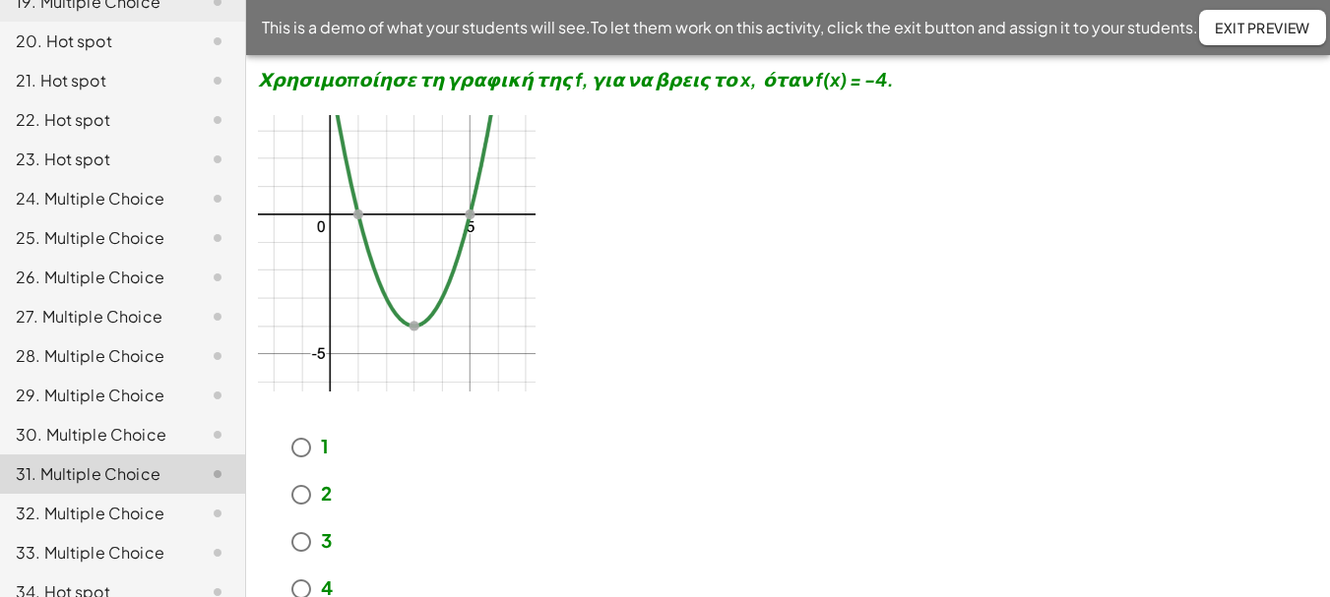
click at [79, 502] on div "32. Multiple Choice" at bounding box center [95, 514] width 158 height 24
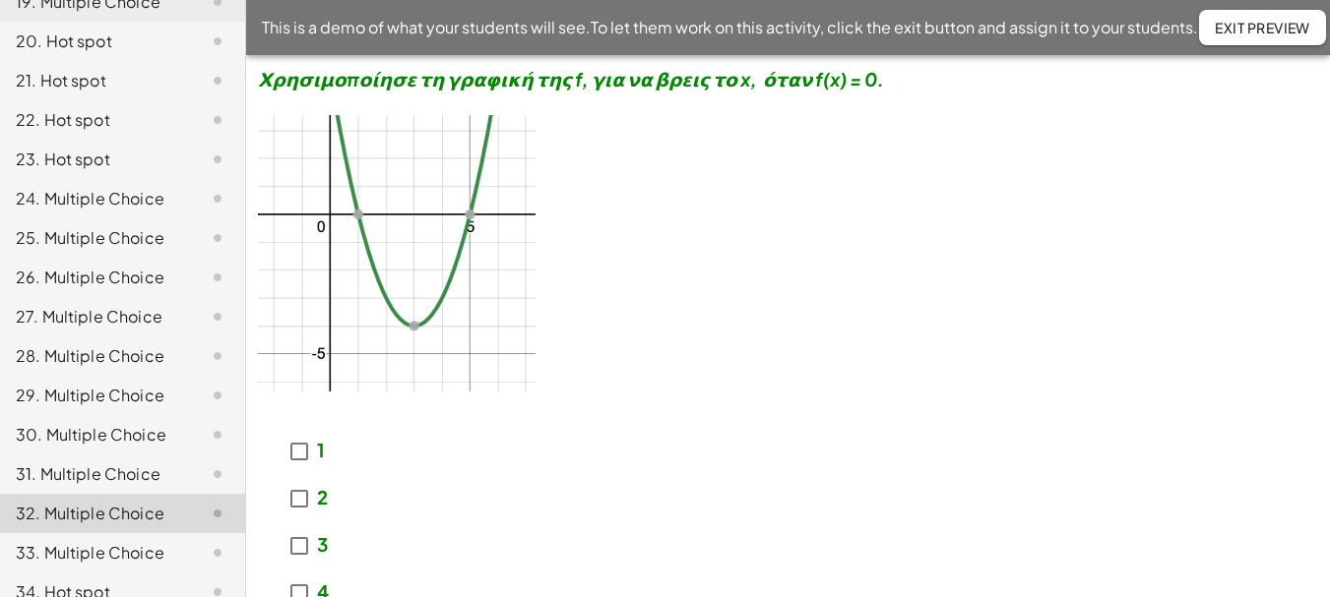
click at [85, 541] on div "33. Multiple Choice" at bounding box center [95, 553] width 158 height 24
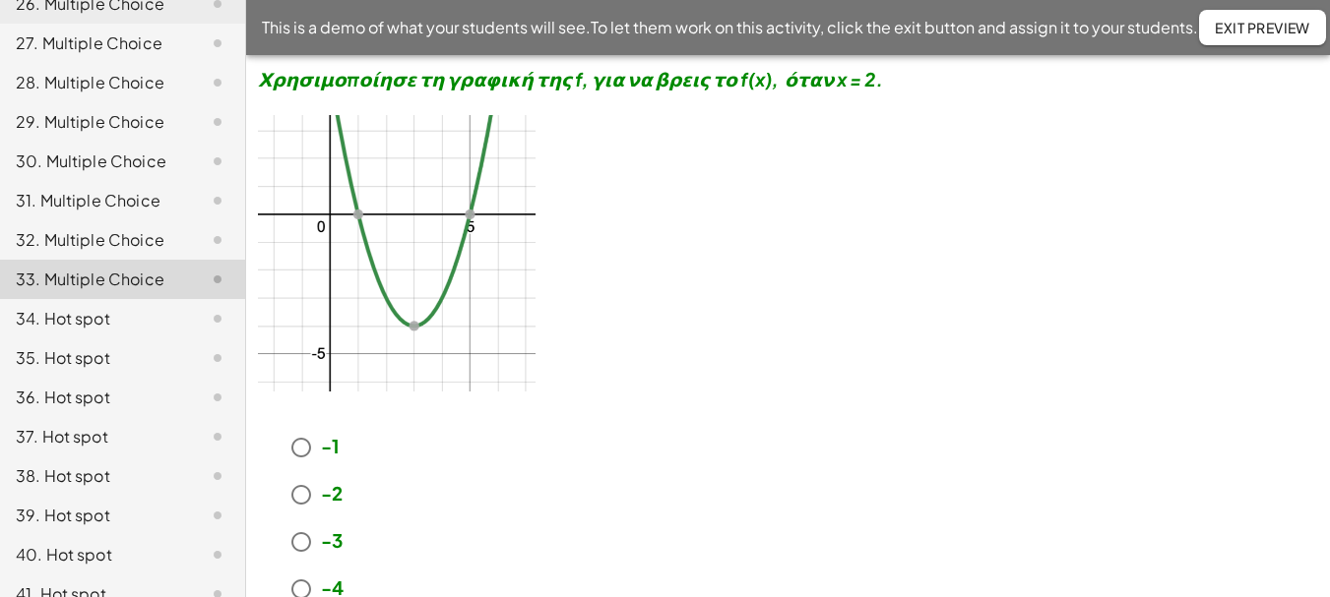
scroll to position [1700, 0]
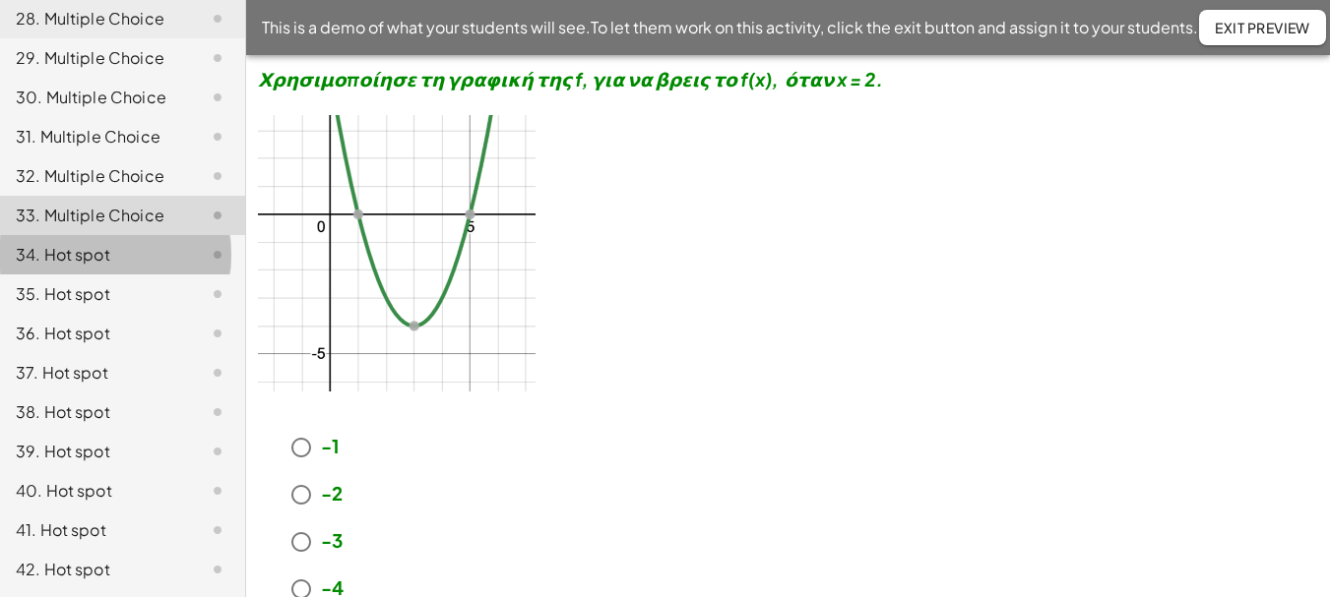
click at [83, 243] on div "34. Hot spot" at bounding box center [95, 255] width 158 height 24
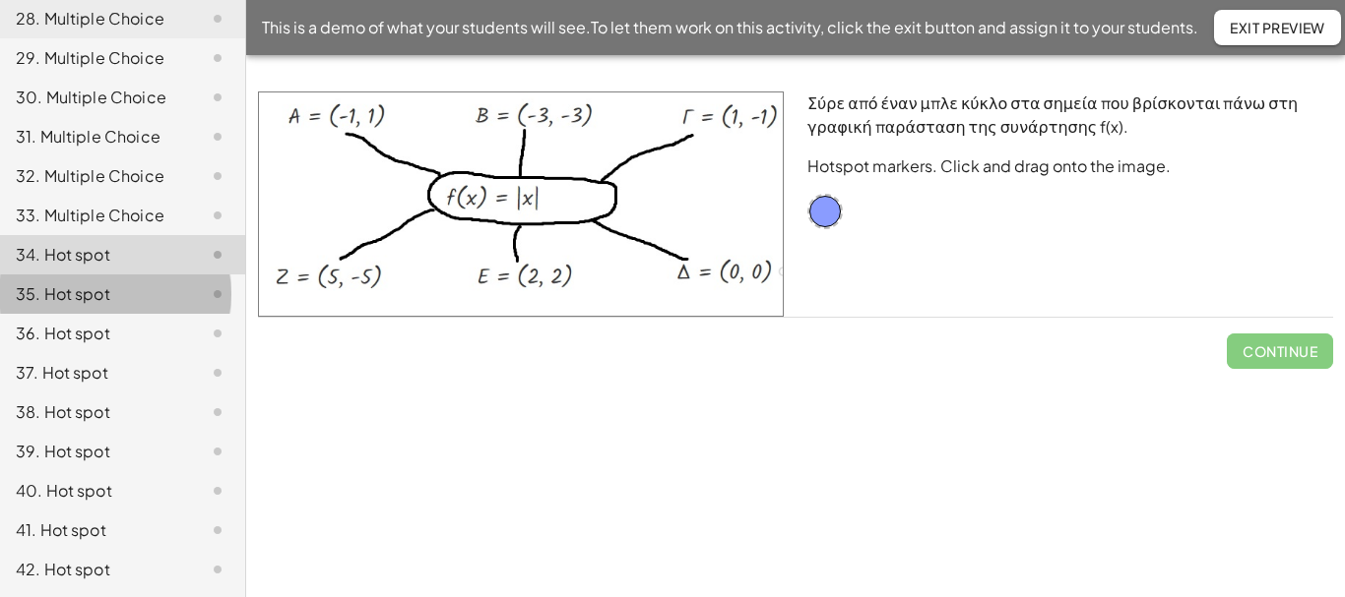
click at [94, 282] on div "35. Hot spot" at bounding box center [95, 294] width 158 height 24
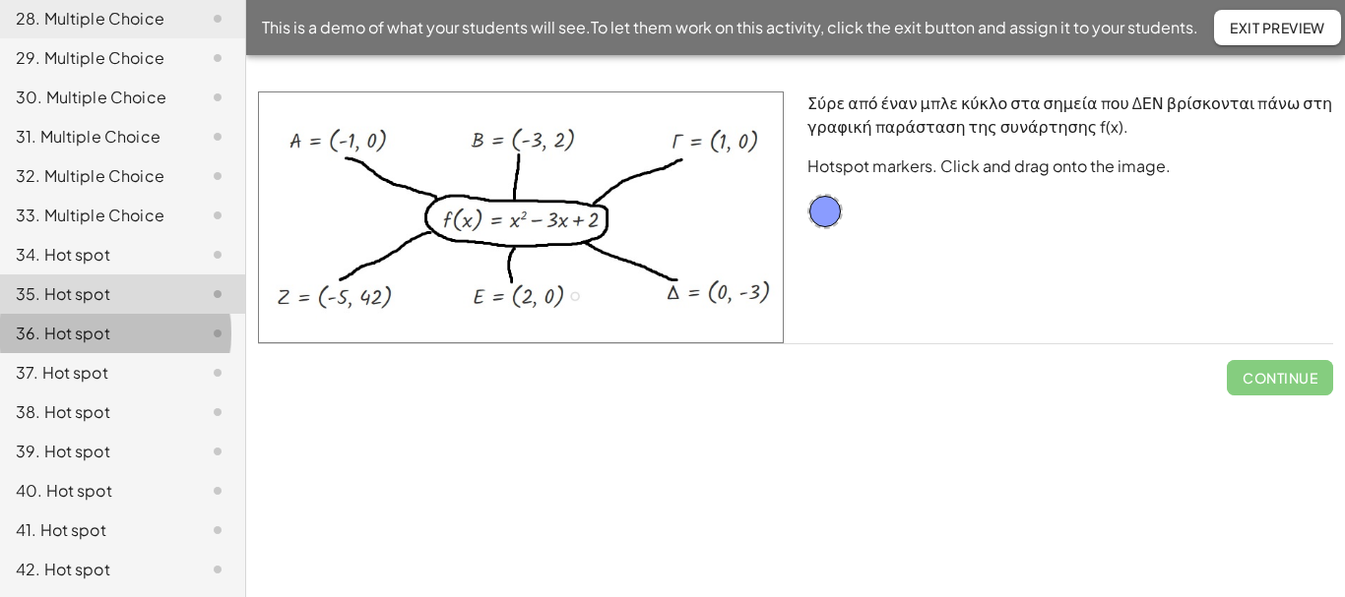
click at [94, 322] on div "36. Hot spot" at bounding box center [95, 334] width 158 height 24
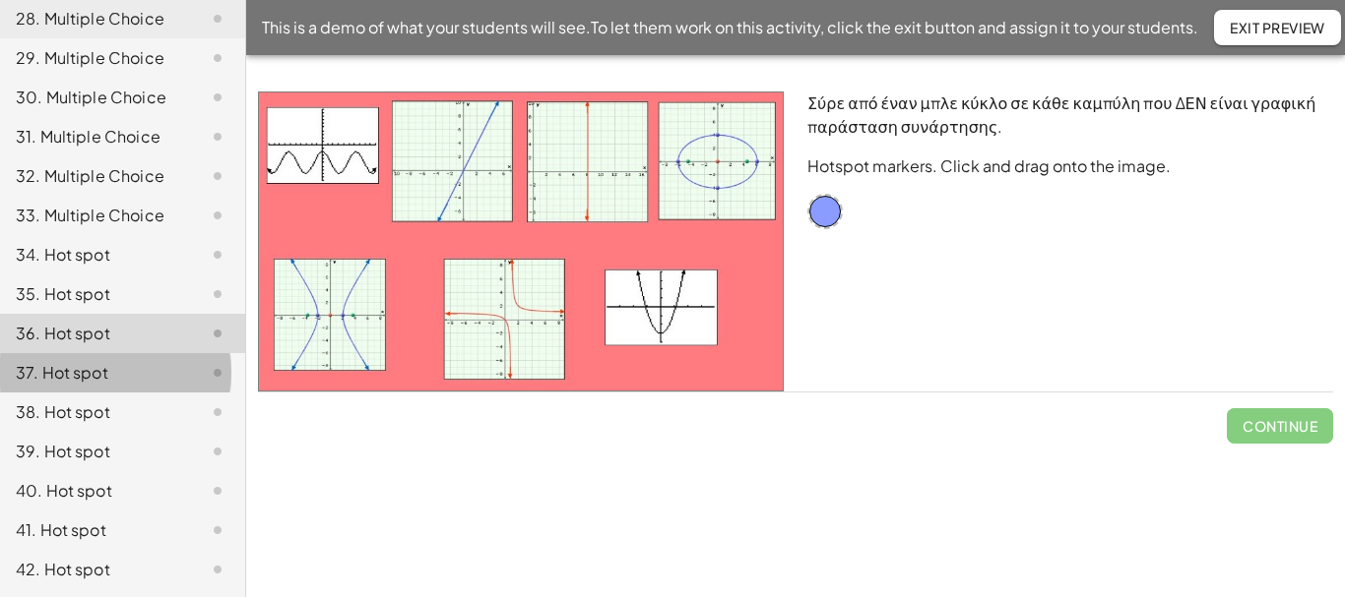
click at [88, 361] on div "37. Hot spot" at bounding box center [95, 373] width 158 height 24
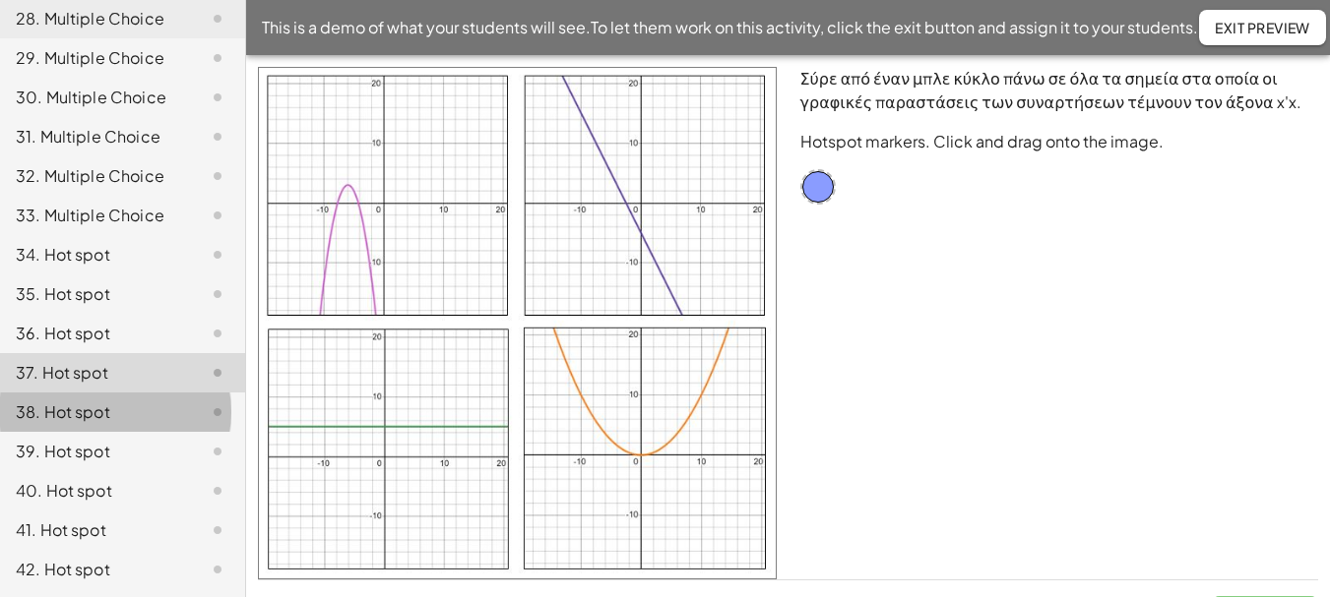
click at [78, 401] on div "38. Hot spot" at bounding box center [95, 413] width 158 height 24
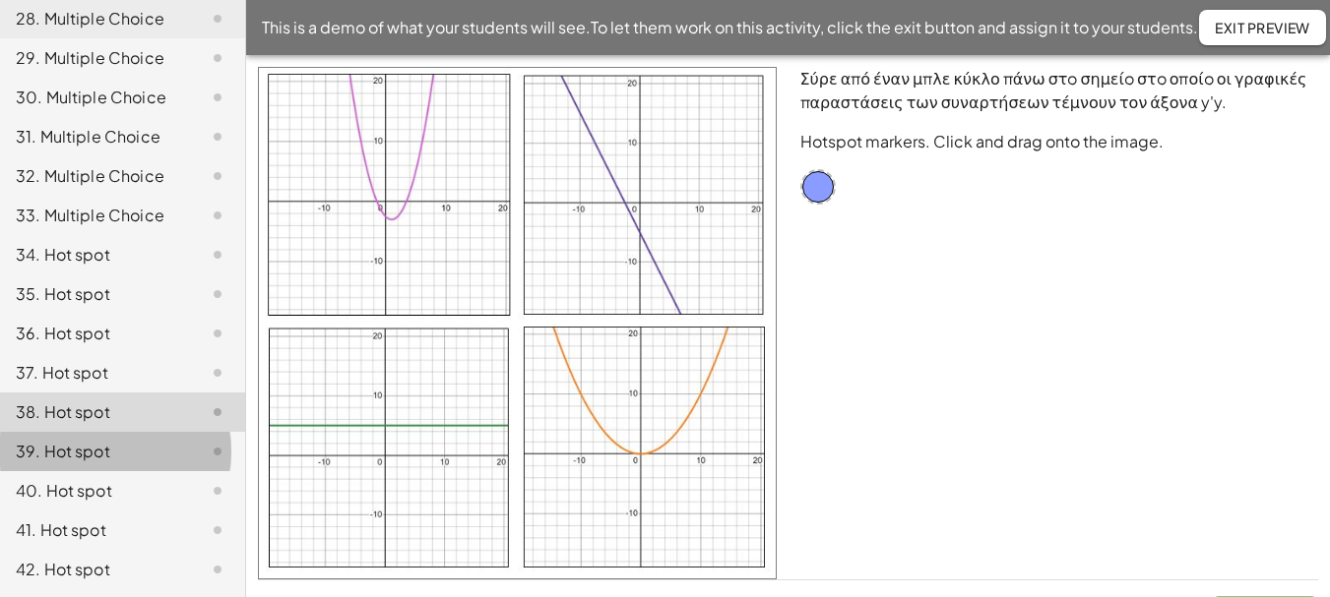
click at [78, 440] on div "39. Hot spot" at bounding box center [95, 452] width 158 height 24
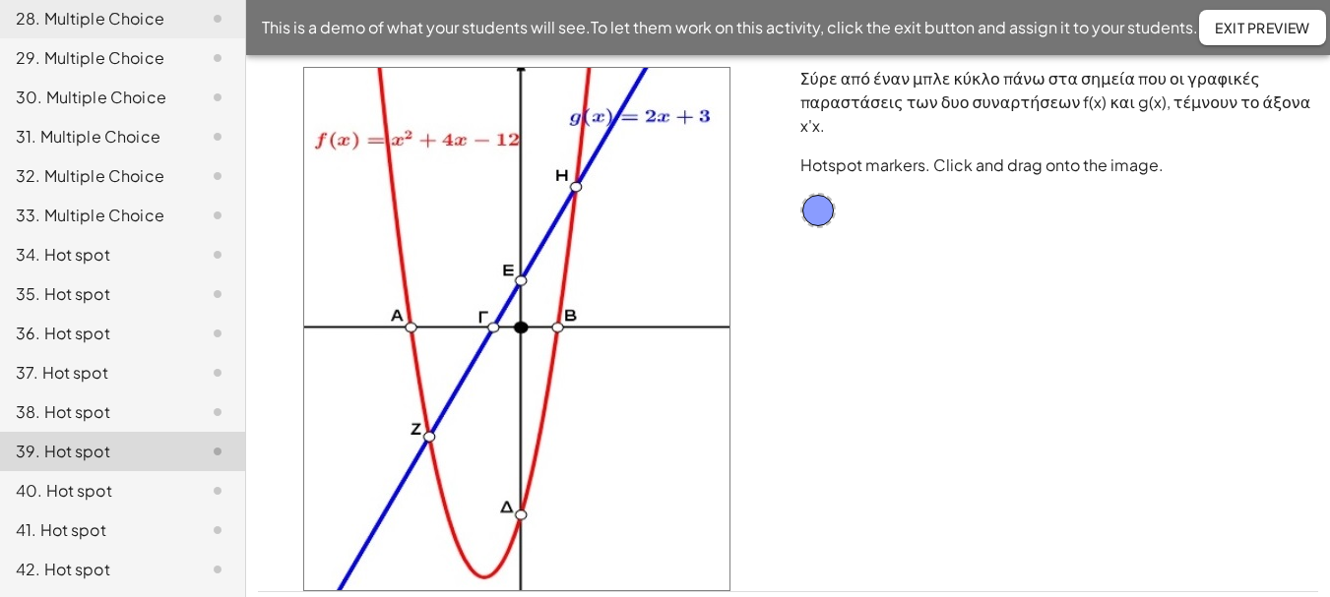
click at [79, 479] on div "40. Hot spot" at bounding box center [95, 491] width 158 height 24
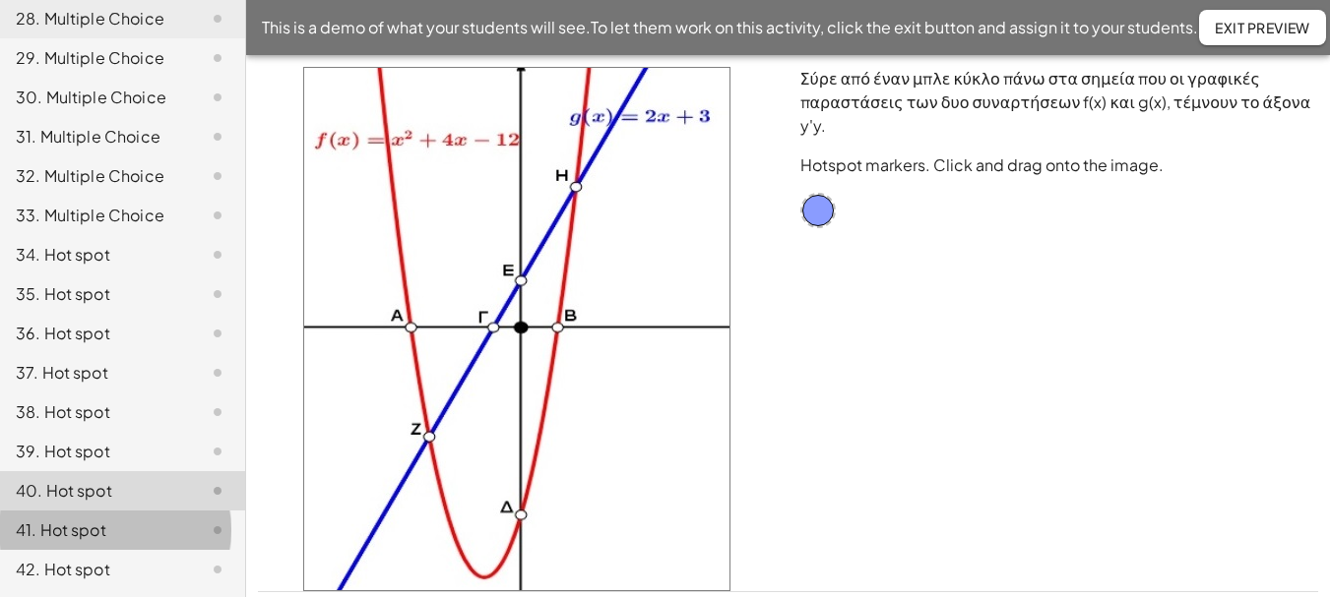
click at [77, 519] on div "41. Hot spot" at bounding box center [95, 531] width 158 height 24
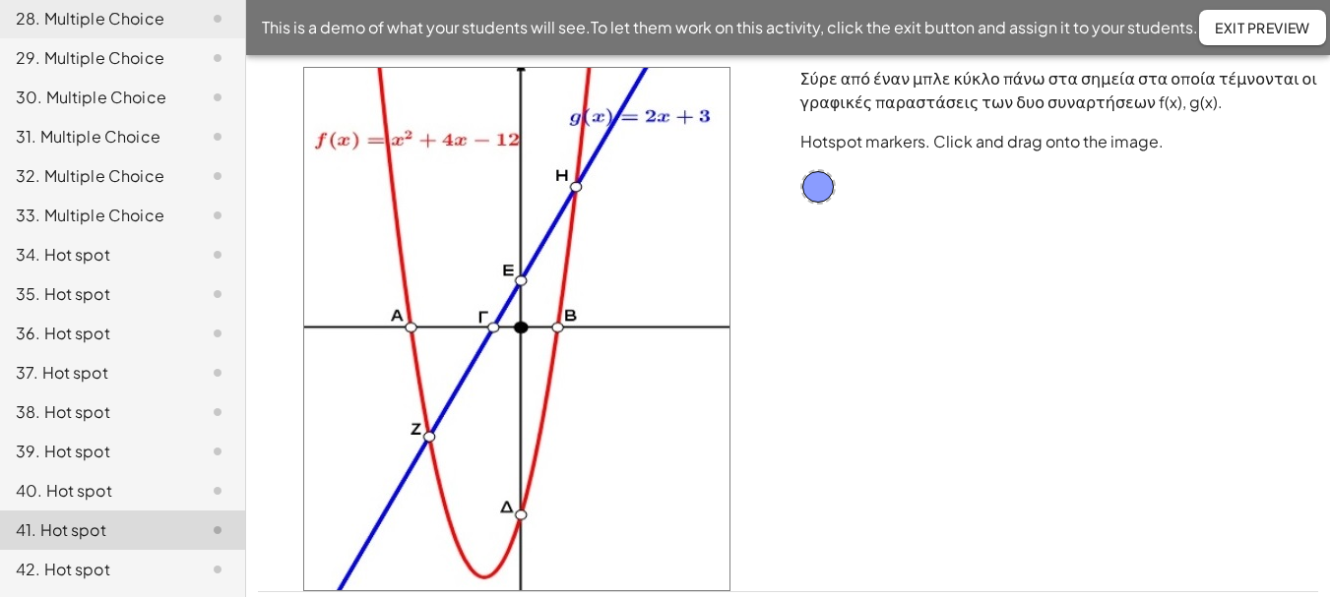
click at [79, 558] on div "42. Hot spot" at bounding box center [95, 570] width 158 height 24
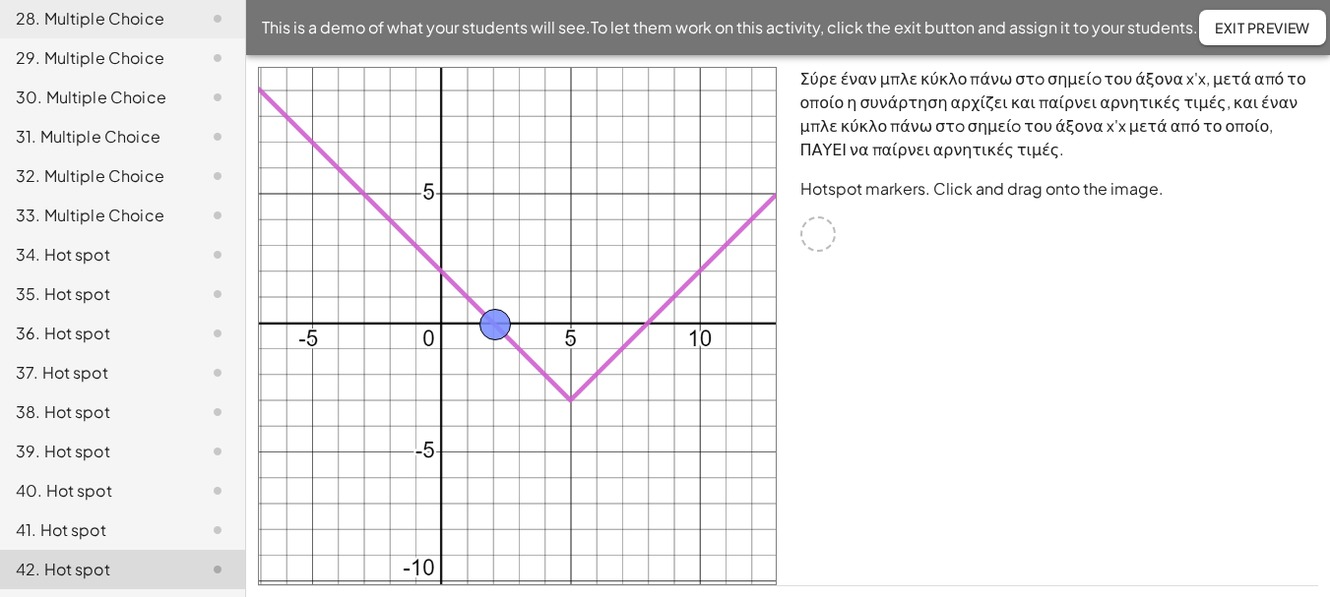
drag, startPoint x: 821, startPoint y: 237, endPoint x: 498, endPoint y: 328, distance: 335.3
drag, startPoint x: 823, startPoint y: 231, endPoint x: 648, endPoint y: 322, distance: 197.2
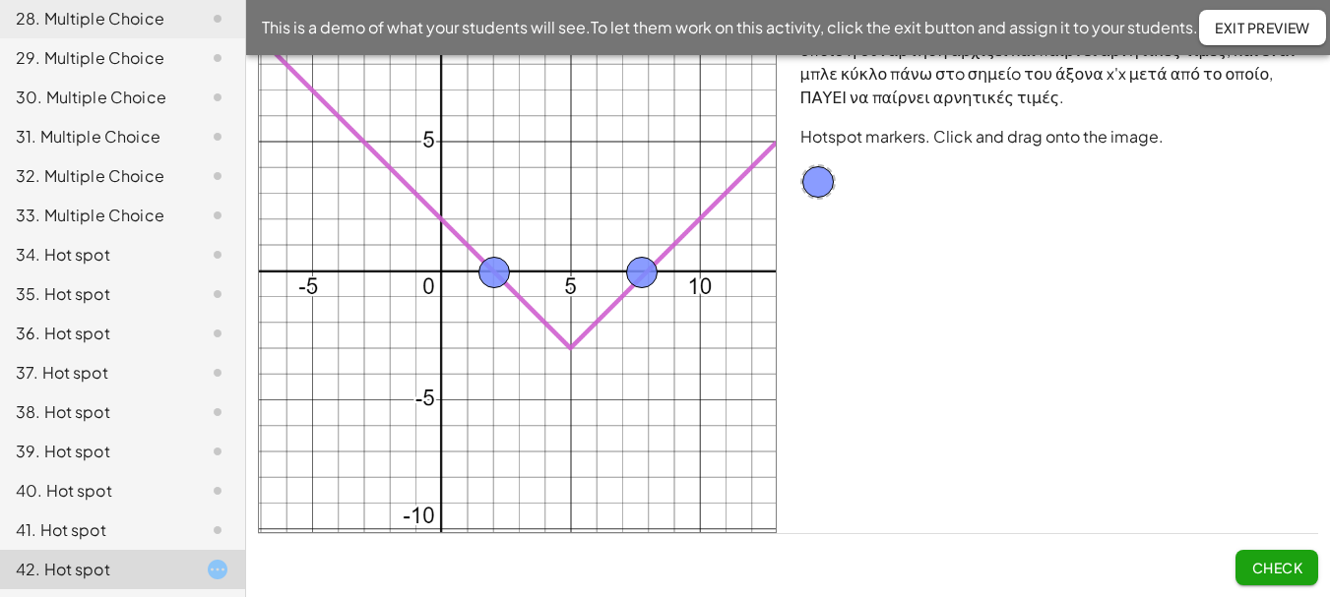
click at [1277, 568] on span "Check" at bounding box center [1276, 568] width 51 height 18
click at [1276, 568] on span "Continue" at bounding box center [1264, 568] width 75 height 18
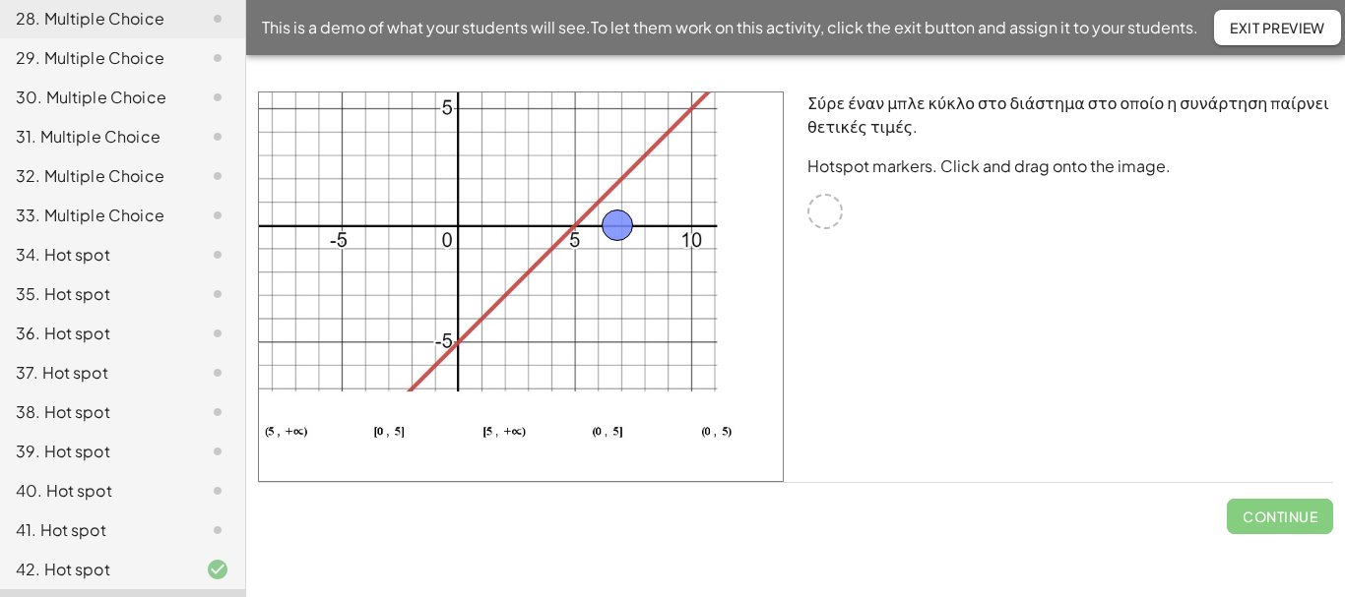
drag, startPoint x: 832, startPoint y: 216, endPoint x: 625, endPoint y: 229, distance: 207.2
click at [1288, 510] on span "Check" at bounding box center [1291, 517] width 51 height 18
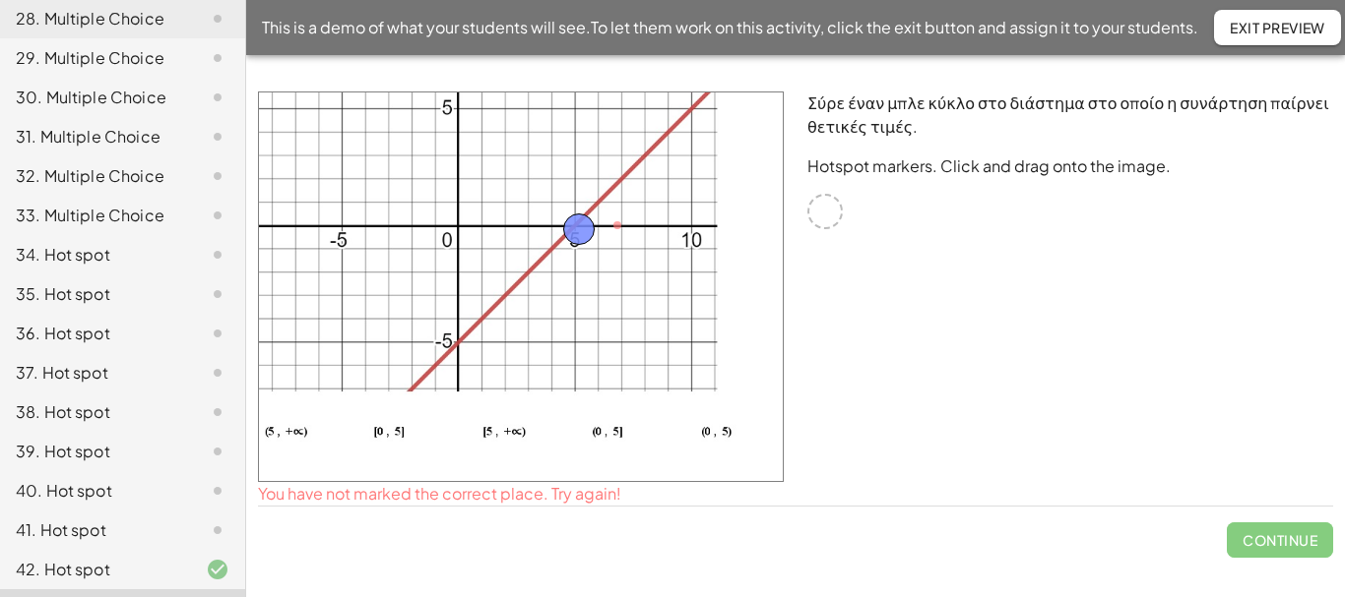
drag, startPoint x: 614, startPoint y: 223, endPoint x: 576, endPoint y: 227, distance: 38.6
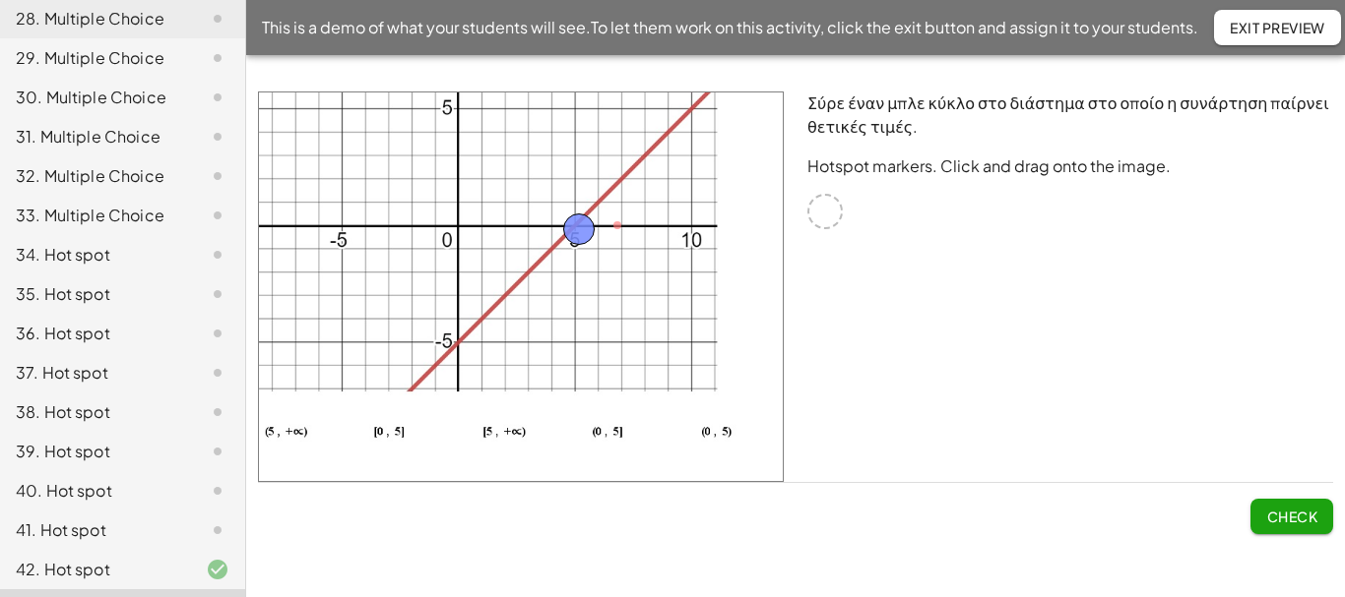
click at [1296, 506] on button "Check" at bounding box center [1291, 516] width 83 height 35
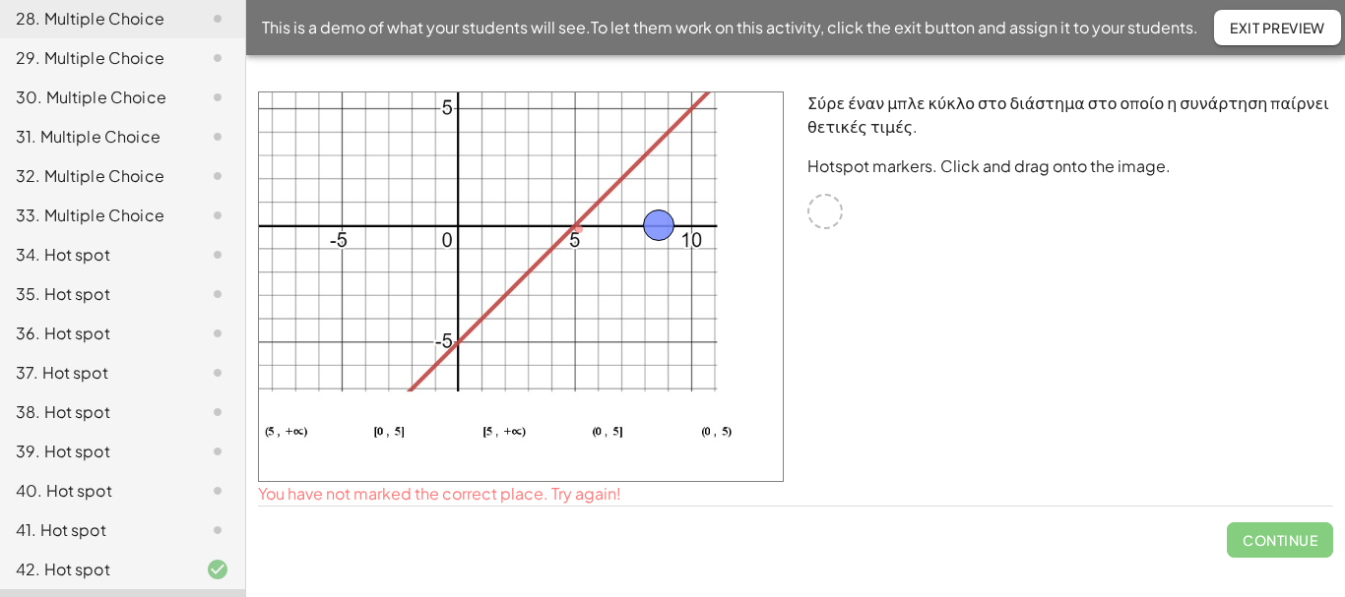
drag, startPoint x: 581, startPoint y: 225, endPoint x: 660, endPoint y: 221, distance: 79.8
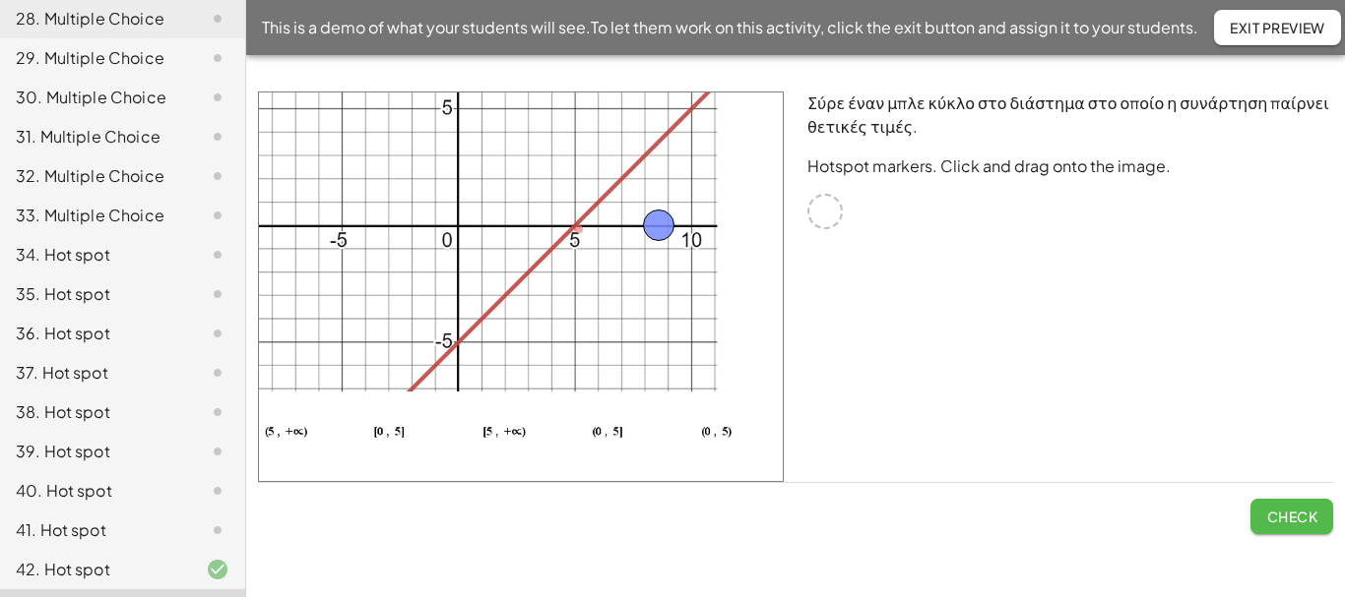
click at [1297, 519] on span "Check" at bounding box center [1291, 517] width 51 height 18
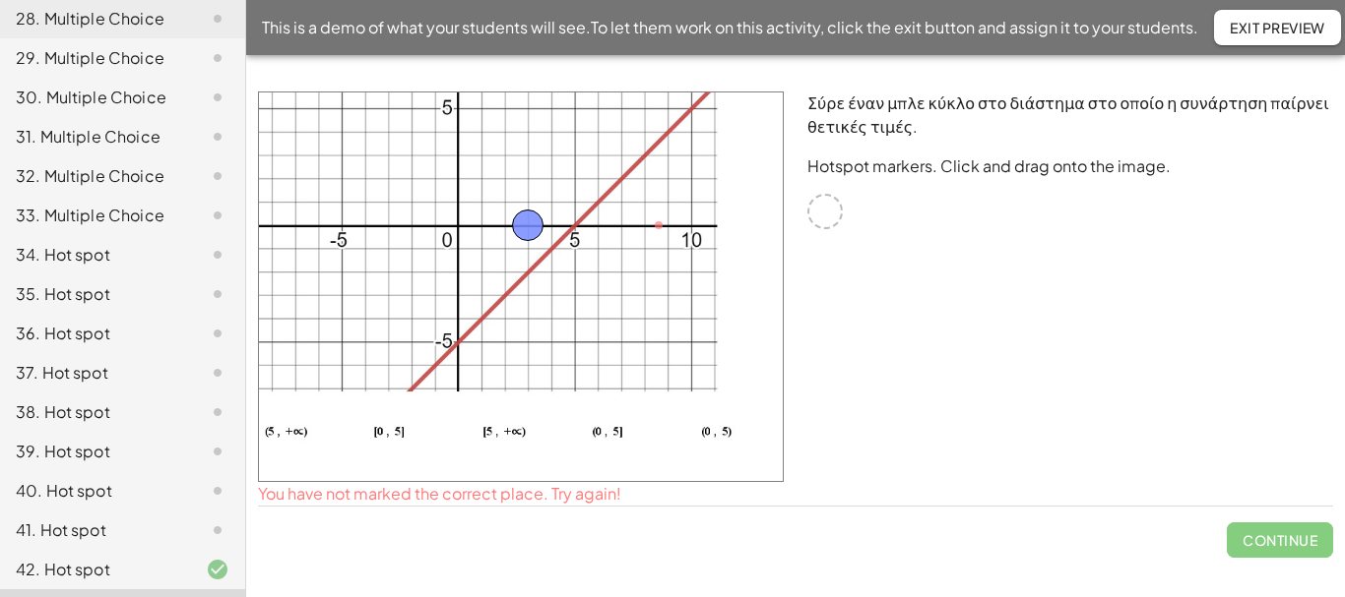
drag, startPoint x: 665, startPoint y: 221, endPoint x: 534, endPoint y: 221, distance: 130.9
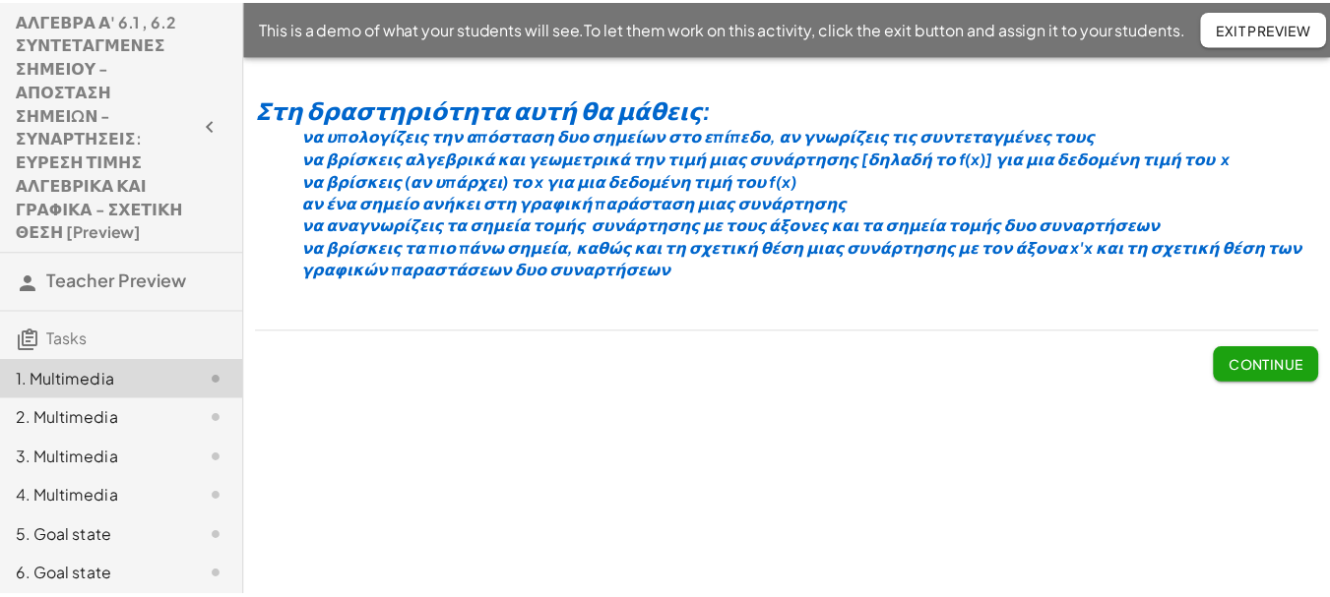
scroll to position [1700, 0]
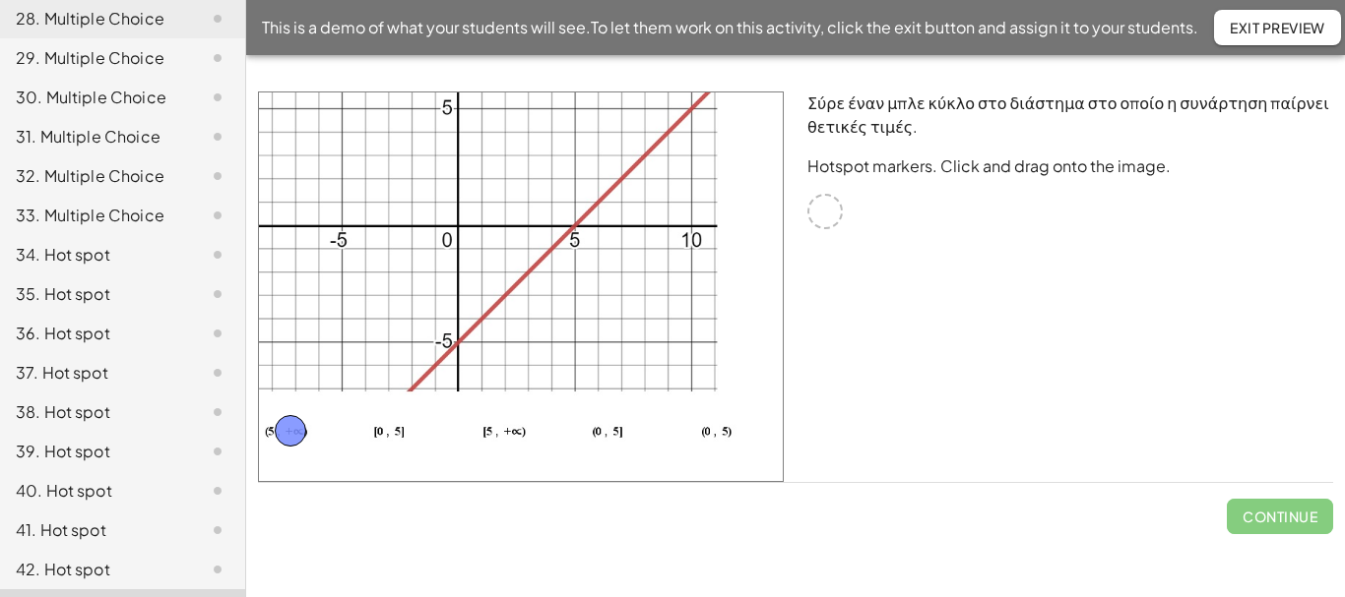
drag, startPoint x: 825, startPoint y: 212, endPoint x: 290, endPoint y: 431, distance: 577.8
click at [1286, 512] on span "Check" at bounding box center [1291, 517] width 51 height 18
click at [1288, 519] on span "Continue" at bounding box center [1279, 517] width 75 height 18
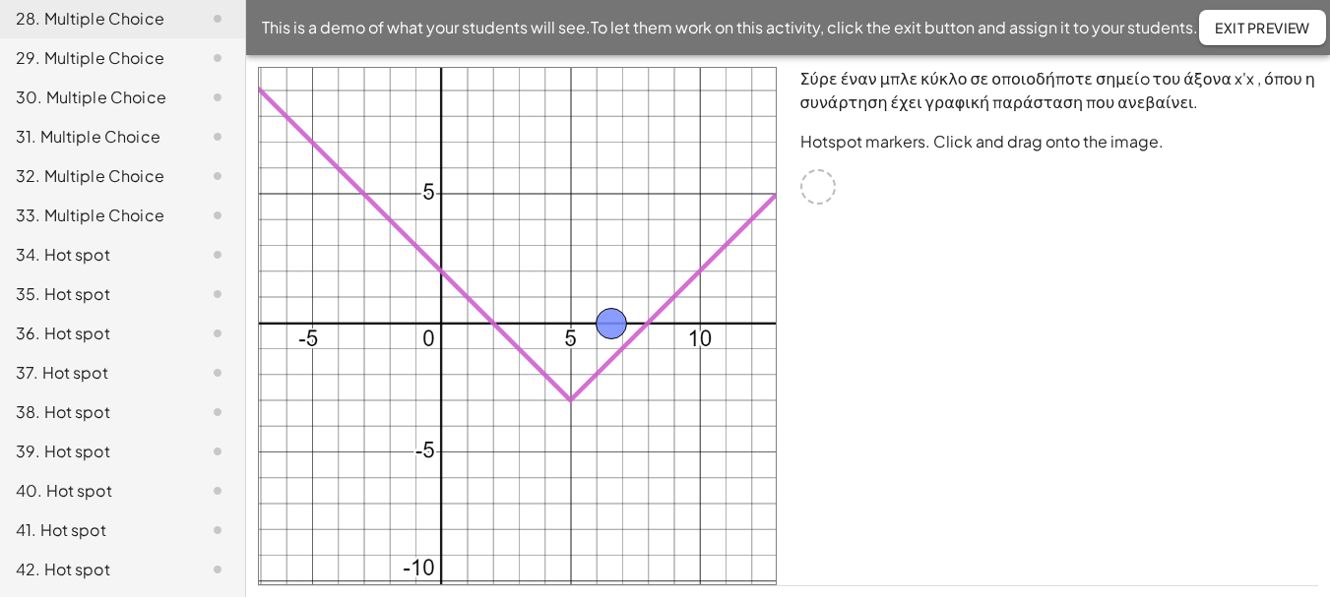
drag, startPoint x: 825, startPoint y: 188, endPoint x: 618, endPoint y: 325, distance: 247.9
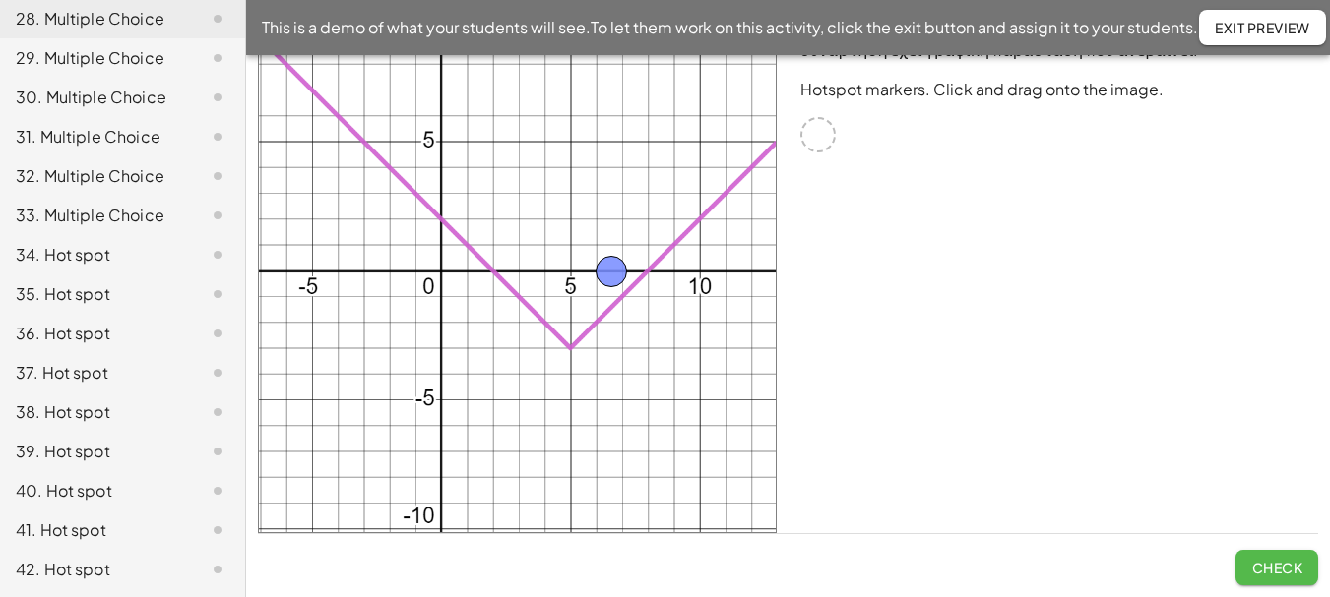
click at [1272, 560] on span "Check" at bounding box center [1276, 568] width 51 height 18
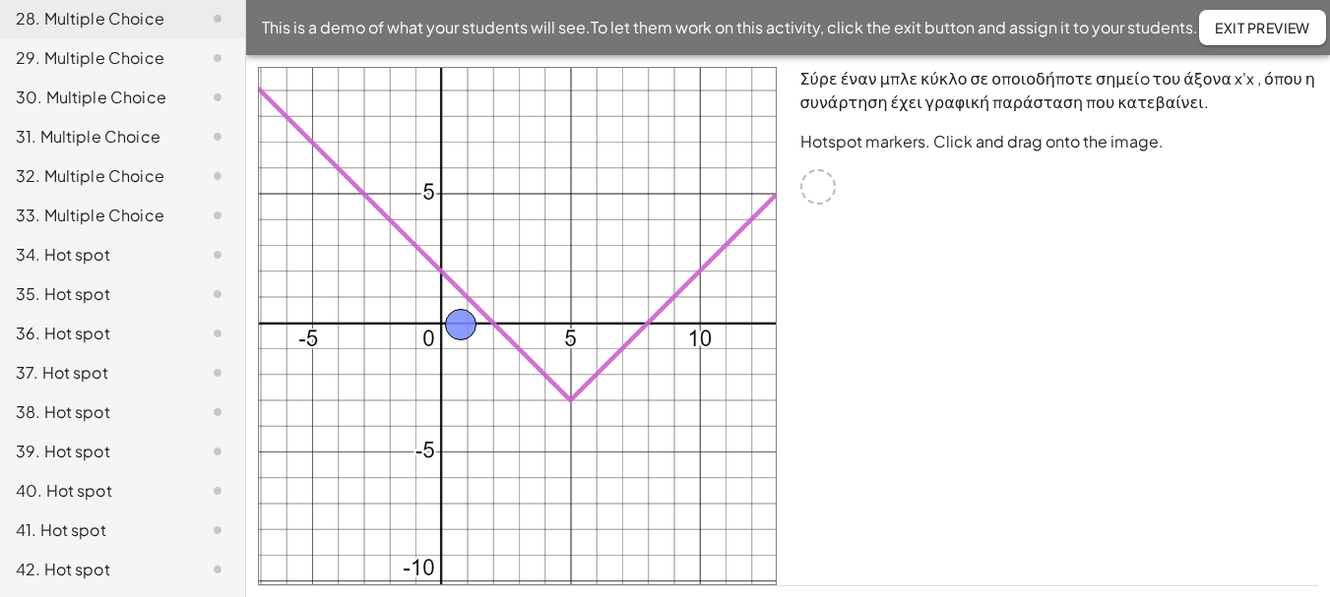
drag, startPoint x: 819, startPoint y: 190, endPoint x: 462, endPoint y: 328, distance: 382.9
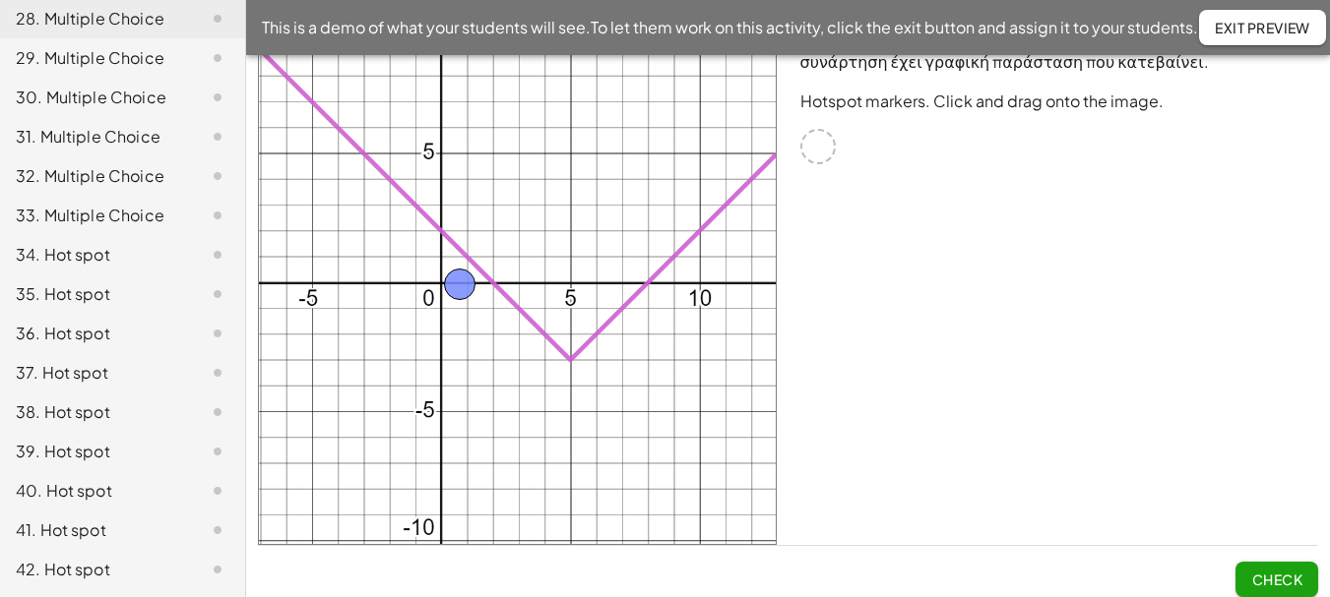
scroll to position [52, 0]
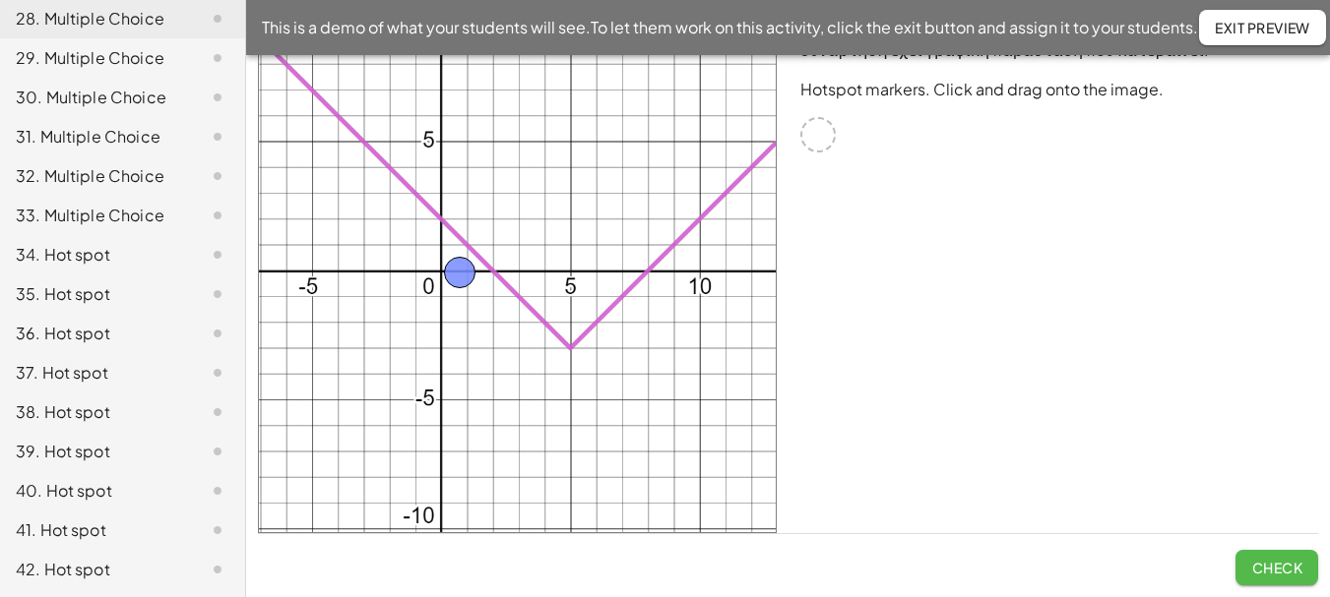
click at [1272, 569] on span "Check" at bounding box center [1276, 568] width 51 height 18
